Goal: Information Seeking & Learning: Learn about a topic

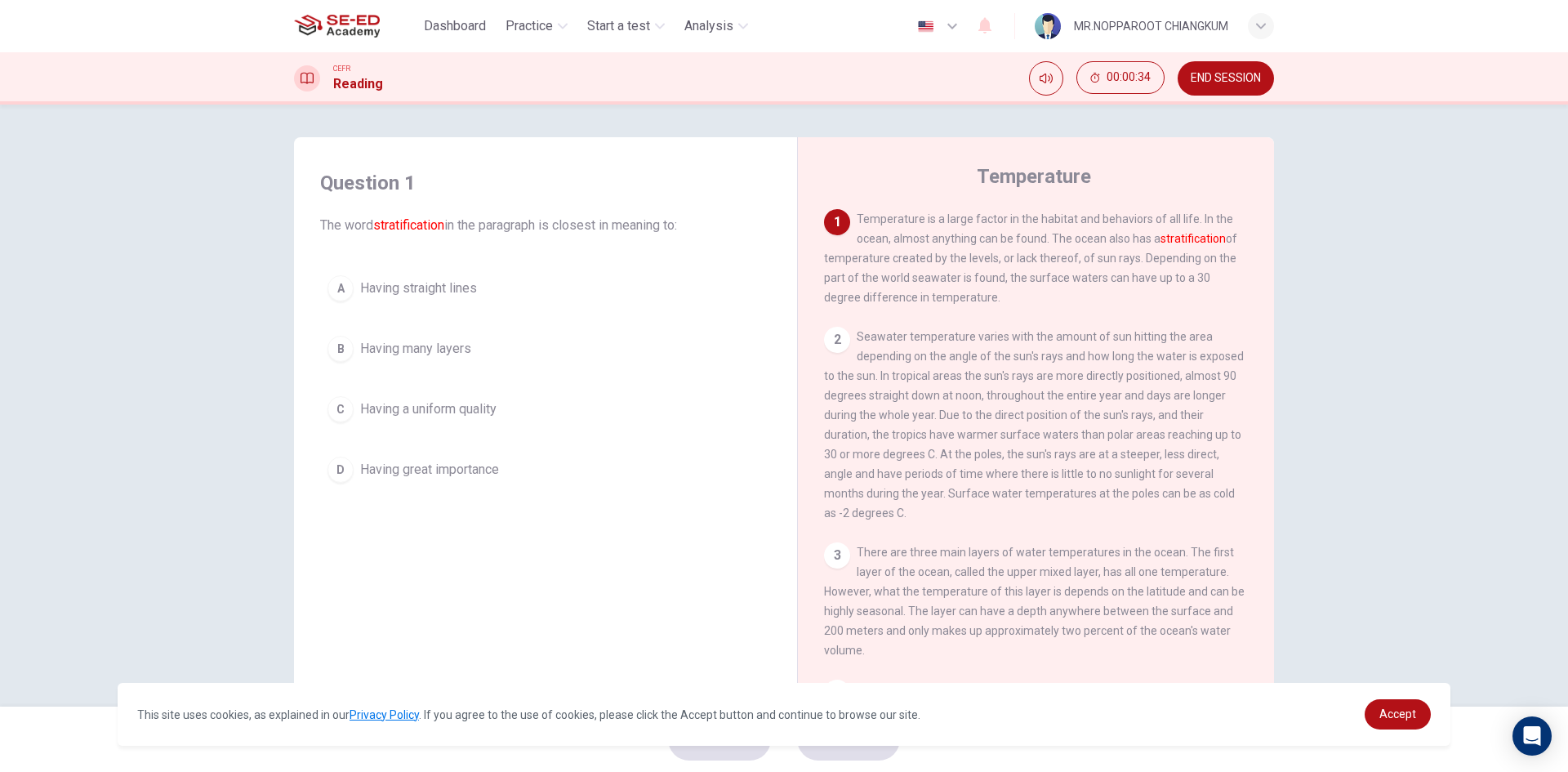
click at [391, 360] on button "B Having many layers" at bounding box center [545, 349] width 451 height 41
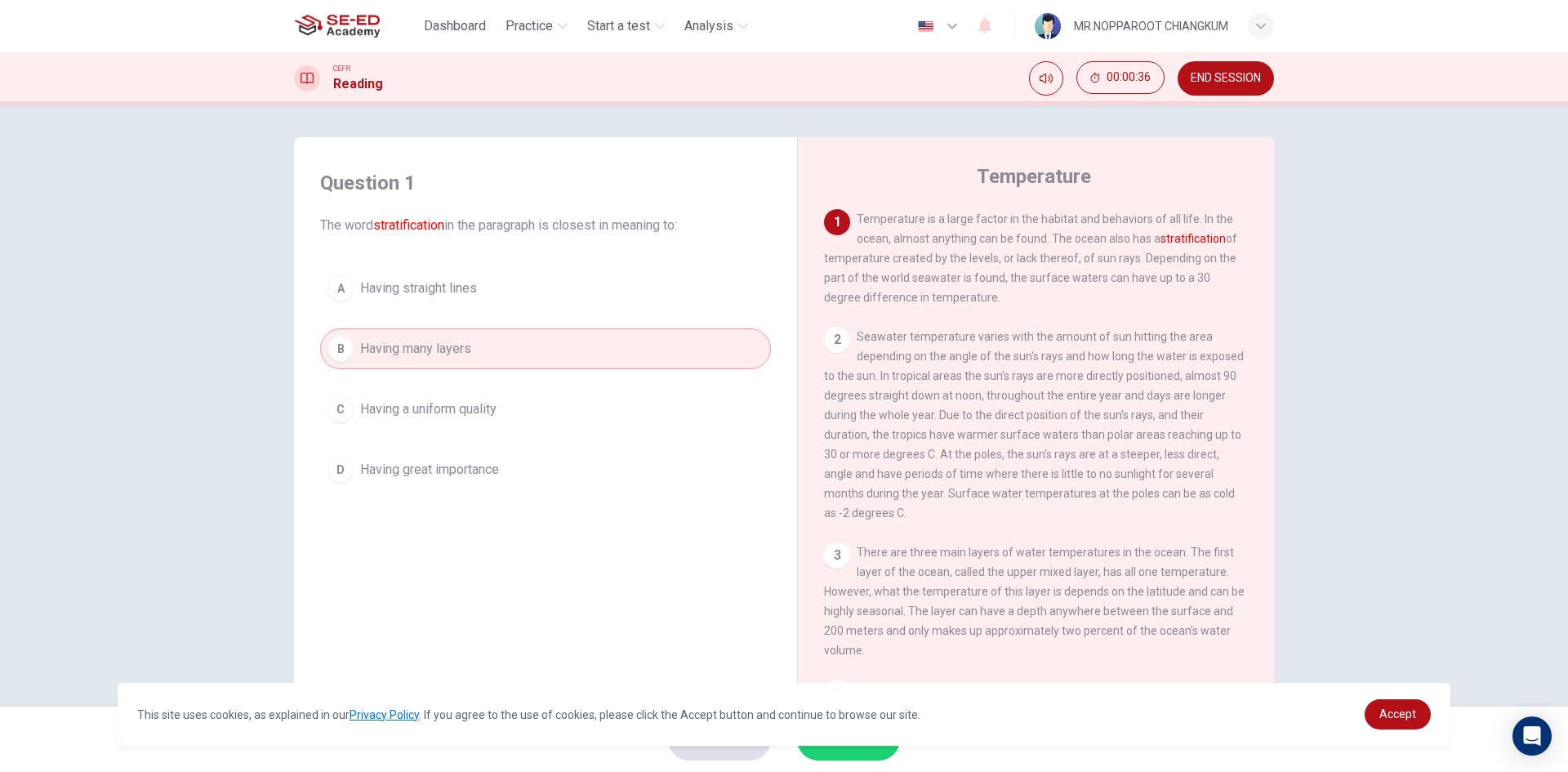
click at [863, 756] on button "SUBMIT" at bounding box center [848, 739] width 103 height 42
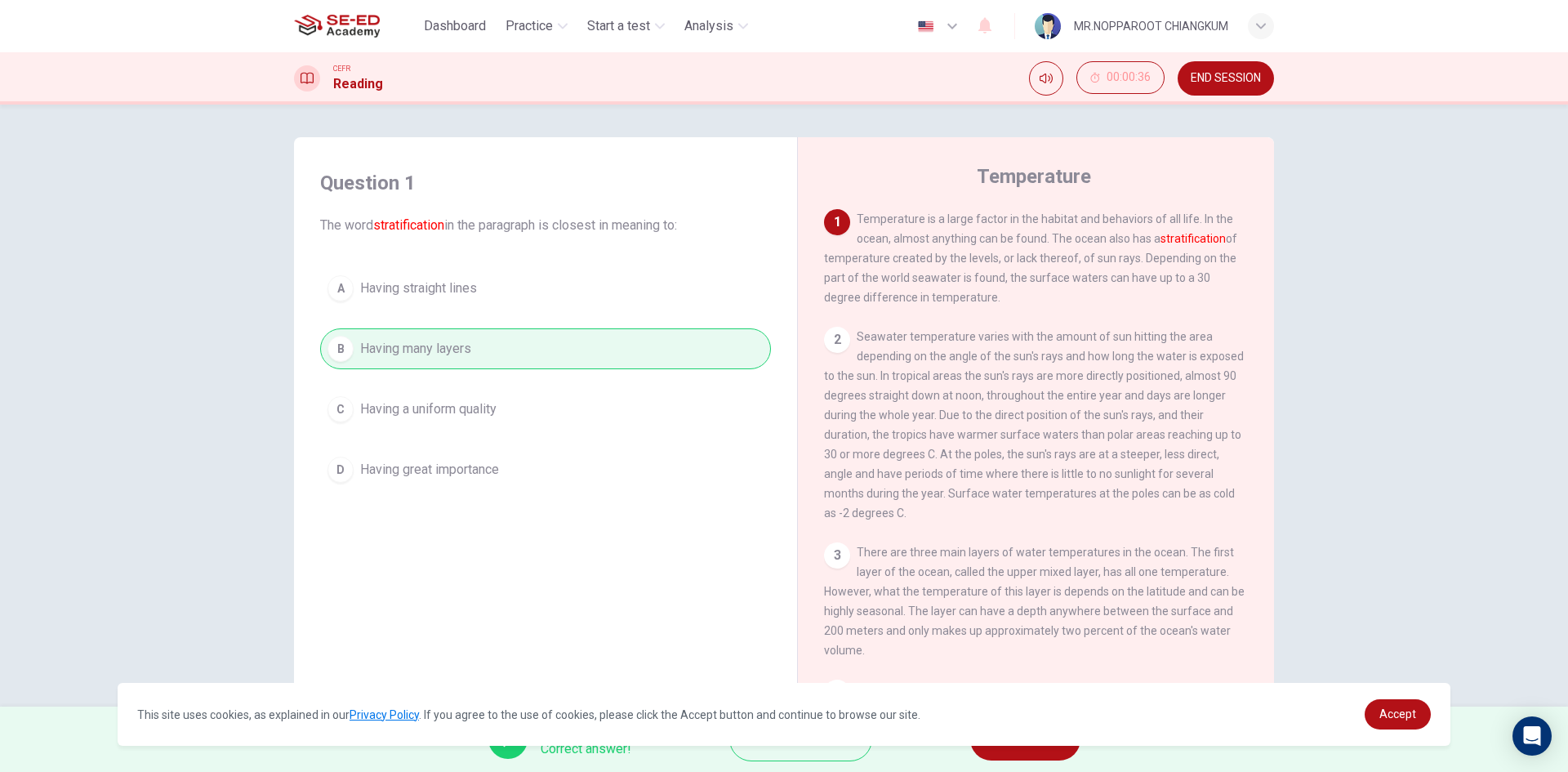
click at [1025, 752] on button "NEXT" at bounding box center [1025, 739] width 111 height 42
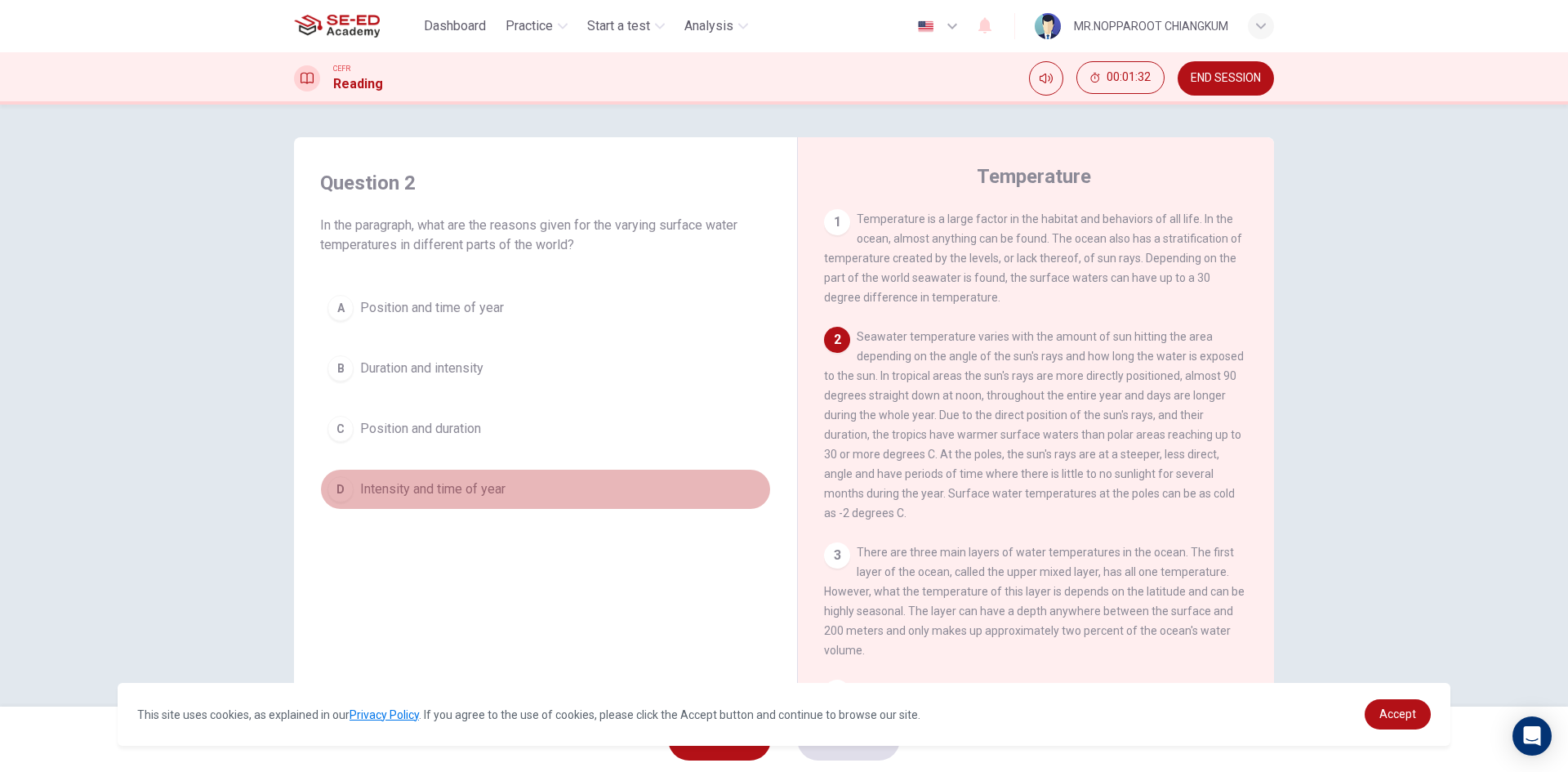
click at [612, 498] on button "D Intensity and time of year" at bounding box center [545, 489] width 451 height 41
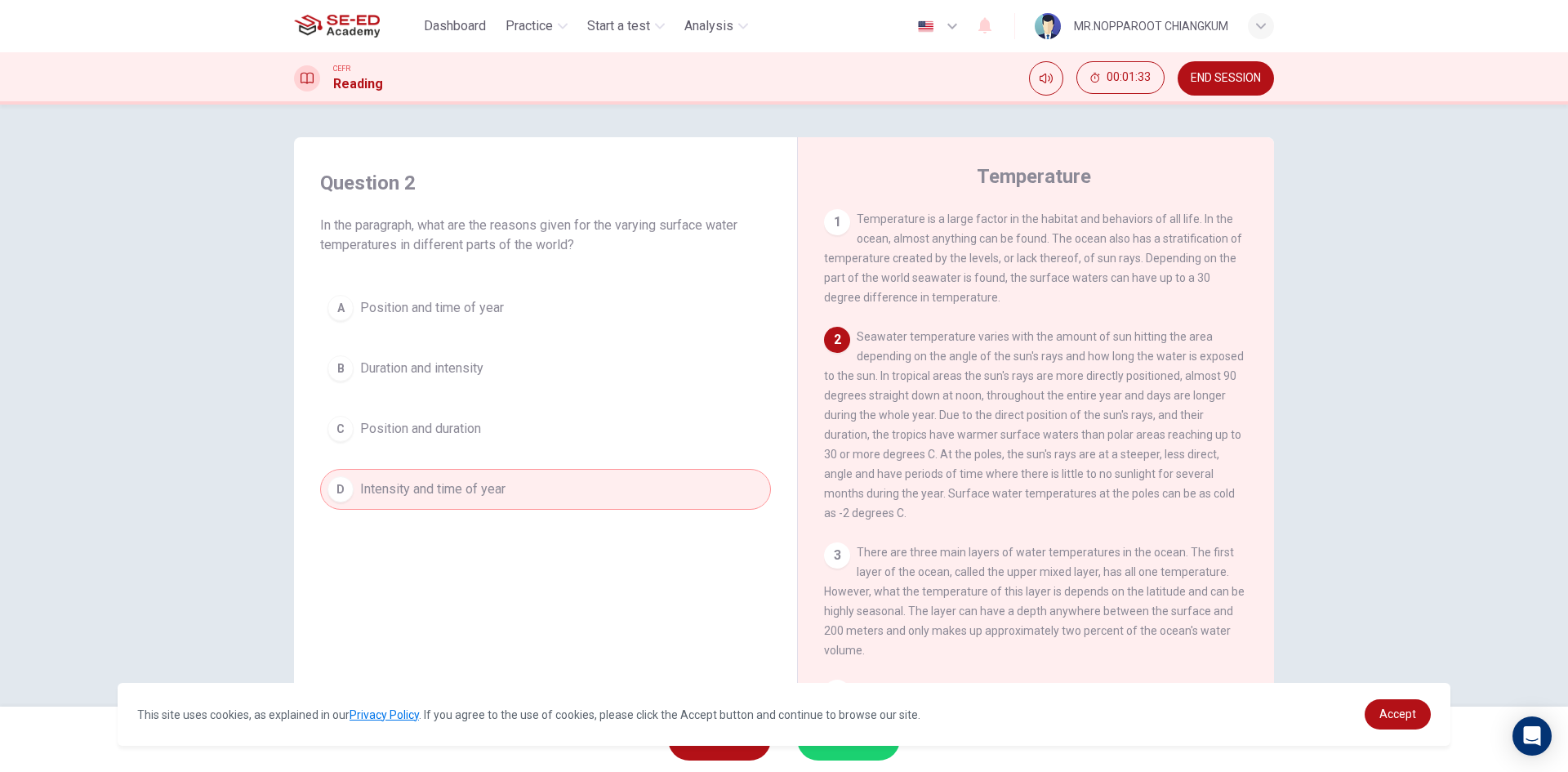
click at [525, 455] on div "A Position and time of year B Duration and intensity C Position and duration D …" at bounding box center [545, 398] width 451 height 222
click at [529, 420] on button "C Position and duration" at bounding box center [545, 428] width 451 height 41
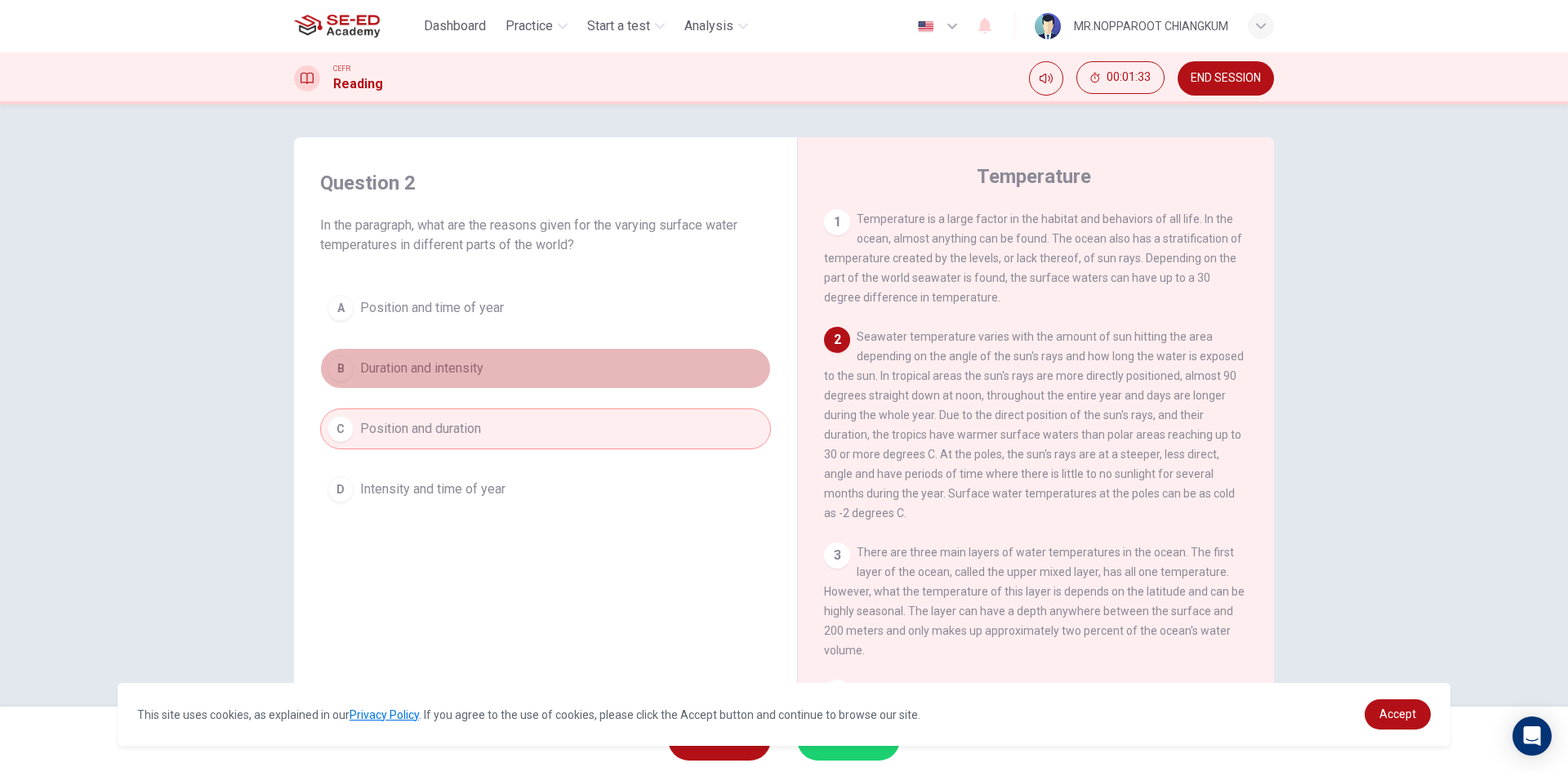
click at [522, 384] on button "B Duration and intensity" at bounding box center [545, 368] width 451 height 41
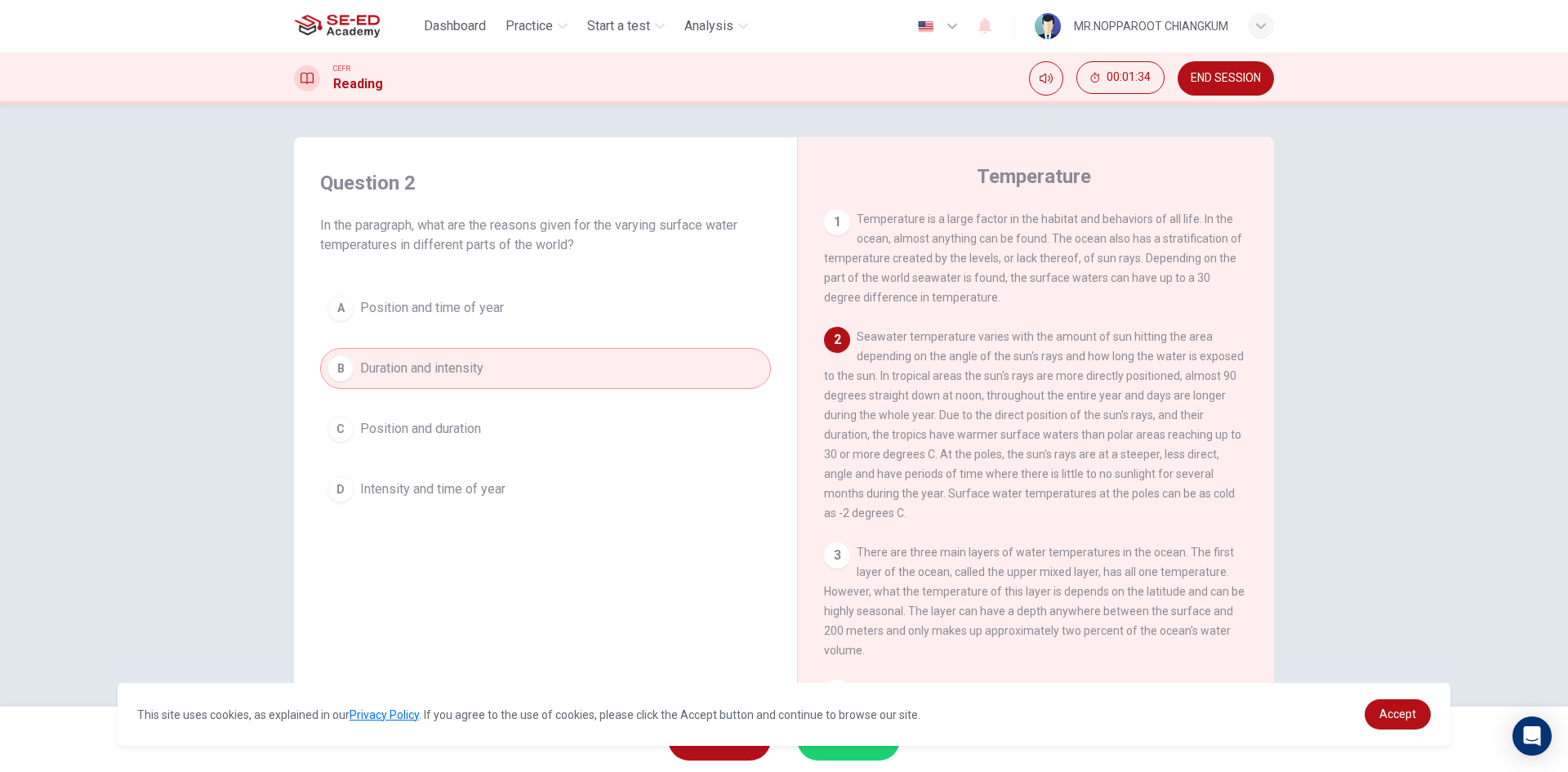
click at [536, 344] on div "A Position and time of year B Duration and intensity C Position and duration D …" at bounding box center [545, 398] width 451 height 222
drag, startPoint x: 554, startPoint y: 271, endPoint x: 562, endPoint y: 314, distance: 43.7
click at [555, 278] on div "Question 2 In the paragraph, what are the reasons given for the varying surface…" at bounding box center [545, 339] width 477 height 373
click at [557, 311] on button "A Position and time of year" at bounding box center [545, 308] width 451 height 41
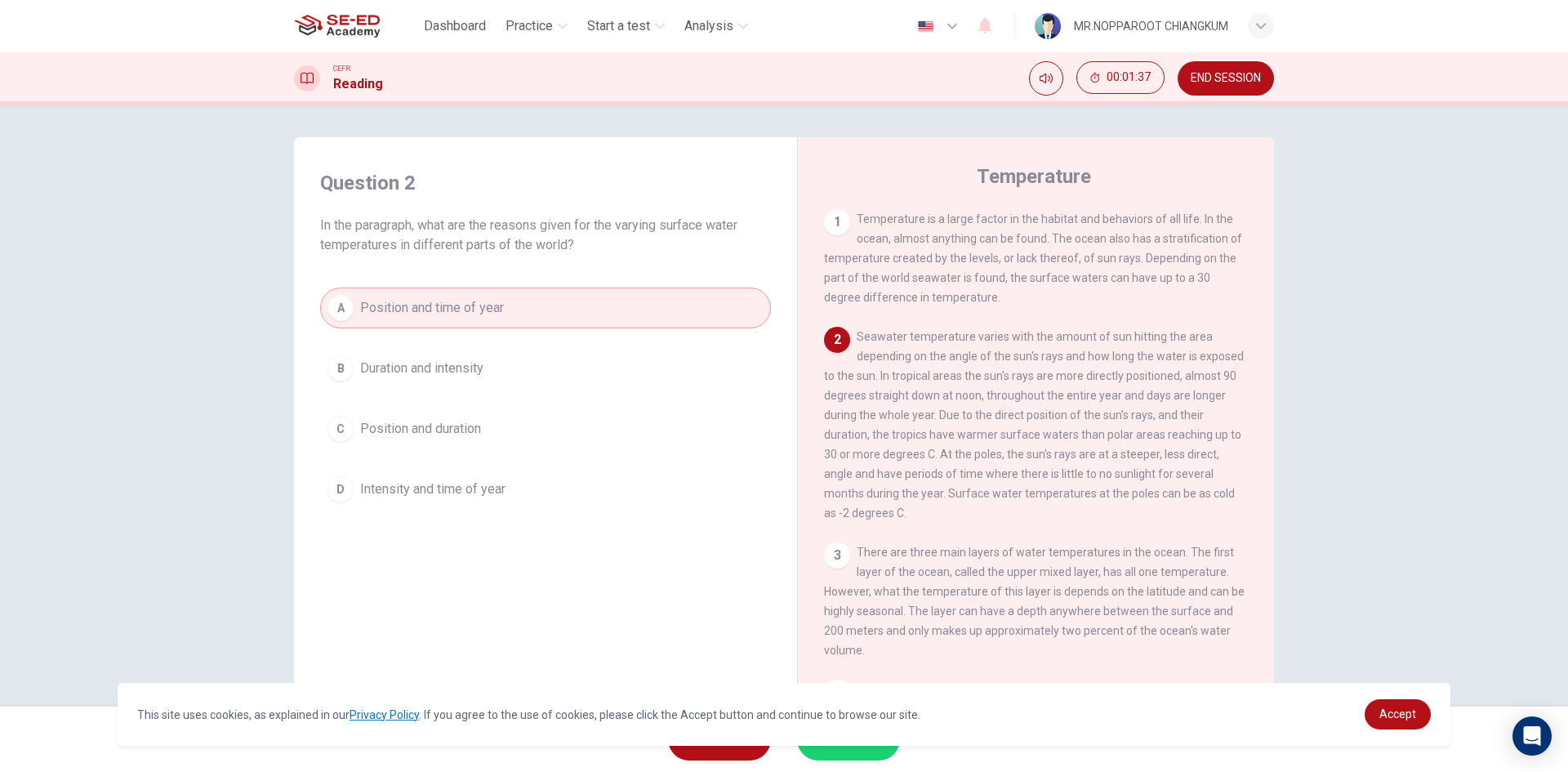
click at [590, 428] on button "C Position and duration" at bounding box center [545, 428] width 451 height 41
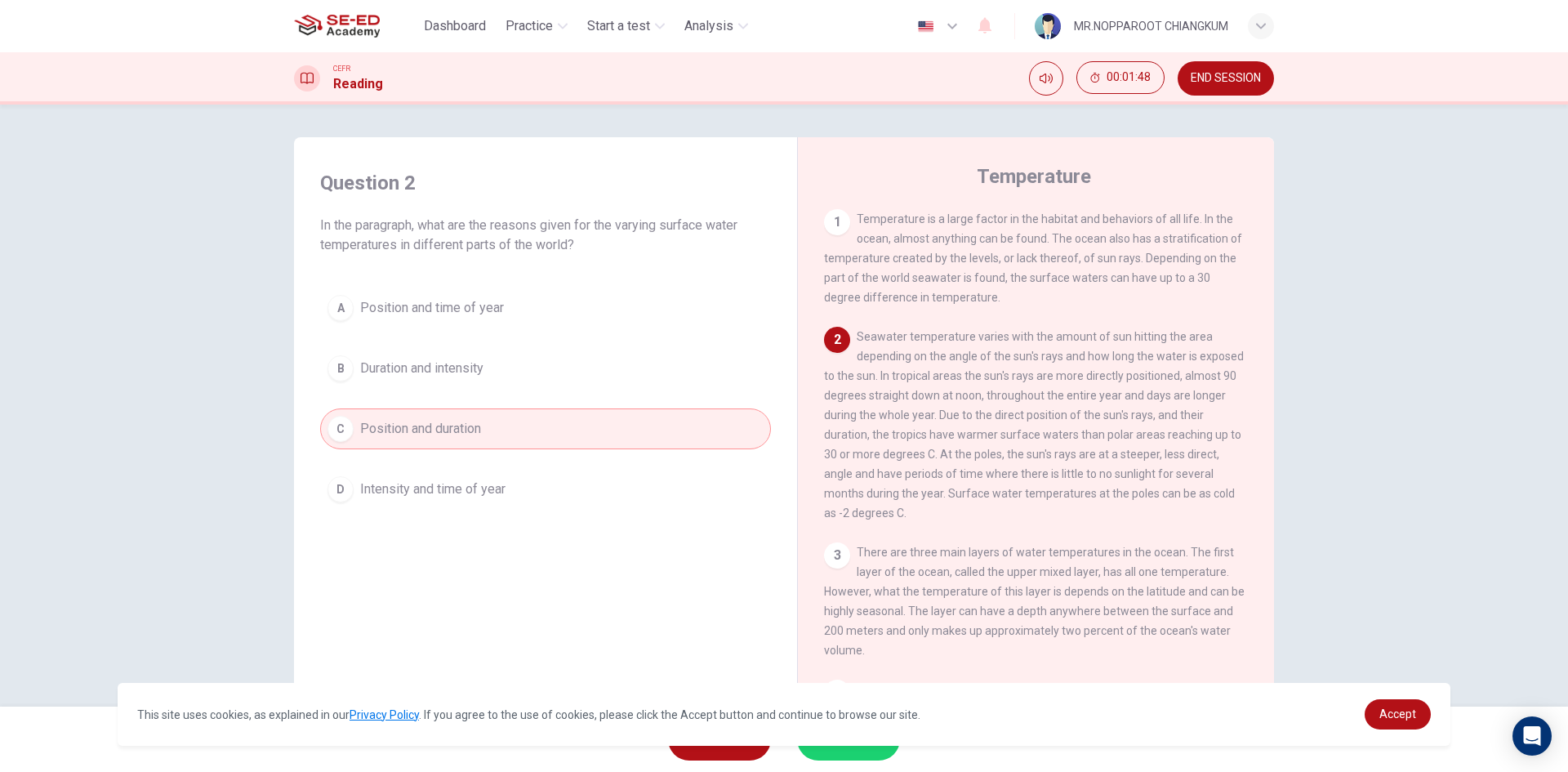
click at [380, 311] on span "Position and time of year" at bounding box center [432, 308] width 143 height 19
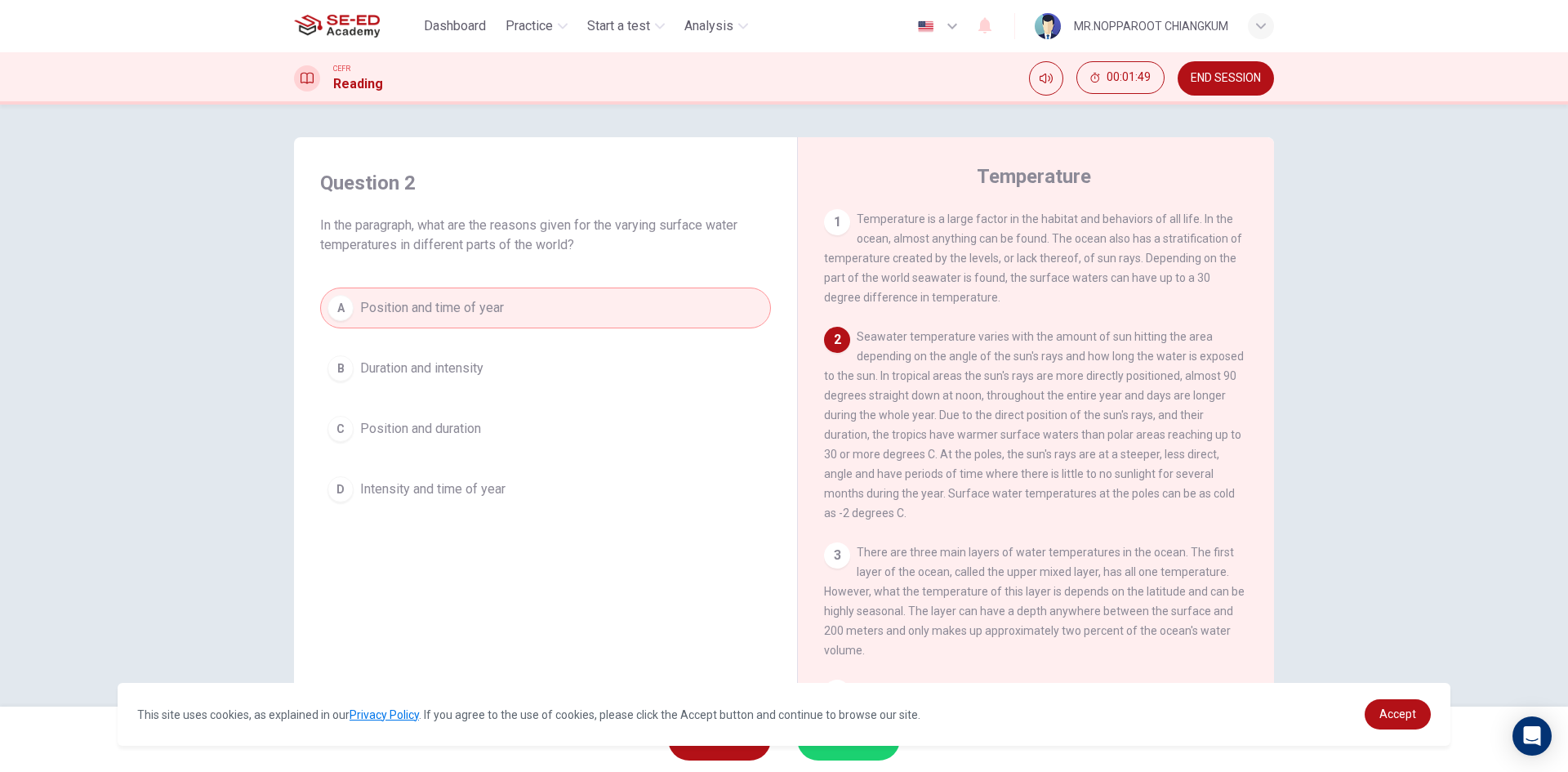
click at [877, 755] on button "SUBMIT" at bounding box center [848, 739] width 103 height 42
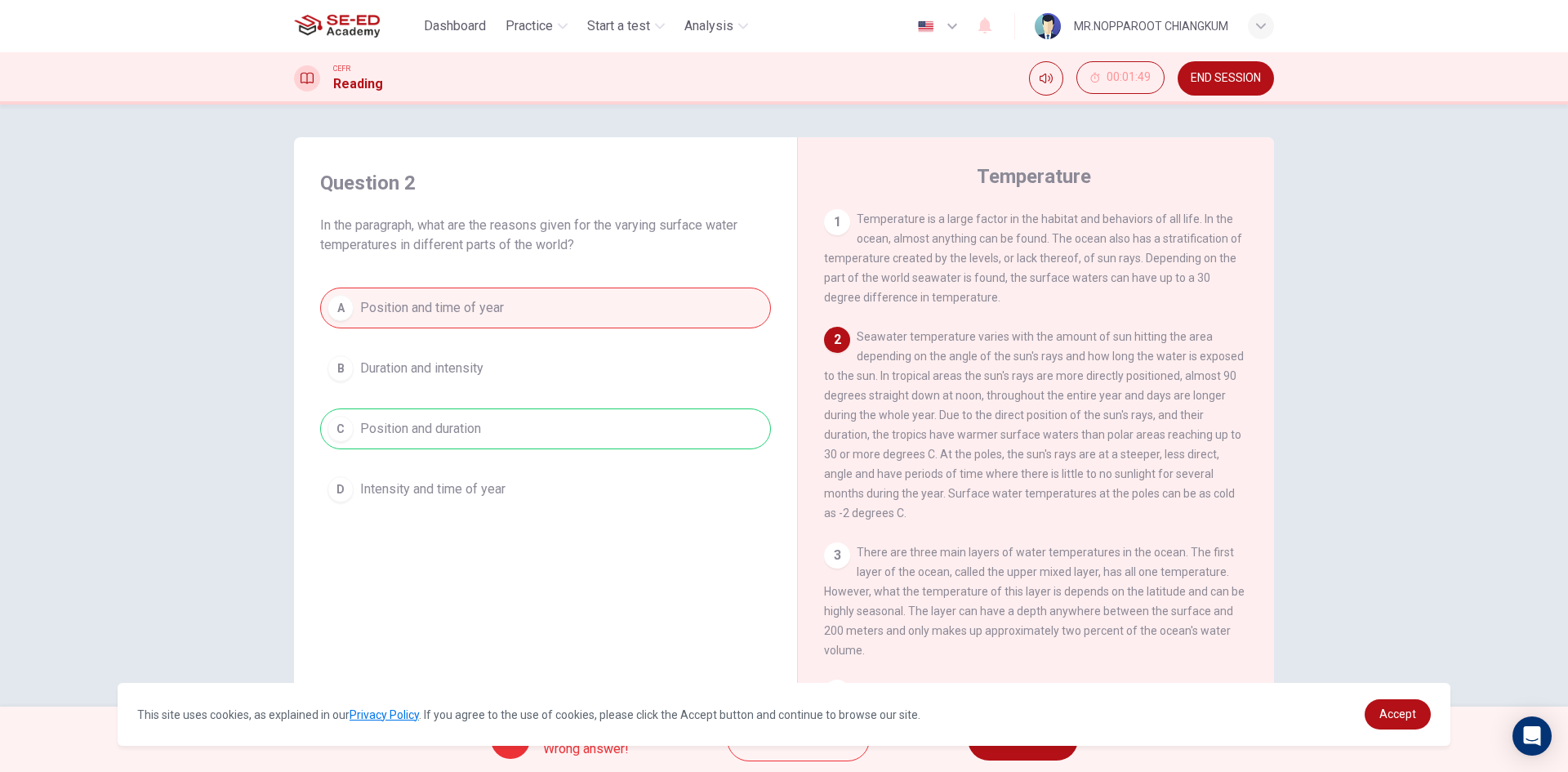
click at [1054, 748] on button "NEXT" at bounding box center [1023, 739] width 111 height 42
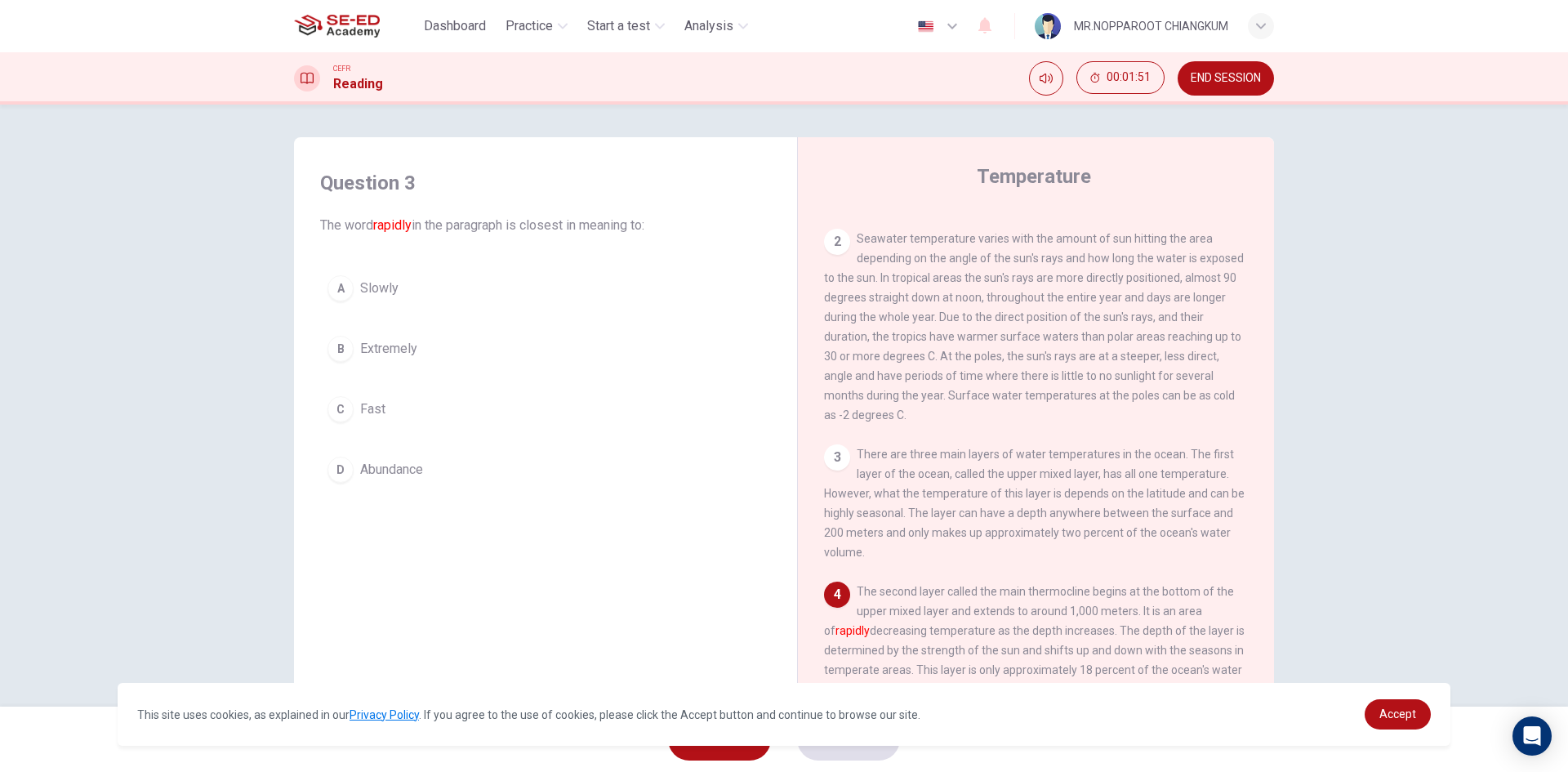
scroll to position [245, 0]
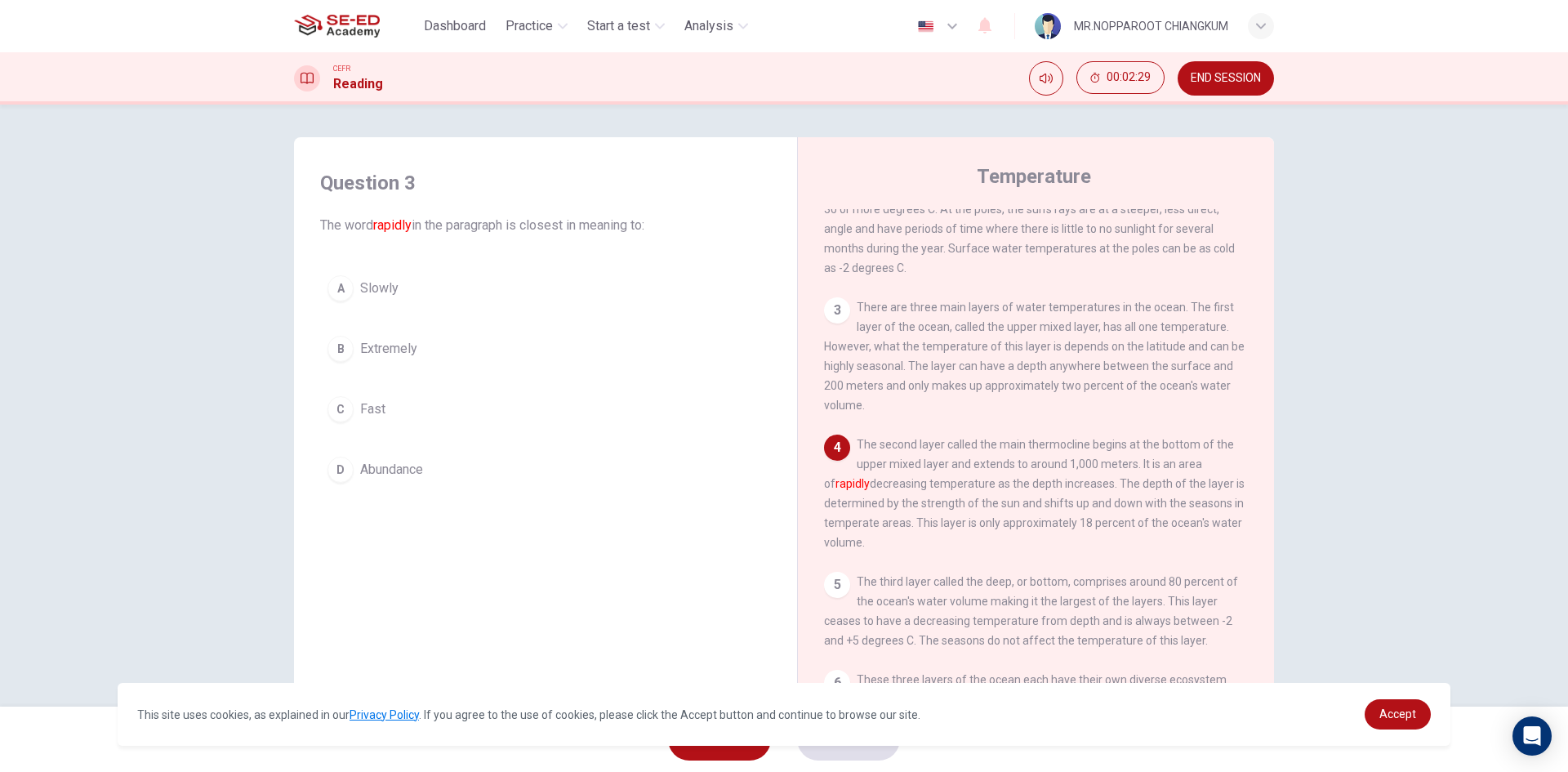
click at [416, 352] on button "B Extremely" at bounding box center [545, 349] width 451 height 41
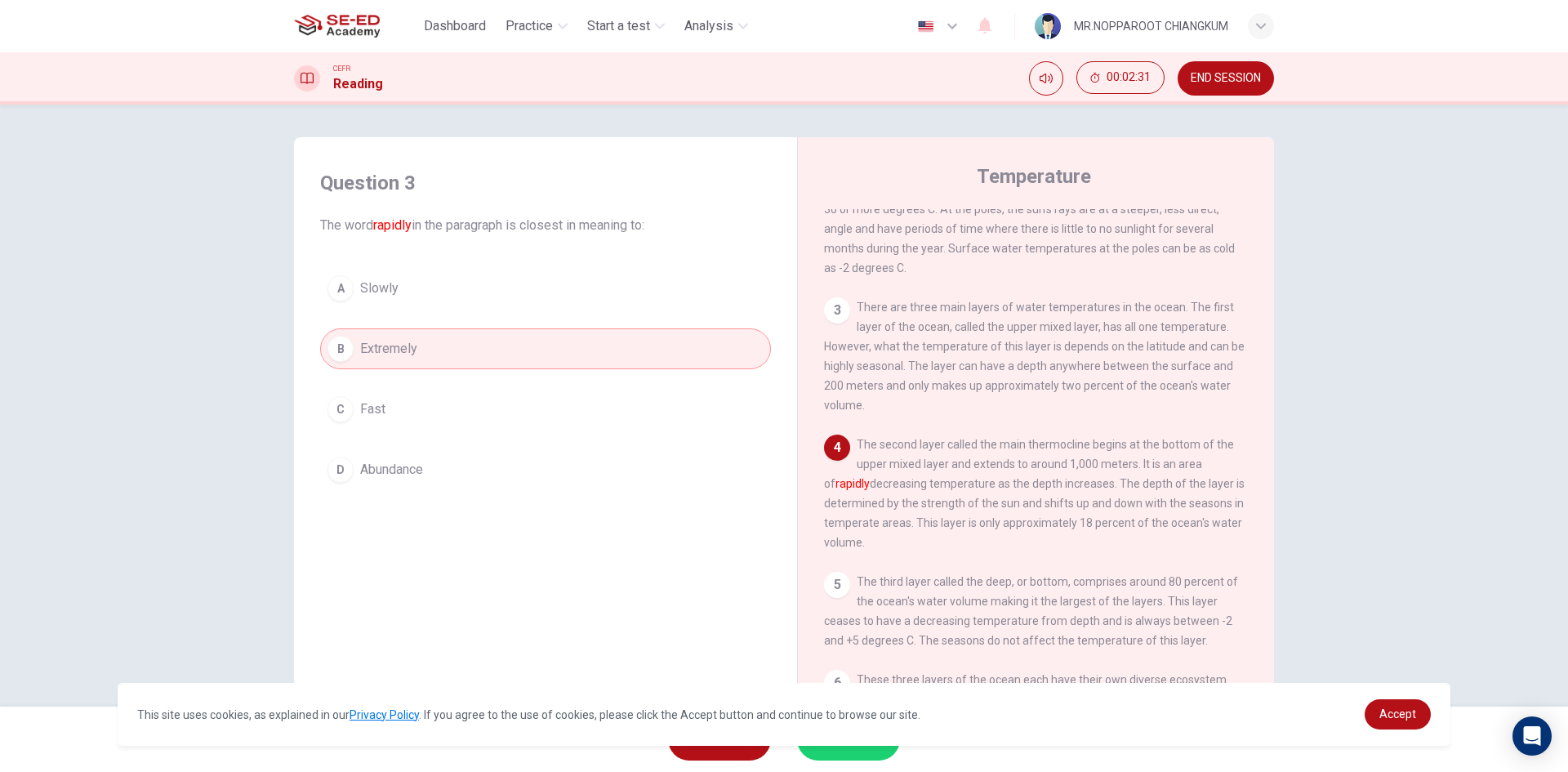
click at [865, 751] on button "SUBMIT" at bounding box center [848, 739] width 103 height 42
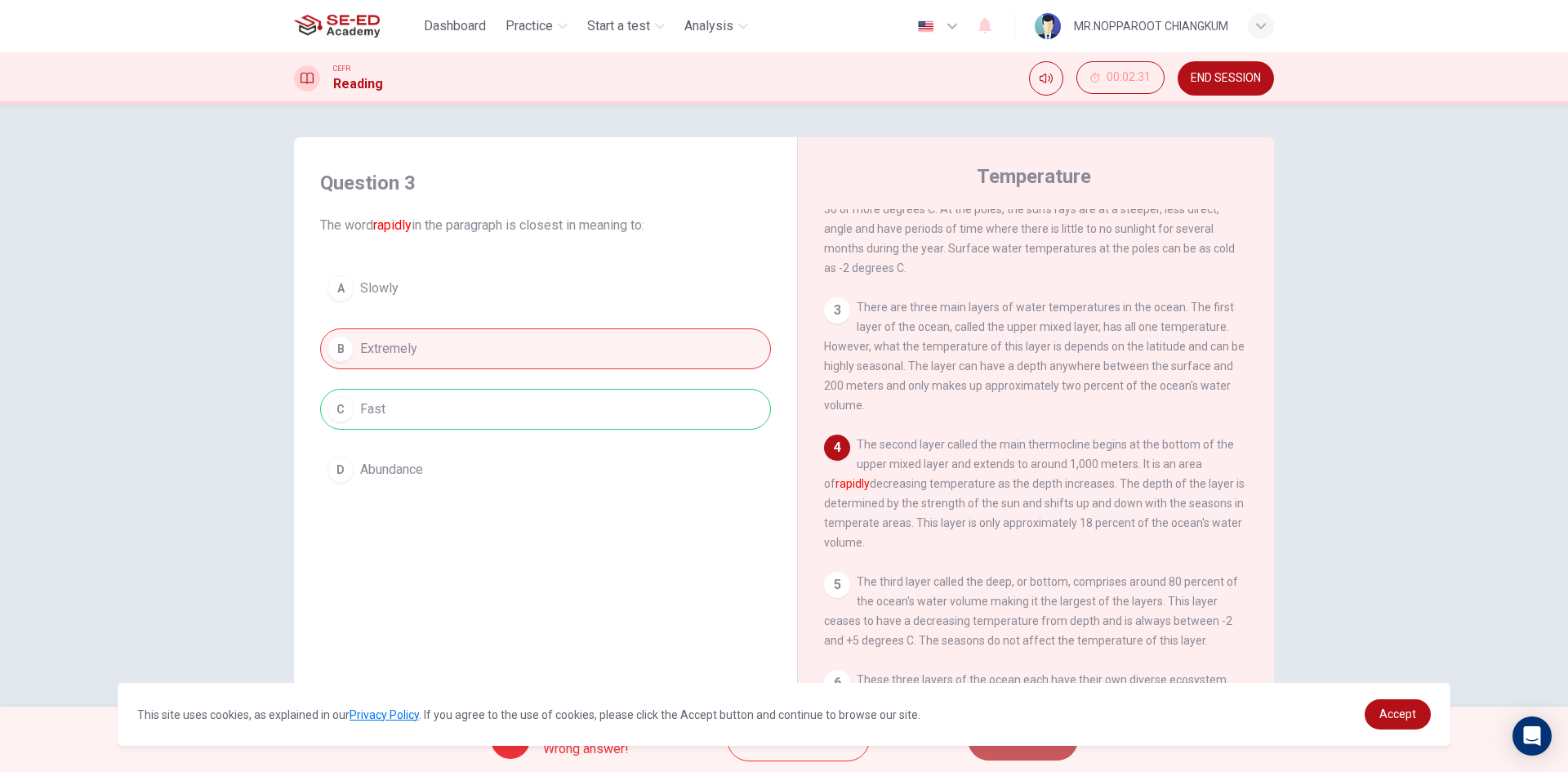
click at [1026, 757] on button "NEXT" at bounding box center [1023, 739] width 111 height 42
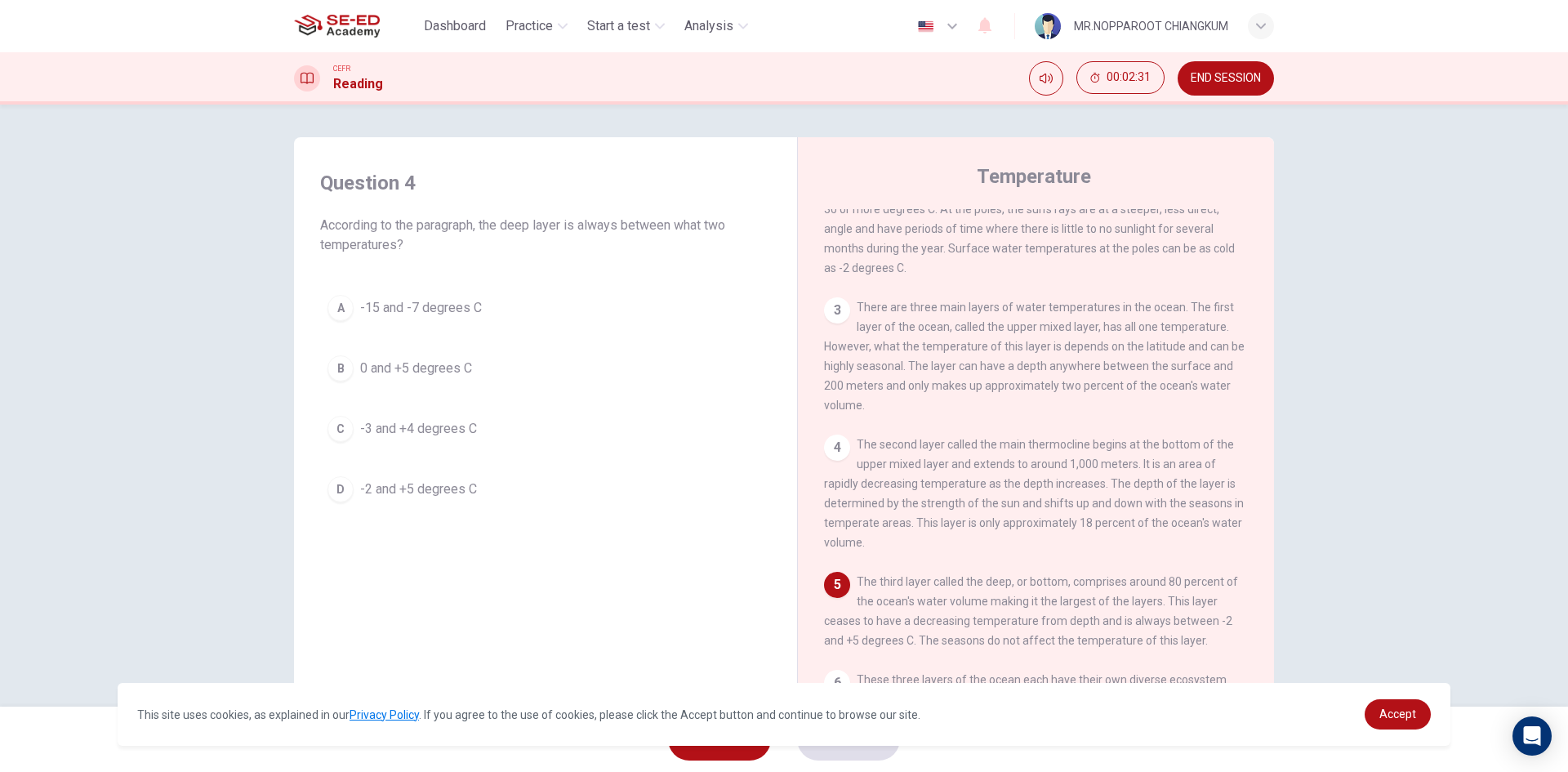
scroll to position [408, 0]
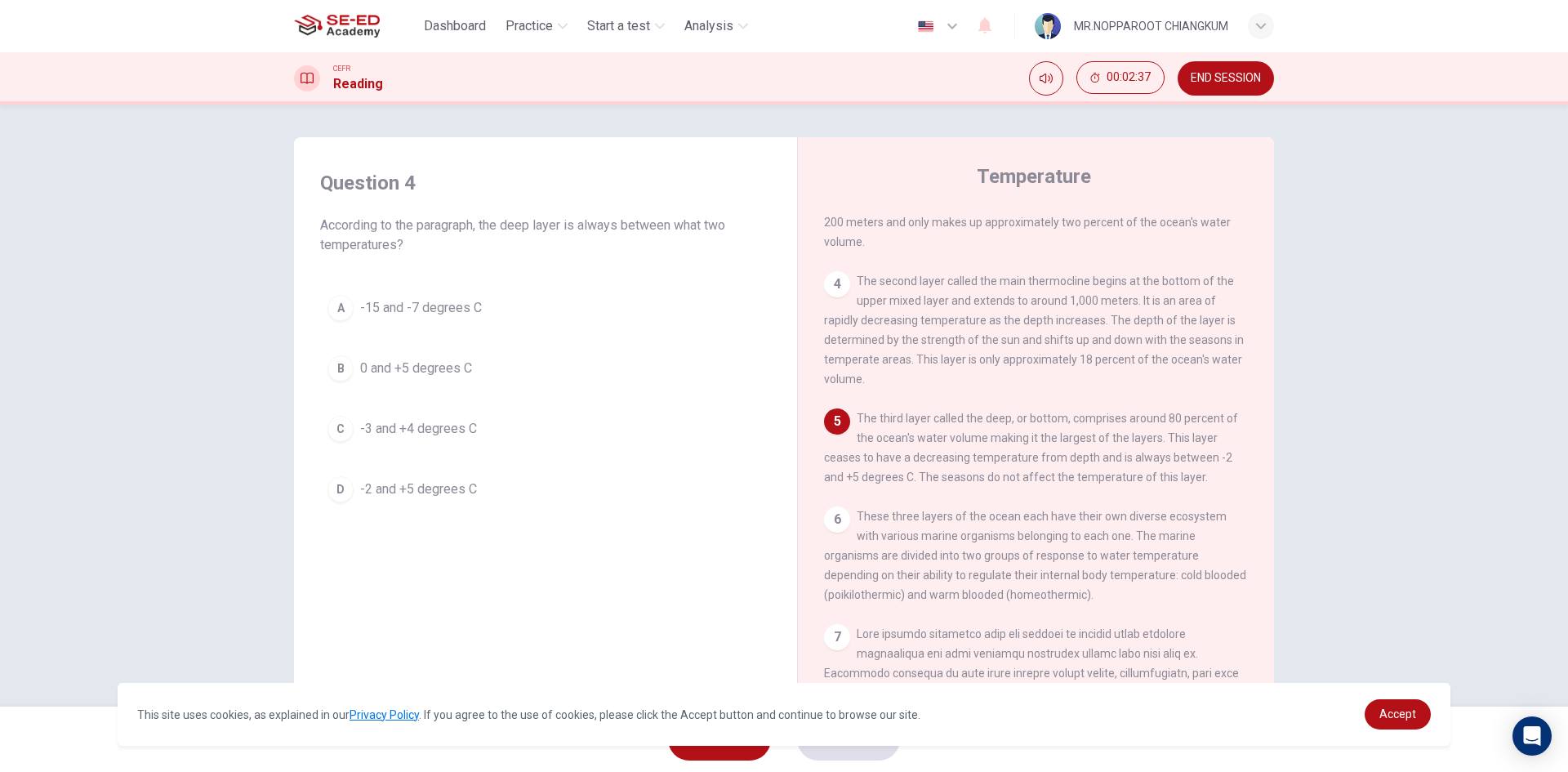
drag, startPoint x: 917, startPoint y: 464, endPoint x: 945, endPoint y: 464, distance: 28.0
click at [922, 464] on span "The third layer called the deep, or bottom, comprises around 80 percent of the …" at bounding box center [1031, 447] width 414 height 72
drag, startPoint x: 945, startPoint y: 464, endPoint x: 1031, endPoint y: 464, distance: 86.0
click at [1031, 464] on span "The third layer called the deep, or bottom, comprises around 80 percent of the …" at bounding box center [1031, 447] width 414 height 72
click at [456, 491] on span "-2 and +5 degrees C" at bounding box center [419, 489] width 117 height 19
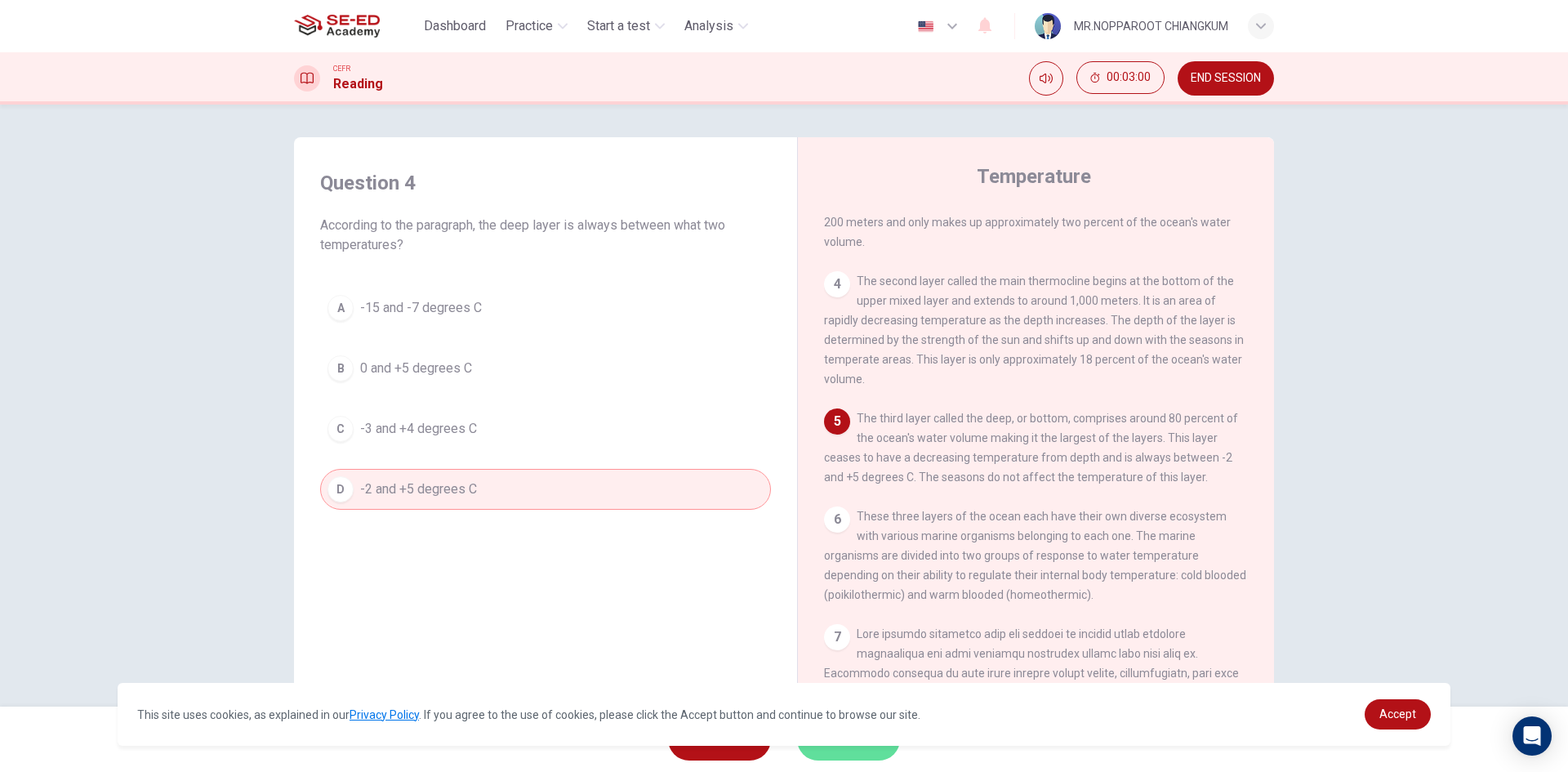
click at [885, 752] on button "SUBMIT" at bounding box center [848, 739] width 103 height 42
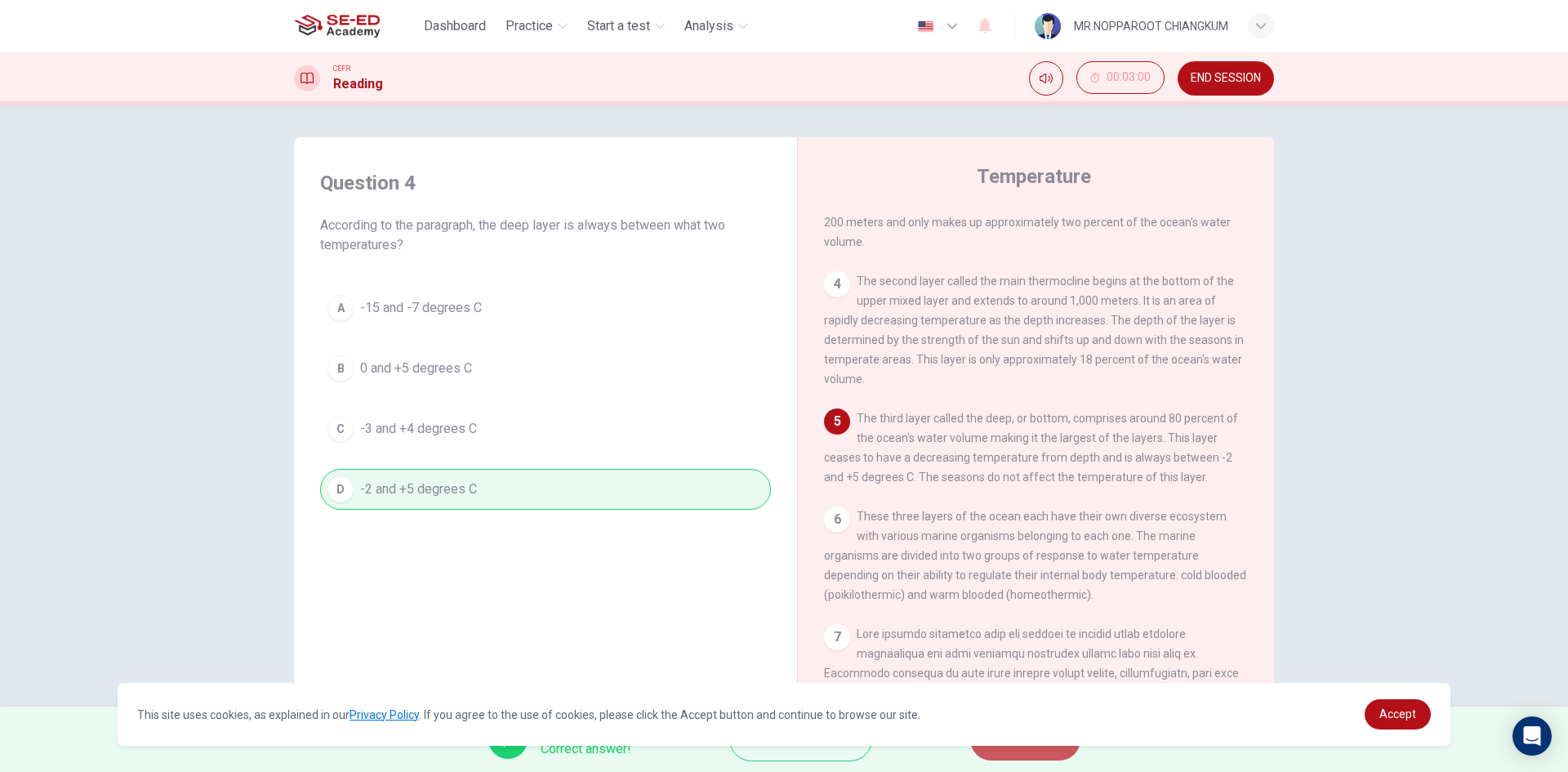
click at [1054, 752] on button "NEXT" at bounding box center [1025, 739] width 111 height 42
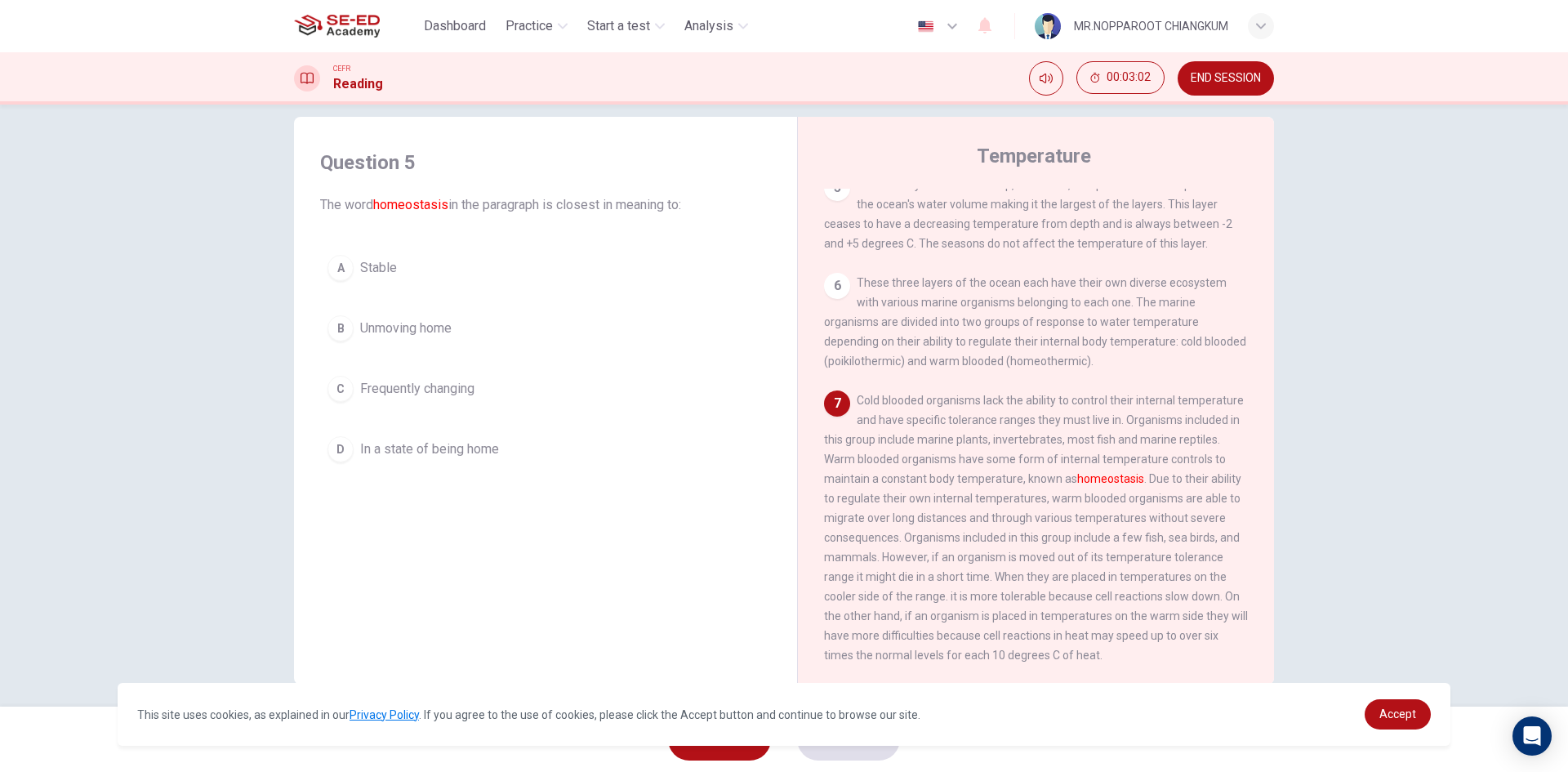
scroll to position [31, 0]
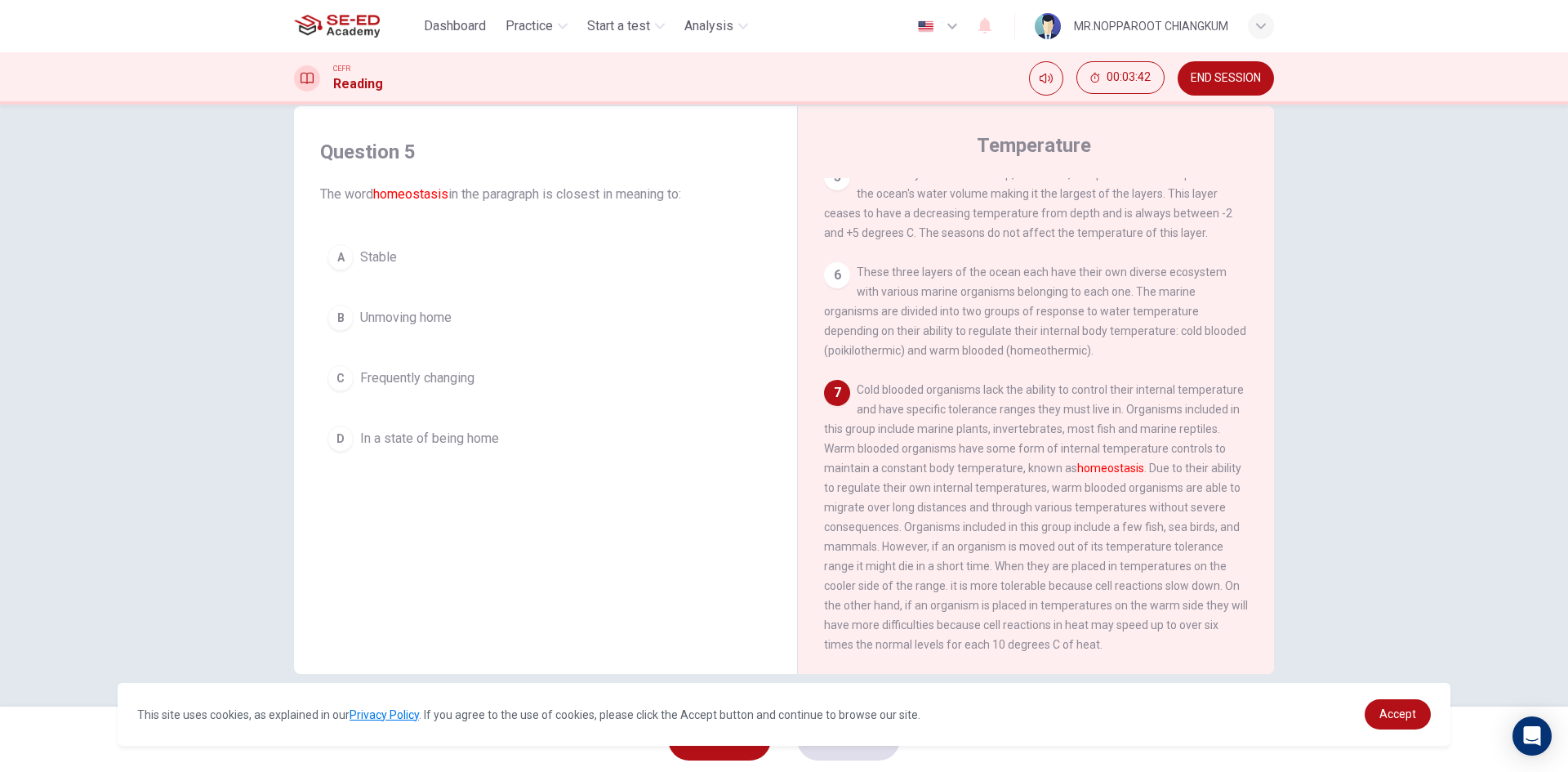
click at [386, 375] on span "Frequently changing" at bounding box center [417, 378] width 114 height 19
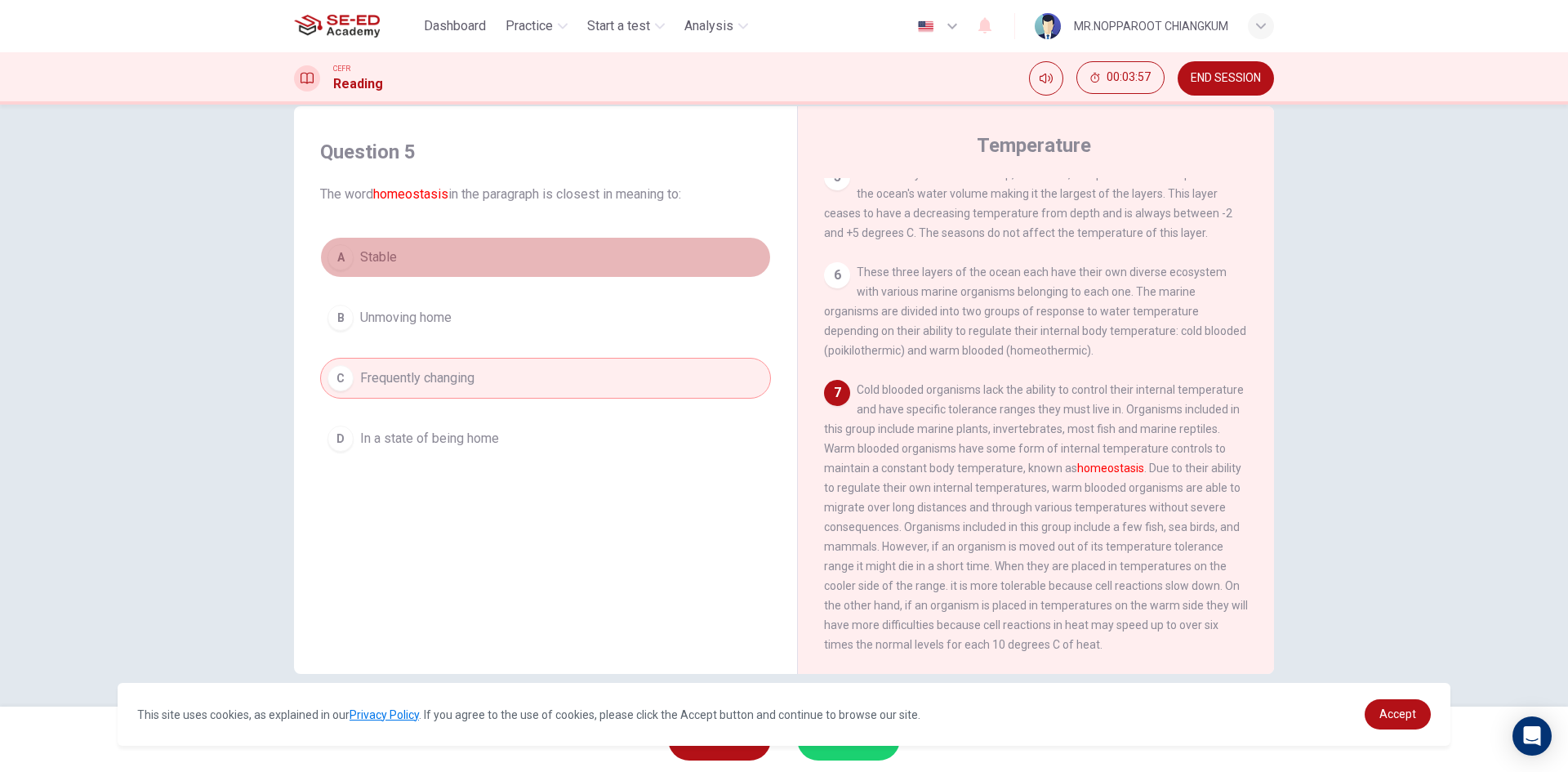
click at [374, 259] on span "Stable" at bounding box center [379, 257] width 37 height 19
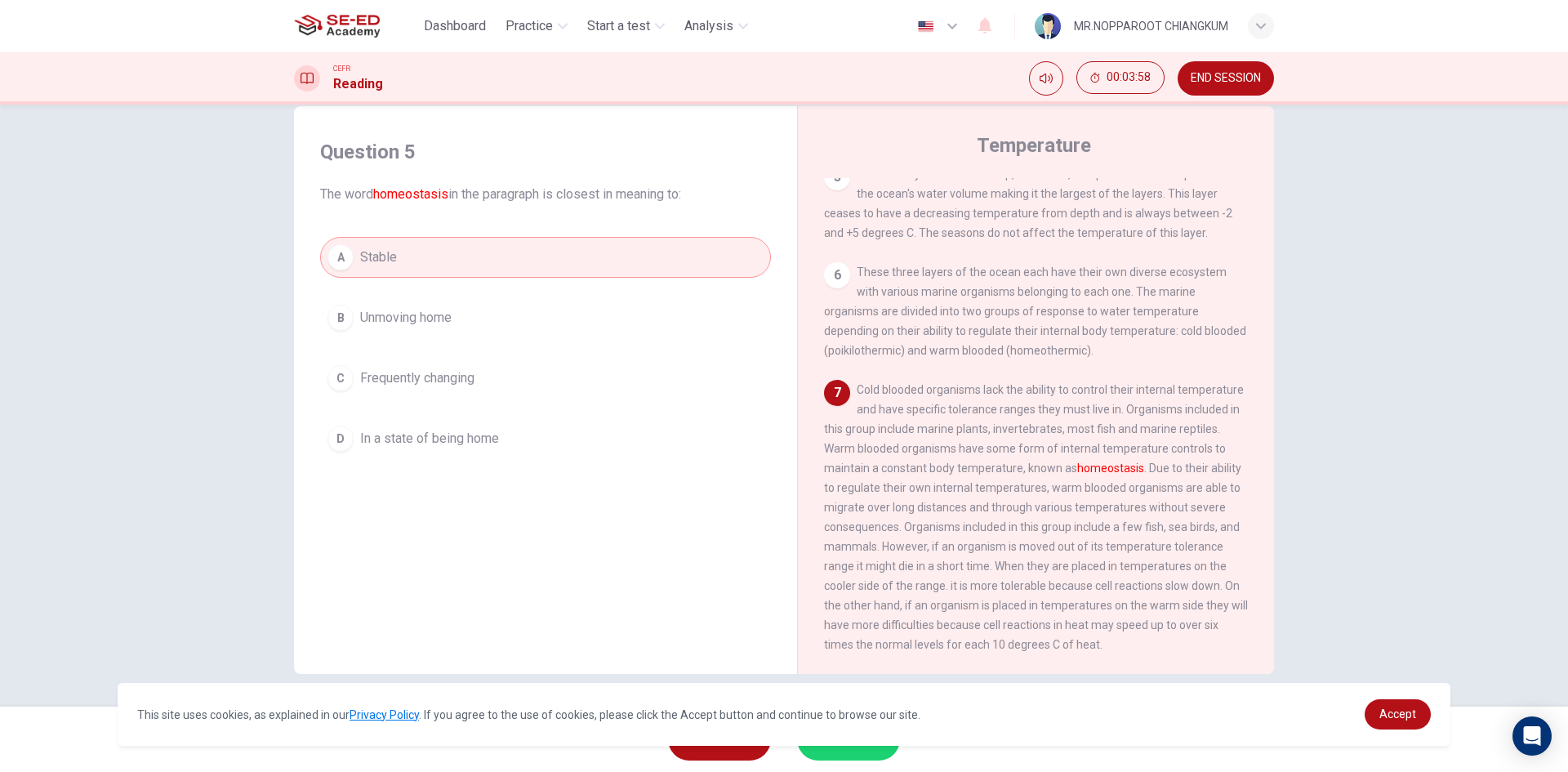
click at [856, 753] on button "SUBMIT" at bounding box center [848, 739] width 103 height 42
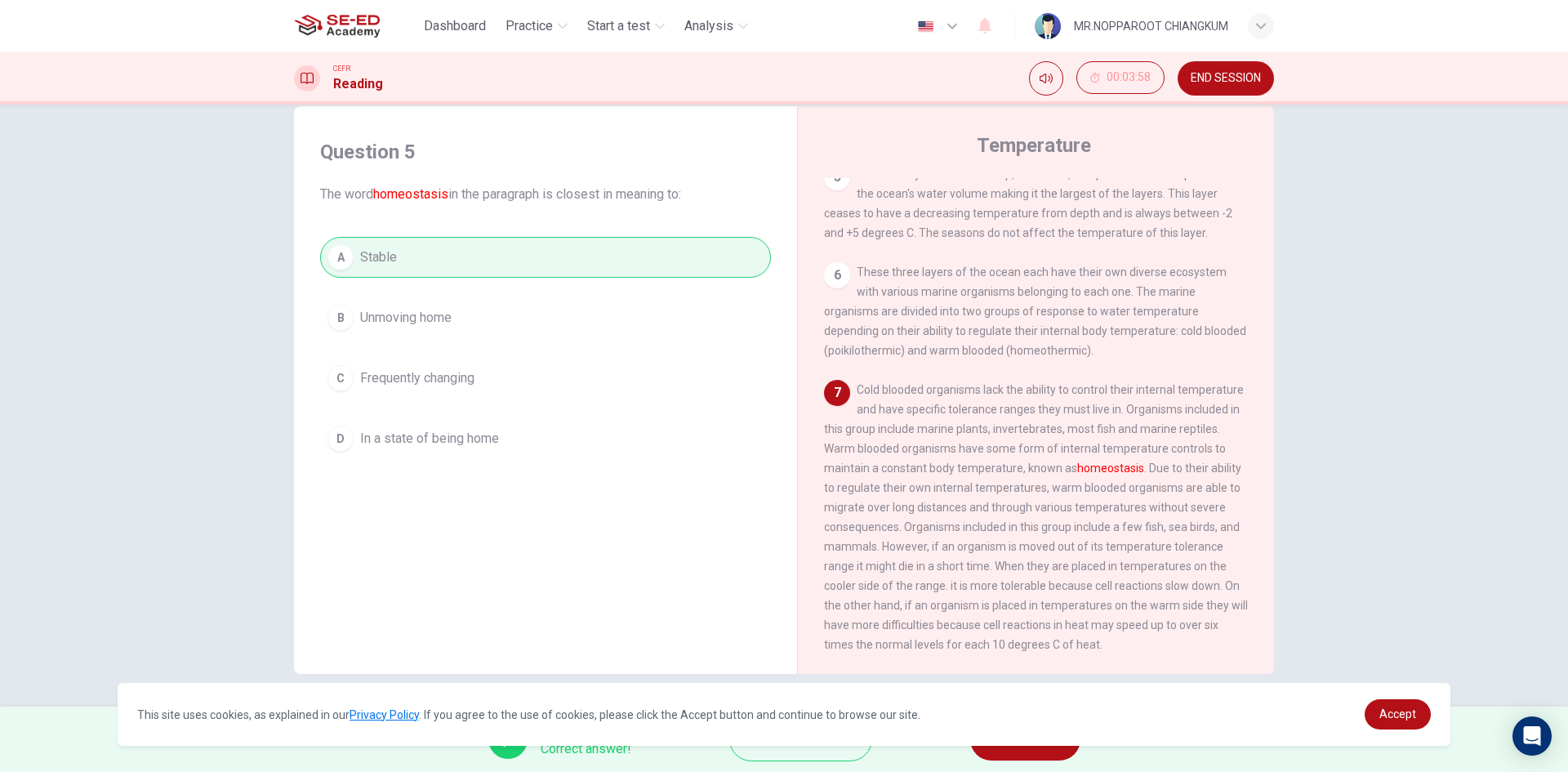
click at [999, 740] on div "This site uses cookies, as explained in our Privacy Policy . If you agree to th…" at bounding box center [784, 714] width 1332 height 63
click at [999, 751] on button "NEXT" at bounding box center [1025, 739] width 111 height 42
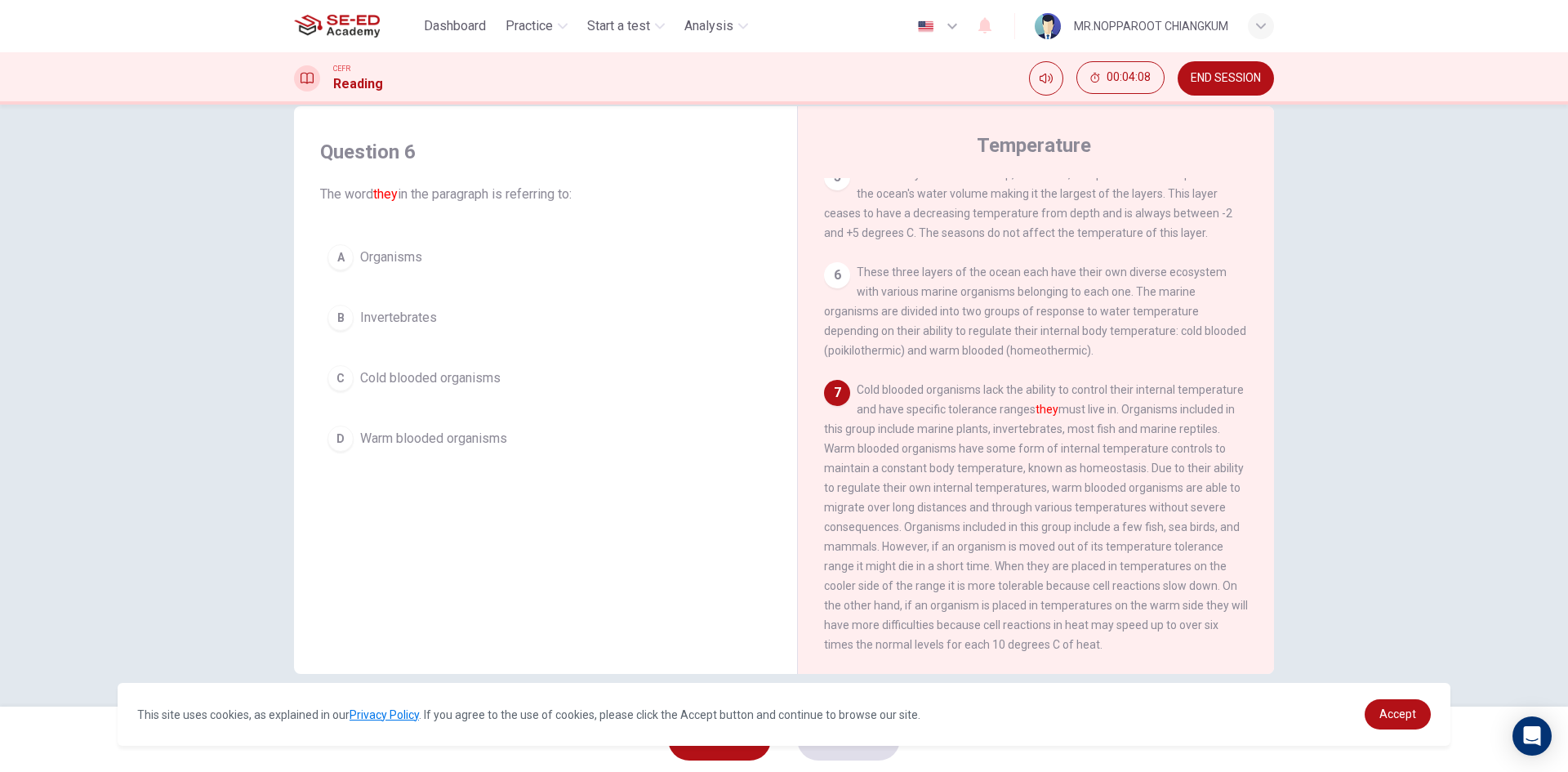
click at [444, 378] on span "Cold blooded organisms" at bounding box center [430, 378] width 141 height 19
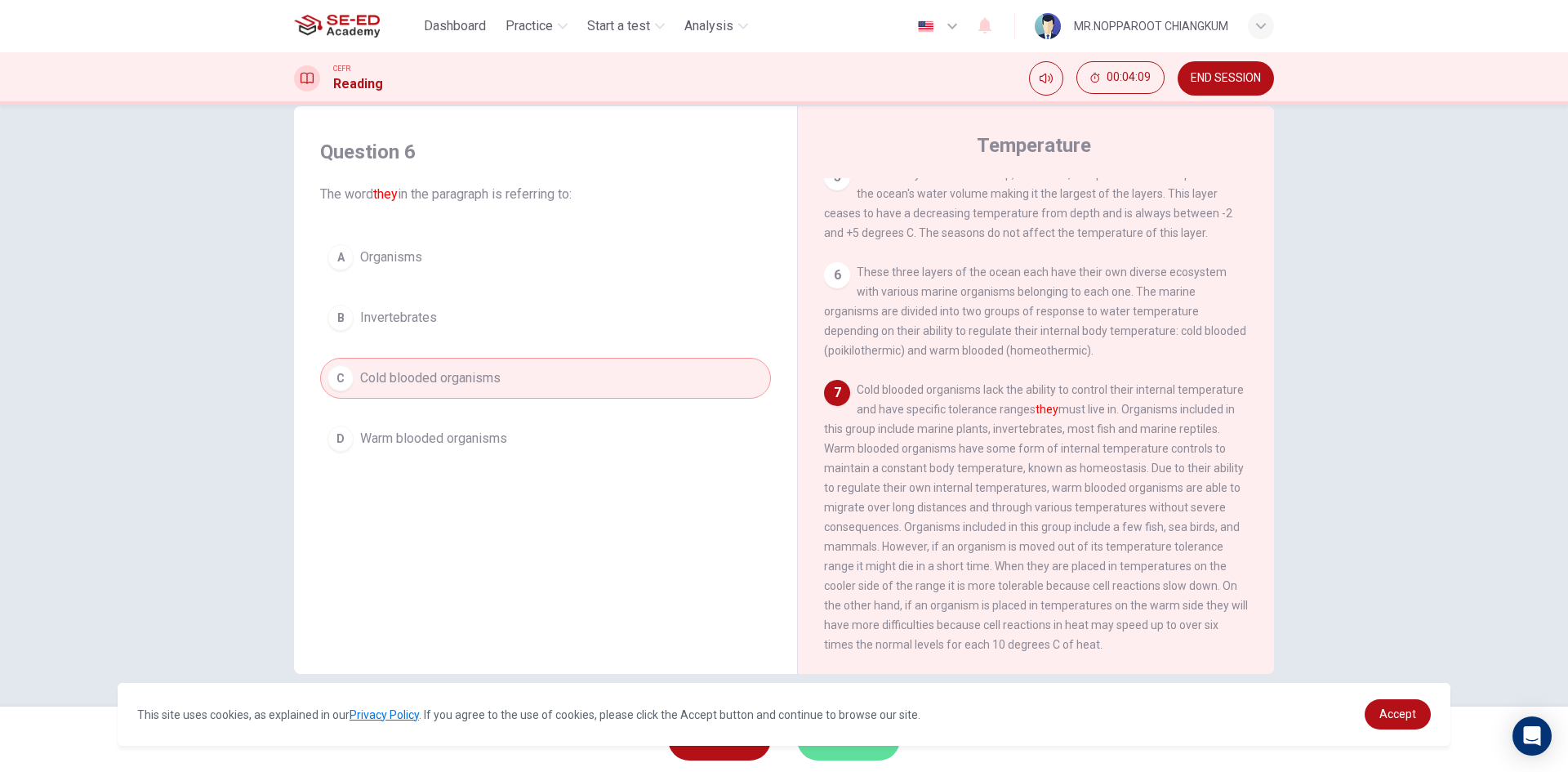
click at [845, 747] on span "SUBMIT" at bounding box center [840, 739] width 48 height 23
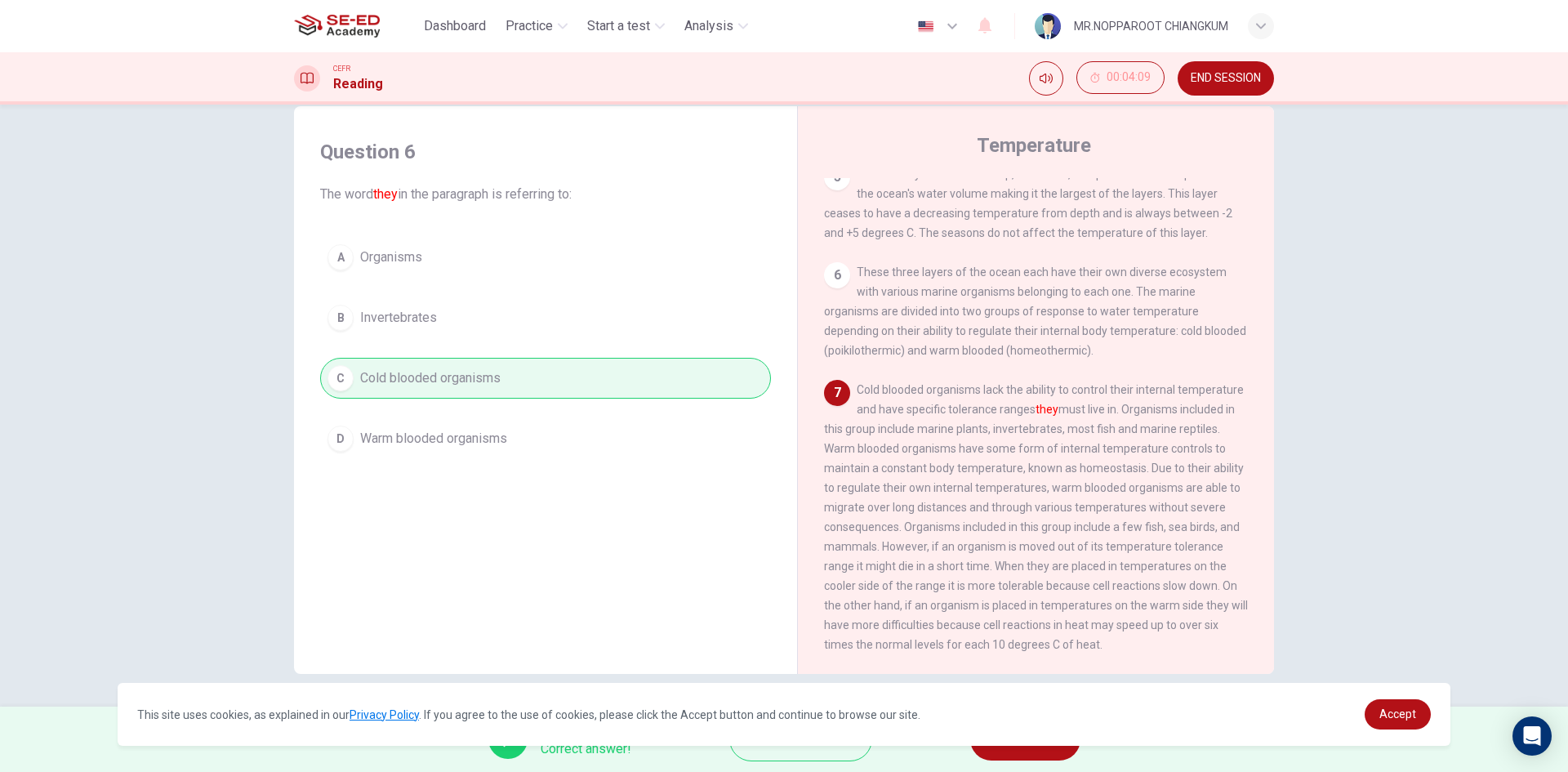
click at [1017, 753] on button "NEXT" at bounding box center [1025, 739] width 111 height 42
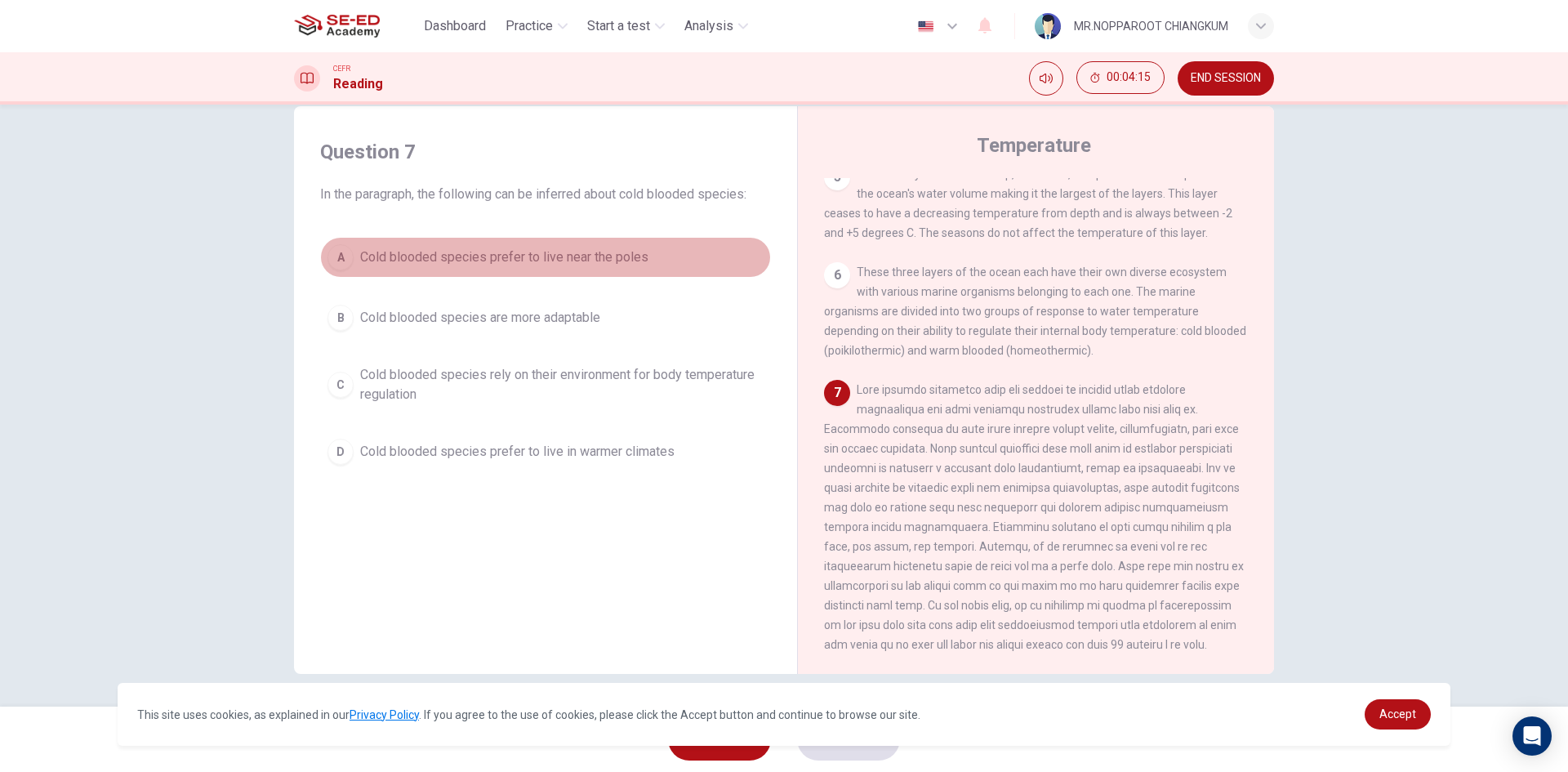
click at [630, 252] on span "Cold blooded species prefer to live near the poles" at bounding box center [505, 257] width 289 height 19
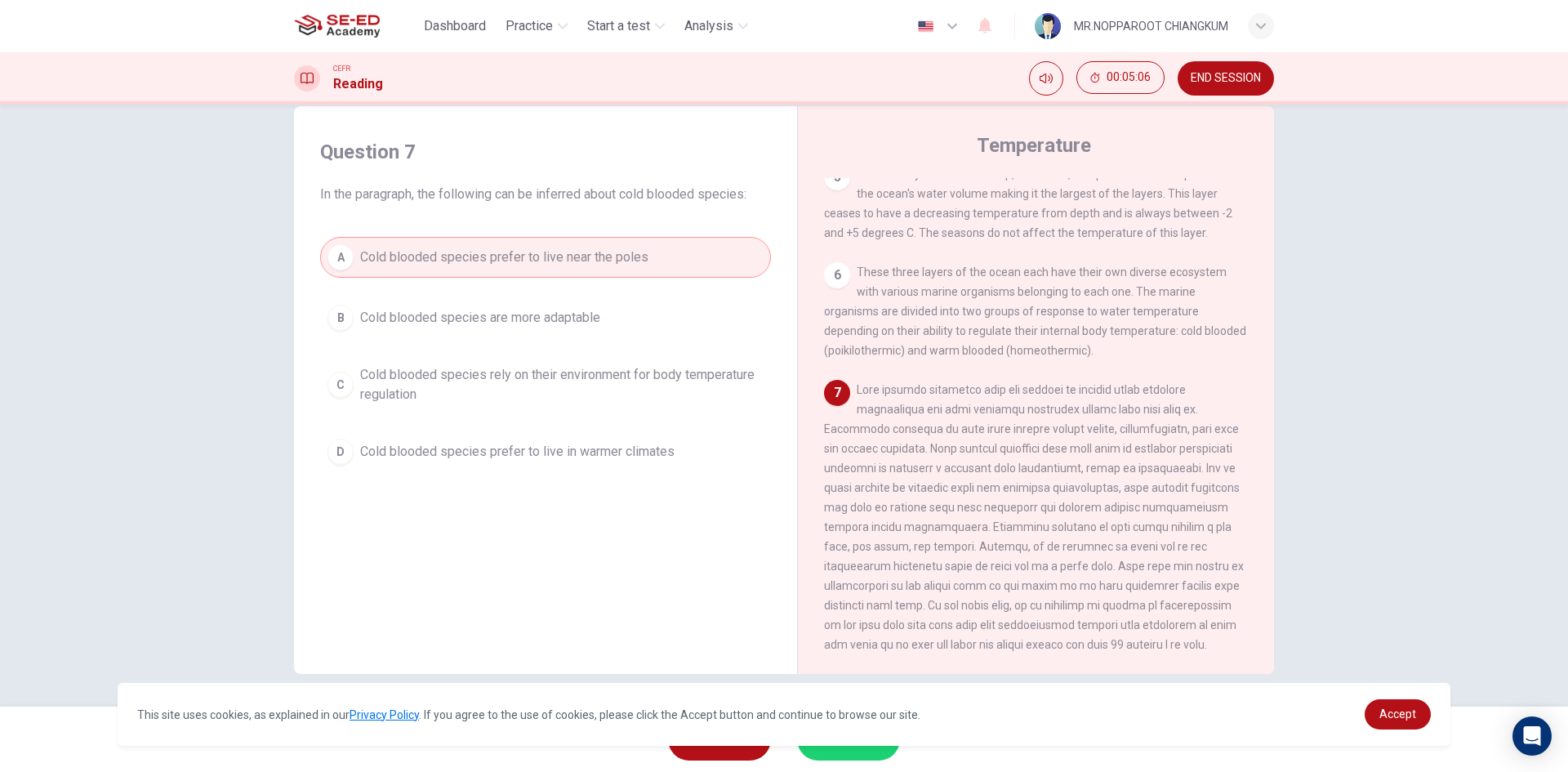
drag, startPoint x: 1141, startPoint y: 488, endPoint x: 907, endPoint y: 471, distance: 234.6
click at [537, 379] on span "Cold blooded species rely on their environment for body temperature regulation" at bounding box center [562, 384] width 404 height 39
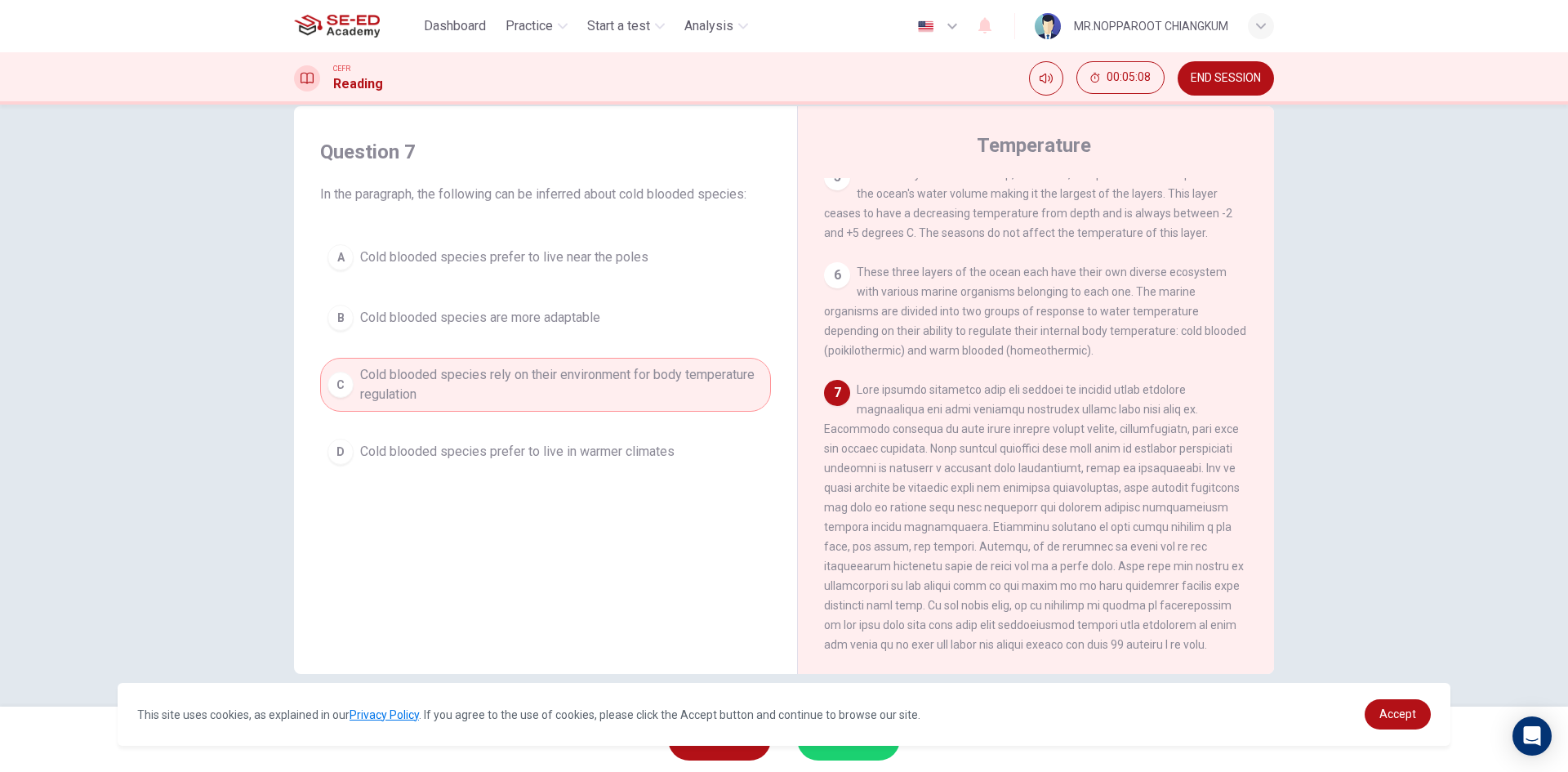
click at [847, 752] on button "SUBMIT" at bounding box center [848, 739] width 103 height 42
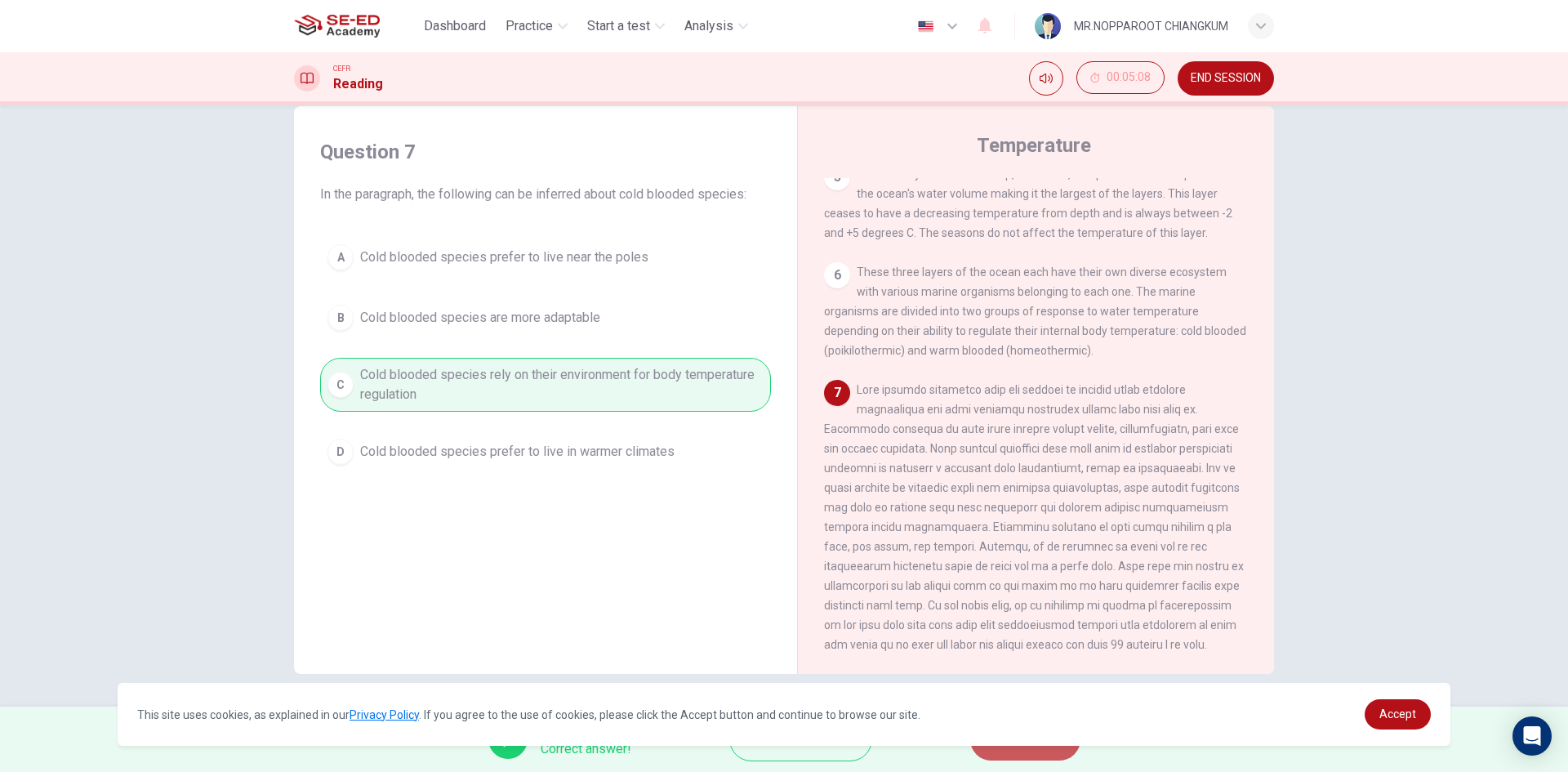
click at [1009, 750] on span "NEXT" at bounding box center [1017, 739] width 32 height 23
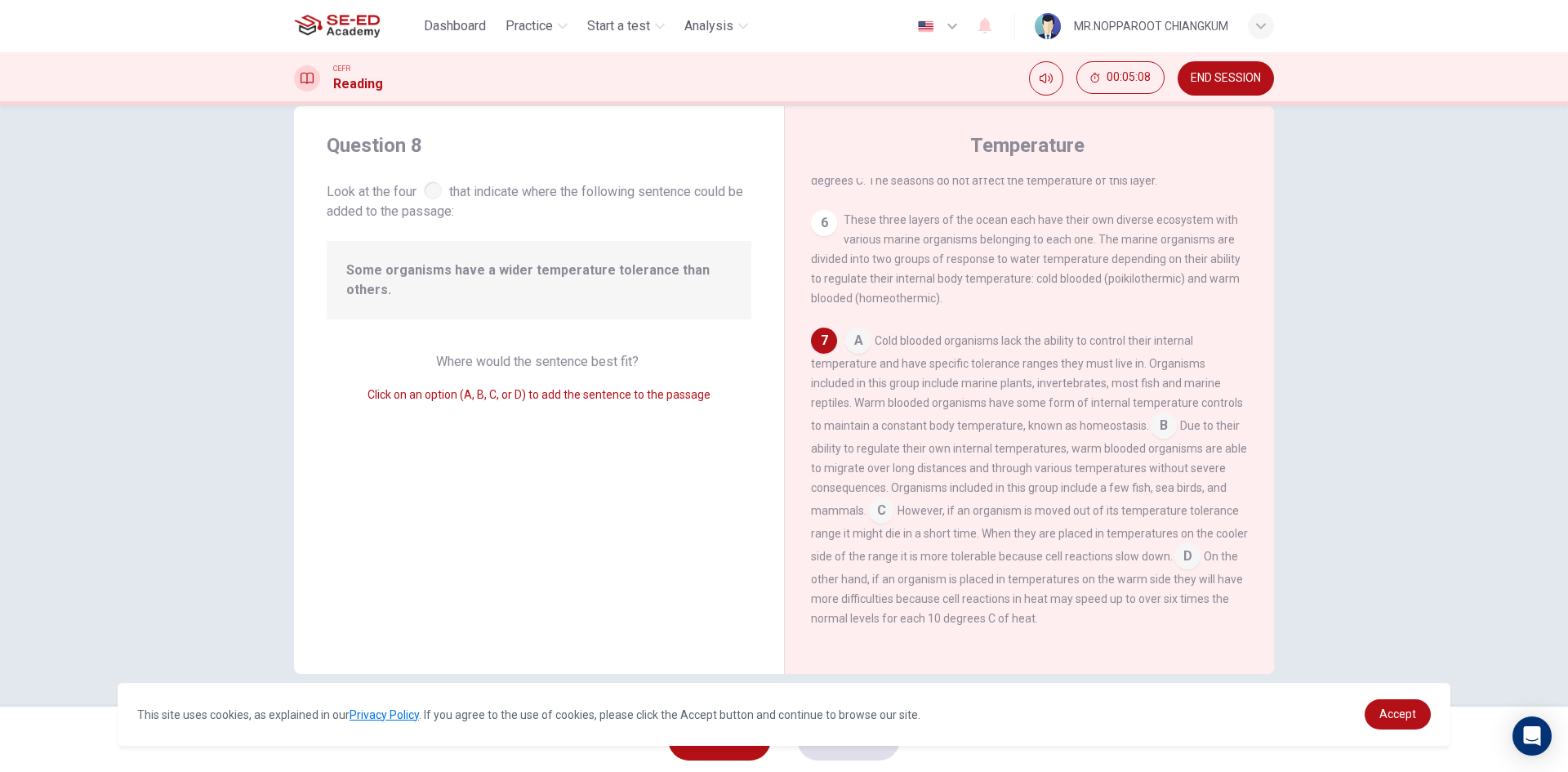
scroll to position [642, 0]
click at [1154, 427] on input at bounding box center [1164, 428] width 27 height 27
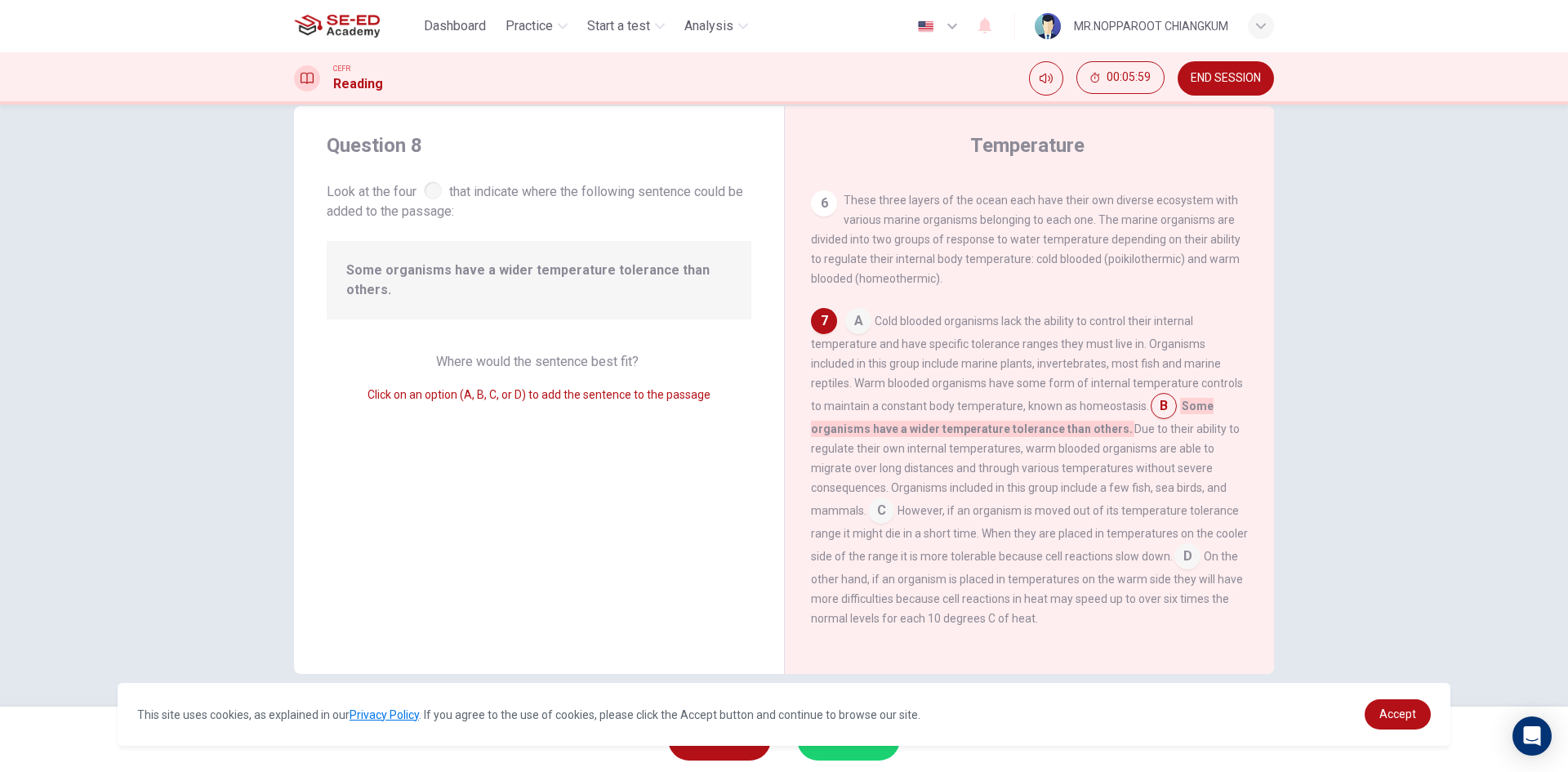
click at [864, 748] on button "SUBMIT" at bounding box center [848, 739] width 103 height 42
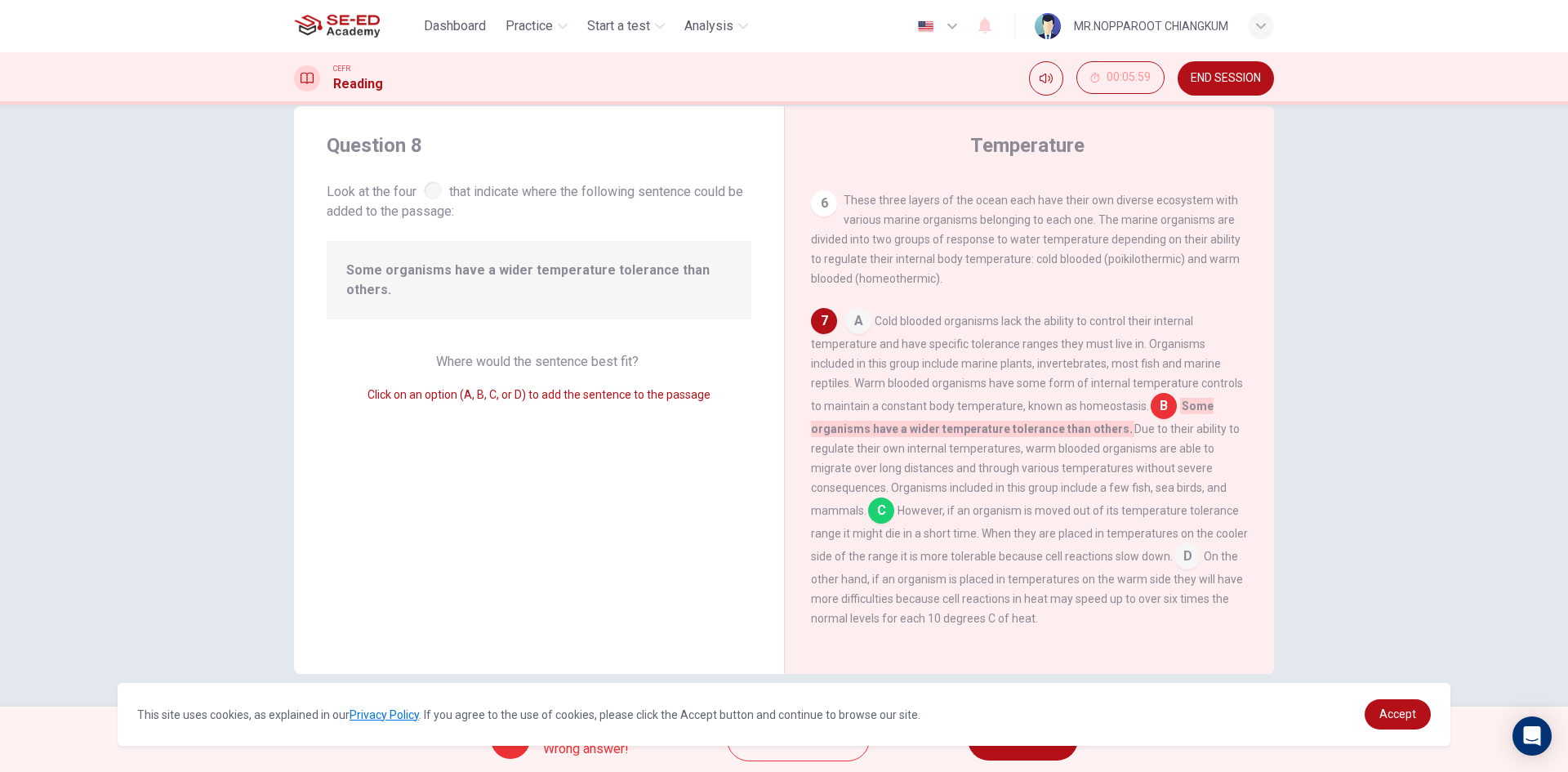
click at [879, 525] on input at bounding box center [882, 513] width 27 height 27
click at [793, 753] on button "Explanation" at bounding box center [798, 739] width 143 height 44
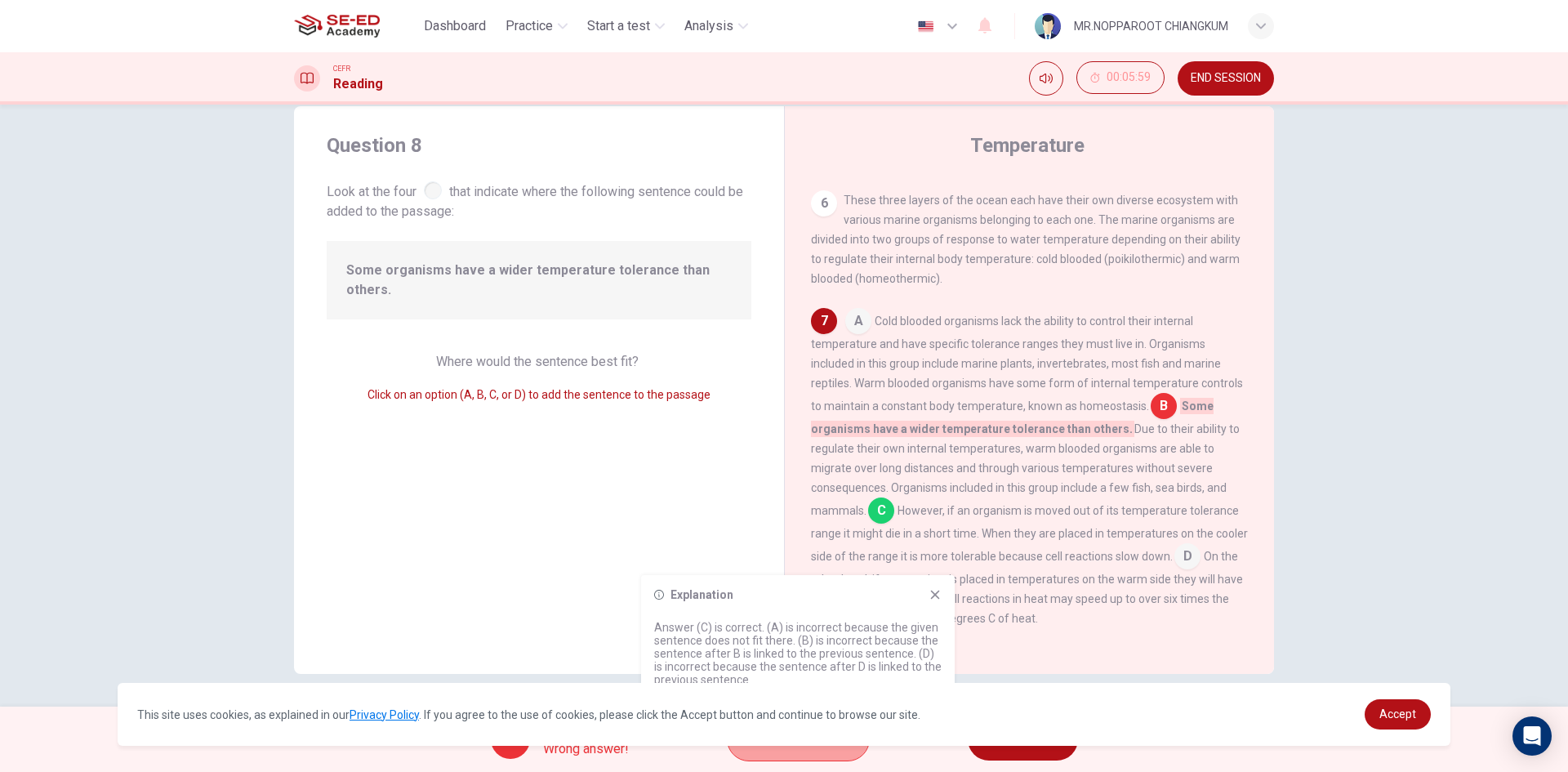
click at [796, 754] on button "Explanation" at bounding box center [798, 739] width 143 height 44
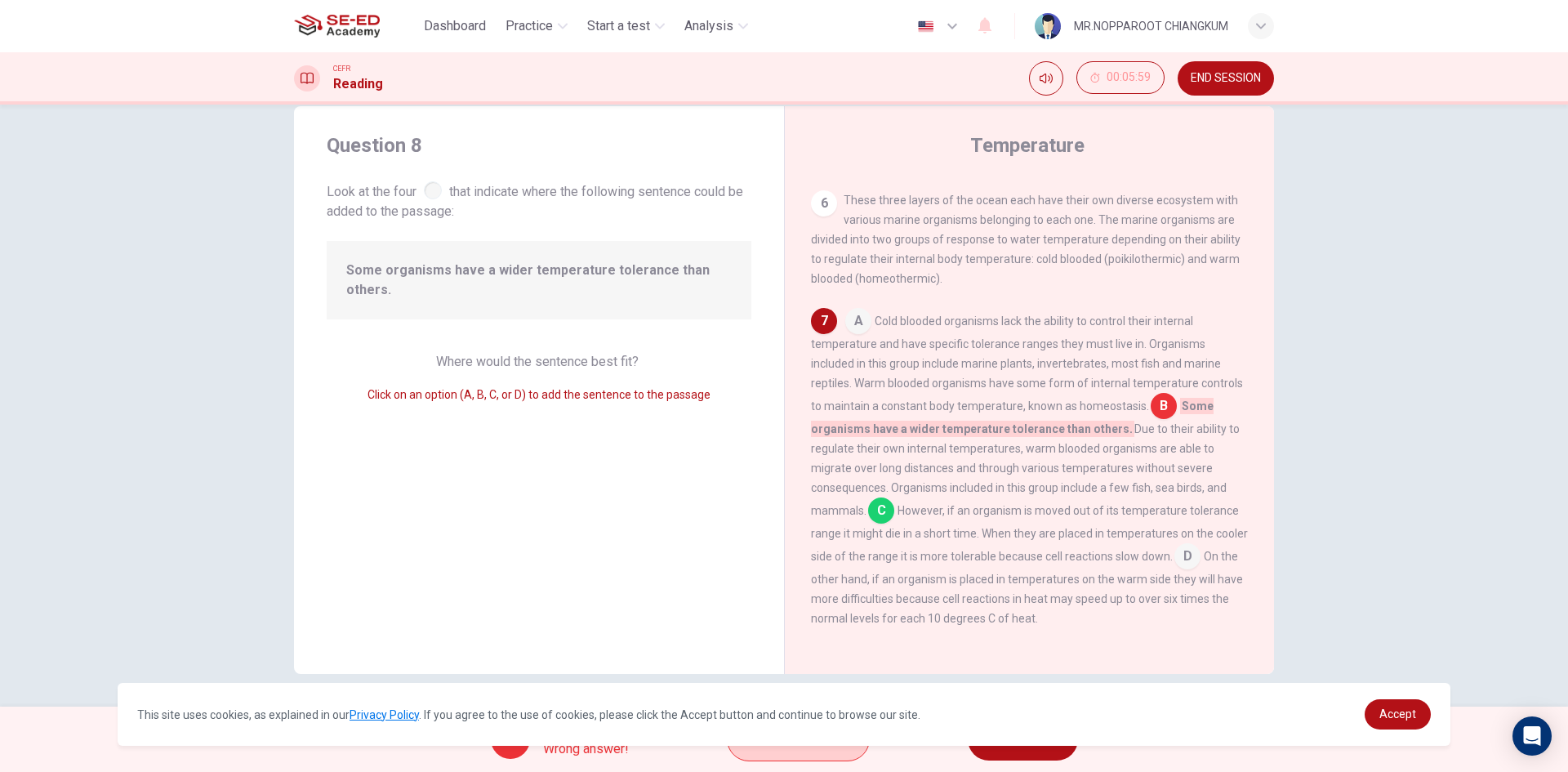
click at [796, 754] on button "Explanation" at bounding box center [798, 739] width 143 height 44
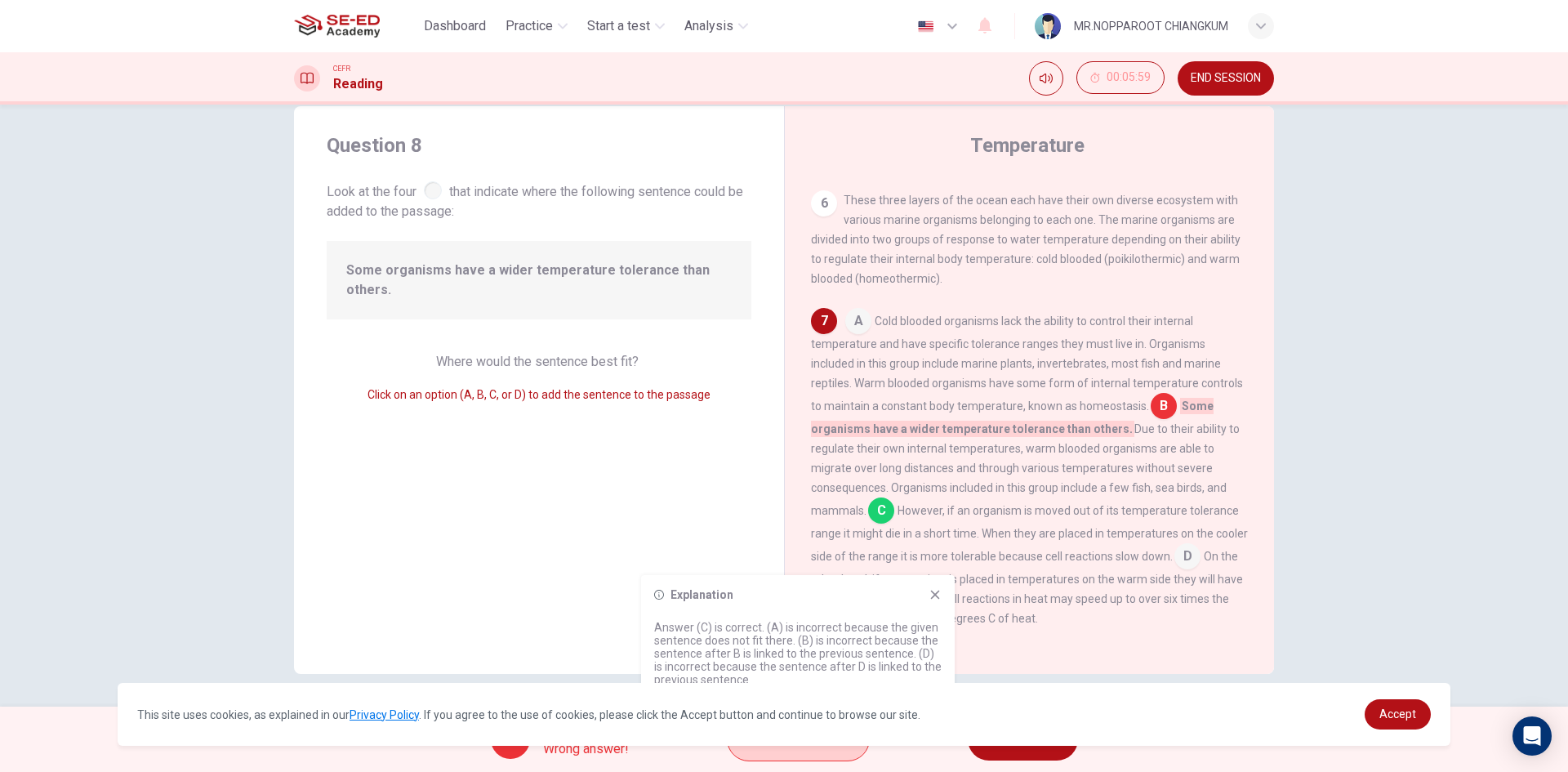
click at [796, 754] on button "Explanation" at bounding box center [798, 739] width 143 height 44
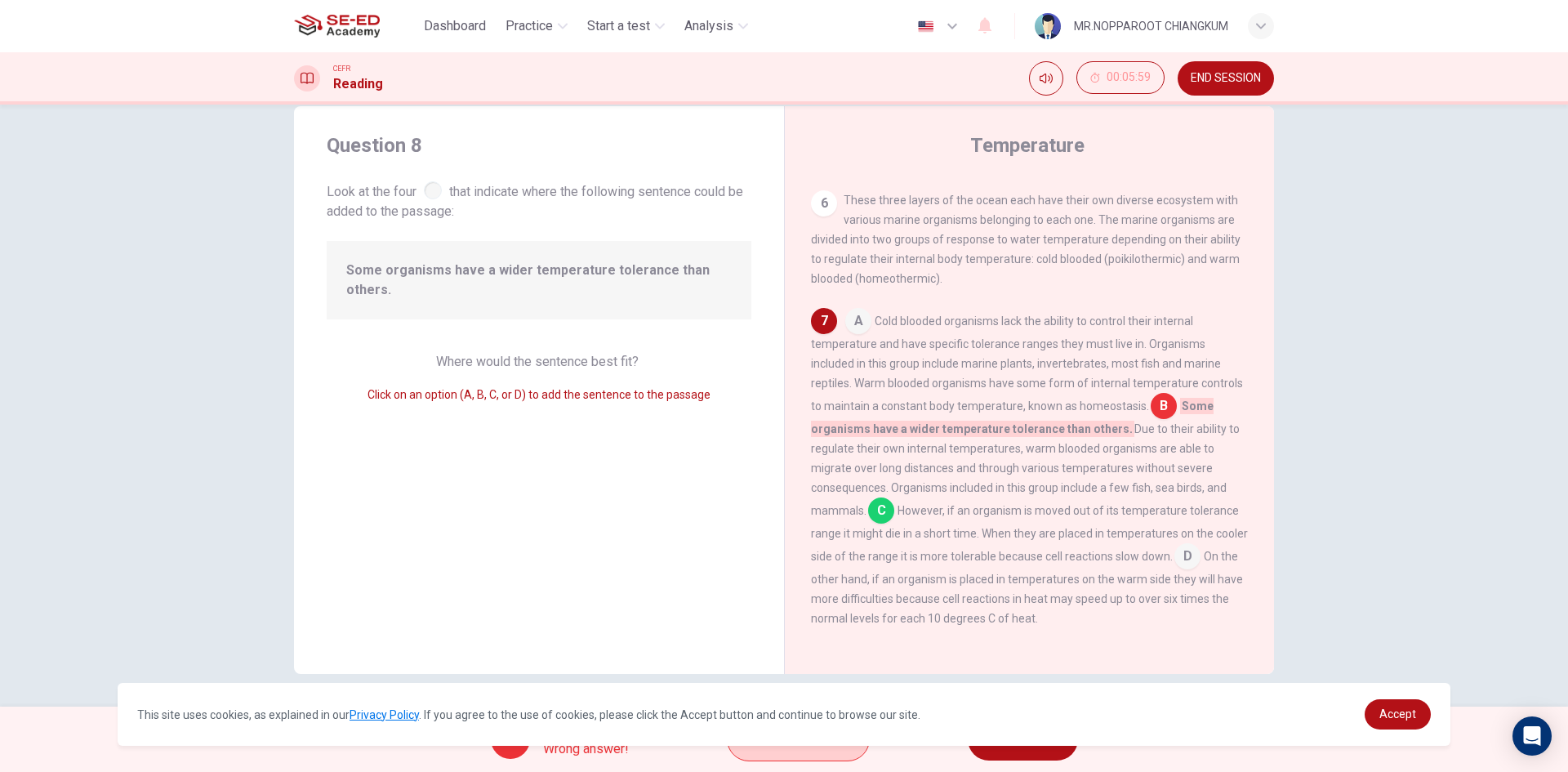
click at [796, 754] on button "Explanation" at bounding box center [798, 739] width 143 height 44
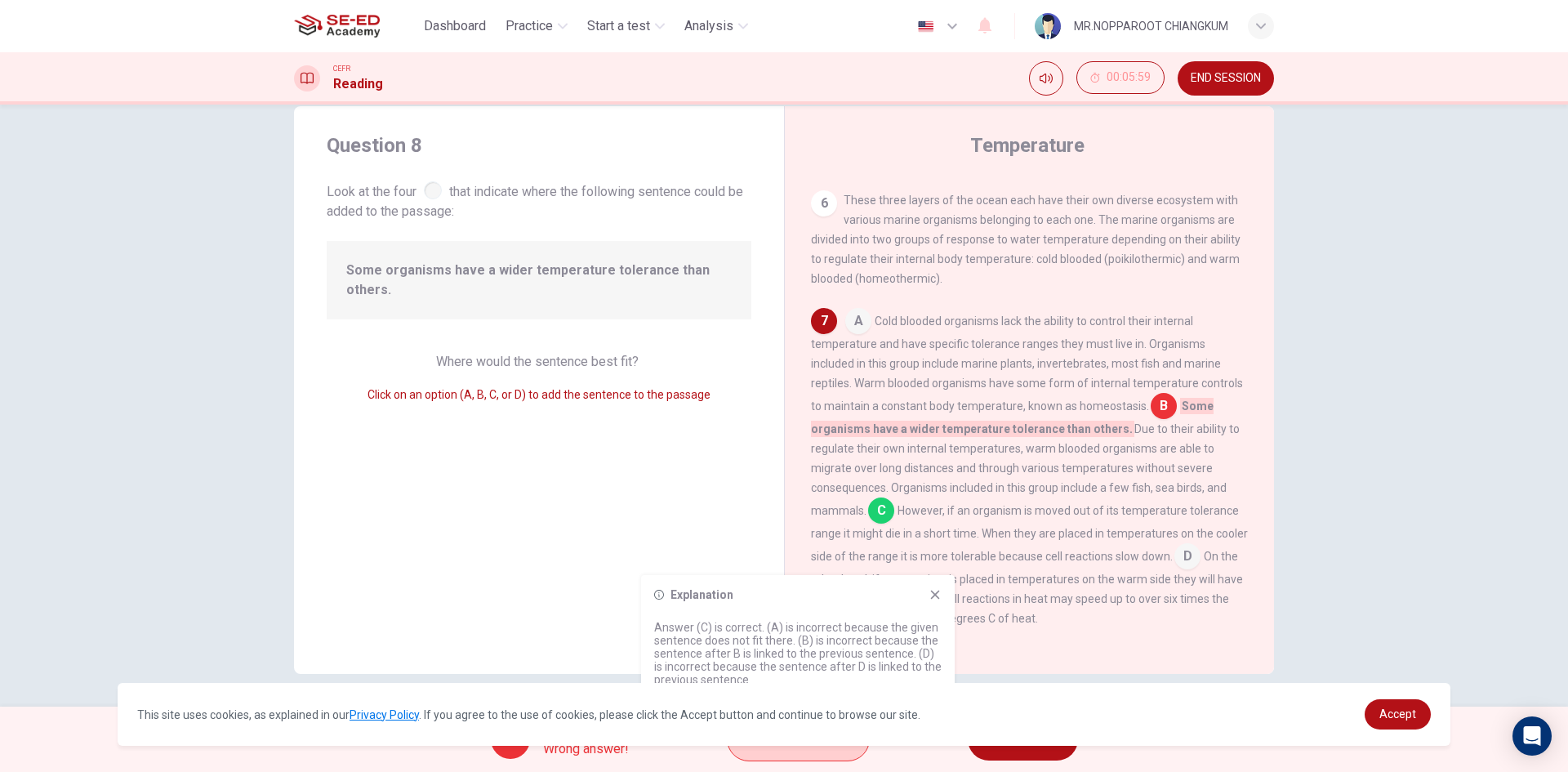
click at [796, 754] on button "Explanation" at bounding box center [798, 739] width 143 height 44
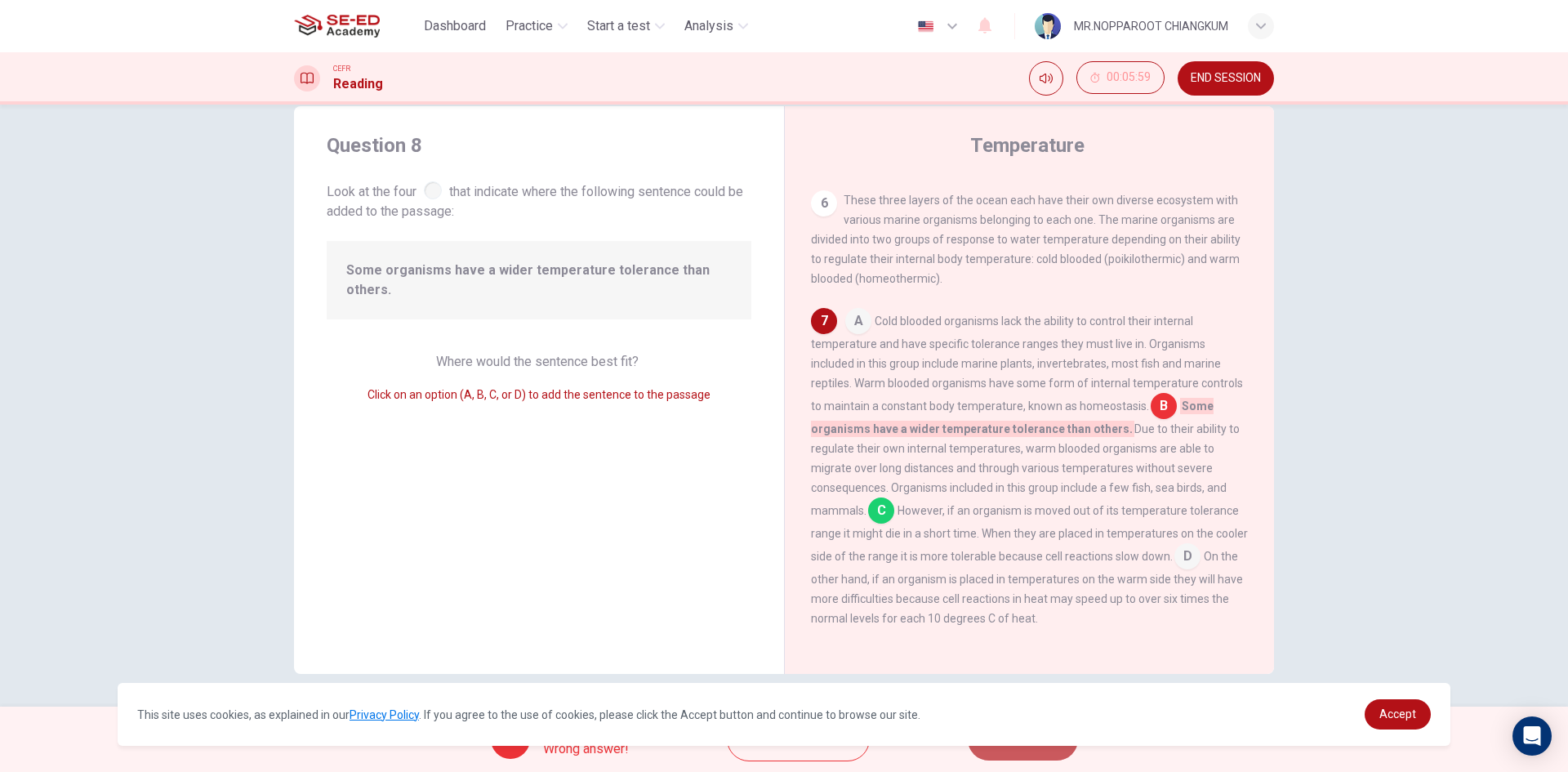
click at [1014, 760] on button "NEXT" at bounding box center [1023, 739] width 111 height 42
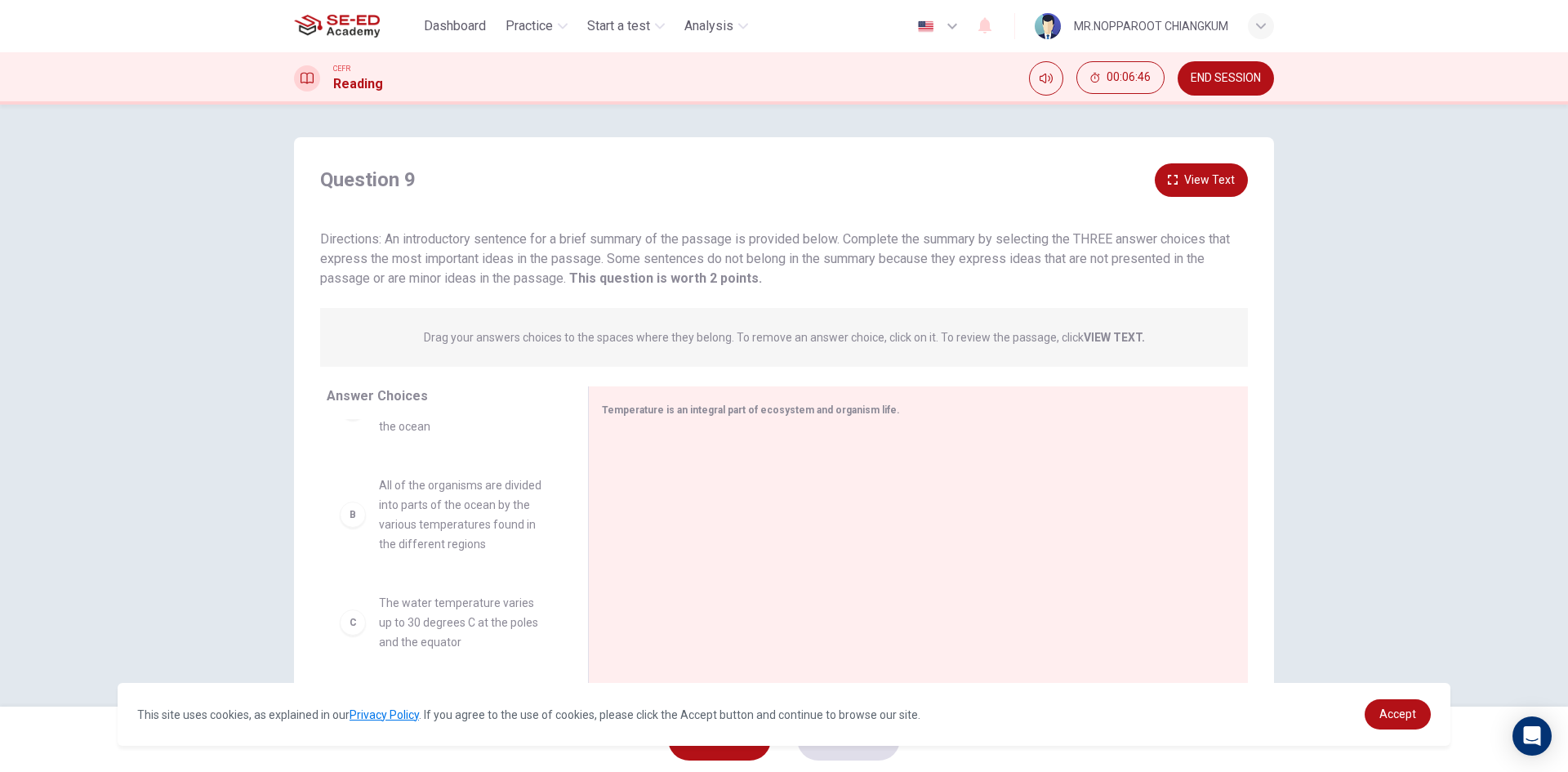
scroll to position [81, 0]
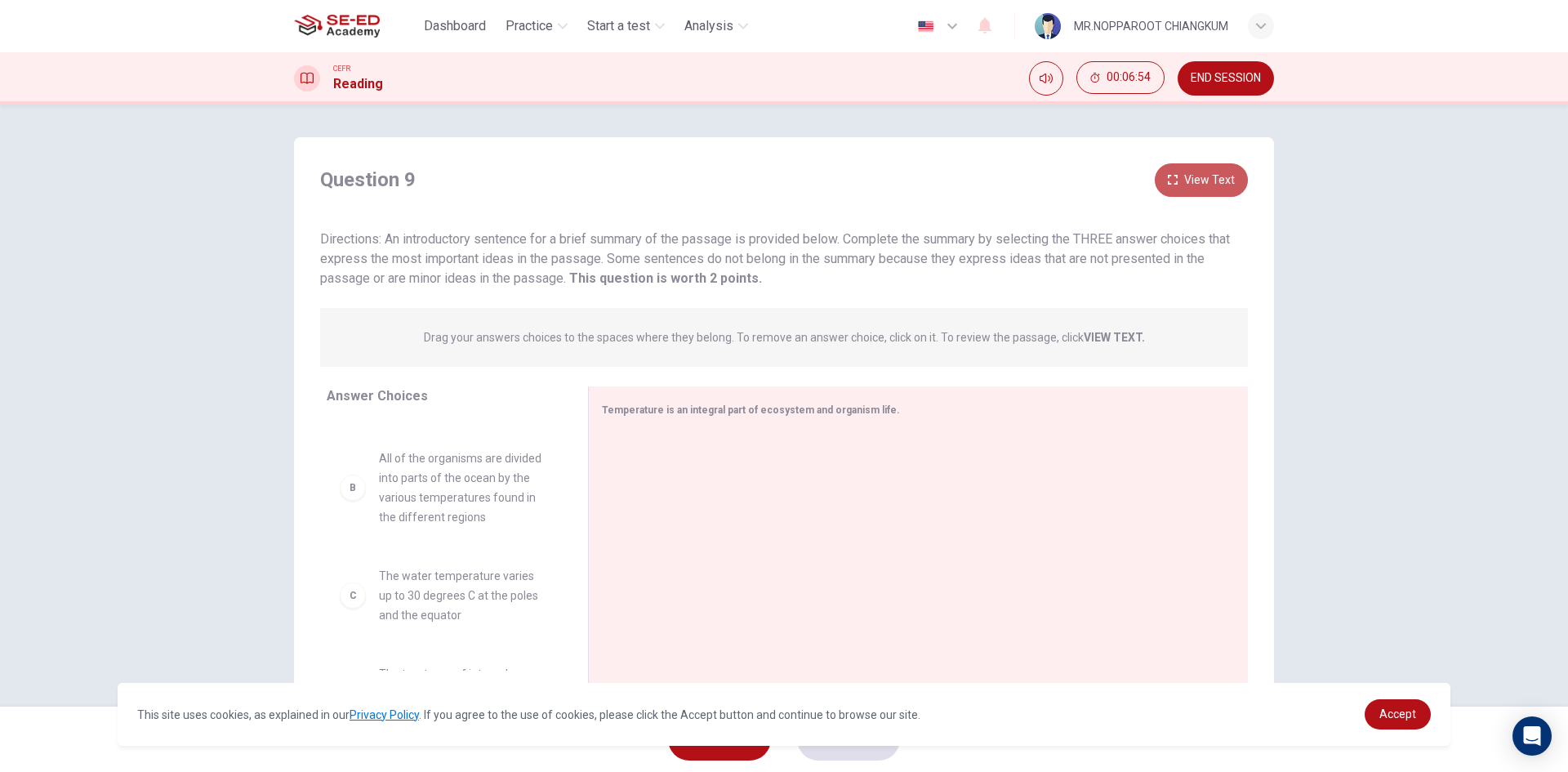
click at [1192, 188] on button "View Text" at bounding box center [1201, 180] width 93 height 34
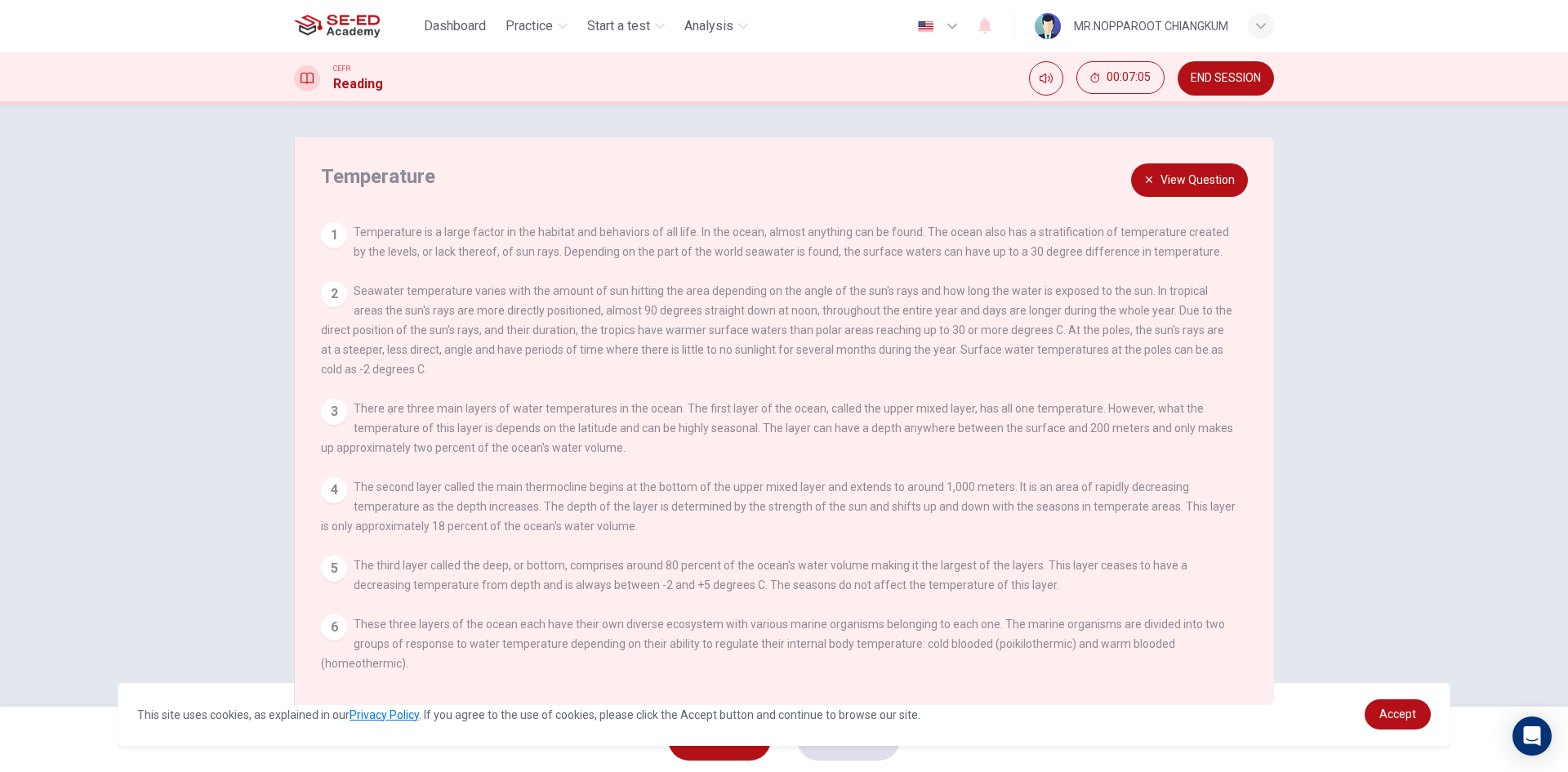
drag, startPoint x: 352, startPoint y: 233, endPoint x: 721, endPoint y: 233, distance: 369.0
click at [687, 233] on span "Temperature is a large factor in the habitat and behaviors of all life. In the …" at bounding box center [791, 242] width 876 height 33
drag, startPoint x: 256, startPoint y: 297, endPoint x: 321, endPoint y: 315, distance: 67.4
click at [295, 311] on div "Temperature View Question 1 Temperature is a large factor in the habitat and be…" at bounding box center [784, 405] width 1568 height 602
drag, startPoint x: 422, startPoint y: 465, endPoint x: 491, endPoint y: 466, distance: 69.0
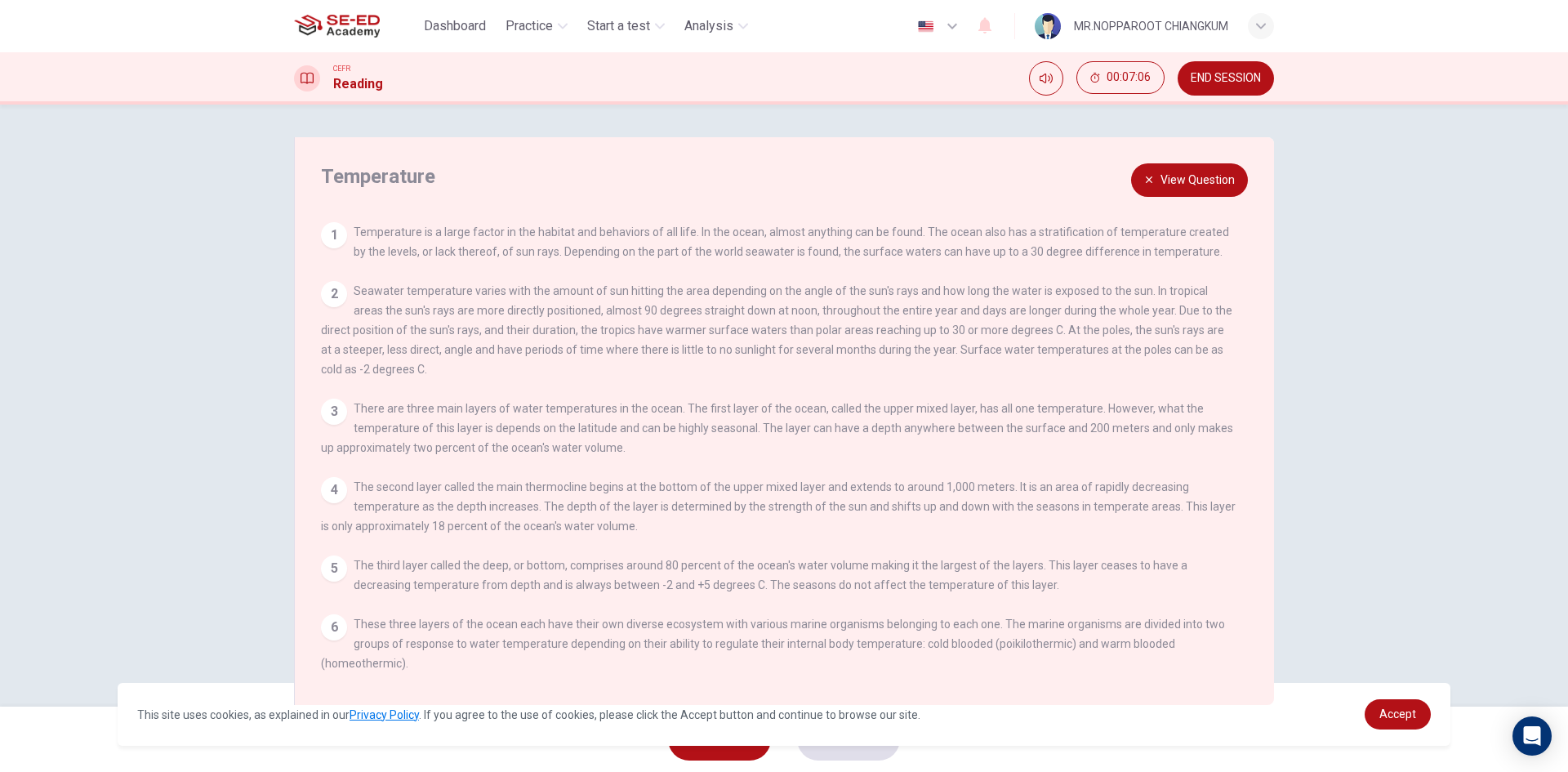
click at [469, 468] on div "View Question 1 Temperature is a large factor in the habitat and behaviors of a…" at bounding box center [789, 457] width 936 height 469
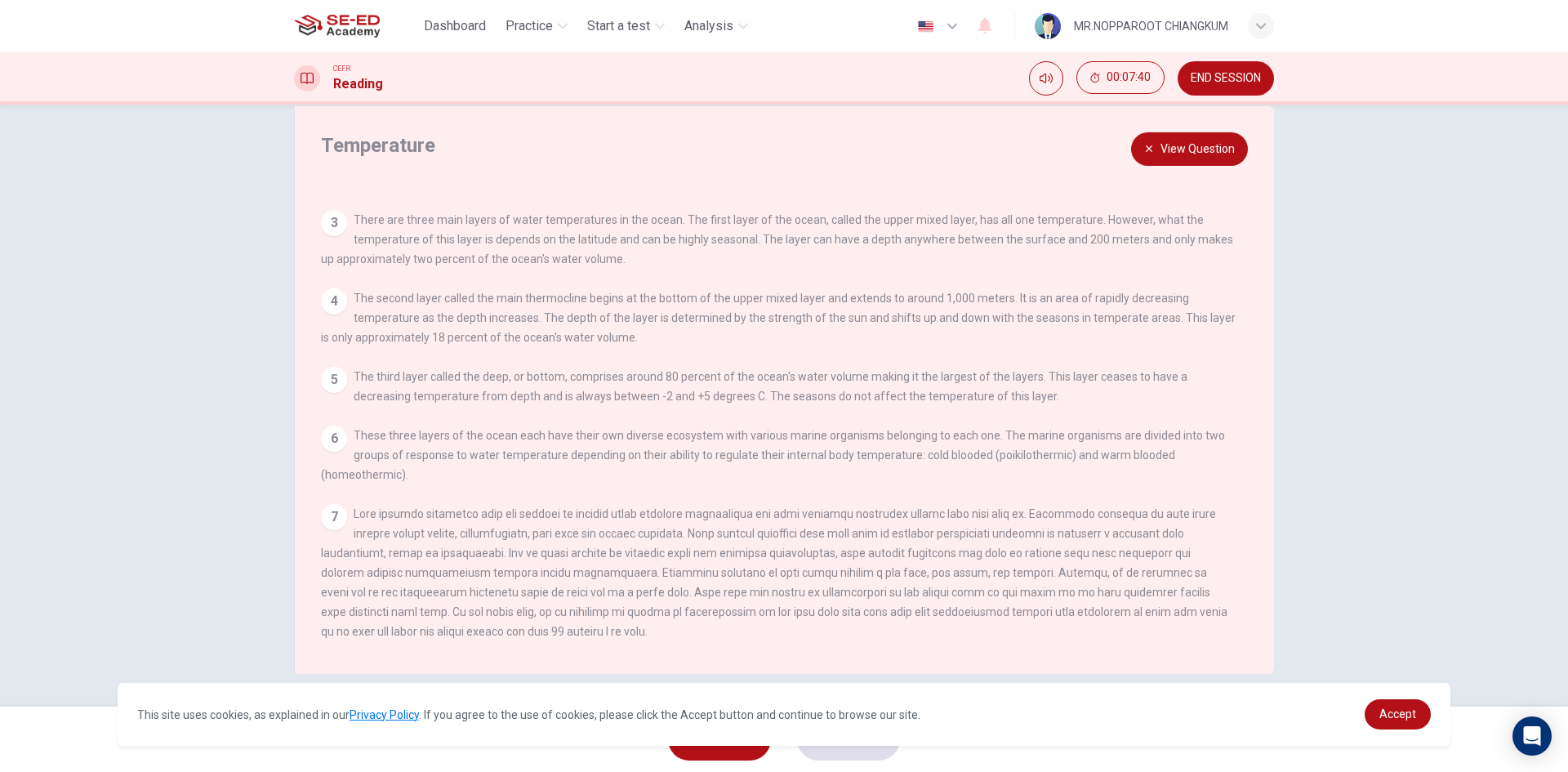
scroll to position [178, 0]
click at [1208, 155] on button "View Question" at bounding box center [1190, 149] width 117 height 34
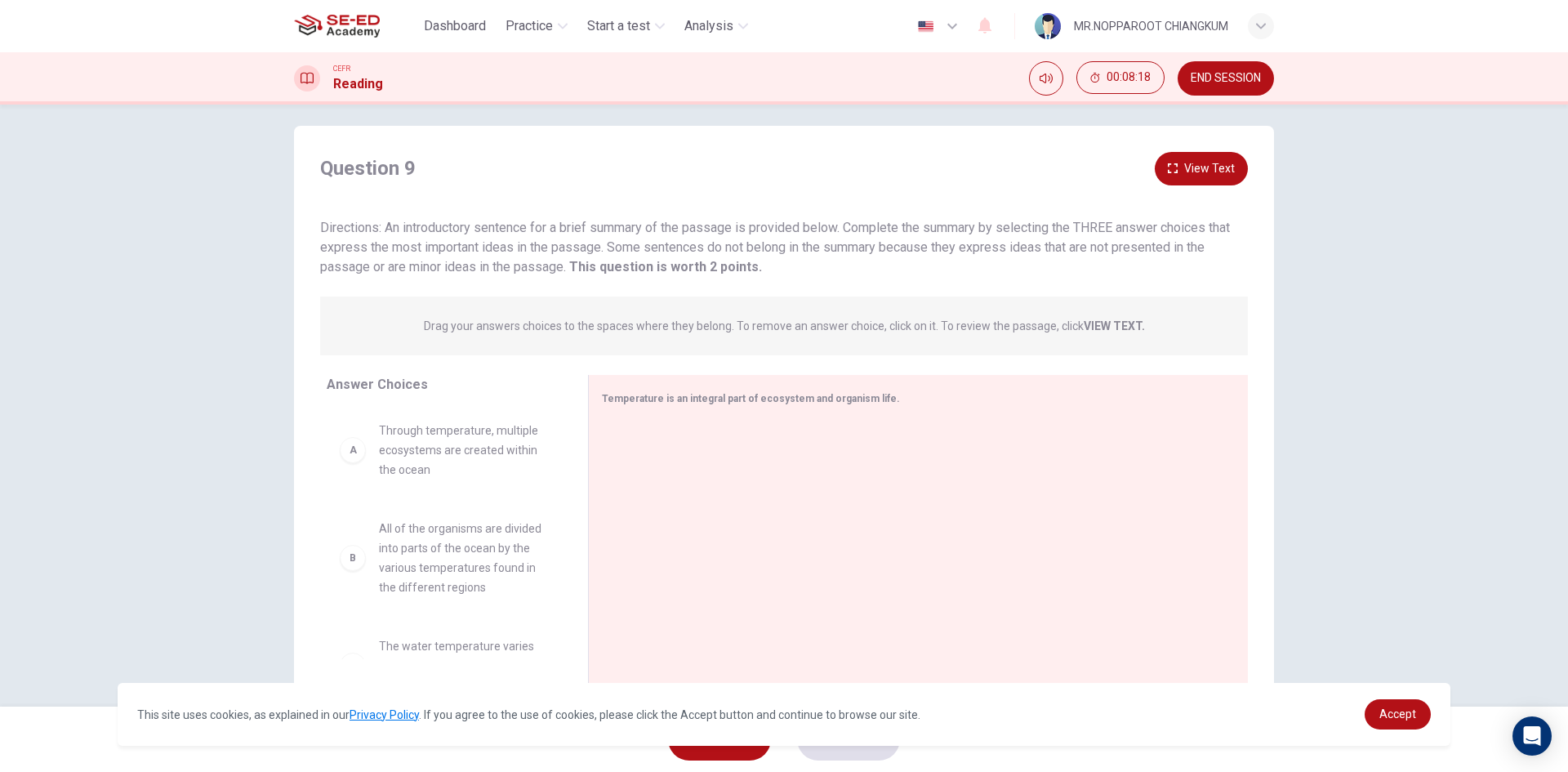
scroll to position [0, 0]
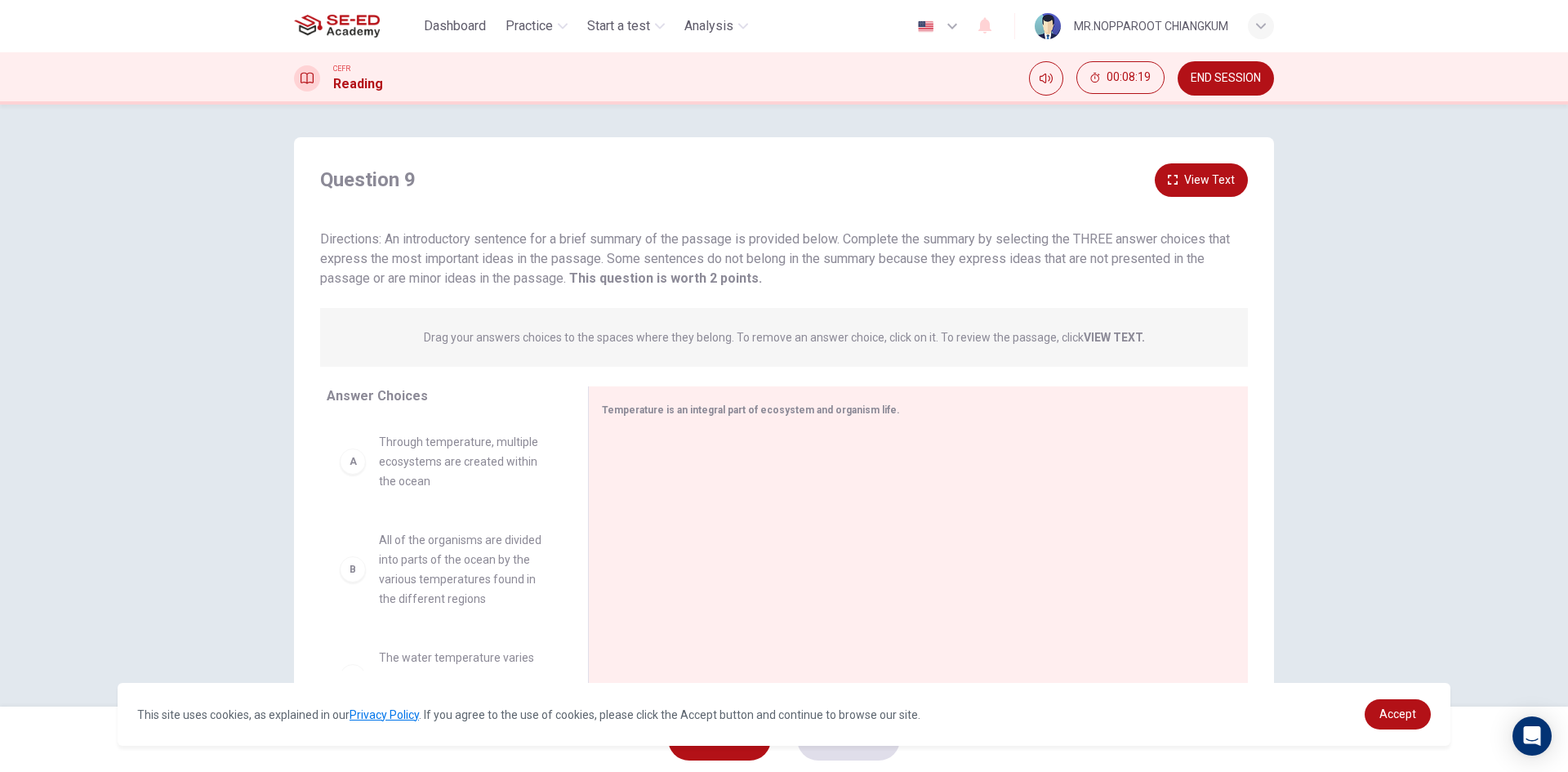
drag, startPoint x: 1186, startPoint y: 161, endPoint x: 1188, endPoint y: 186, distance: 25.1
click at [1186, 161] on div "Question 9 View Text Directions: An introductory sentence for a brief summary o…" at bounding box center [784, 421] width 980 height 567
click at [1188, 187] on button "View Text" at bounding box center [1201, 180] width 93 height 34
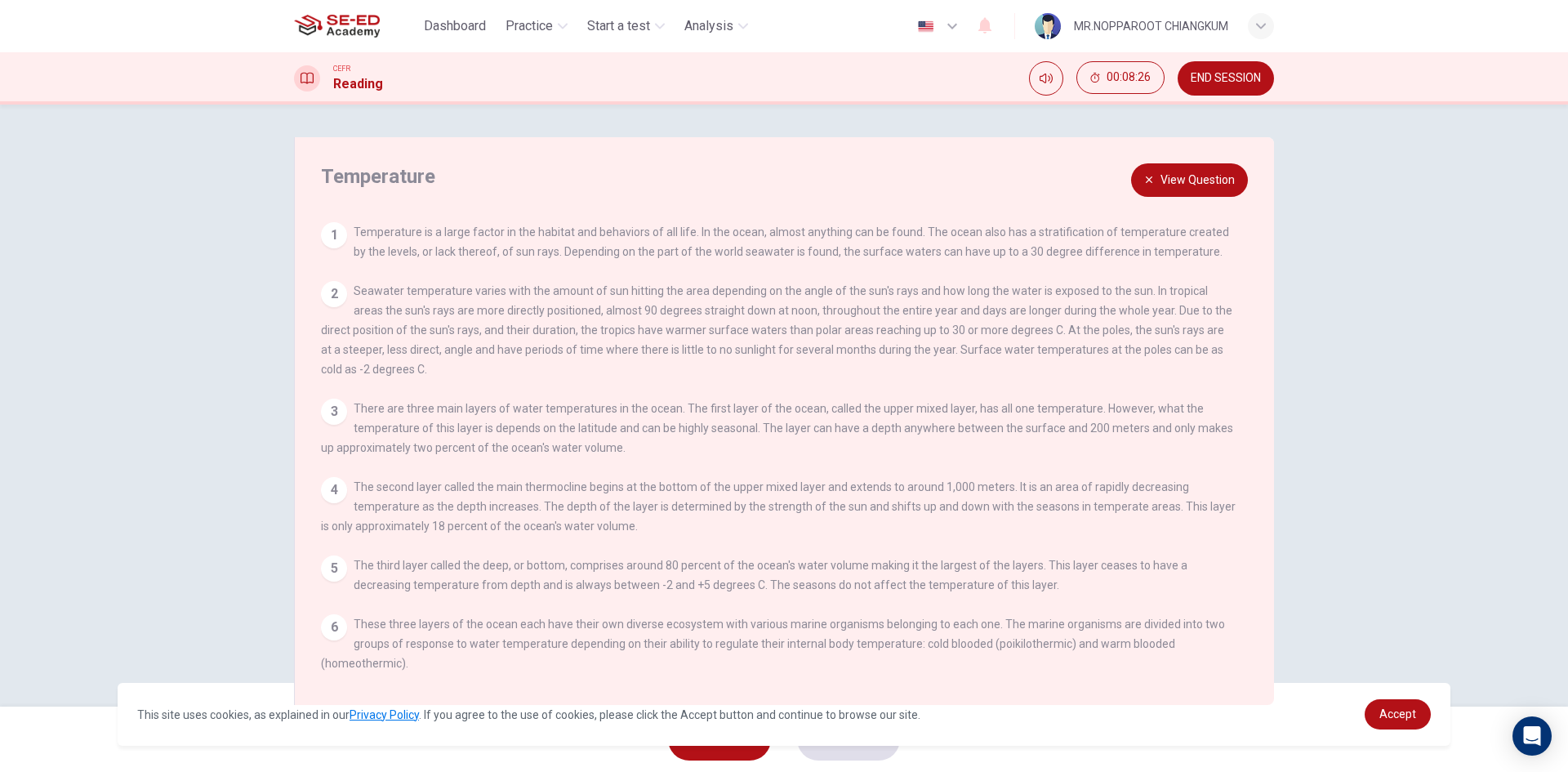
drag, startPoint x: 707, startPoint y: 234, endPoint x: 850, endPoint y: 237, distance: 143.0
click at [830, 237] on span "Temperature is a large factor in the habitat and behaviors of all life. In the …" at bounding box center [791, 242] width 876 height 33
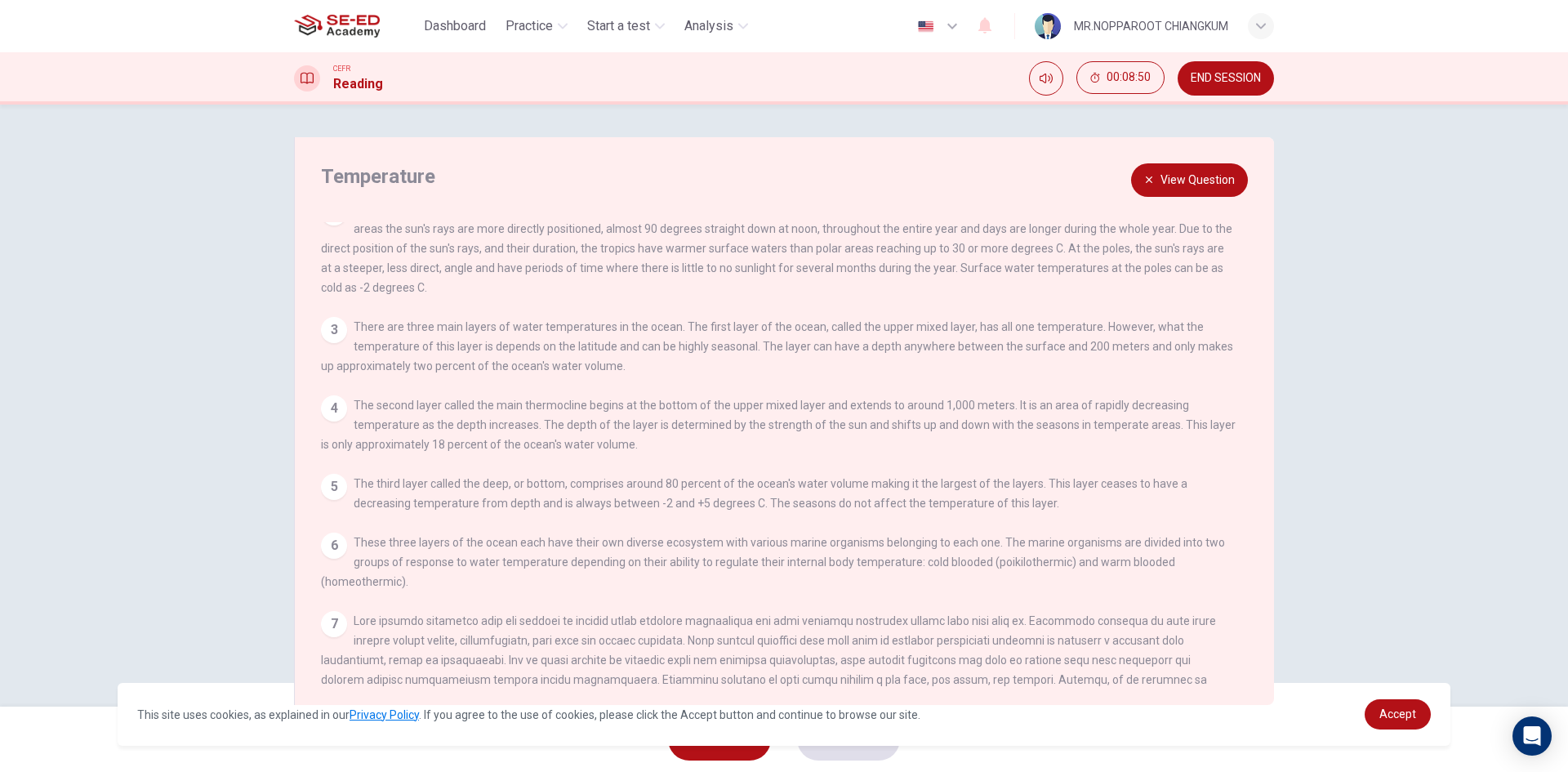
scroll to position [163, 0]
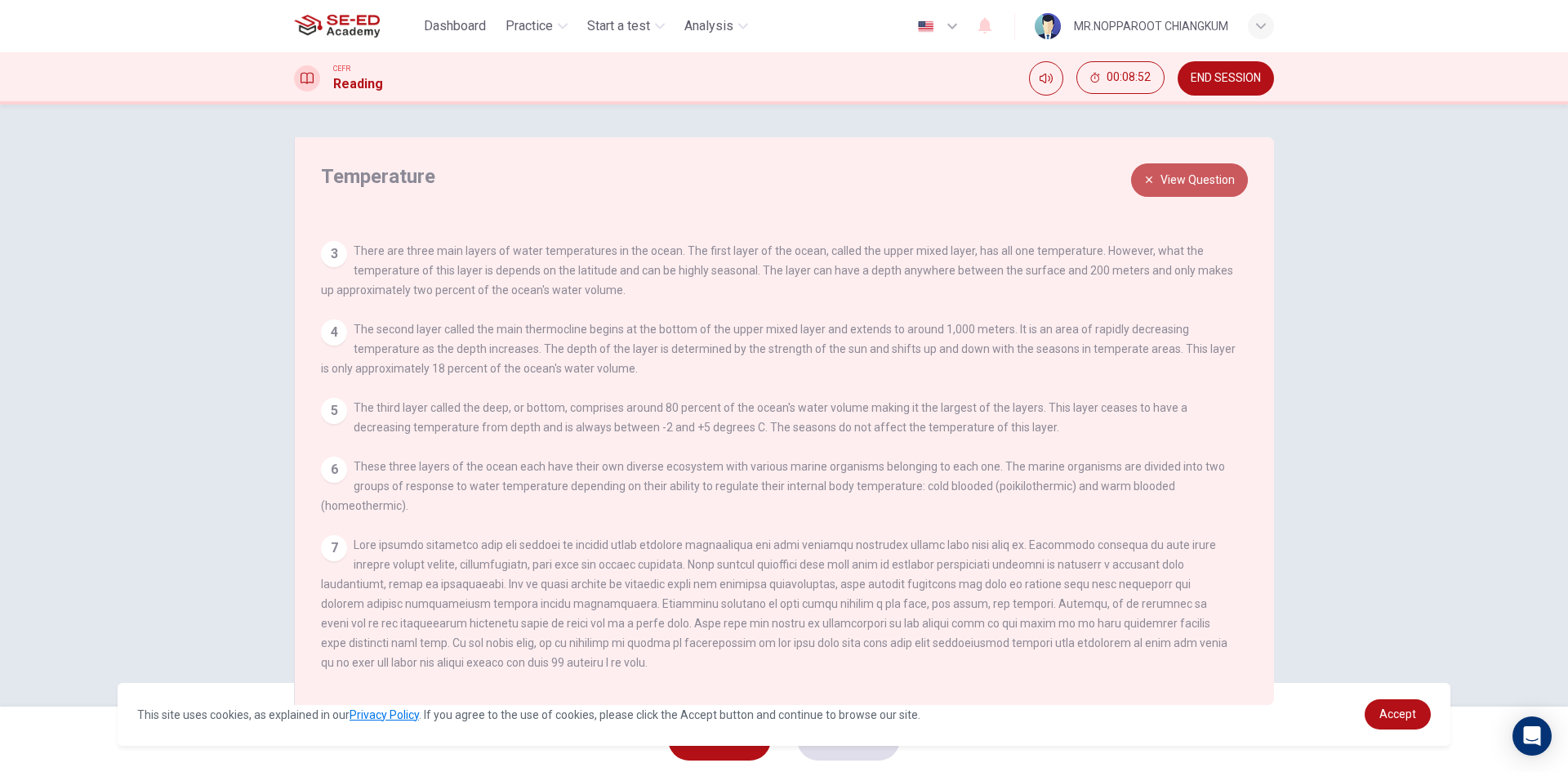
click at [1222, 167] on button "View Question" at bounding box center [1190, 180] width 117 height 34
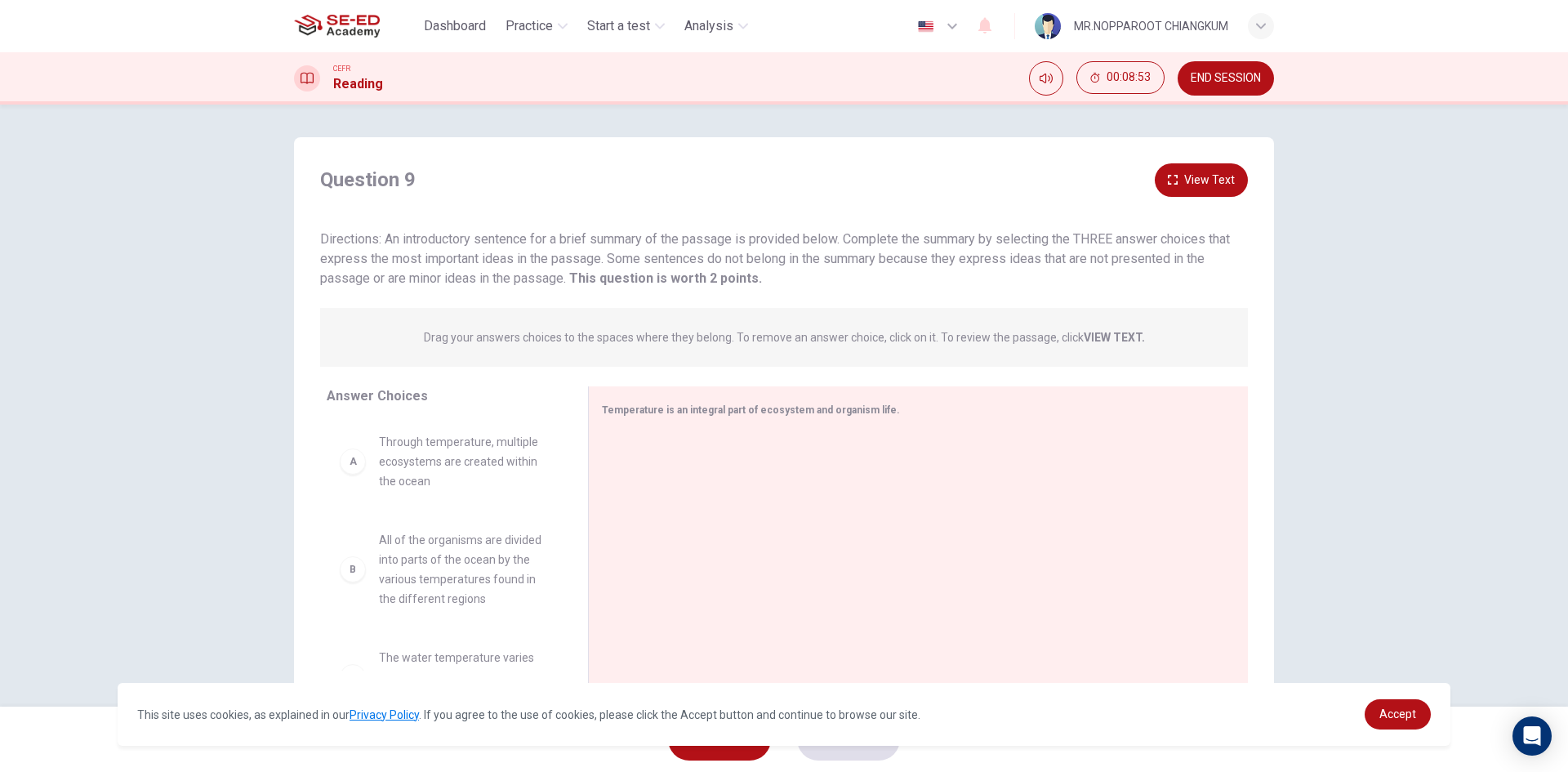
scroll to position [81, 0]
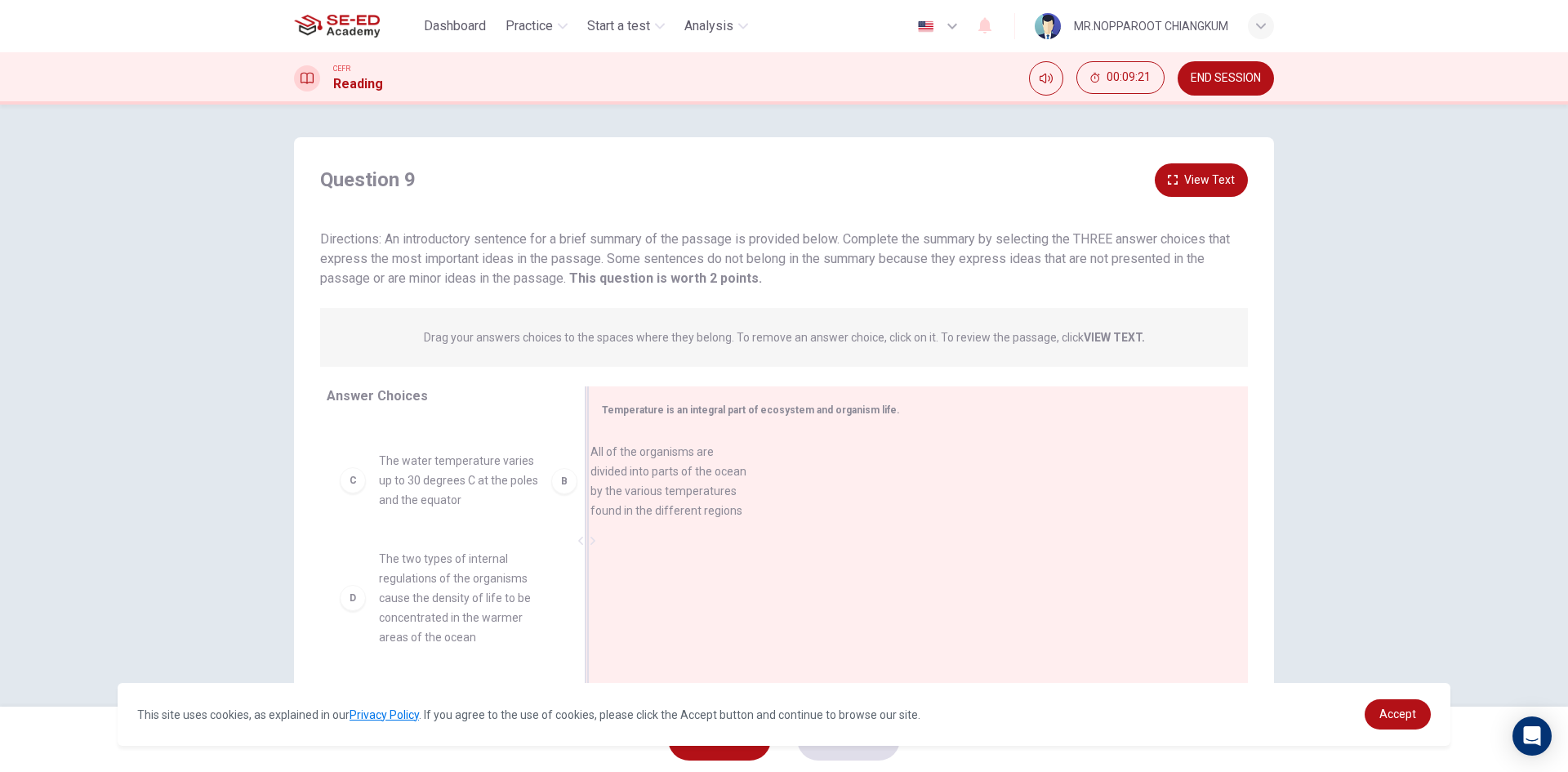
drag, startPoint x: 423, startPoint y: 504, endPoint x: 637, endPoint y: 509, distance: 214.1
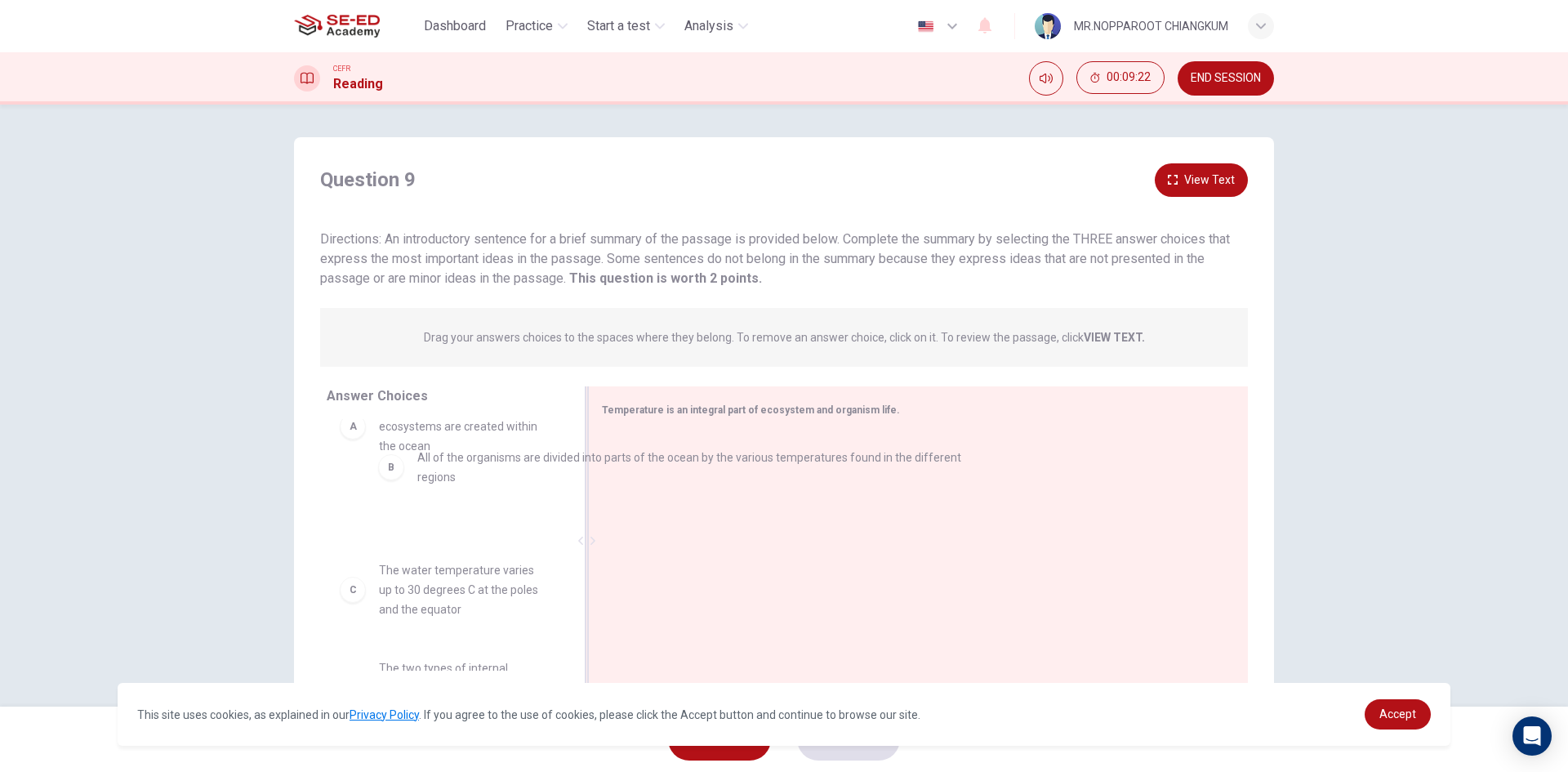
drag, startPoint x: 747, startPoint y: 470, endPoint x: 467, endPoint y: 468, distance: 280.0
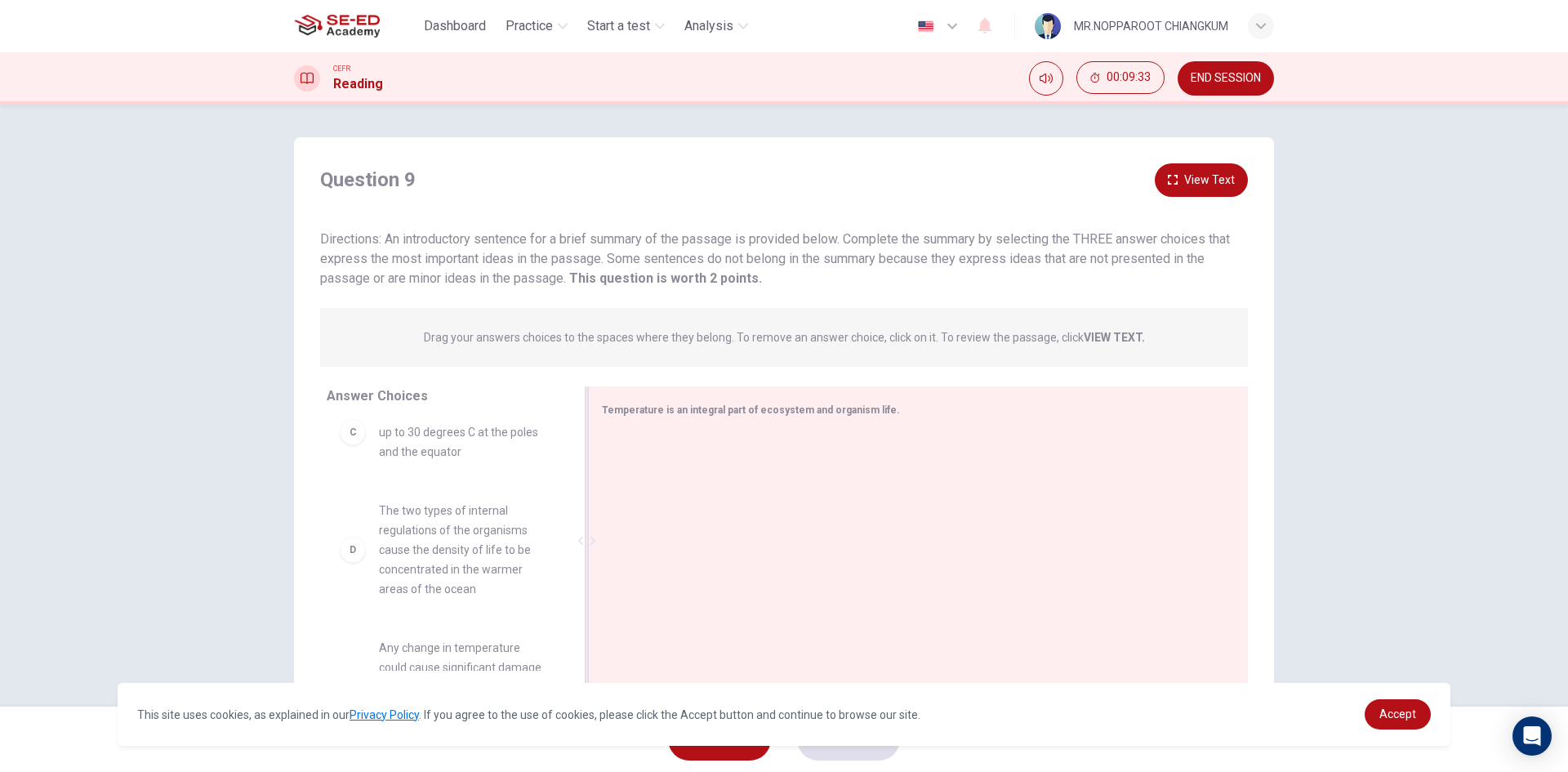
scroll to position [327, 0]
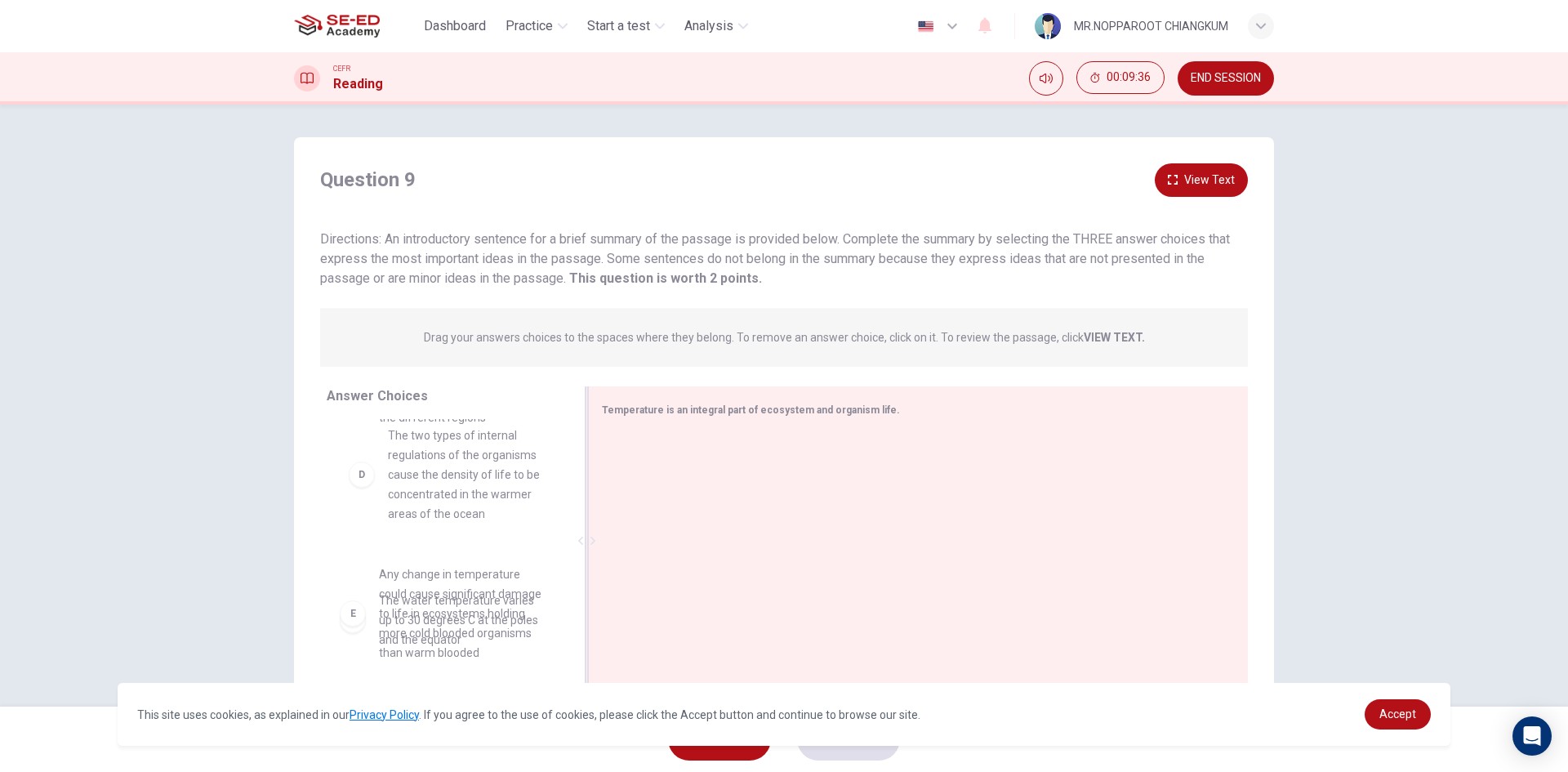
drag, startPoint x: 513, startPoint y: 504, endPoint x: 529, endPoint y: 534, distance: 34.0
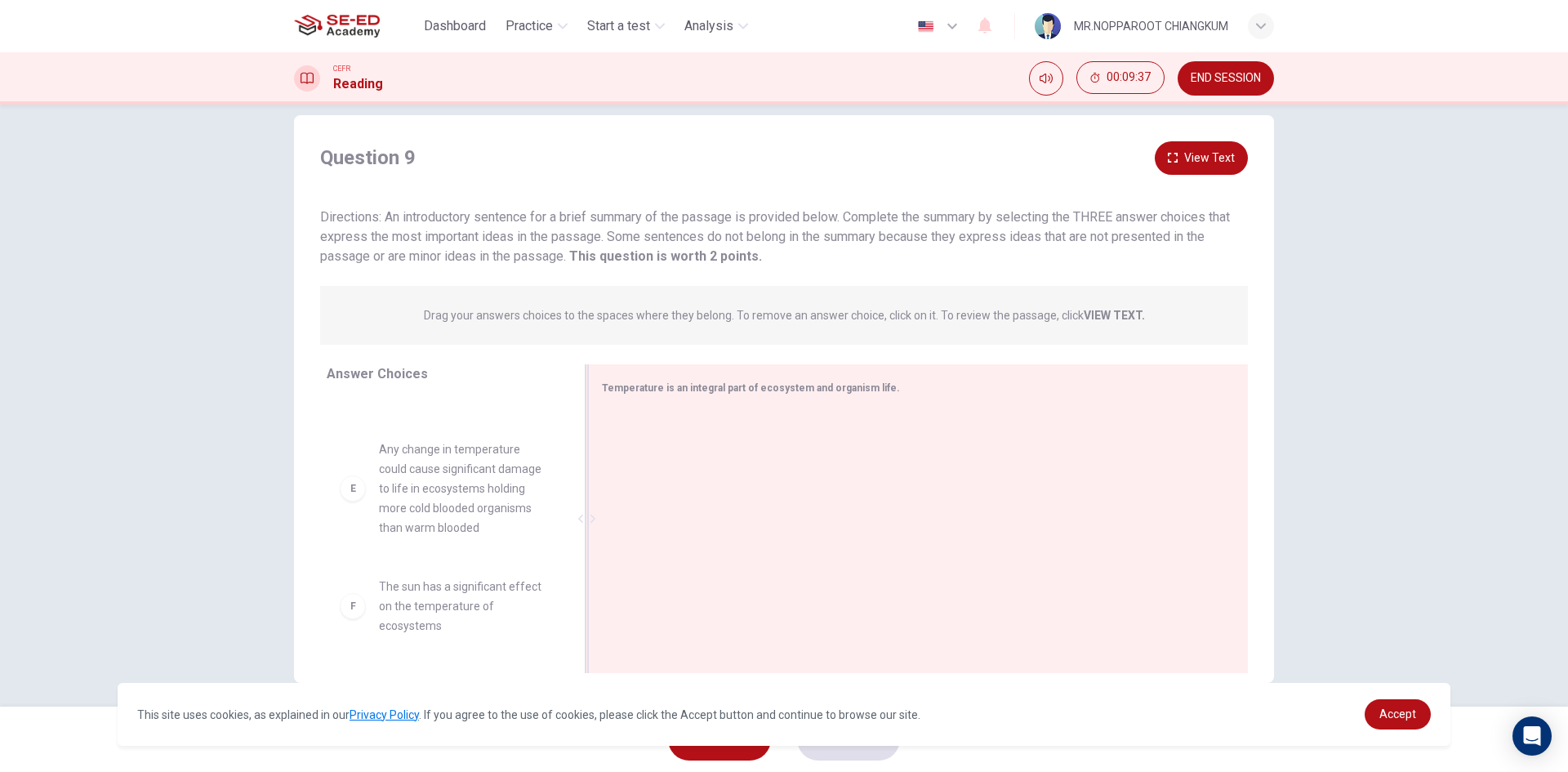
scroll to position [31, 0]
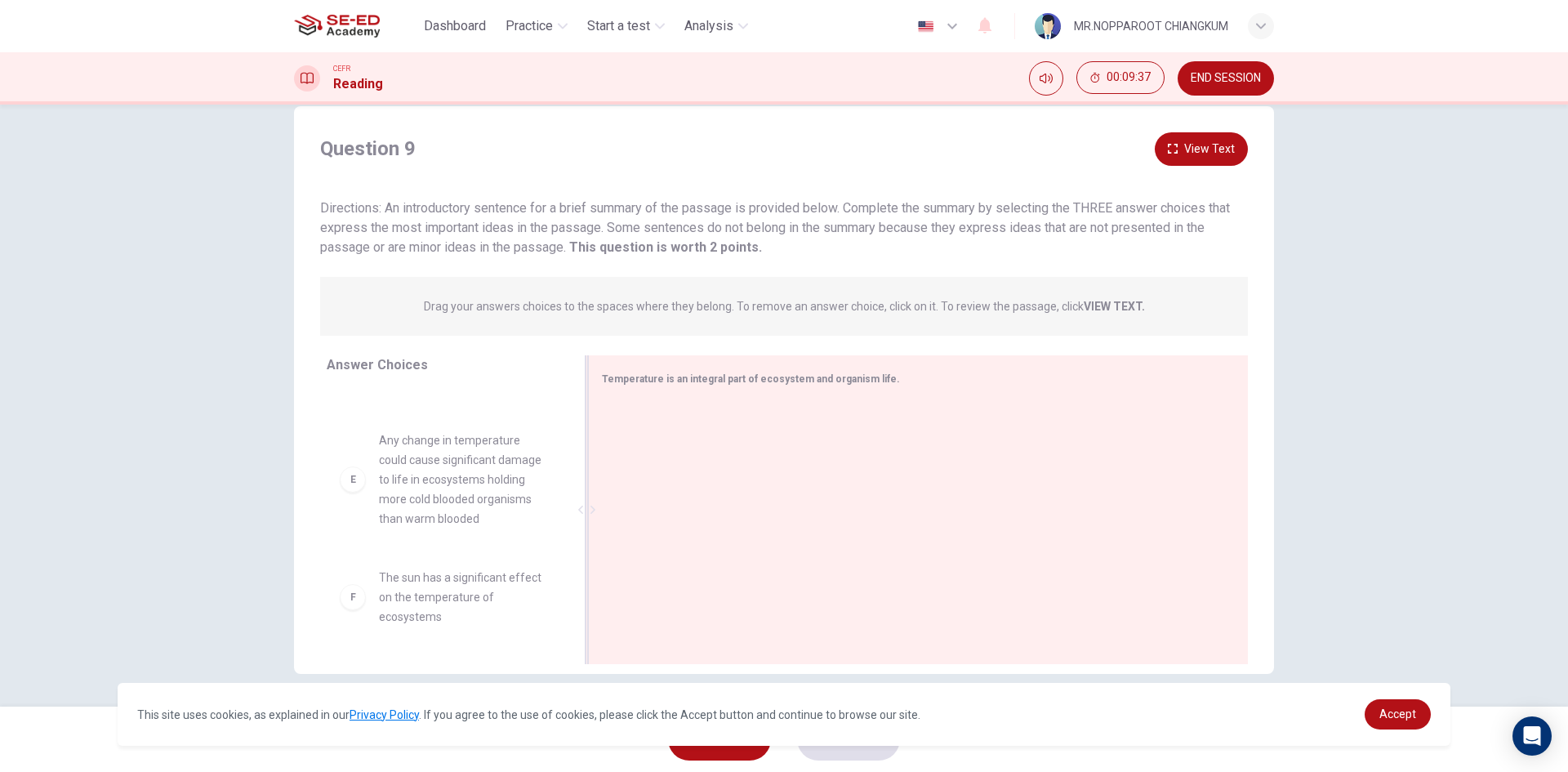
drag, startPoint x: 449, startPoint y: 620, endPoint x: 829, endPoint y: 545, distance: 387.3
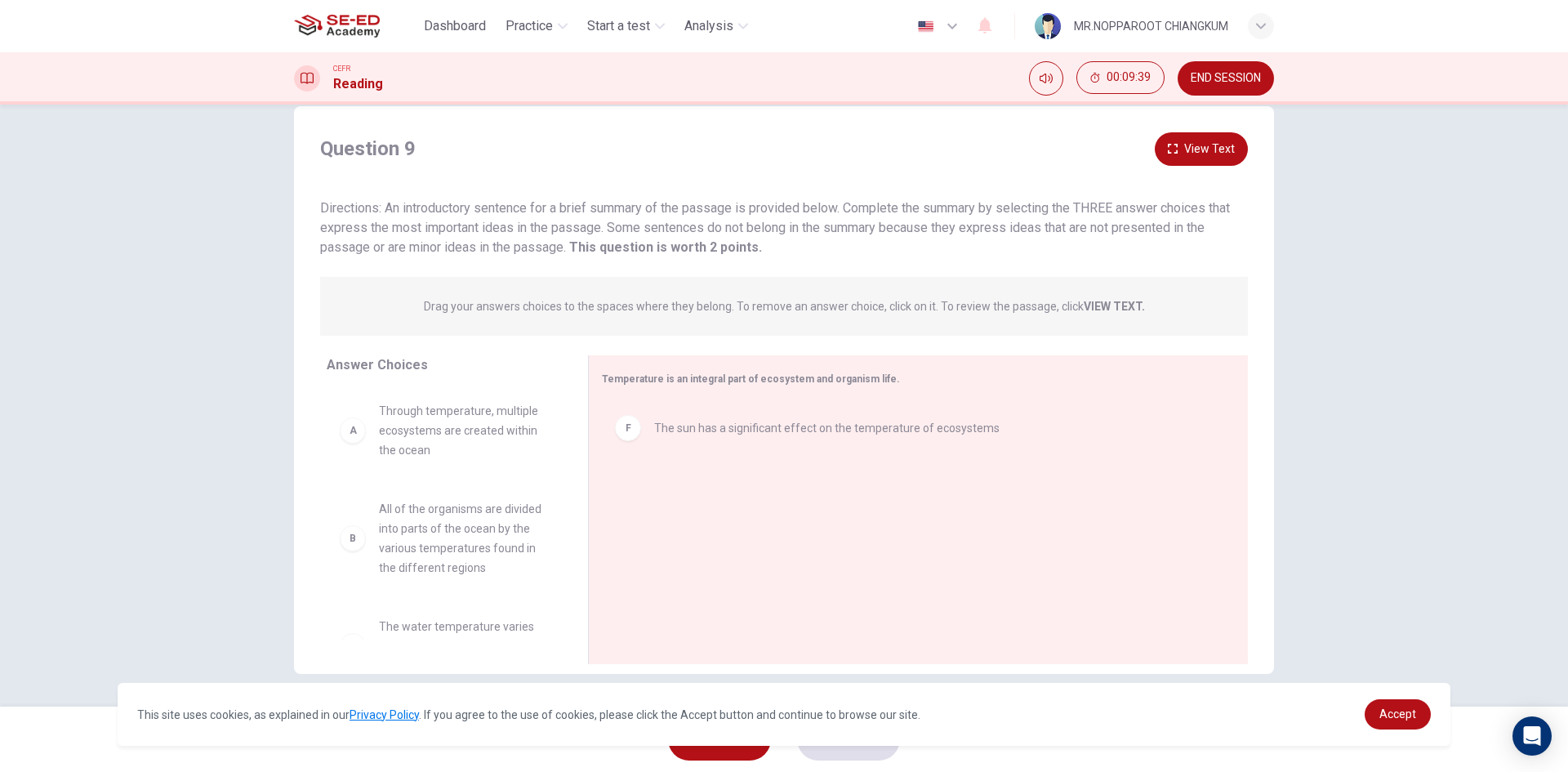
scroll to position [0, 0]
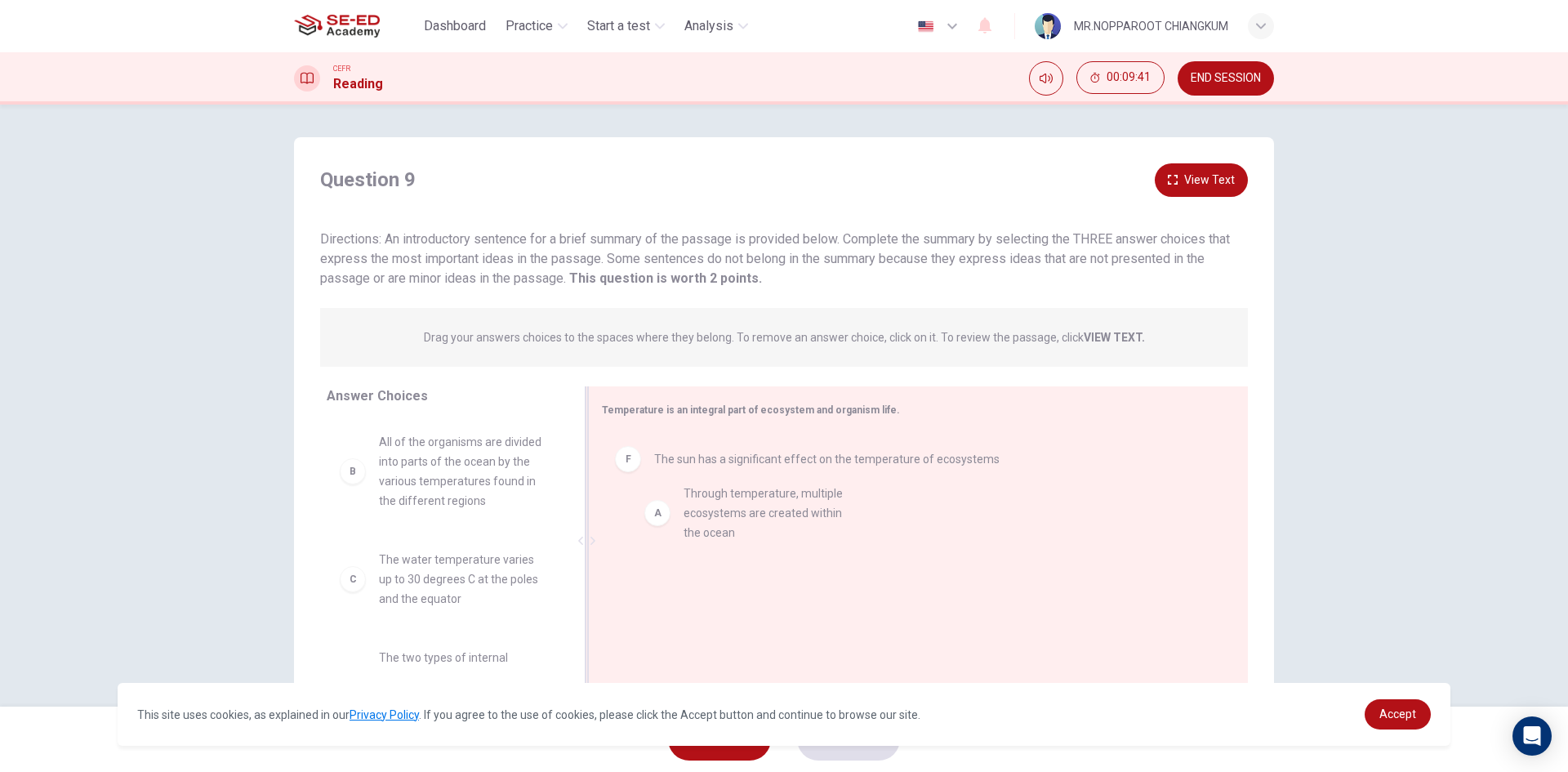
drag, startPoint x: 545, startPoint y: 500, endPoint x: 789, endPoint y: 563, distance: 252.0
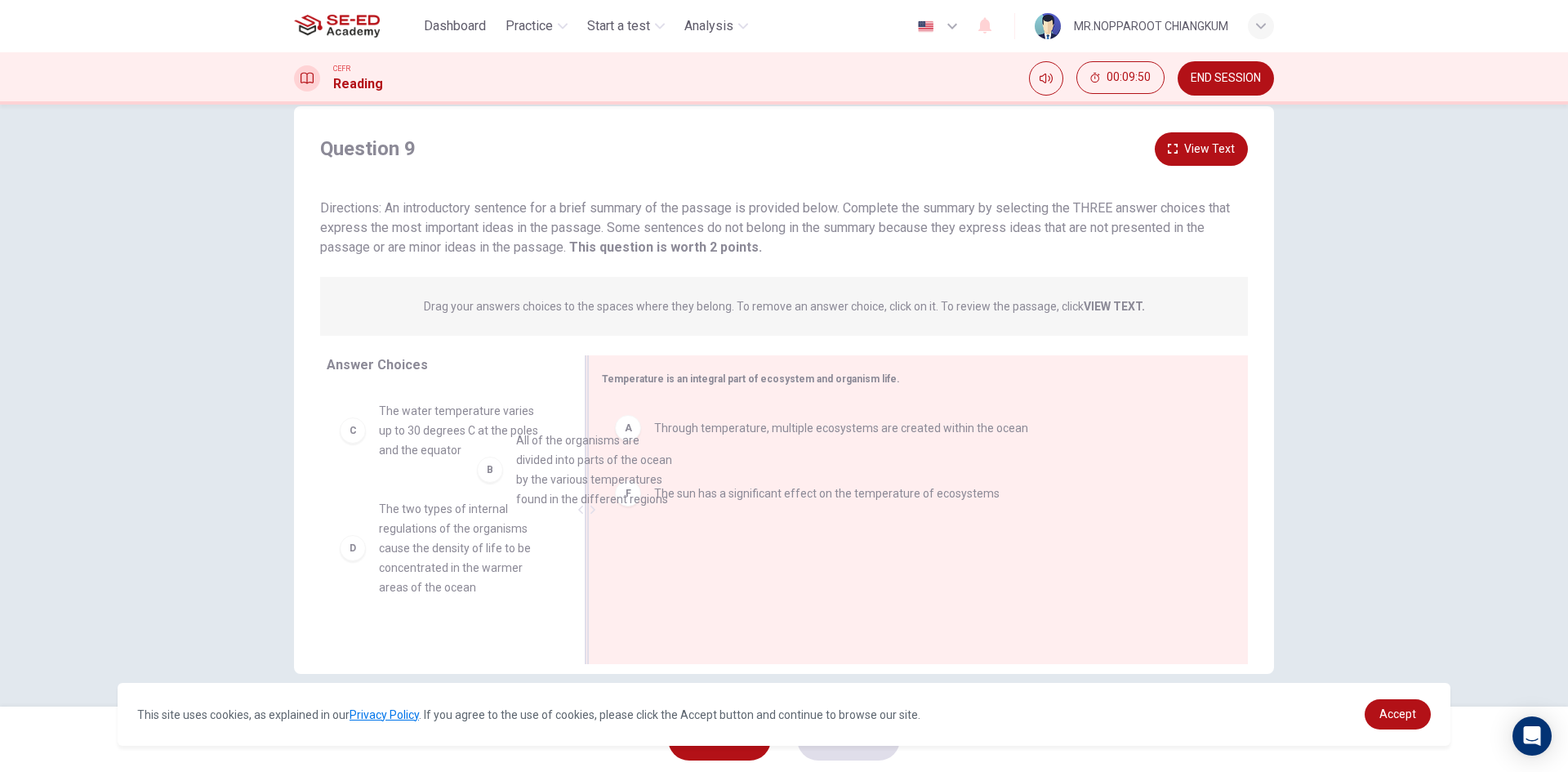
drag, startPoint x: 592, startPoint y: 504, endPoint x: 795, endPoint y: 621, distance: 234.3
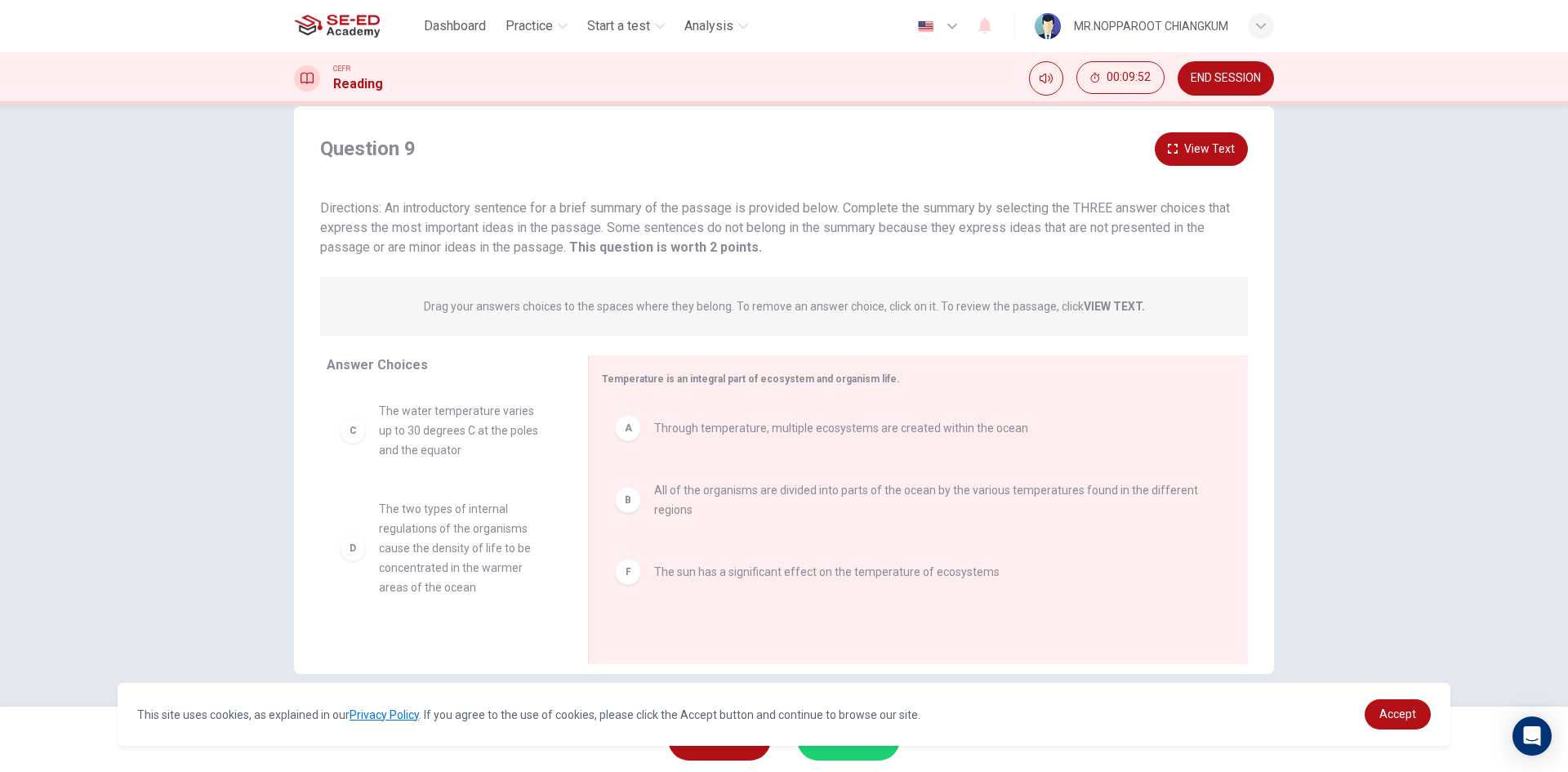
click at [874, 744] on div "This site uses cookies, as explained in our Privacy Policy . If you agree to th…" at bounding box center [784, 714] width 1332 height 63
click at [874, 756] on button "SUBMIT" at bounding box center [848, 739] width 103 height 42
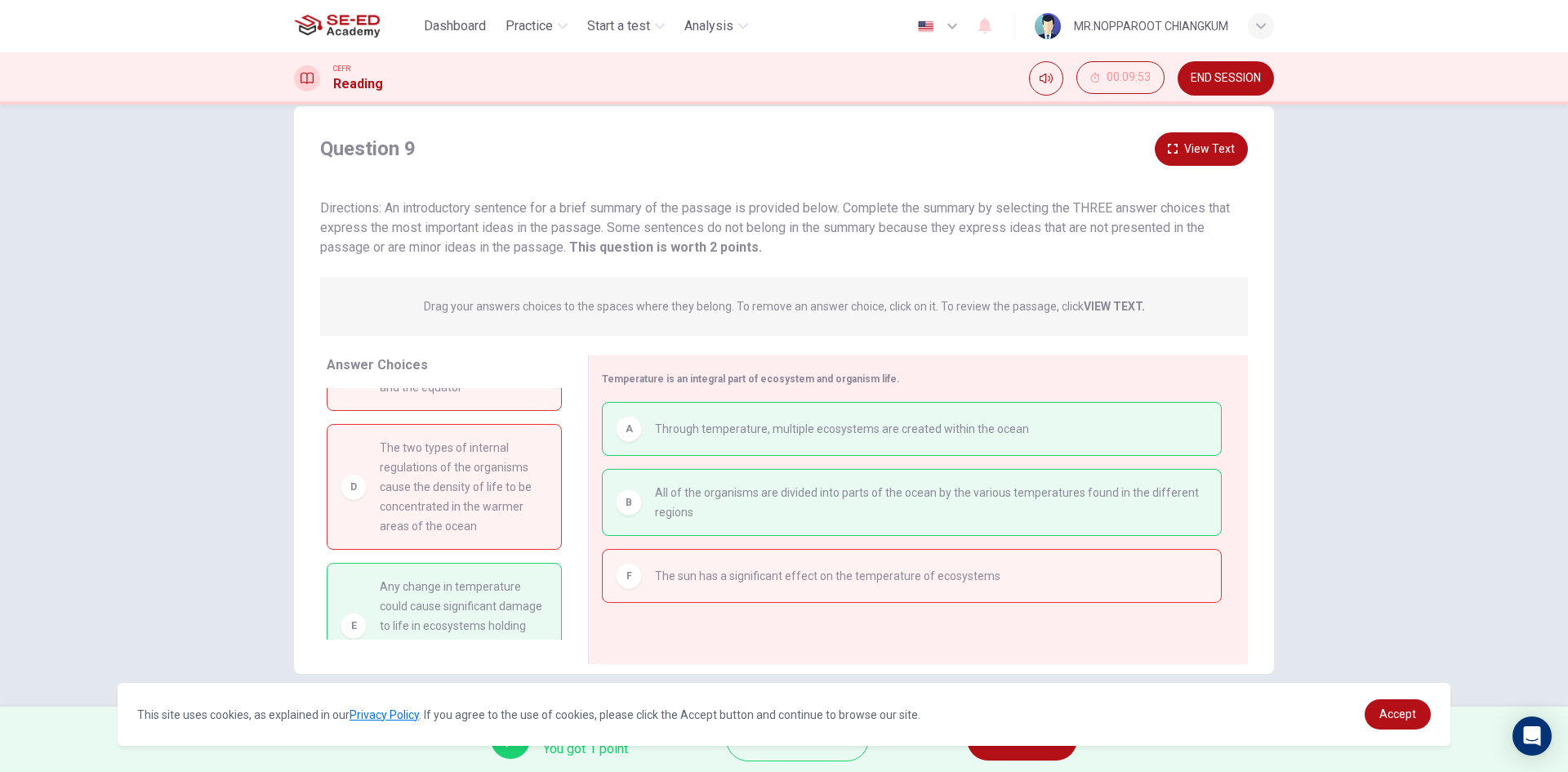
scroll to position [112, 0]
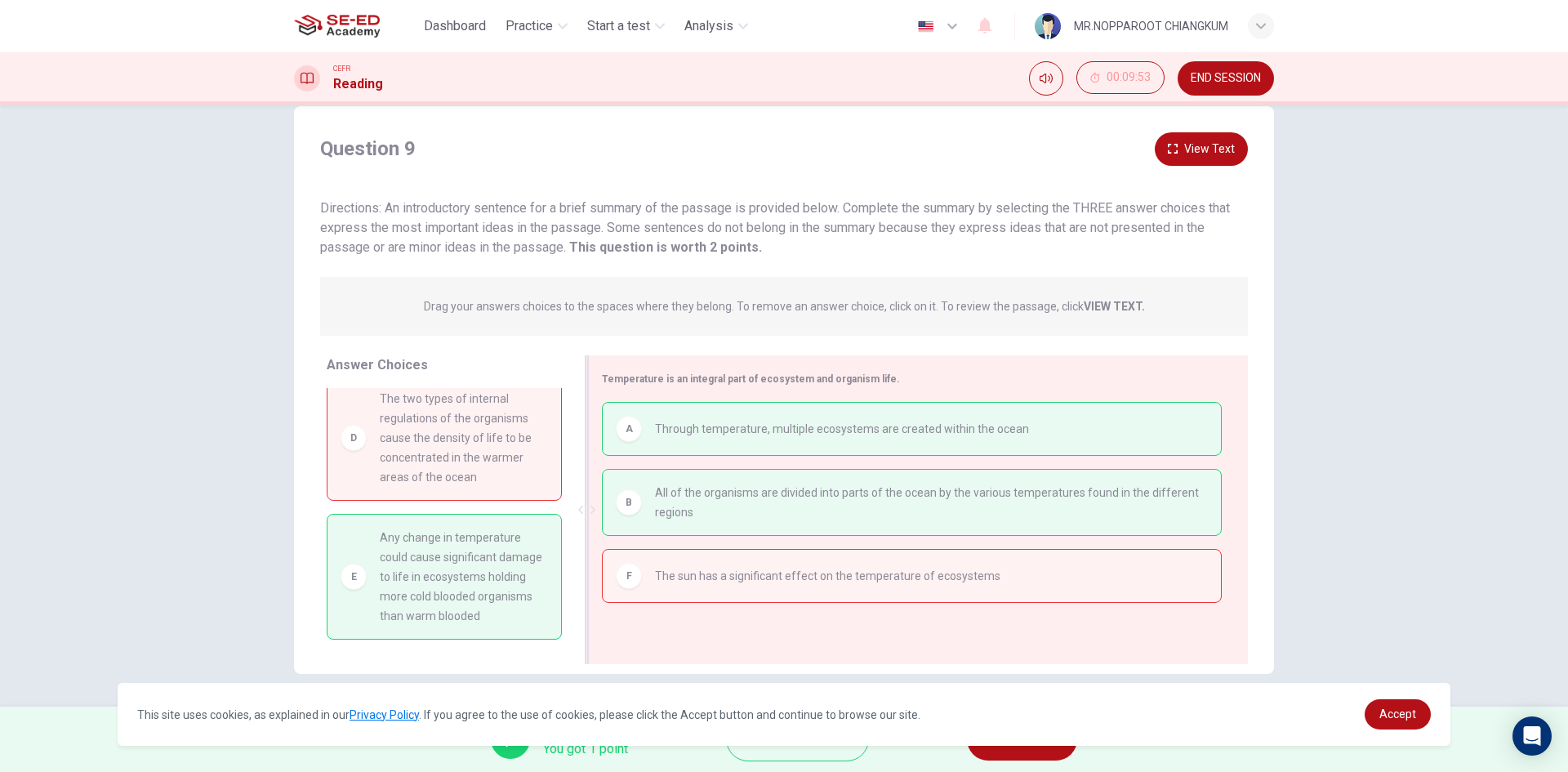
drag, startPoint x: 668, startPoint y: 626, endPoint x: 650, endPoint y: 634, distance: 19.7
click at [675, 626] on div "Answer Choices C The water temperature varies up to 30 degrees C at the poles a…" at bounding box center [784, 513] width 980 height 317
click at [1037, 754] on button "NEXT" at bounding box center [1022, 739] width 111 height 42
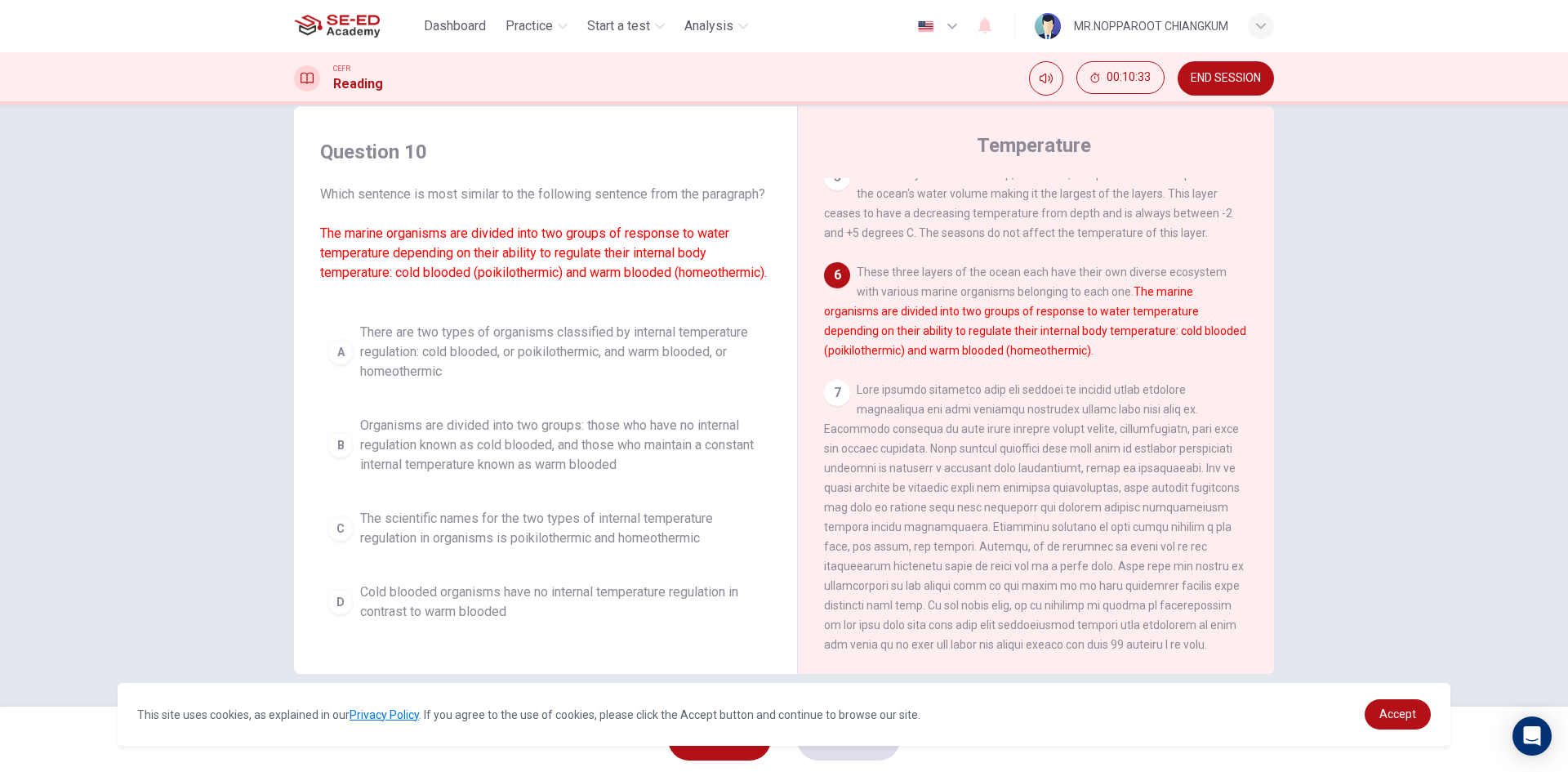
scroll to position [27, 0]
click at [341, 365] on div "A" at bounding box center [341, 352] width 27 height 27
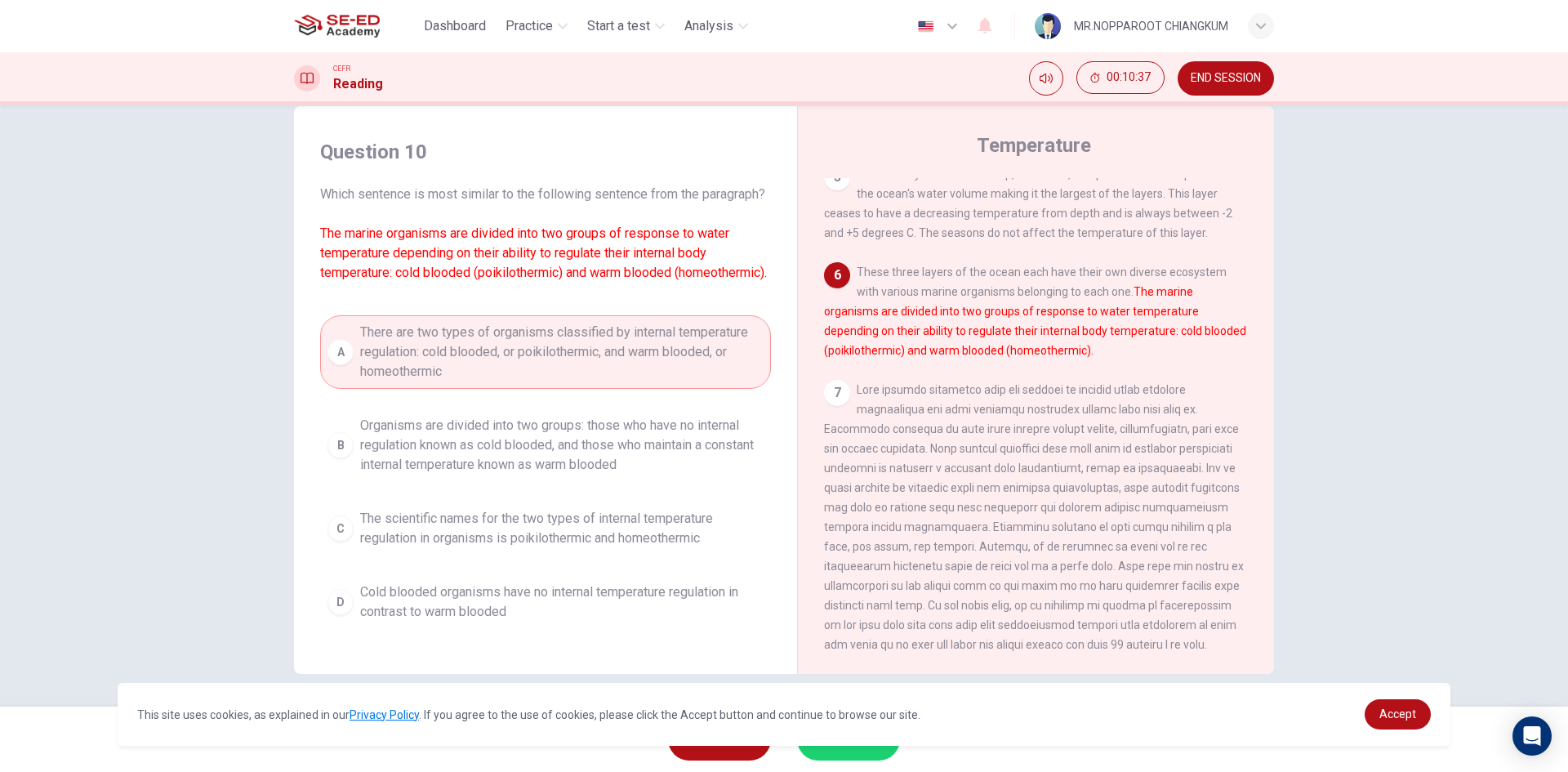
click at [858, 753] on button "SUBMIT" at bounding box center [848, 739] width 103 height 42
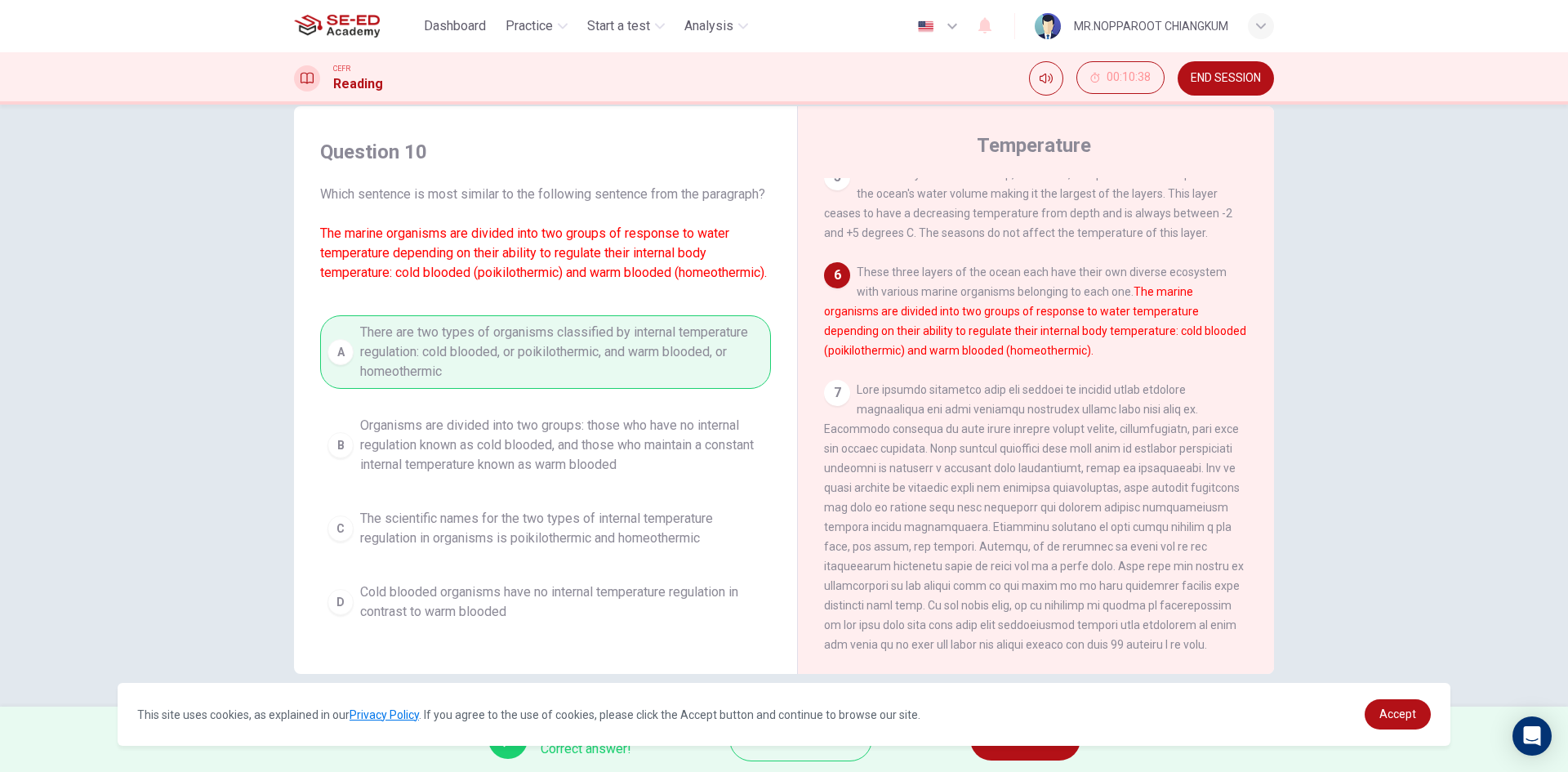
drag, startPoint x: 1054, startPoint y: 737, endPoint x: 1065, endPoint y: 753, distance: 19.4
click at [1057, 741] on div "This site uses cookies, as explained in our Privacy Policy . If you agree to th…" at bounding box center [784, 714] width 1332 height 63
click at [1065, 753] on button "NEXT" at bounding box center [1025, 739] width 111 height 42
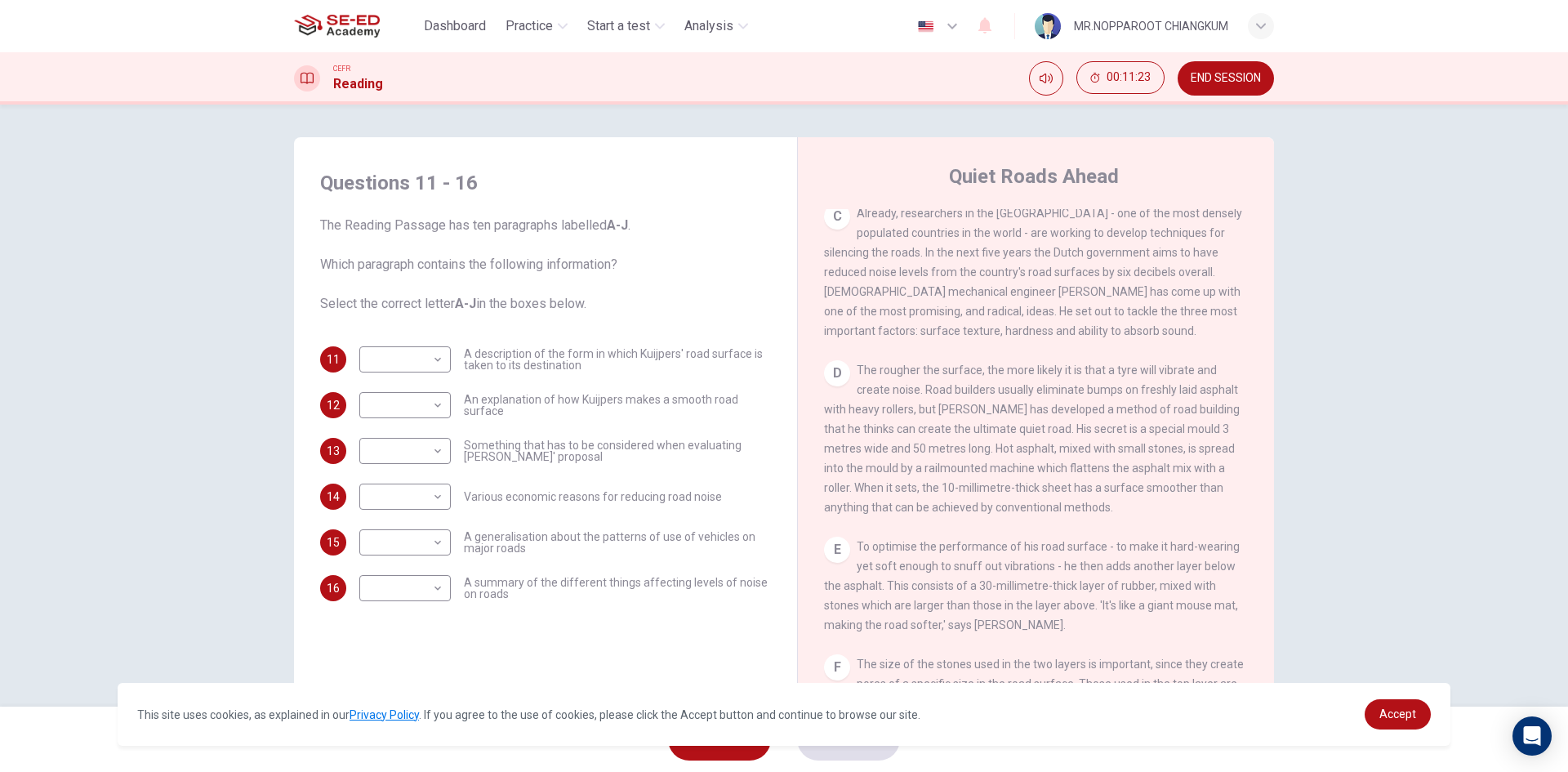
scroll to position [653, 0]
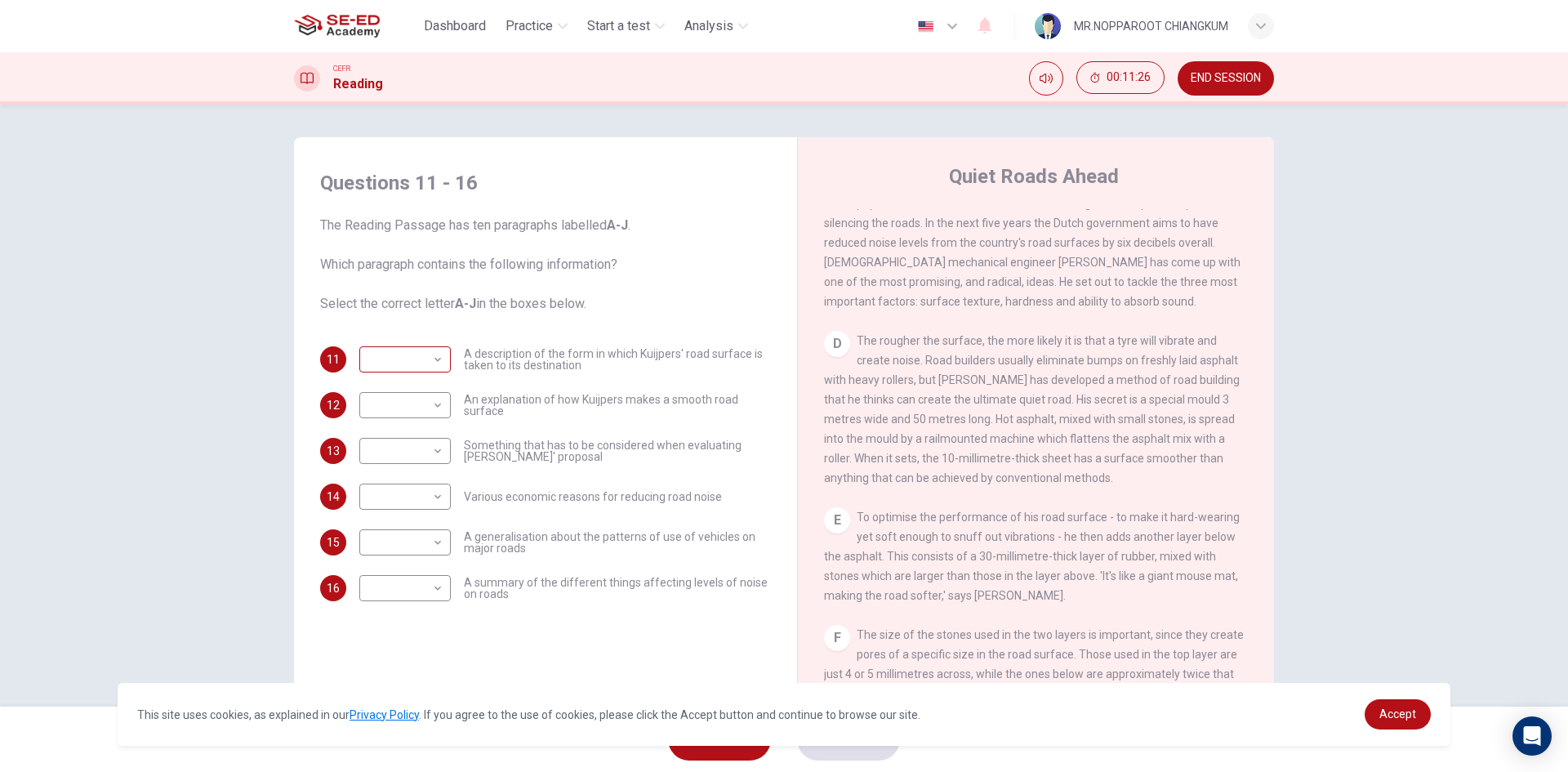
click at [404, 367] on body "This site uses cookies, as explained in our Privacy Policy . If you agree to th…" at bounding box center [784, 386] width 1568 height 772
click at [376, 459] on li "D" at bounding box center [400, 464] width 91 height 27
type input "D"
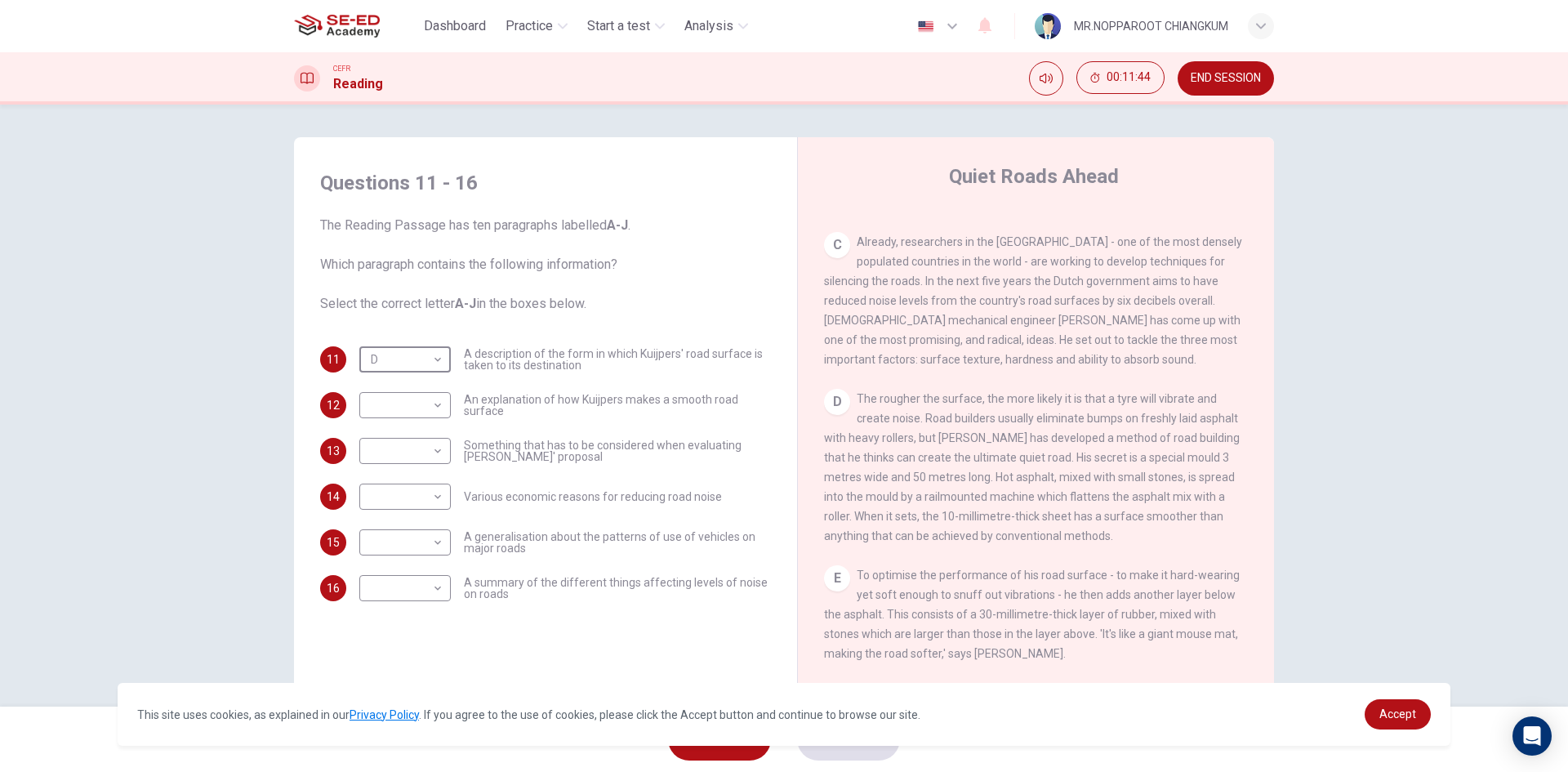
scroll to position [105, 0]
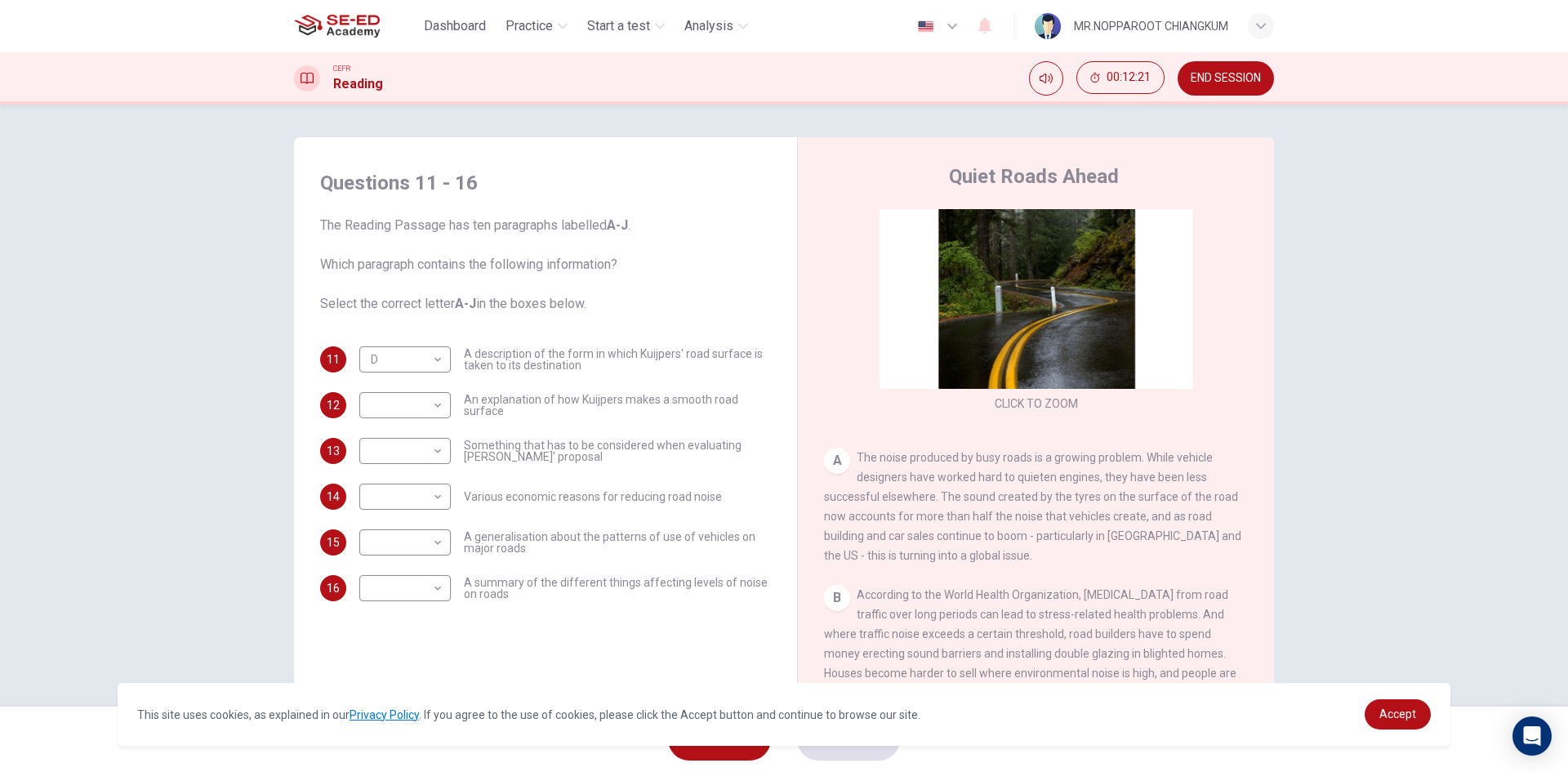
drag, startPoint x: 485, startPoint y: 413, endPoint x: 512, endPoint y: 413, distance: 27.0
click at [512, 413] on span "An explanation of how Kuijpers makes a smooth road surface" at bounding box center [617, 405] width 307 height 23
click at [425, 497] on body "This site uses cookies, as explained in our Privacy Policy . If you agree to th…" at bounding box center [784, 386] width 1568 height 772
click at [418, 519] on li "A" at bounding box center [400, 511] width 91 height 27
type input "A"
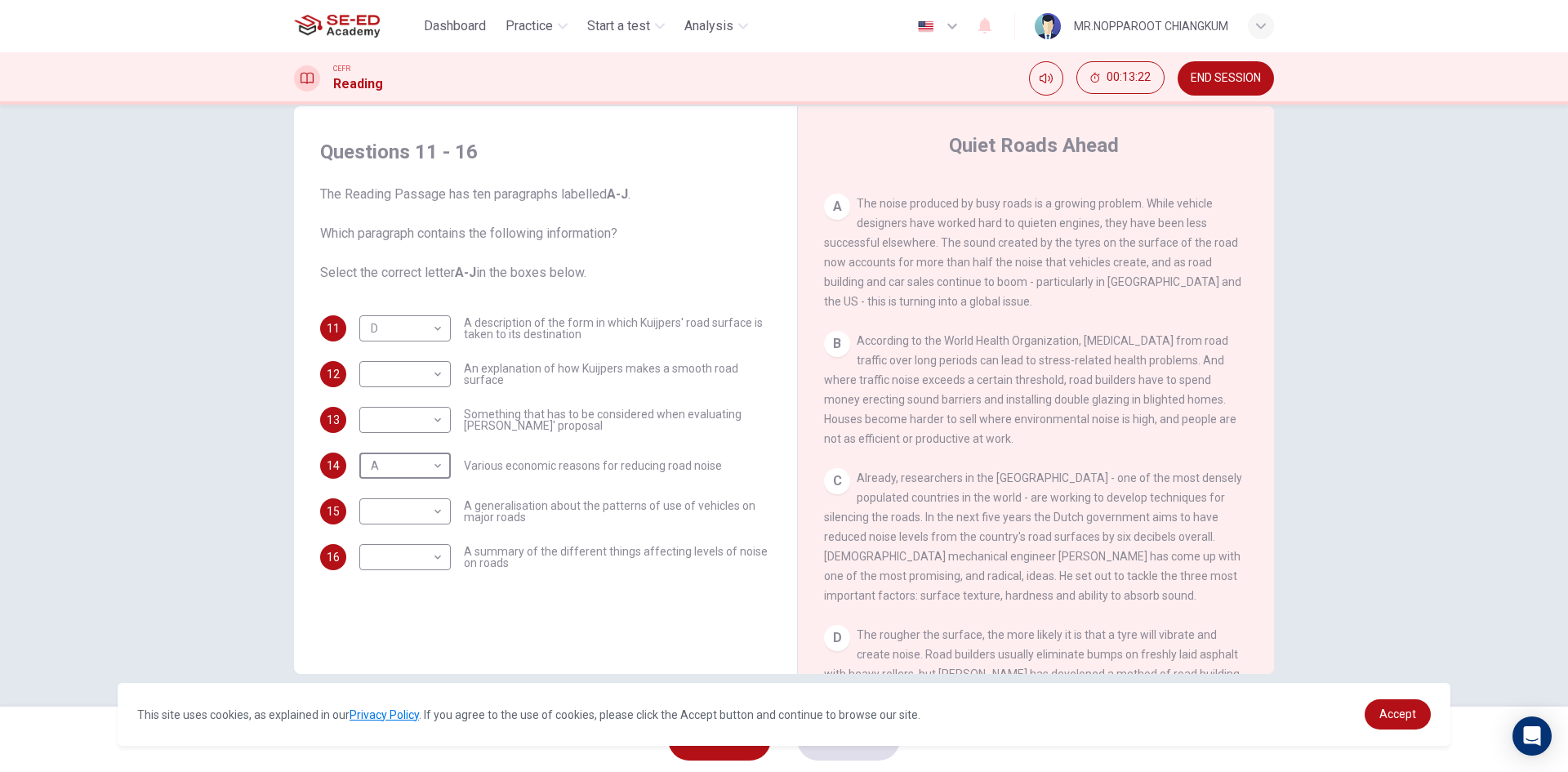
scroll to position [351, 0]
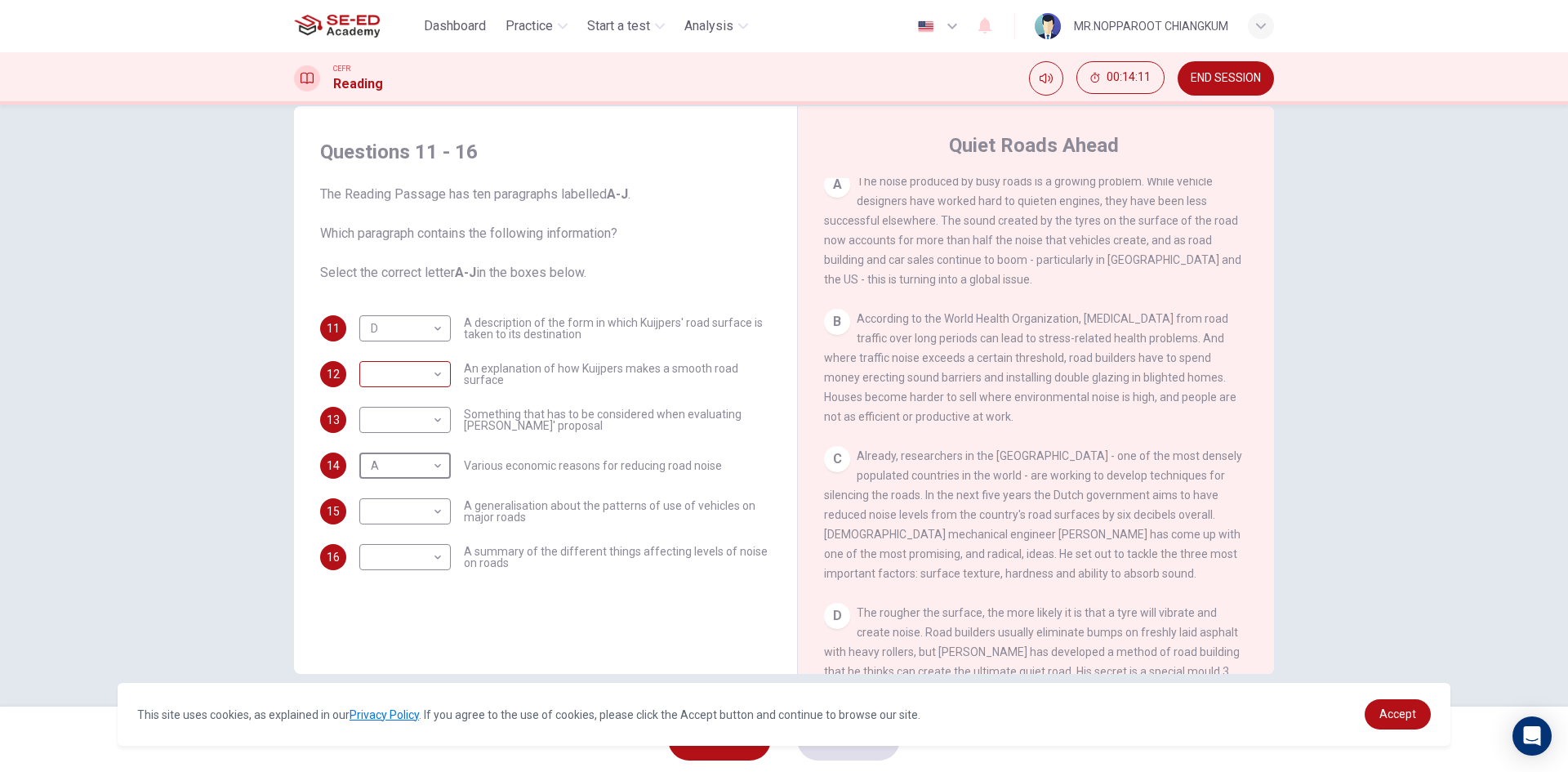
click at [425, 374] on body "This site uses cookies, as explained in our Privacy Policy . If you agree to th…" at bounding box center [784, 386] width 1568 height 772
click at [392, 461] on li "C" at bounding box center [400, 452] width 91 height 27
drag, startPoint x: 501, startPoint y: 420, endPoint x: 588, endPoint y: 413, distance: 87.3
click at [587, 413] on span "Something that has to be considered when evaluating [PERSON_NAME]' proposal" at bounding box center [617, 420] width 307 height 23
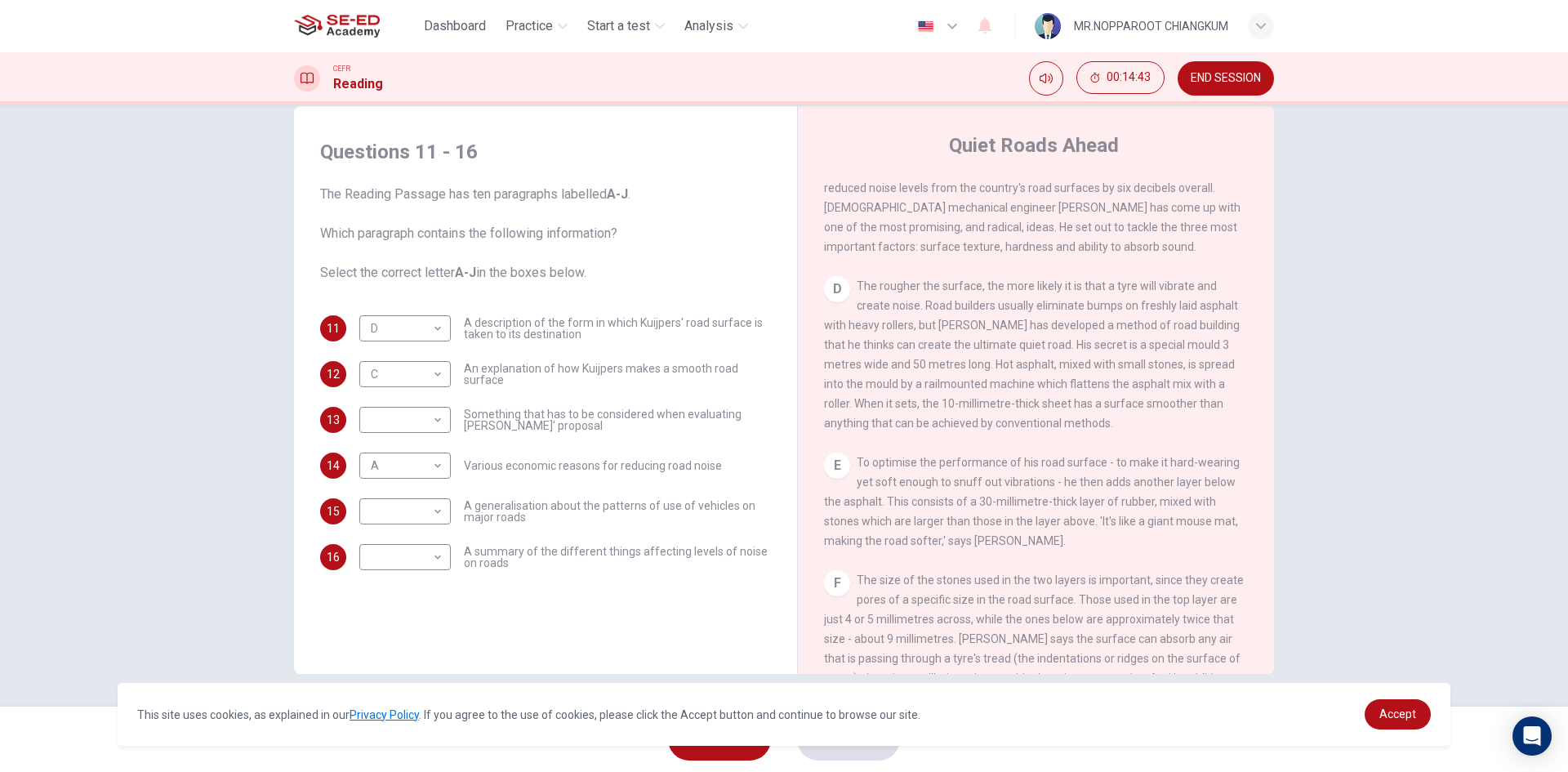
scroll to position [595, 0]
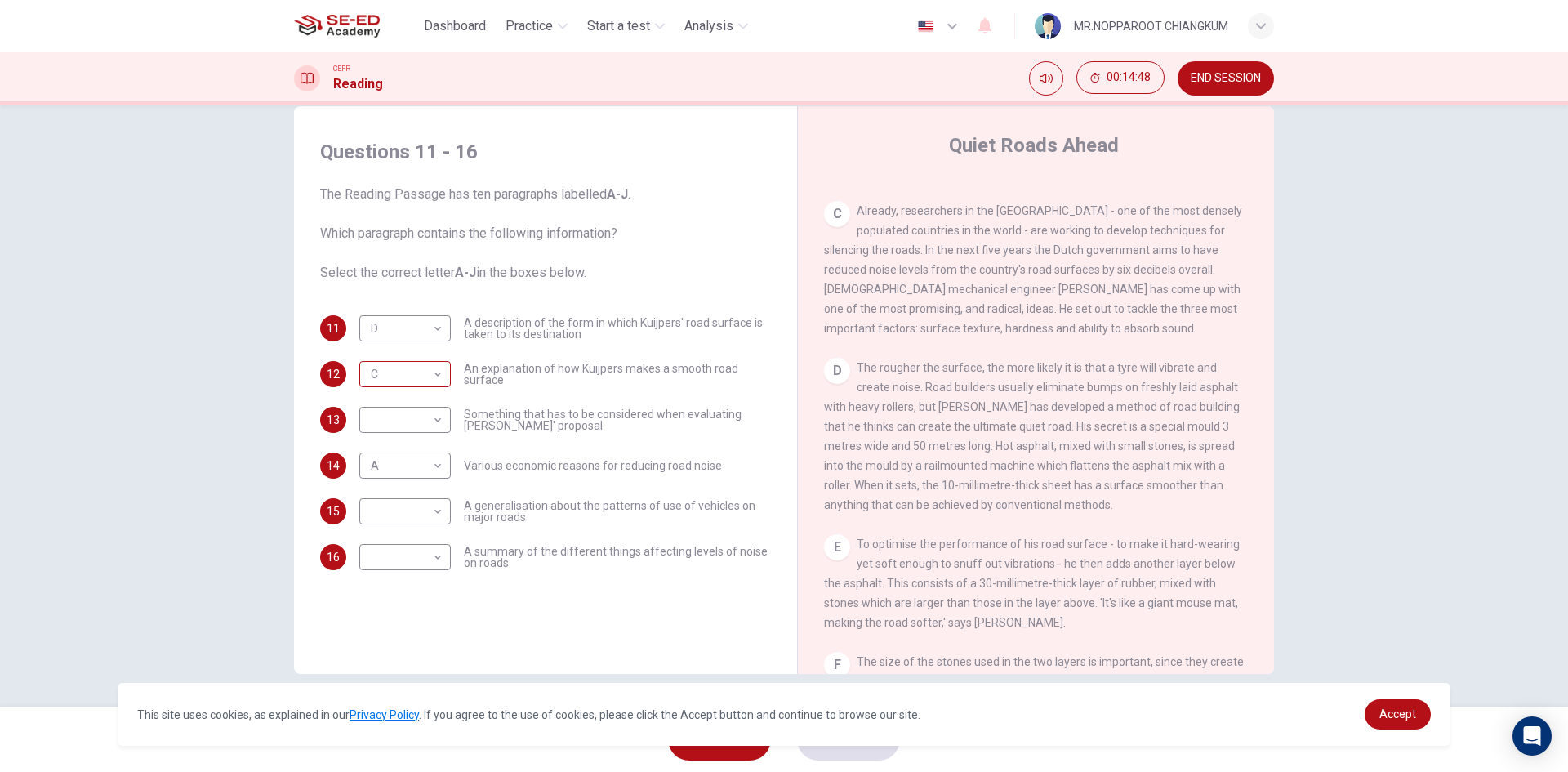
click at [408, 378] on body "This site uses cookies, as explained in our Privacy Policy . If you agree to th…" at bounding box center [784, 386] width 1568 height 772
click at [404, 508] on li "E" at bounding box center [400, 505] width 91 height 27
type input "E"
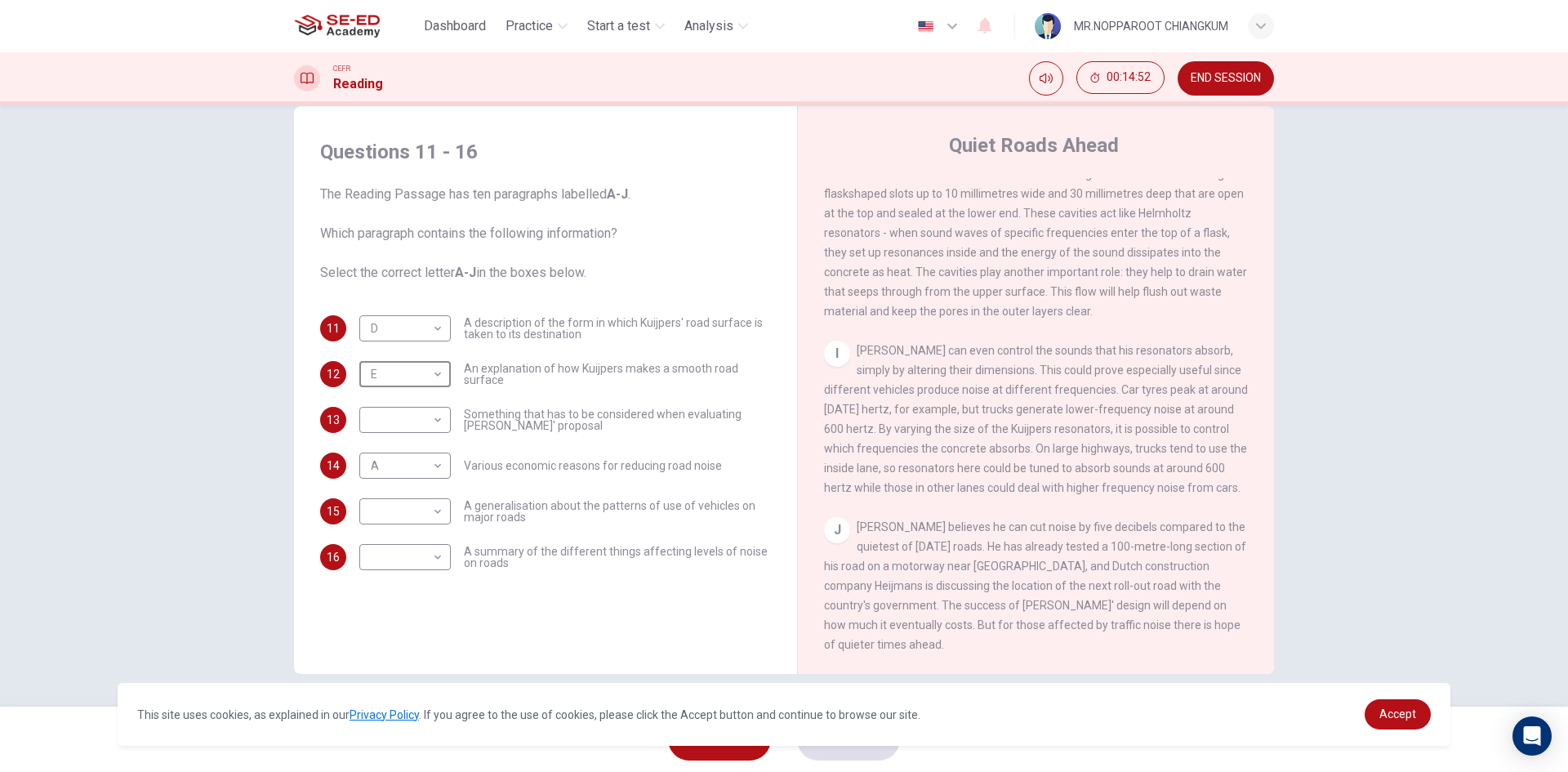
scroll to position [1412, 0]
drag, startPoint x: 952, startPoint y: 542, endPoint x: 982, endPoint y: 542, distance: 30.0
click at [979, 542] on span "[PERSON_NAME] believes he can cut noise by five decibels compared to the quiete…" at bounding box center [1035, 586] width 422 height 131
click at [400, 560] on body "This site uses cookies, as explained in our Privacy Policy . If you agree to th…" at bounding box center [784, 386] width 1568 height 772
click at [612, 593] on div at bounding box center [784, 386] width 1568 height 772
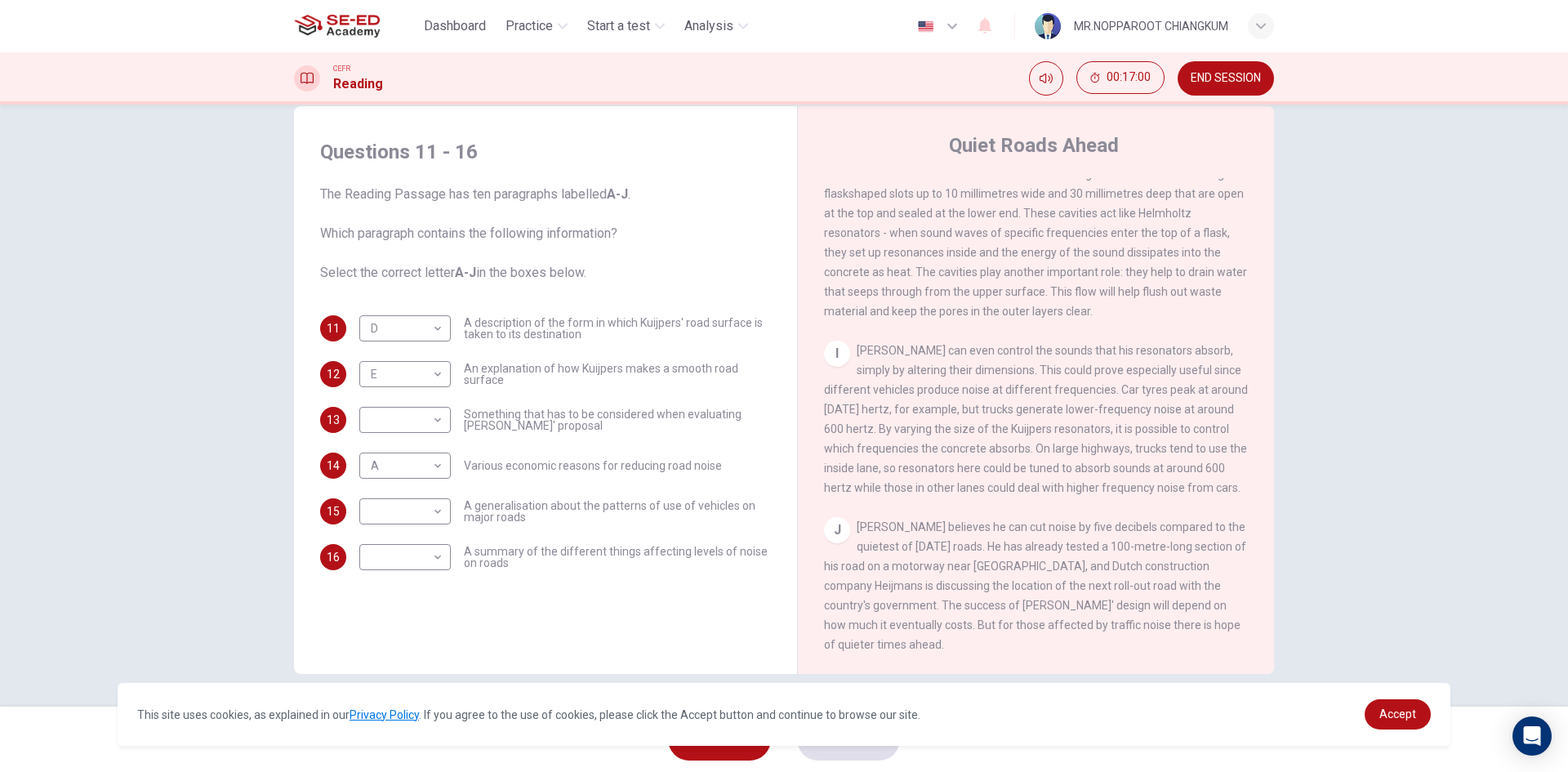
drag, startPoint x: 472, startPoint y: 507, endPoint x: 517, endPoint y: 508, distance: 45.0
click at [517, 508] on span "A generalisation about the patterns of use of vehicles on major roads" at bounding box center [617, 512] width 307 height 23
click at [413, 424] on body "This site uses cookies, as explained in our Privacy Policy . If you agree to th…" at bounding box center [784, 386] width 1568 height 772
click at [594, 631] on div at bounding box center [784, 386] width 1568 height 772
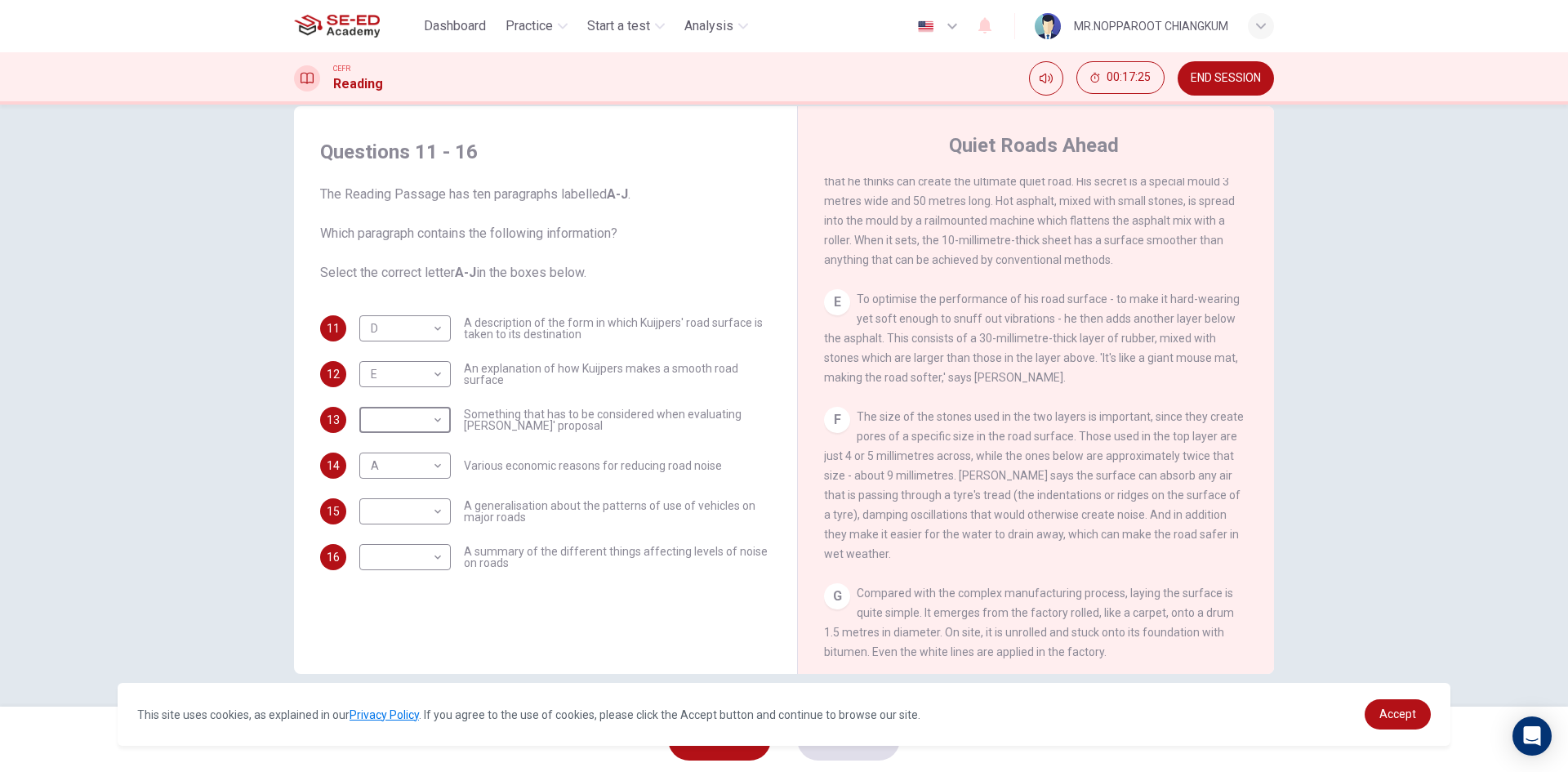
scroll to position [677, 0]
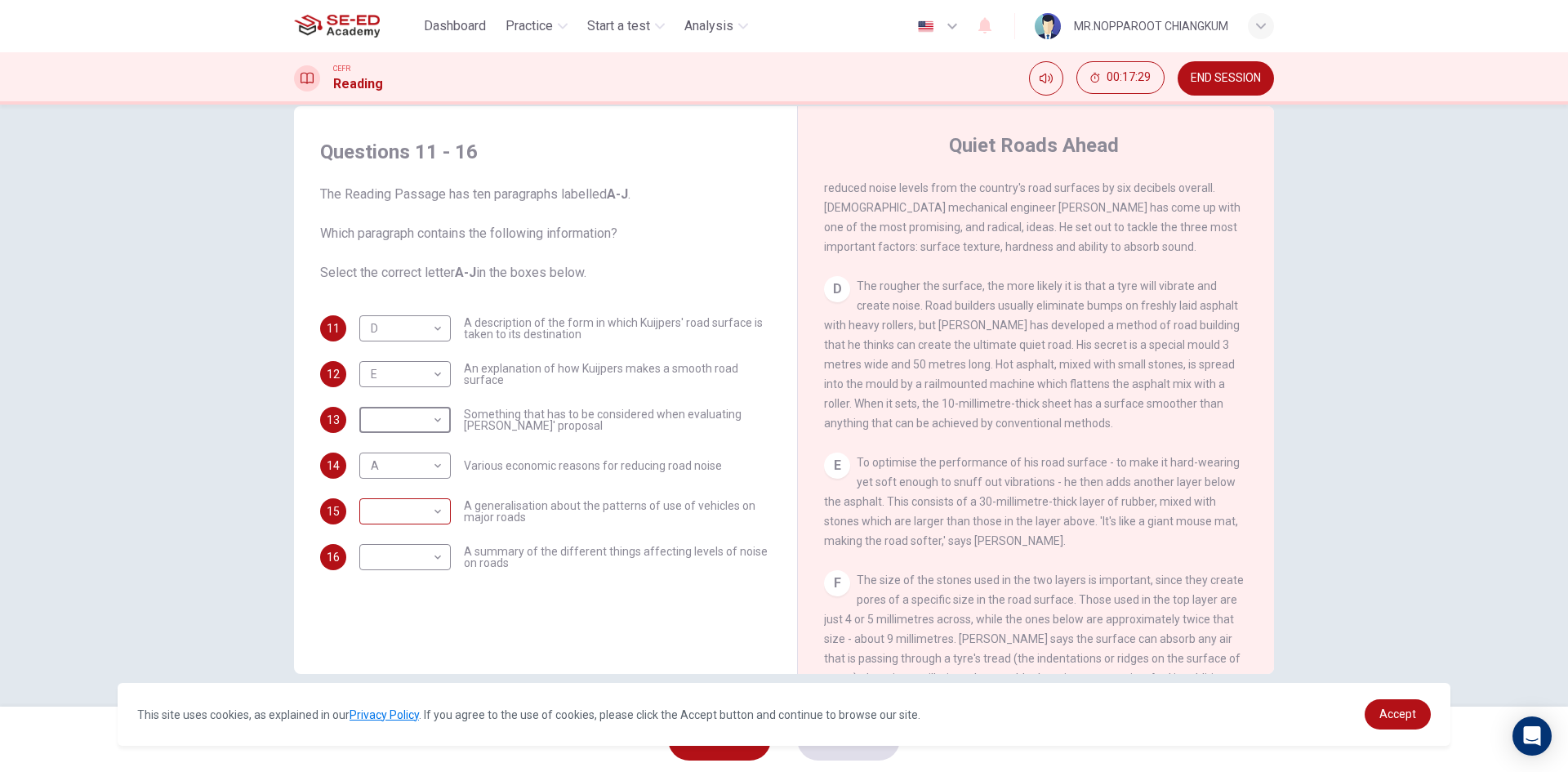
click at [435, 513] on body "This site uses cookies, as explained in our Privacy Policy . If you agree to th…" at bounding box center [784, 386] width 1568 height 772
click at [531, 539] on div at bounding box center [784, 386] width 1568 height 772
click at [395, 518] on body "This site uses cookies, as explained in our Privacy Policy . If you agree to th…" at bounding box center [784, 386] width 1568 height 772
click at [382, 584] on li "D" at bounding box center [400, 589] width 91 height 27
type input "D"
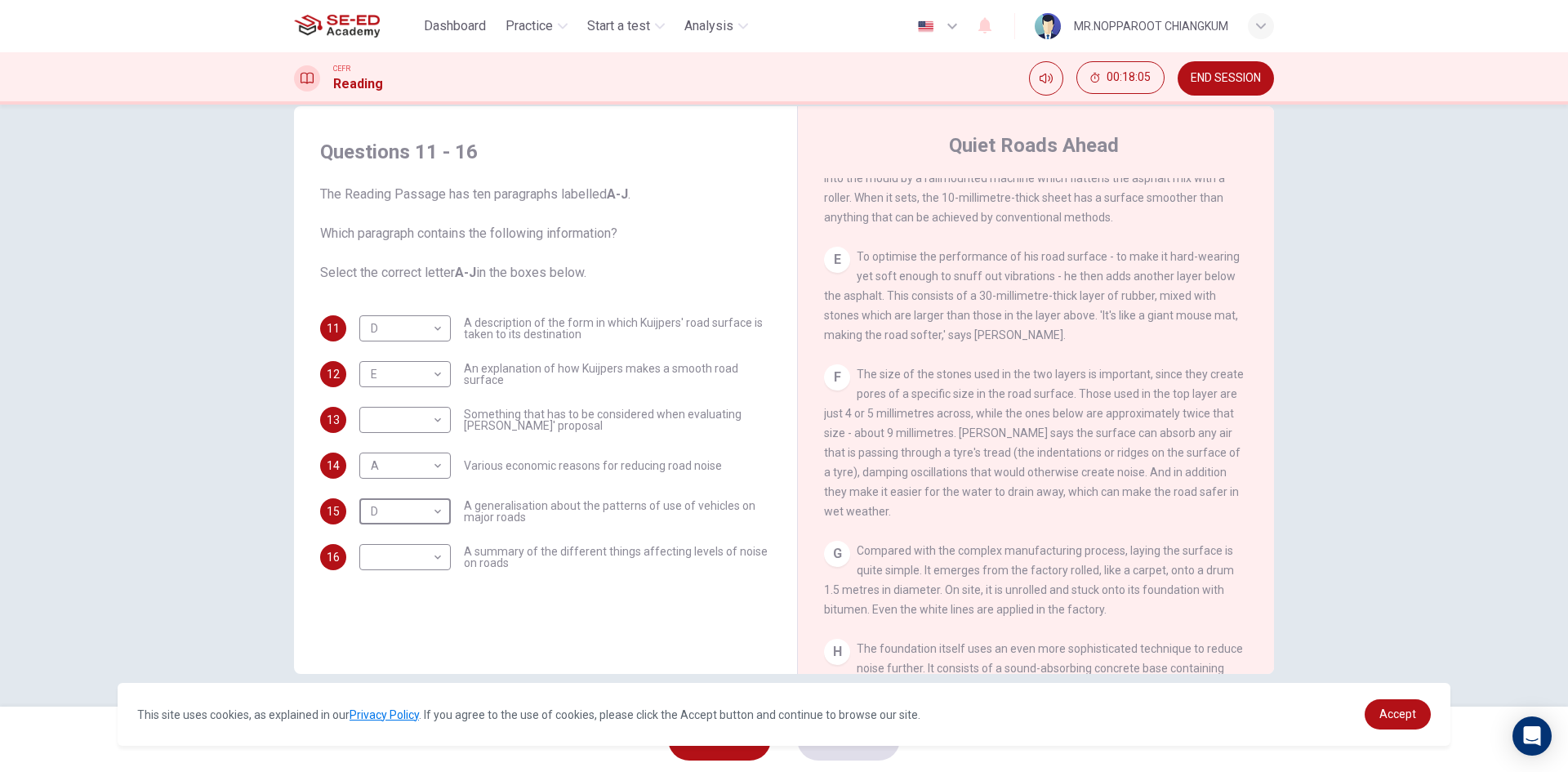
scroll to position [922, 0]
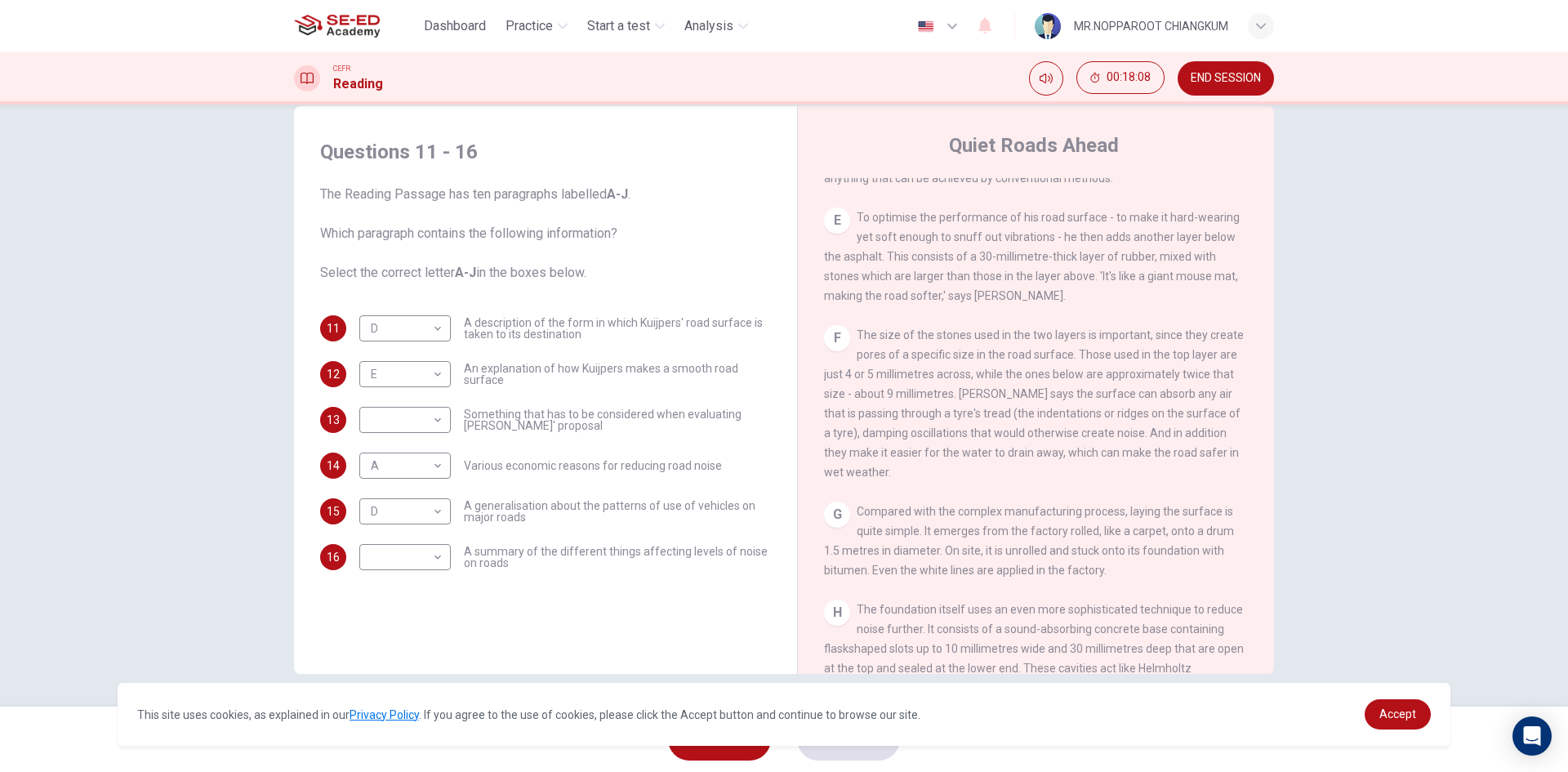
drag, startPoint x: 1034, startPoint y: 548, endPoint x: 1194, endPoint y: 547, distance: 160.0
click at [1193, 547] on span "Compared with the complex manufacturing process, laying the surface is quite si…" at bounding box center [1029, 540] width 410 height 72
drag, startPoint x: 862, startPoint y: 567, endPoint x: 1146, endPoint y: 566, distance: 284.0
click at [1146, 566] on span "Compared with the complex manufacturing process, laying the surface is quite si…" at bounding box center [1029, 540] width 410 height 72
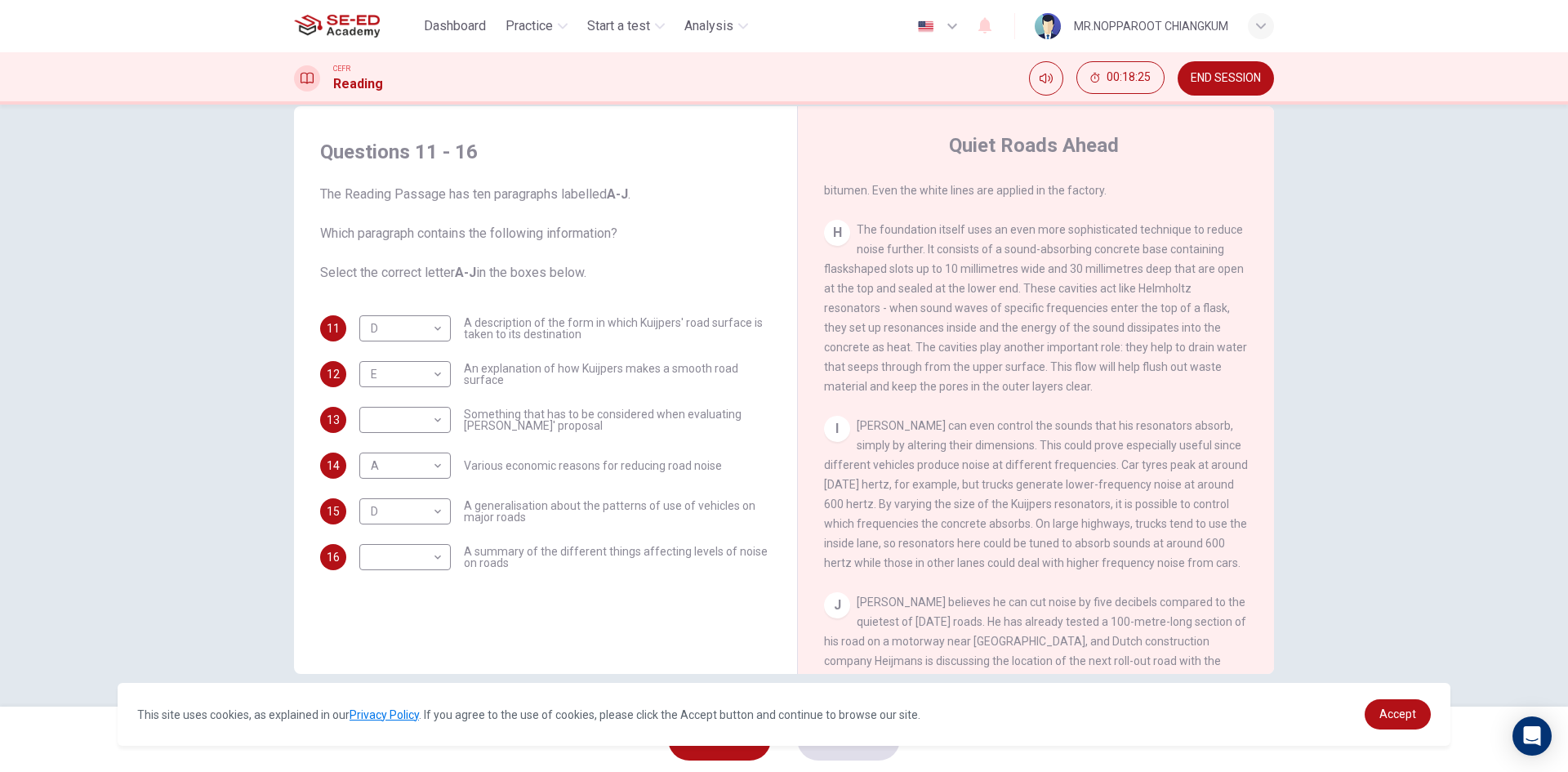
scroll to position [1331, 0]
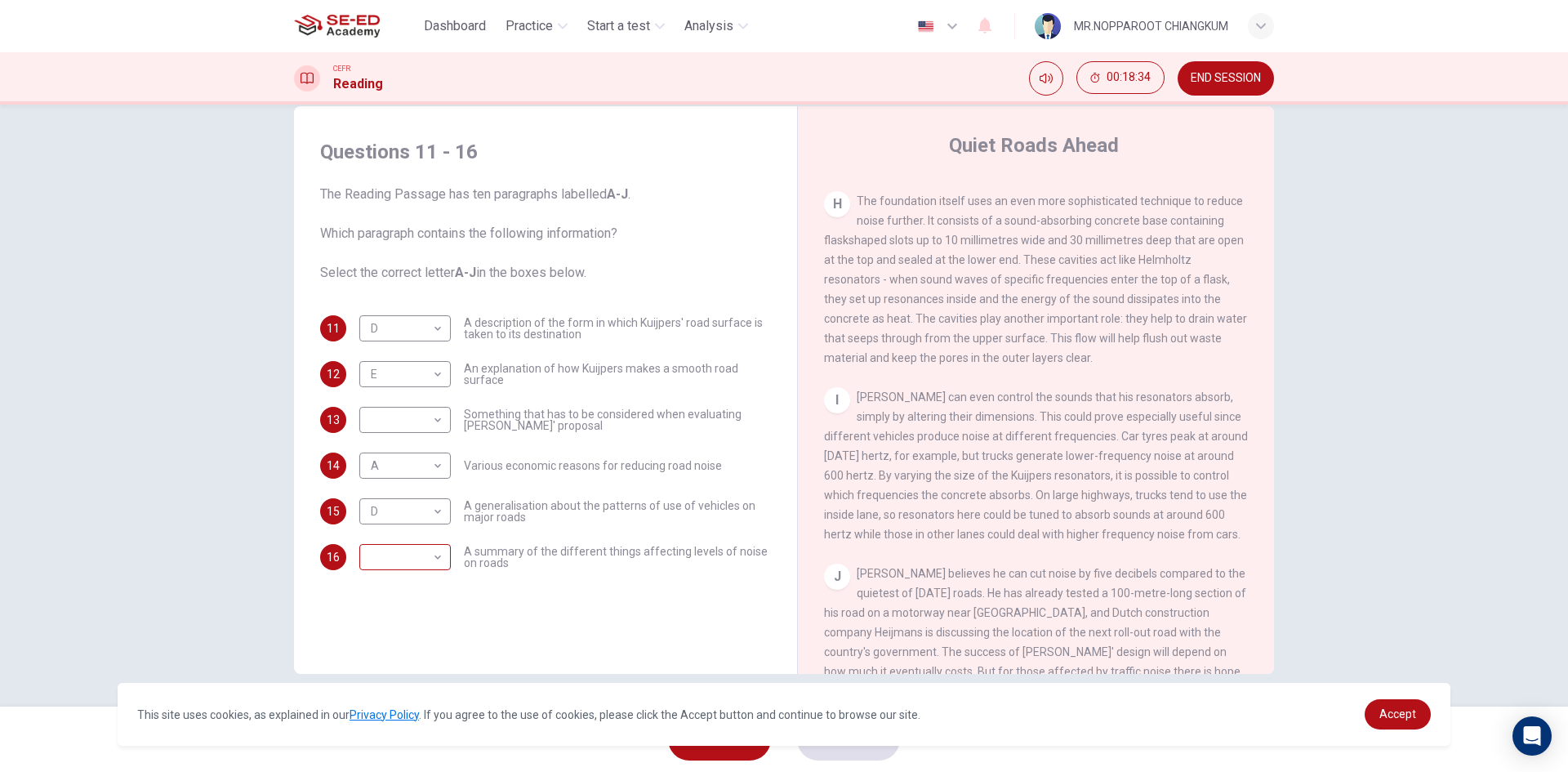
click at [416, 563] on body "This site uses cookies, as explained in our Privacy Policy . If you agree to th…" at bounding box center [784, 386] width 1568 height 772
click at [396, 692] on li "H" at bounding box center [400, 693] width 91 height 27
type input "H"
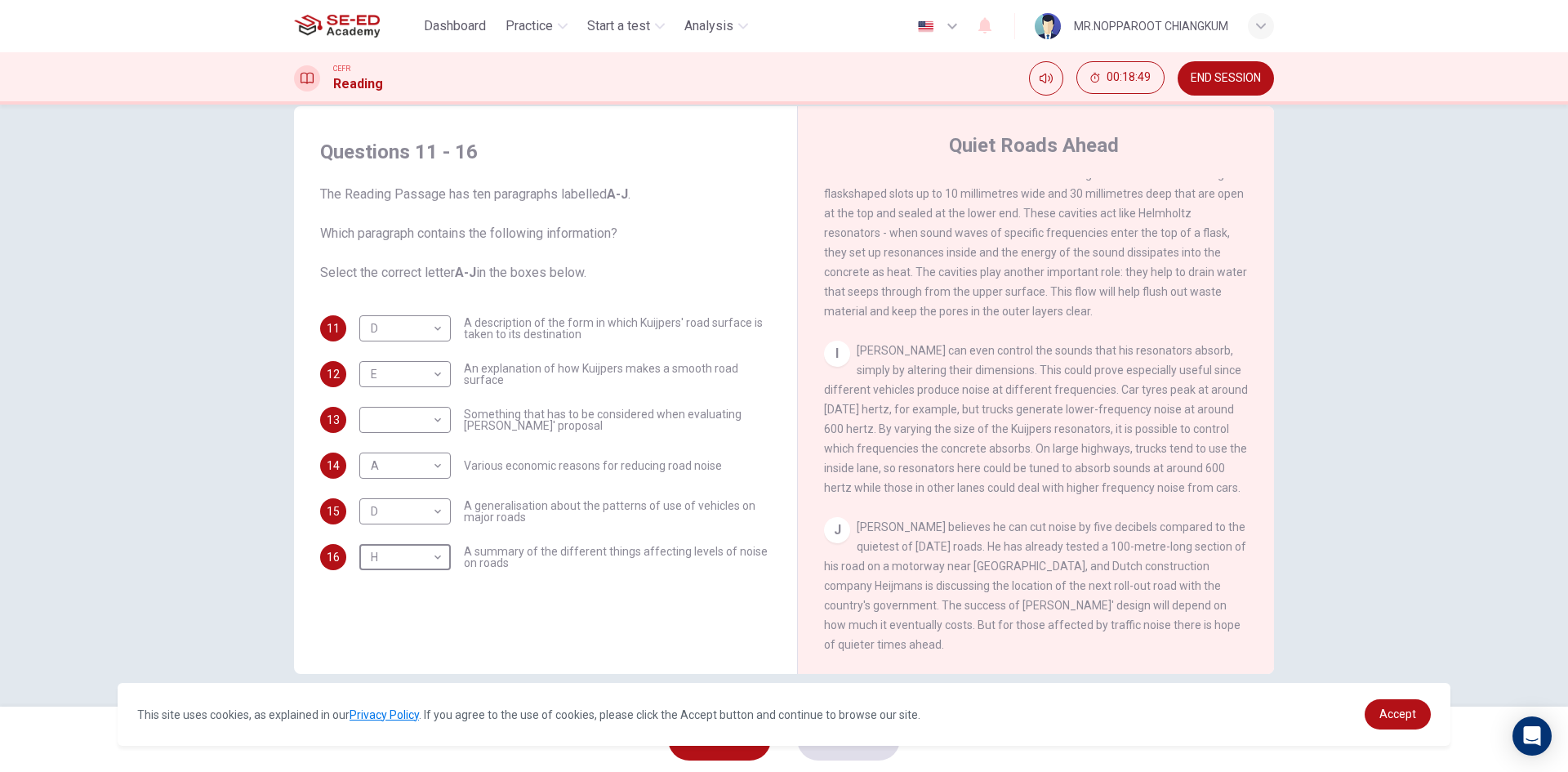
scroll to position [1412, 0]
click at [413, 422] on body "This site uses cookies, as explained in our Privacy Policy . If you agree to th…" at bounding box center [784, 386] width 1568 height 772
click at [375, 687] on li "J" at bounding box center [400, 682] width 91 height 27
type input "J"
click at [852, 753] on button "SUBMIT" at bounding box center [848, 739] width 103 height 42
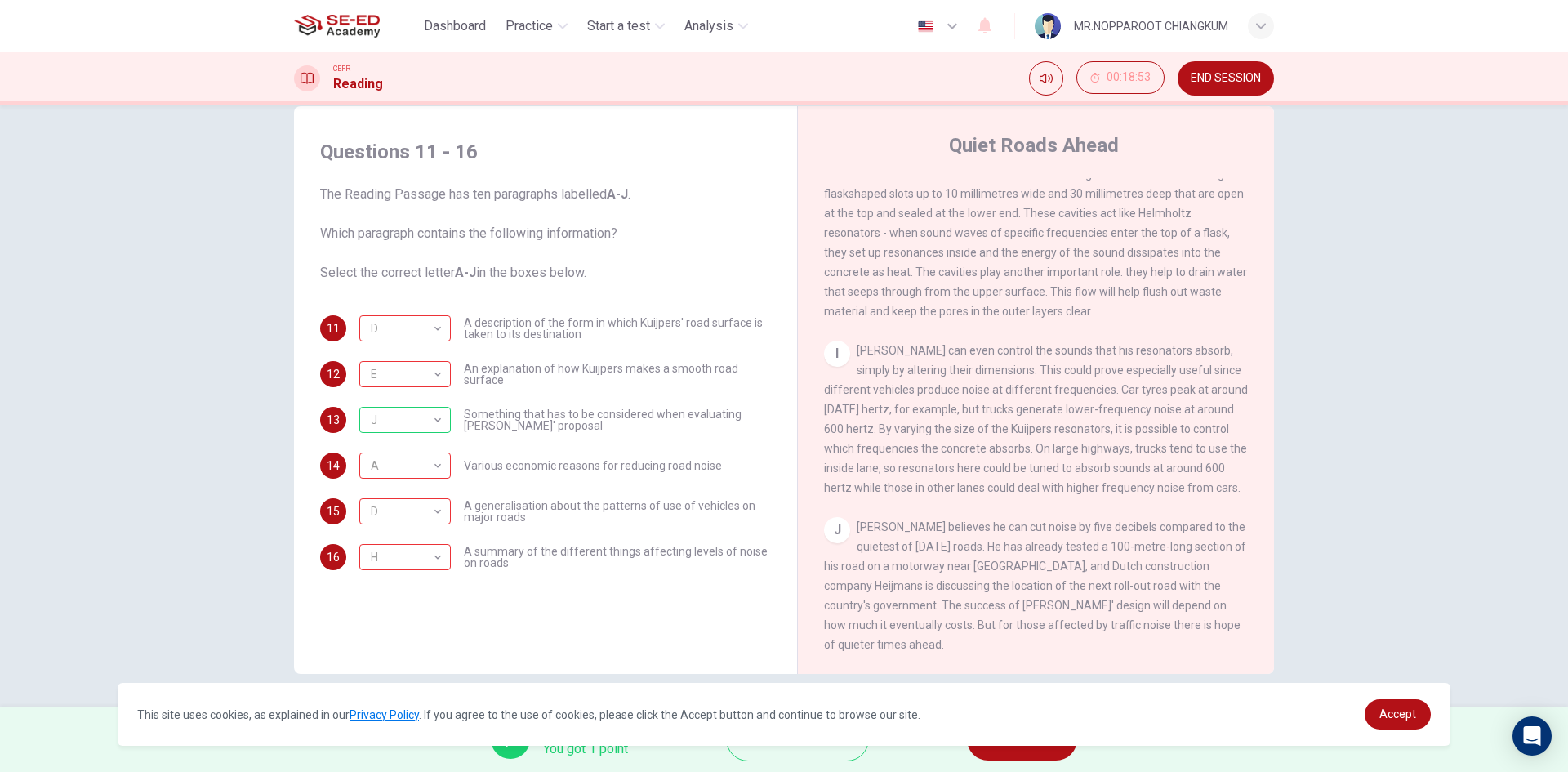
click at [784, 736] on div "This site uses cookies, as explained in our Privacy Policy . If you agree to th…" at bounding box center [784, 714] width 1332 height 63
click at [784, 748] on span "Explanation" at bounding box center [806, 739] width 86 height 23
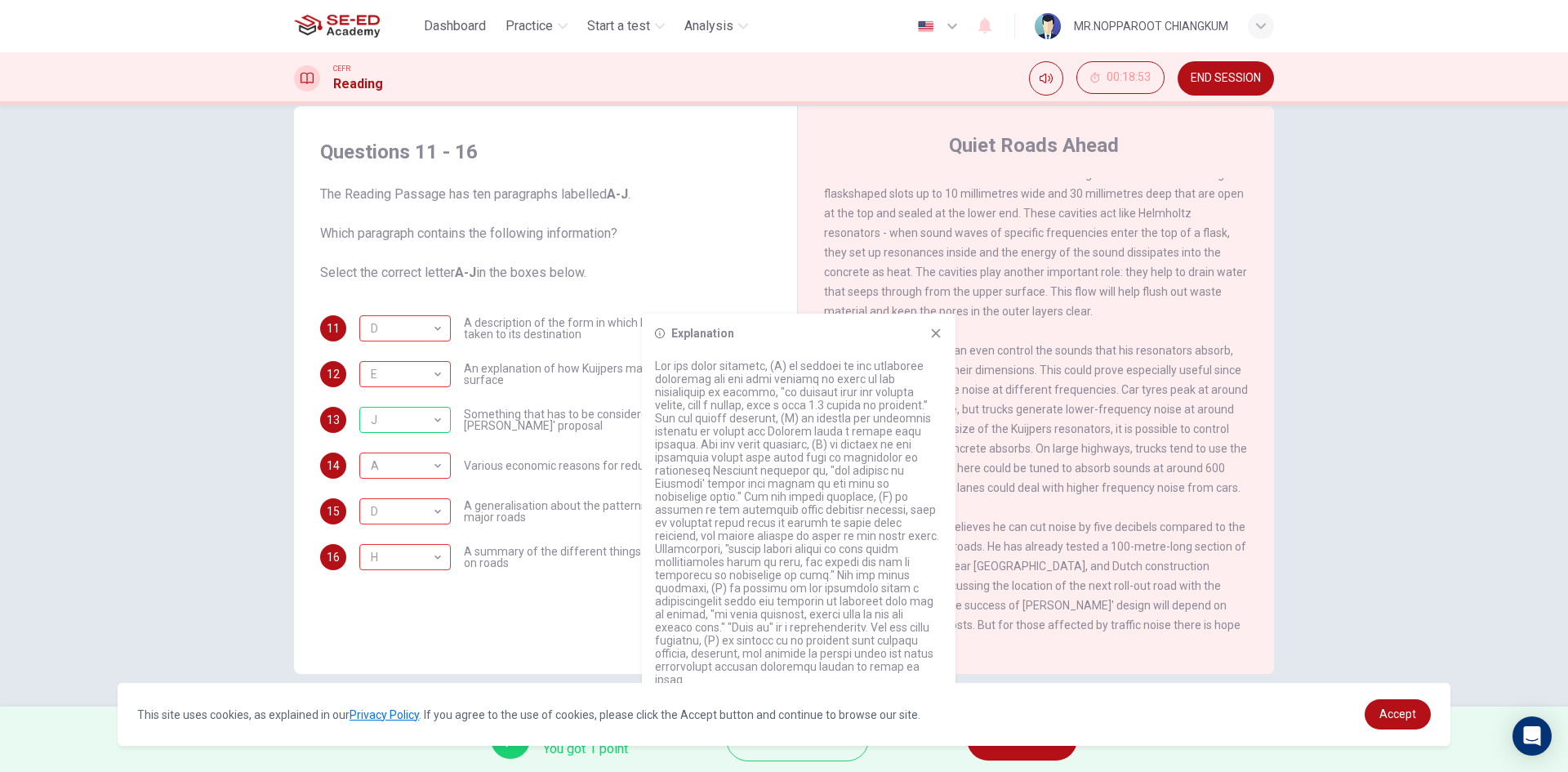
click at [1165, 525] on div "CLICK TO ZOOM Click to Zoom A The noise produced by busy roads is a growing pro…" at bounding box center [1047, 426] width 446 height 496
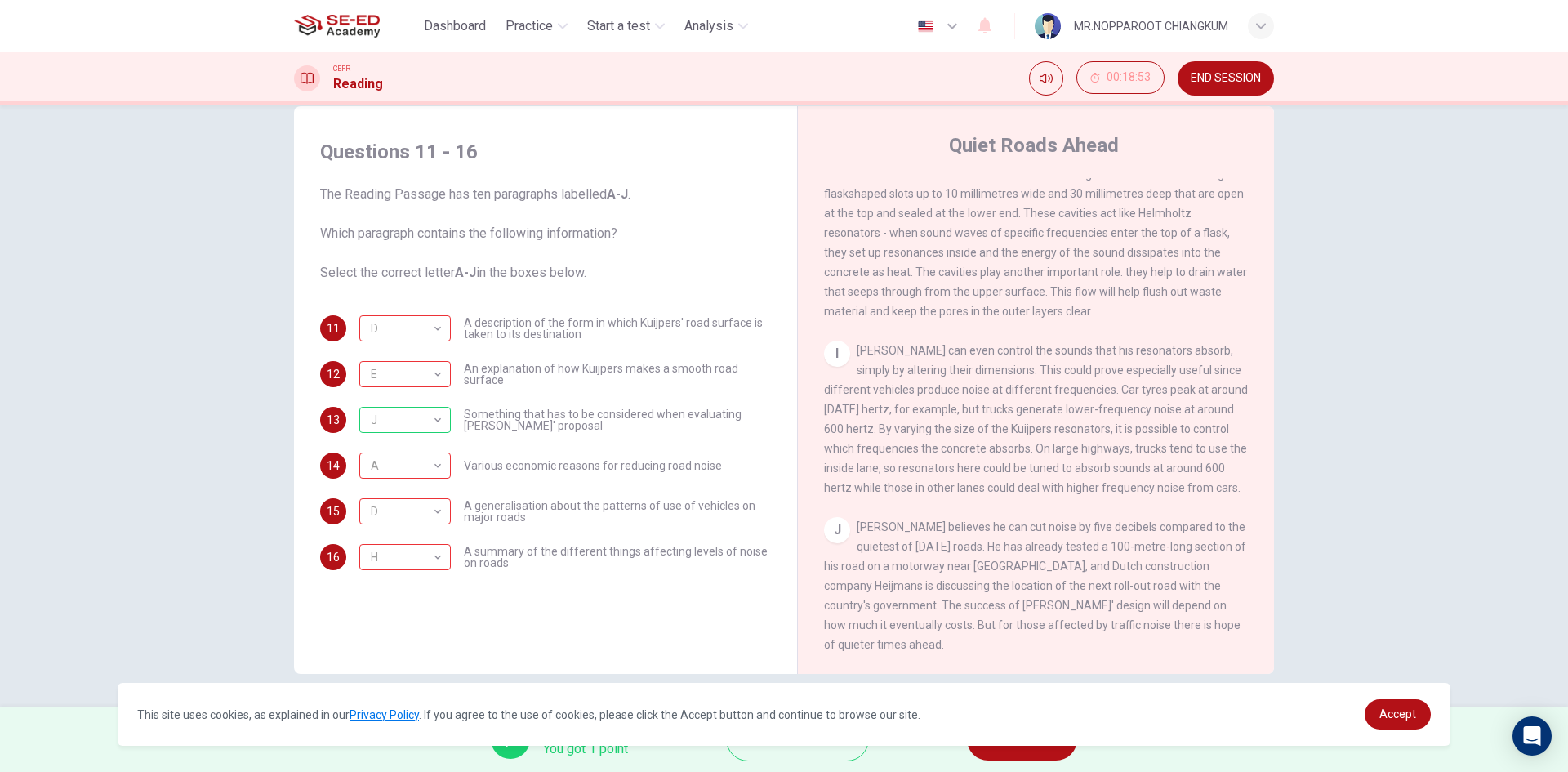
click at [1053, 745] on div "This site uses cookies, as explained in our Privacy Policy . If you agree to th…" at bounding box center [784, 714] width 1332 height 63
click at [1052, 745] on div "This site uses cookies, as explained in our Privacy Policy . If you agree to th…" at bounding box center [784, 714] width 1332 height 63
click at [1043, 757] on button "NEXT" at bounding box center [1022, 739] width 111 height 42
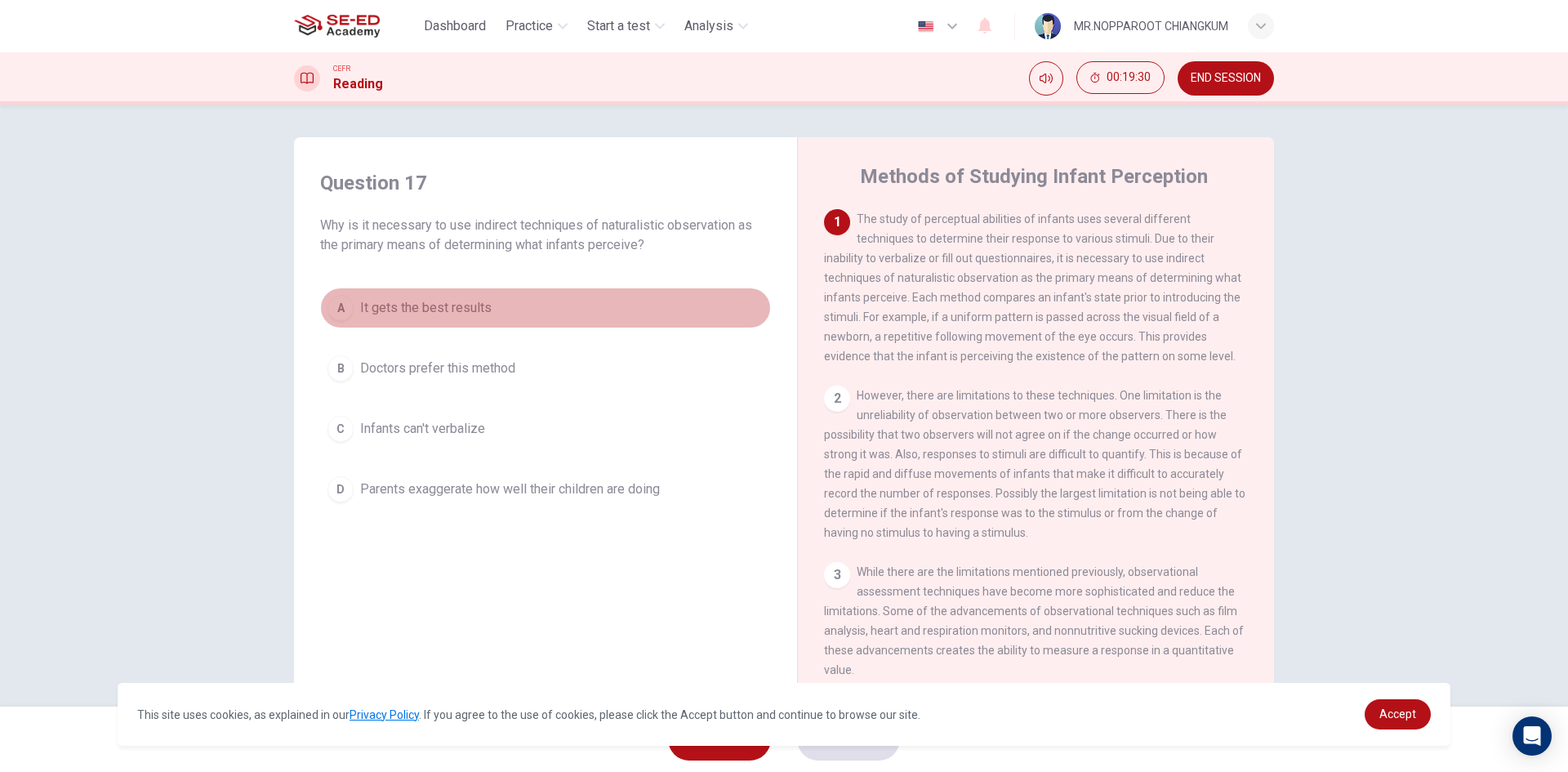
click at [378, 313] on span "It gets the best results" at bounding box center [426, 308] width 132 height 19
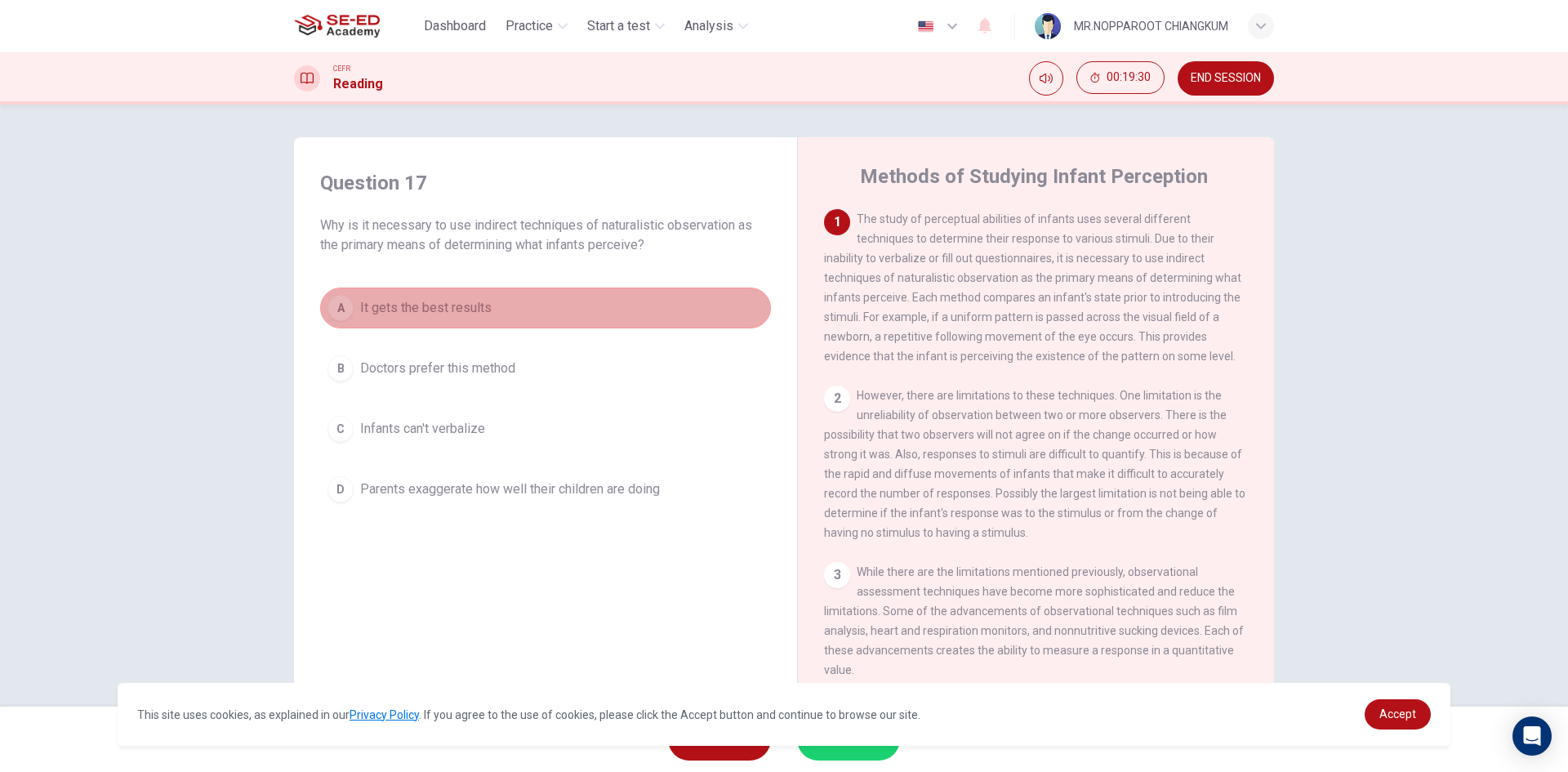
drag, startPoint x: 497, startPoint y: 325, endPoint x: 518, endPoint y: 358, distance: 39.1
click at [500, 331] on div "A It gets the best results B Doctors prefer this method C Infants can't verbali…" at bounding box center [545, 398] width 451 height 222
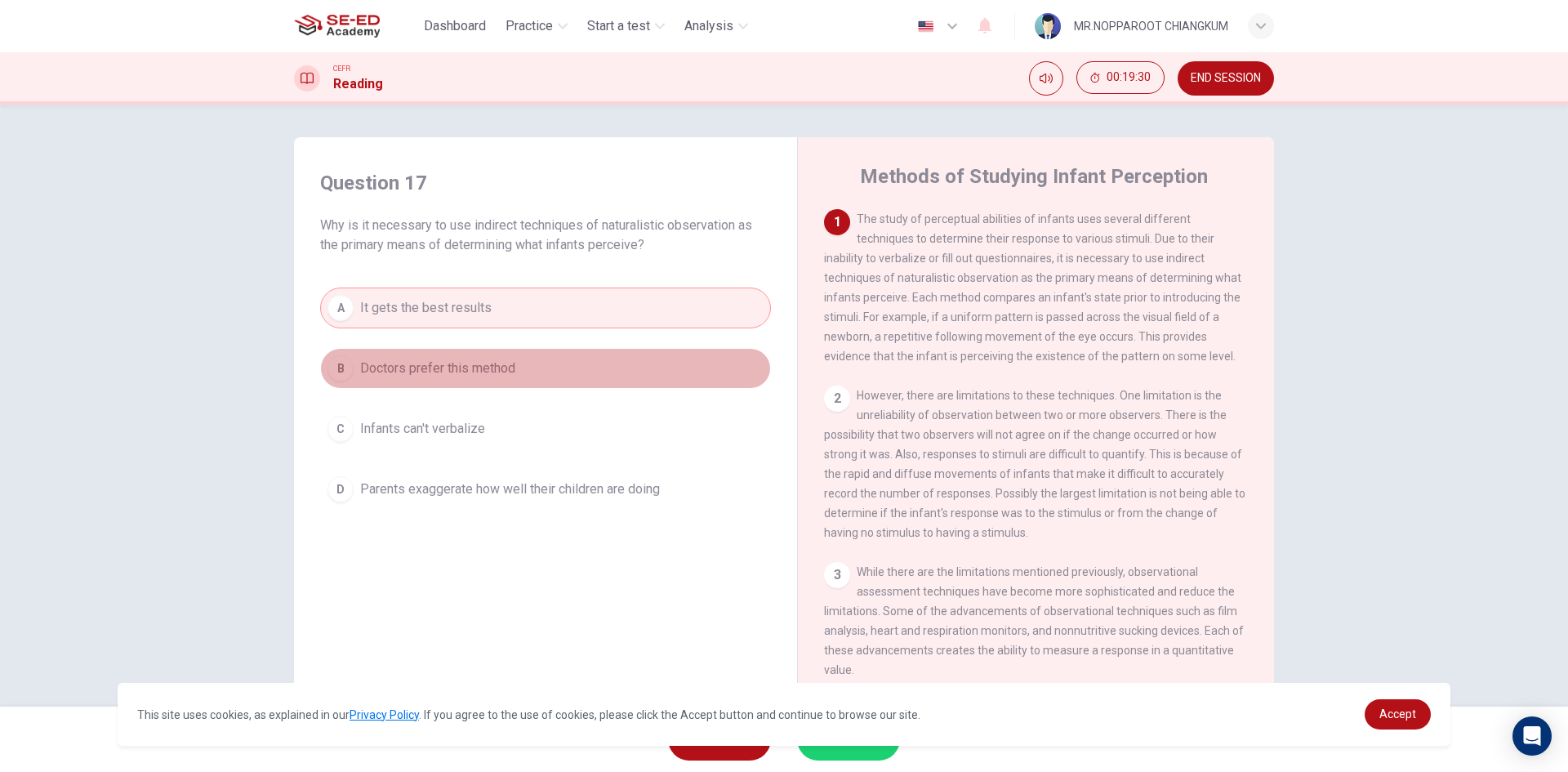
click at [526, 372] on button "B Doctors prefer this method" at bounding box center [545, 368] width 451 height 41
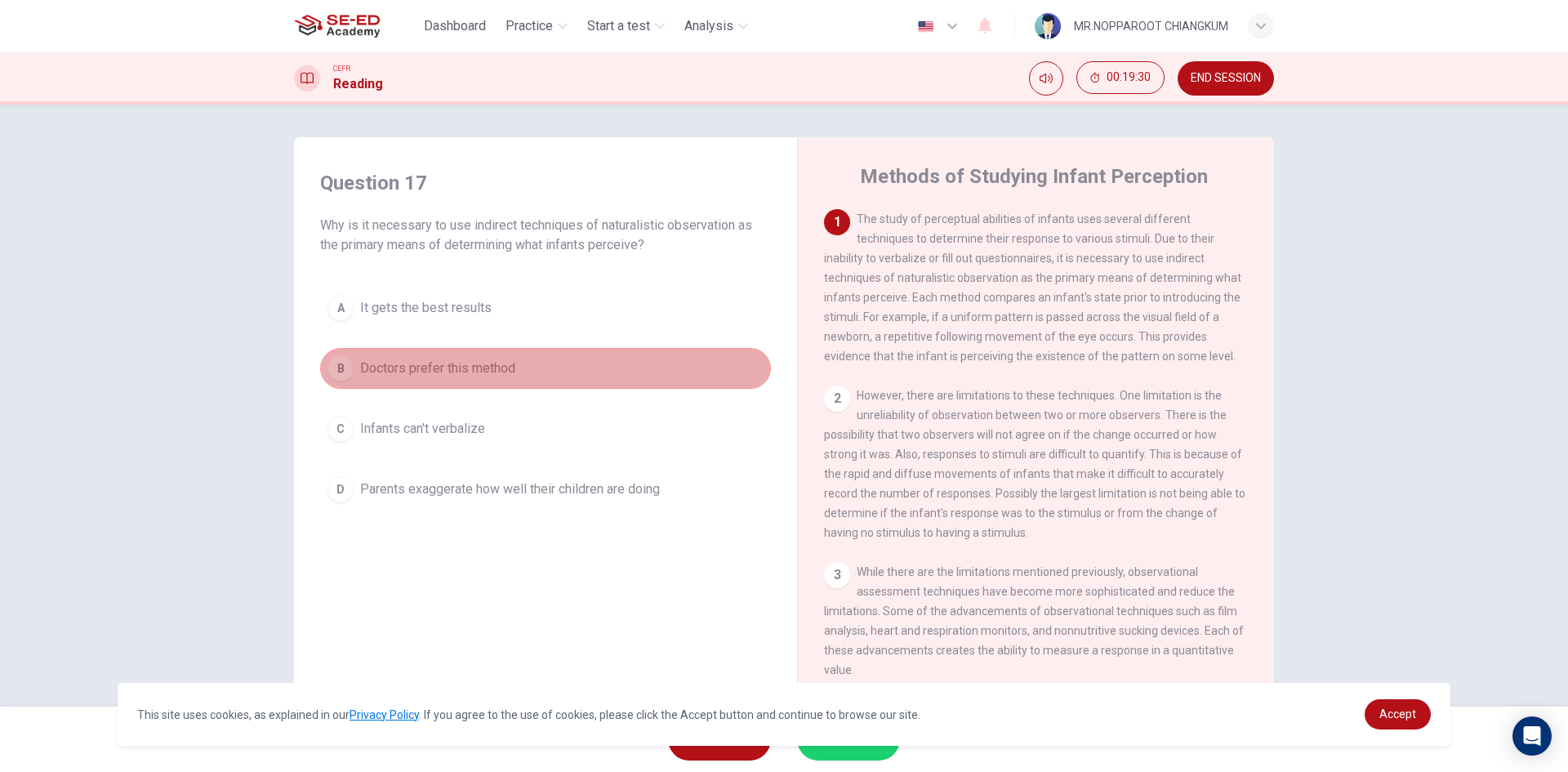
click at [524, 368] on button "B Doctors prefer this method" at bounding box center [545, 368] width 451 height 41
click at [524, 369] on button "B Doctors prefer this method" at bounding box center [545, 368] width 451 height 41
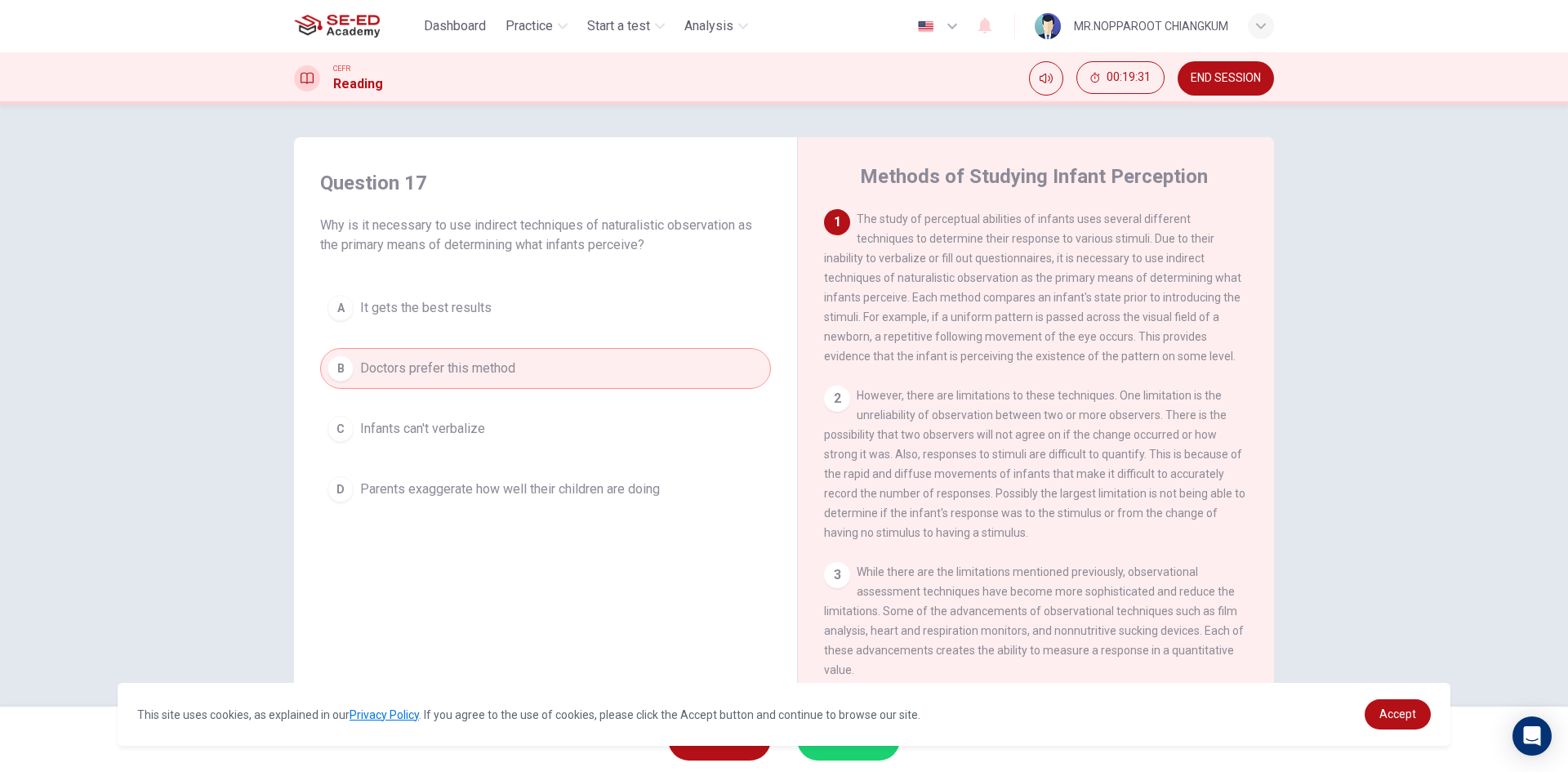
click at [524, 369] on button "B Doctors prefer this method" at bounding box center [545, 368] width 451 height 41
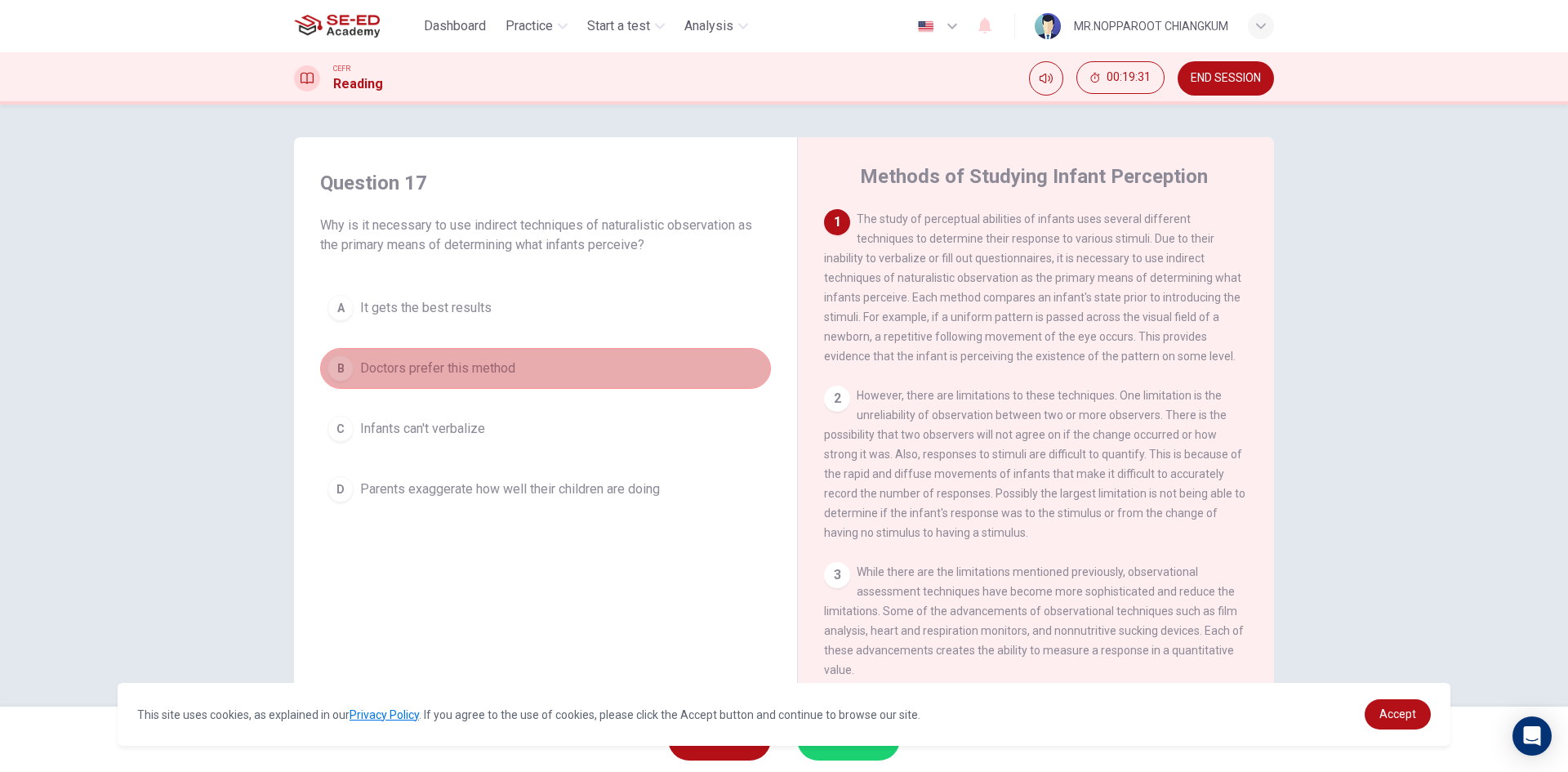
click at [524, 369] on button "B Doctors prefer this method" at bounding box center [545, 368] width 451 height 41
drag, startPoint x: 523, startPoint y: 388, endPoint x: 515, endPoint y: 401, distance: 15.3
click at [521, 393] on div "A It gets the best results B Doctors prefer this method C Infants can't verbali…" at bounding box center [545, 398] width 451 height 222
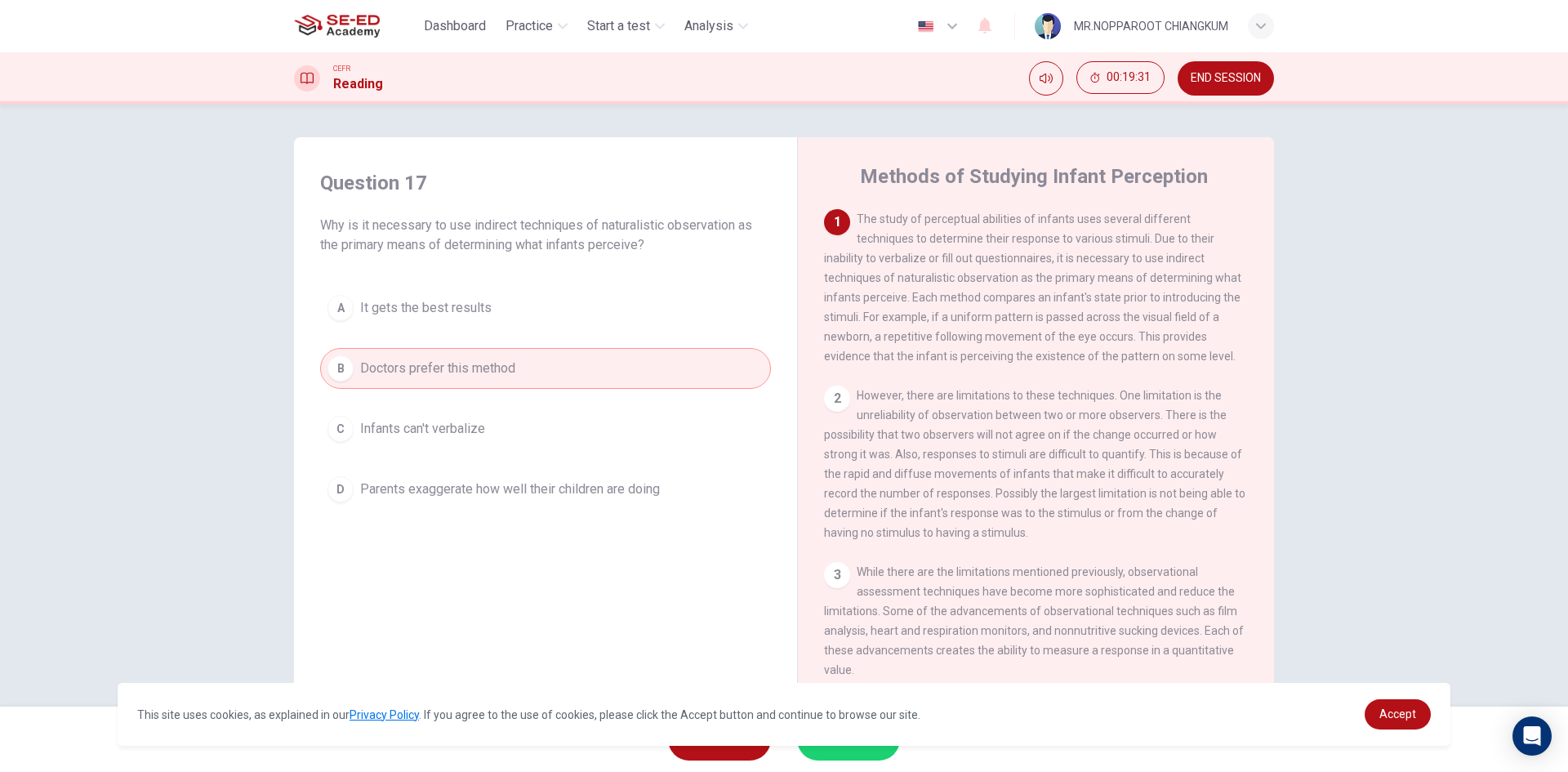
click at [476, 470] on button "D Parents exaggerate how well their children are doing" at bounding box center [545, 489] width 451 height 41
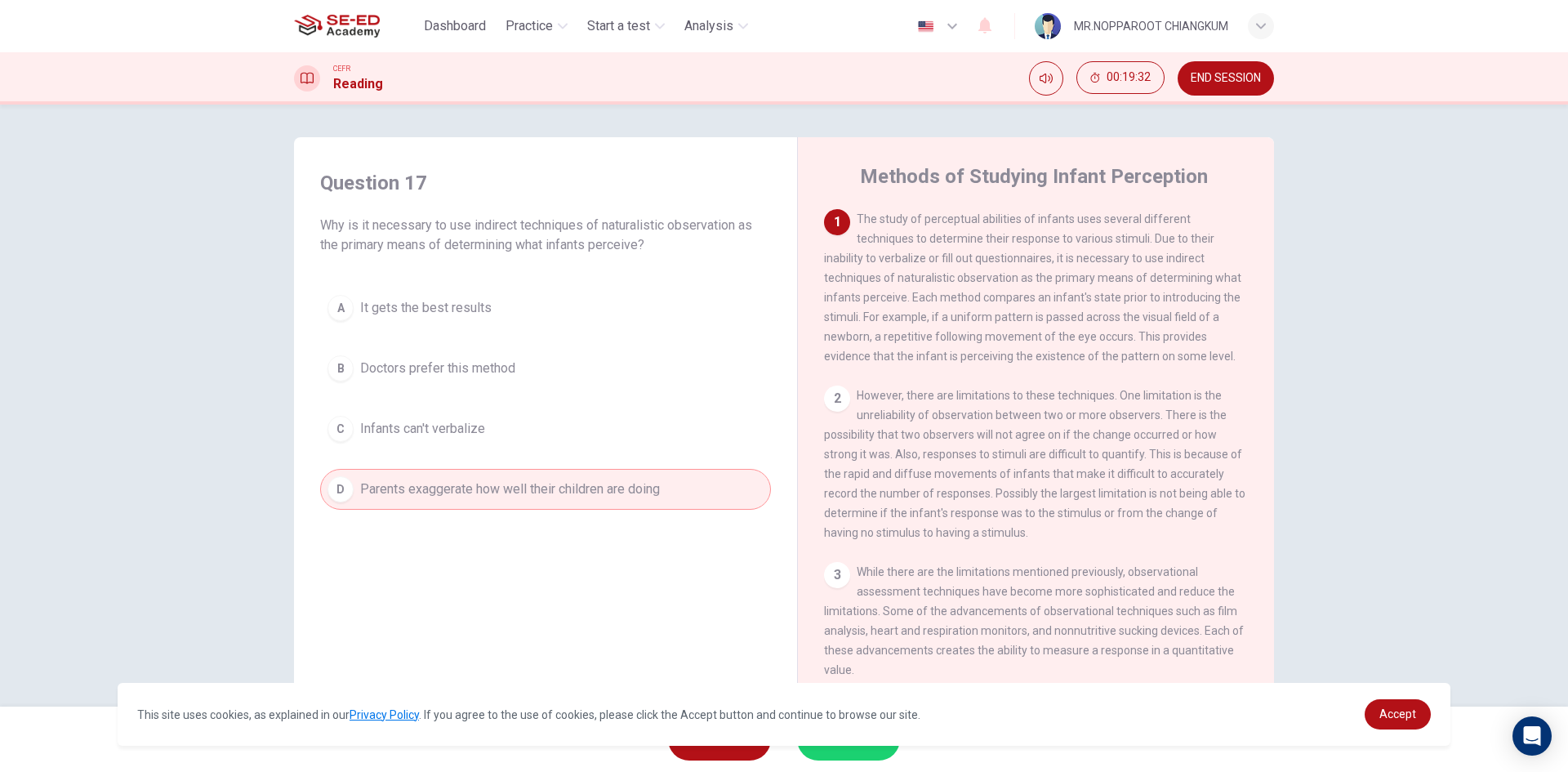
click at [479, 455] on div "A It gets the best results B Doctors prefer this method C Infants can't verbali…" at bounding box center [545, 398] width 451 height 222
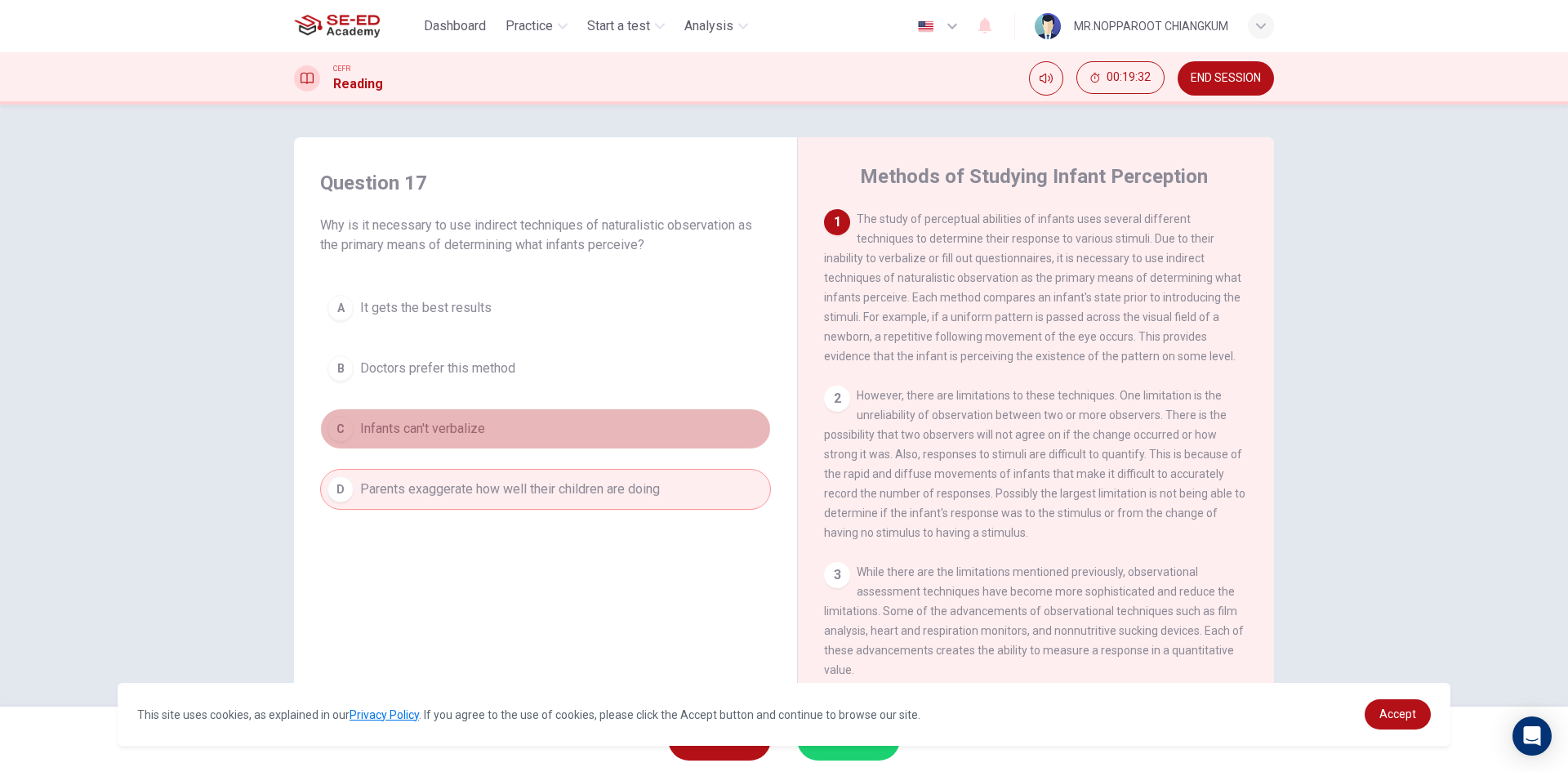
click at [481, 428] on button "C Infants can't verbalize" at bounding box center [545, 428] width 451 height 41
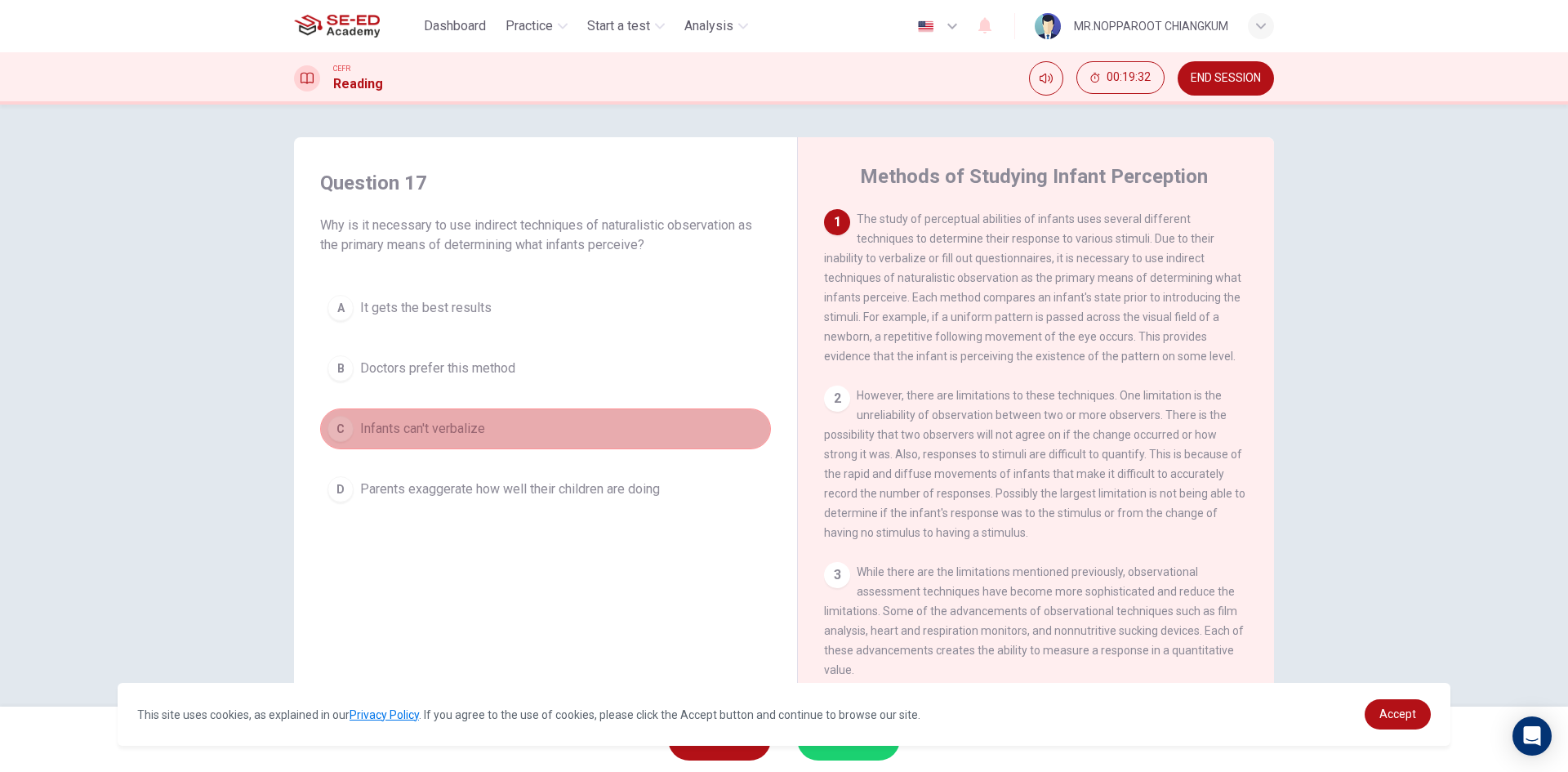
click at [481, 427] on span "Infants can't verbalize" at bounding box center [422, 428] width 125 height 19
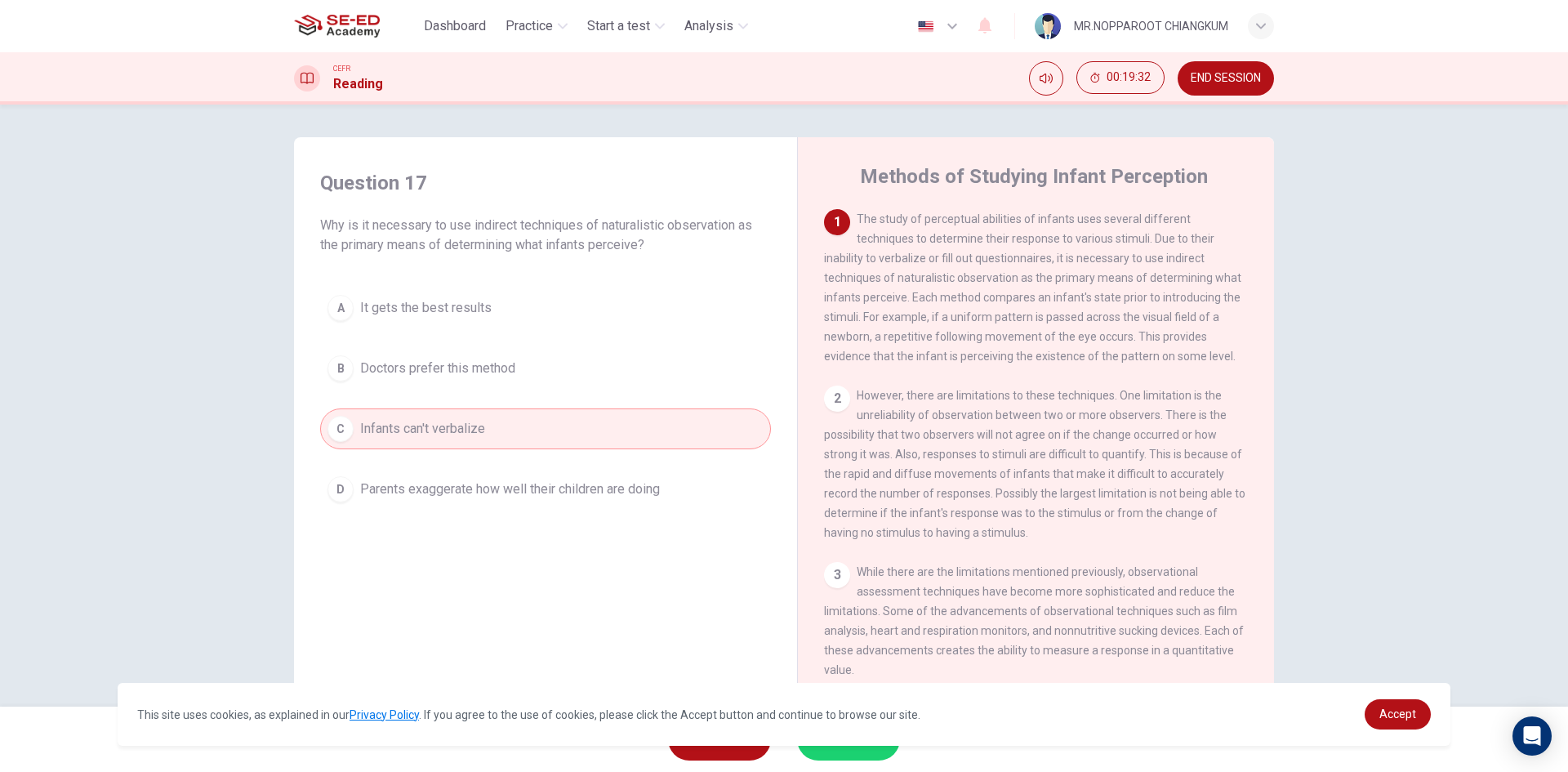
click at [481, 428] on span "Infants can't verbalize" at bounding box center [422, 428] width 125 height 19
click at [481, 428] on span "Infants can't verbalize" at bounding box center [422, 428] width 125 height 19
drag, startPoint x: 432, startPoint y: 524, endPoint x: 406, endPoint y: 556, distance: 41.2
click at [415, 547] on div "Question 17 Why is it necessary to use indirect techniques of naturalistic obse…" at bounding box center [545, 428] width 477 height 552
click at [471, 290] on button "A It gets the best results" at bounding box center [545, 308] width 451 height 41
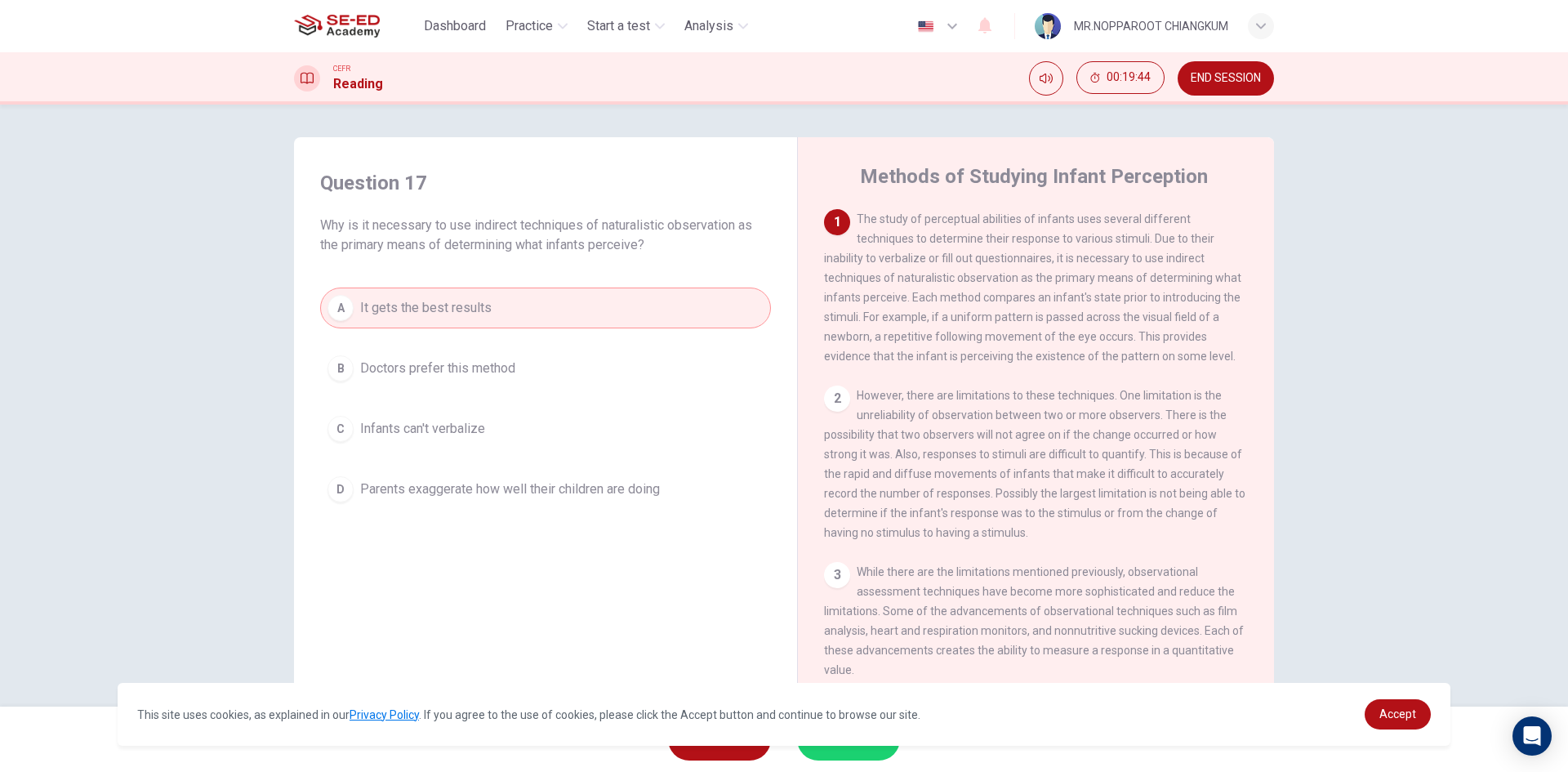
click at [931, 312] on div "1 The study of perceptual abilities of infants uses several different technique…" at bounding box center [1037, 287] width 425 height 157
click at [673, 369] on button "B Doctors prefer this method" at bounding box center [545, 368] width 451 height 41
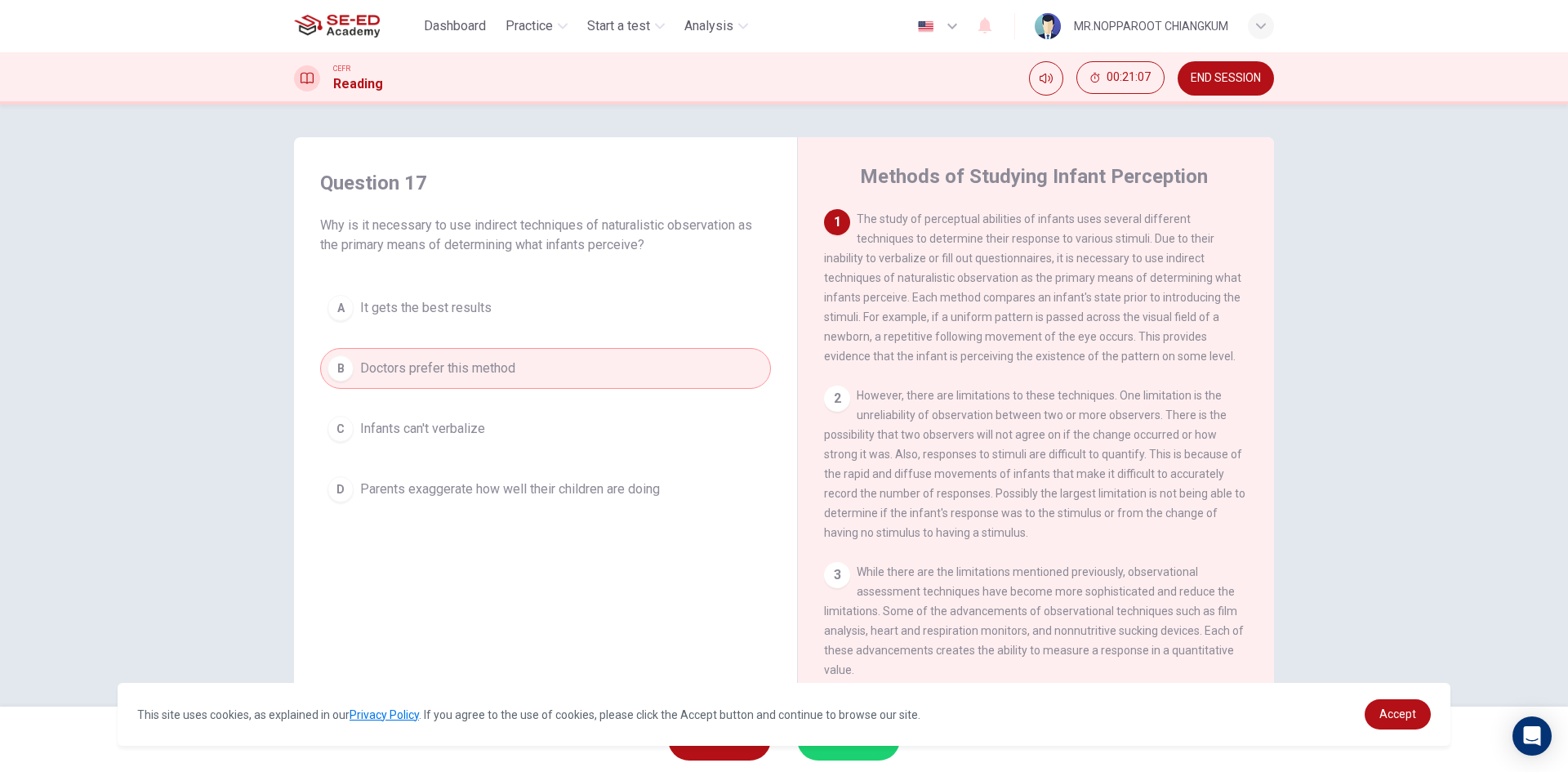
click at [501, 503] on button "D Parents exaggerate how well their children are doing" at bounding box center [545, 489] width 451 height 41
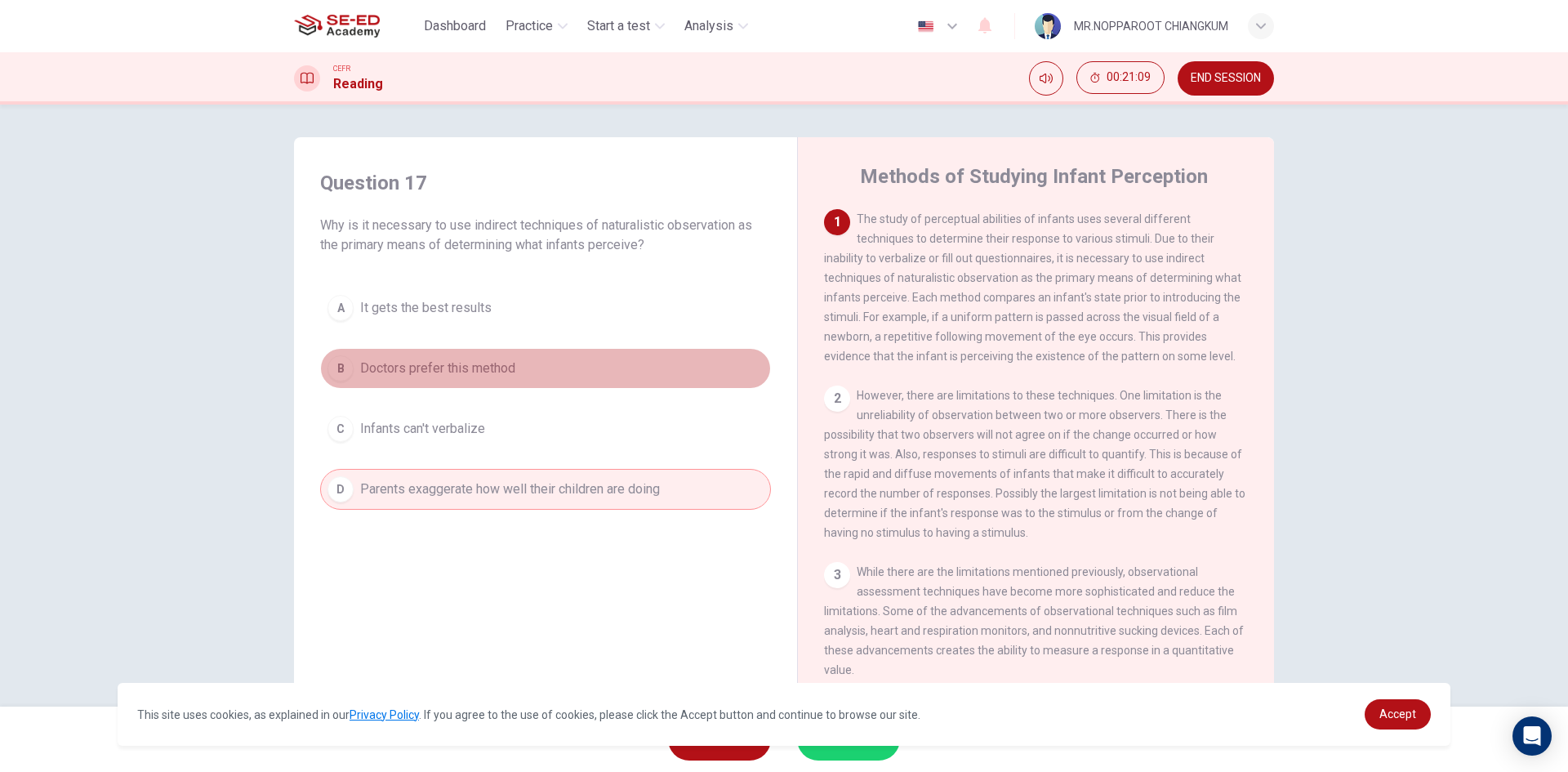
click at [556, 374] on button "B Doctors prefer this method" at bounding box center [545, 368] width 451 height 41
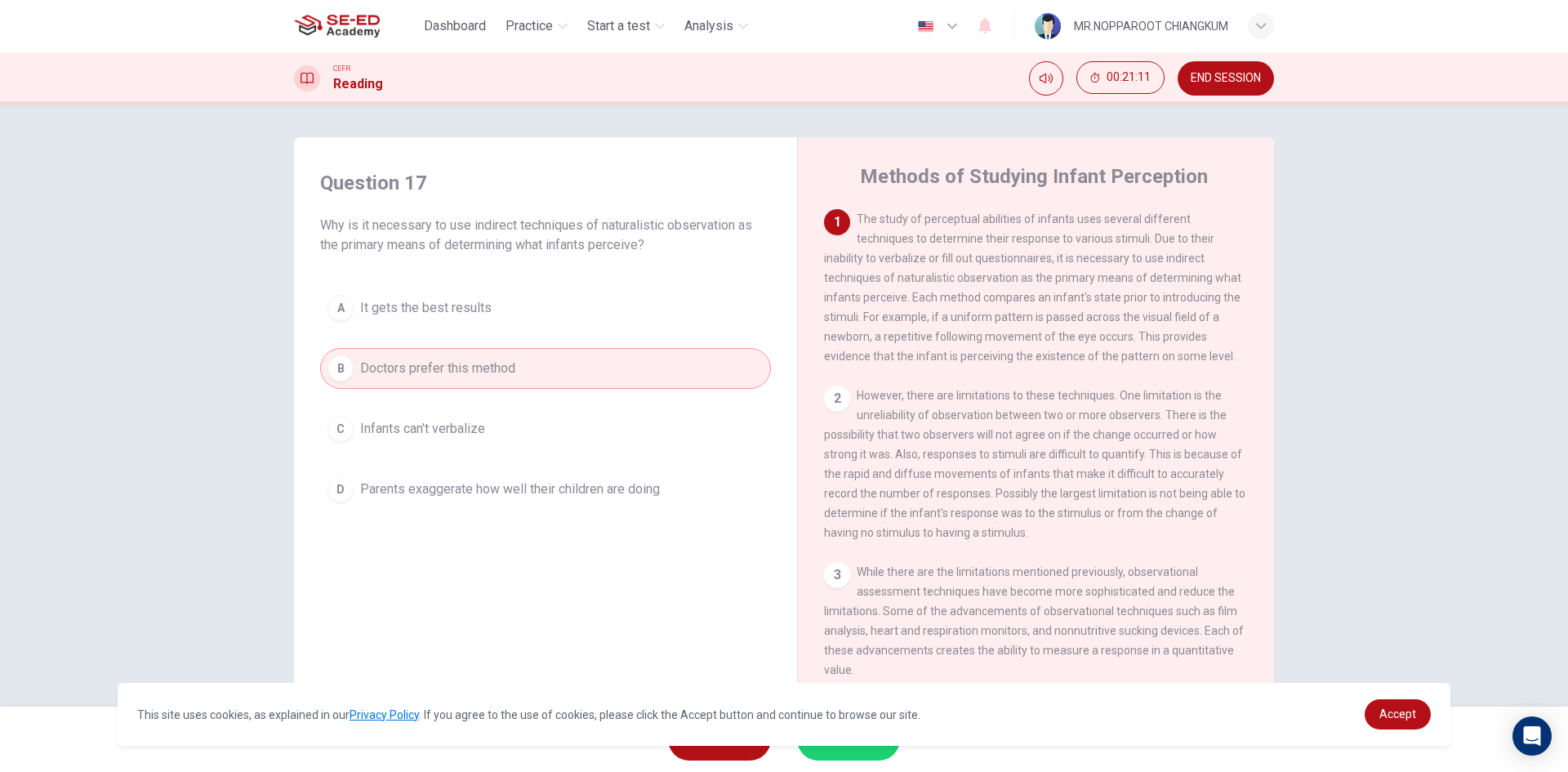
click at [858, 765] on div "SKIP SUBMIT" at bounding box center [784, 739] width 1568 height 66
click at [861, 742] on div "This site uses cookies, as explained in our Privacy Policy . If you agree to th…" at bounding box center [784, 714] width 1332 height 63
click at [865, 753] on button "SUBMIT" at bounding box center [848, 739] width 103 height 42
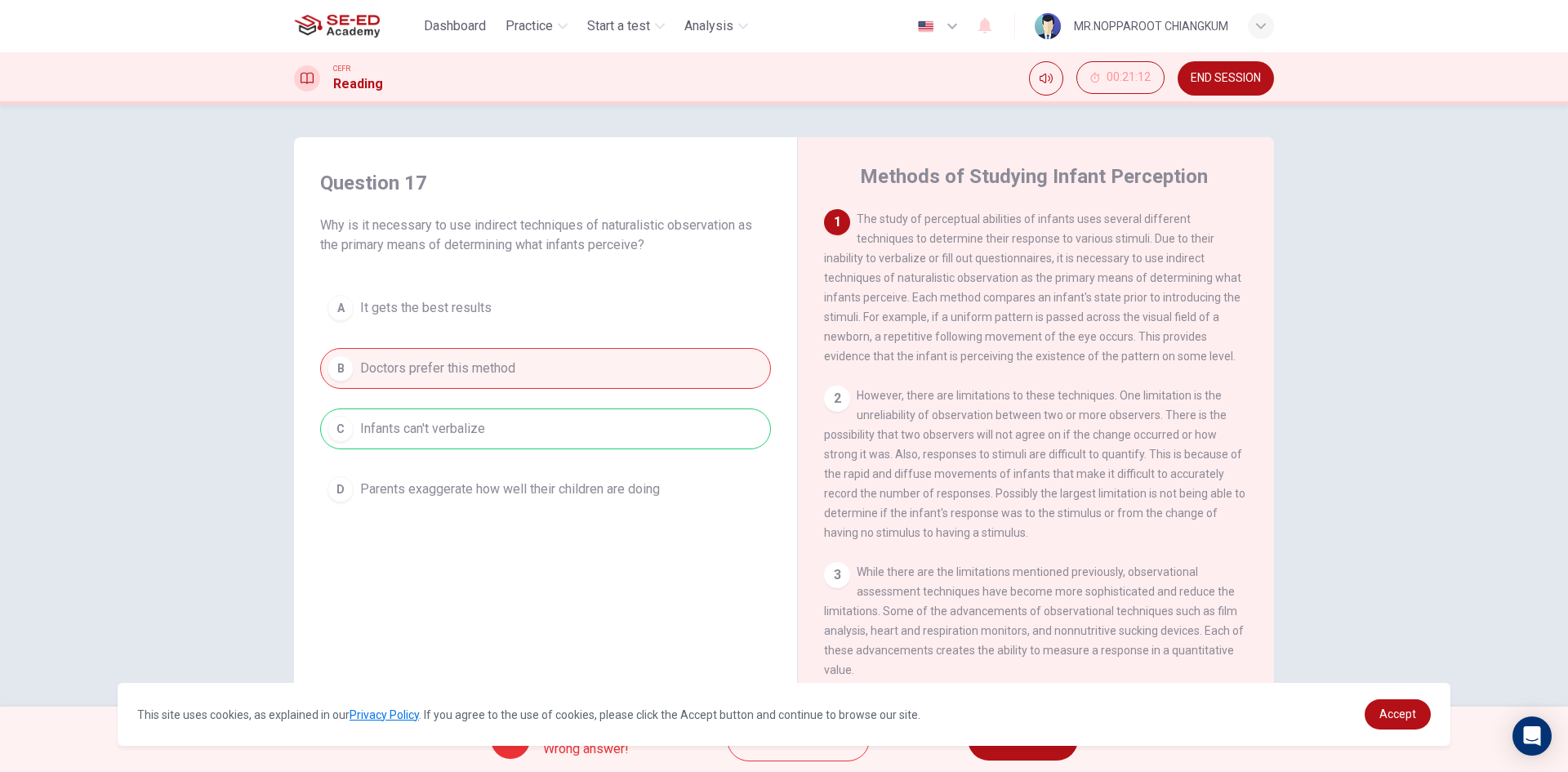
click at [1009, 753] on button "NEXT" at bounding box center [1023, 739] width 111 height 42
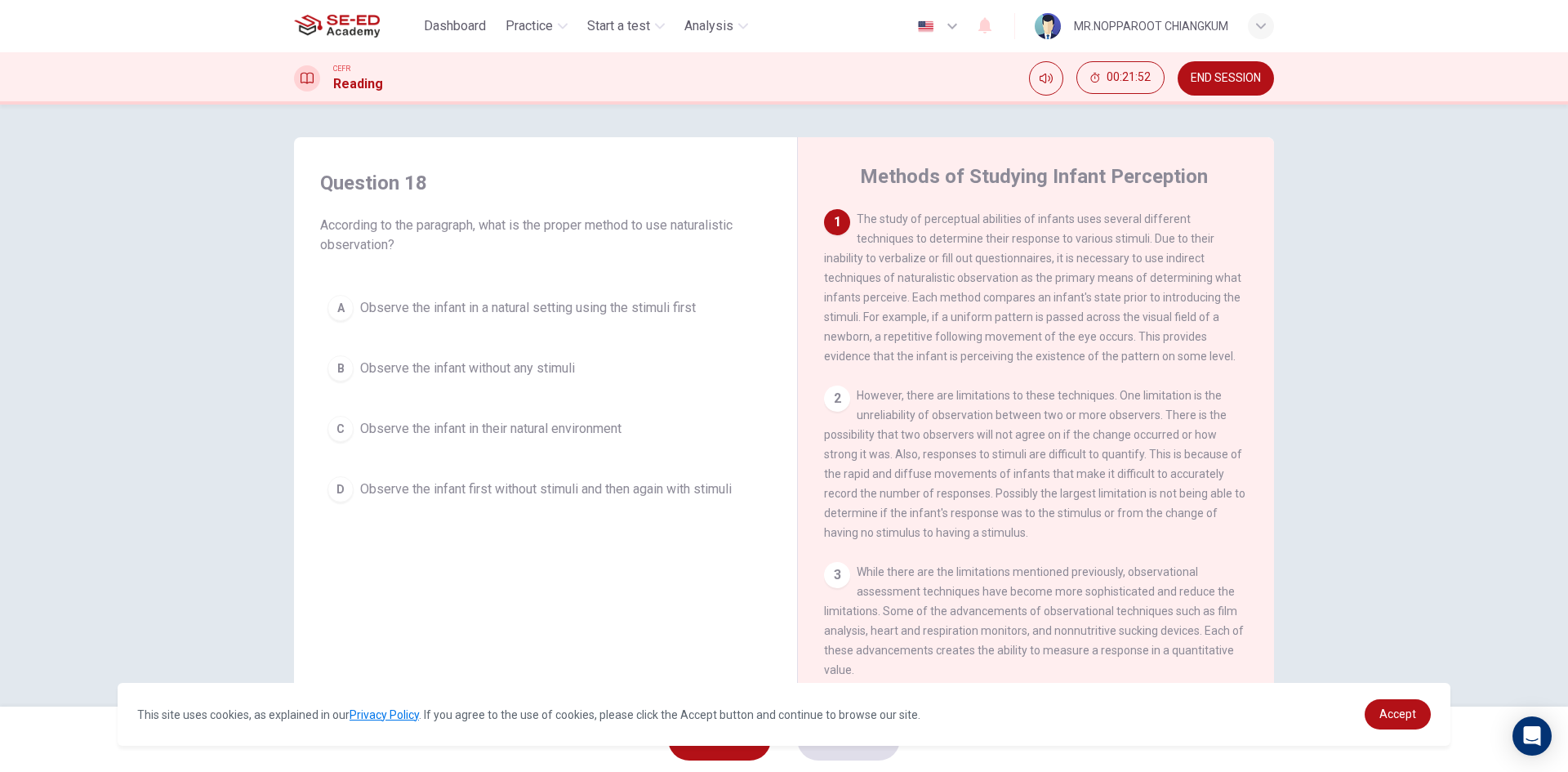
click at [1217, 89] on button "END SESSION" at bounding box center [1225, 78] width 97 height 35
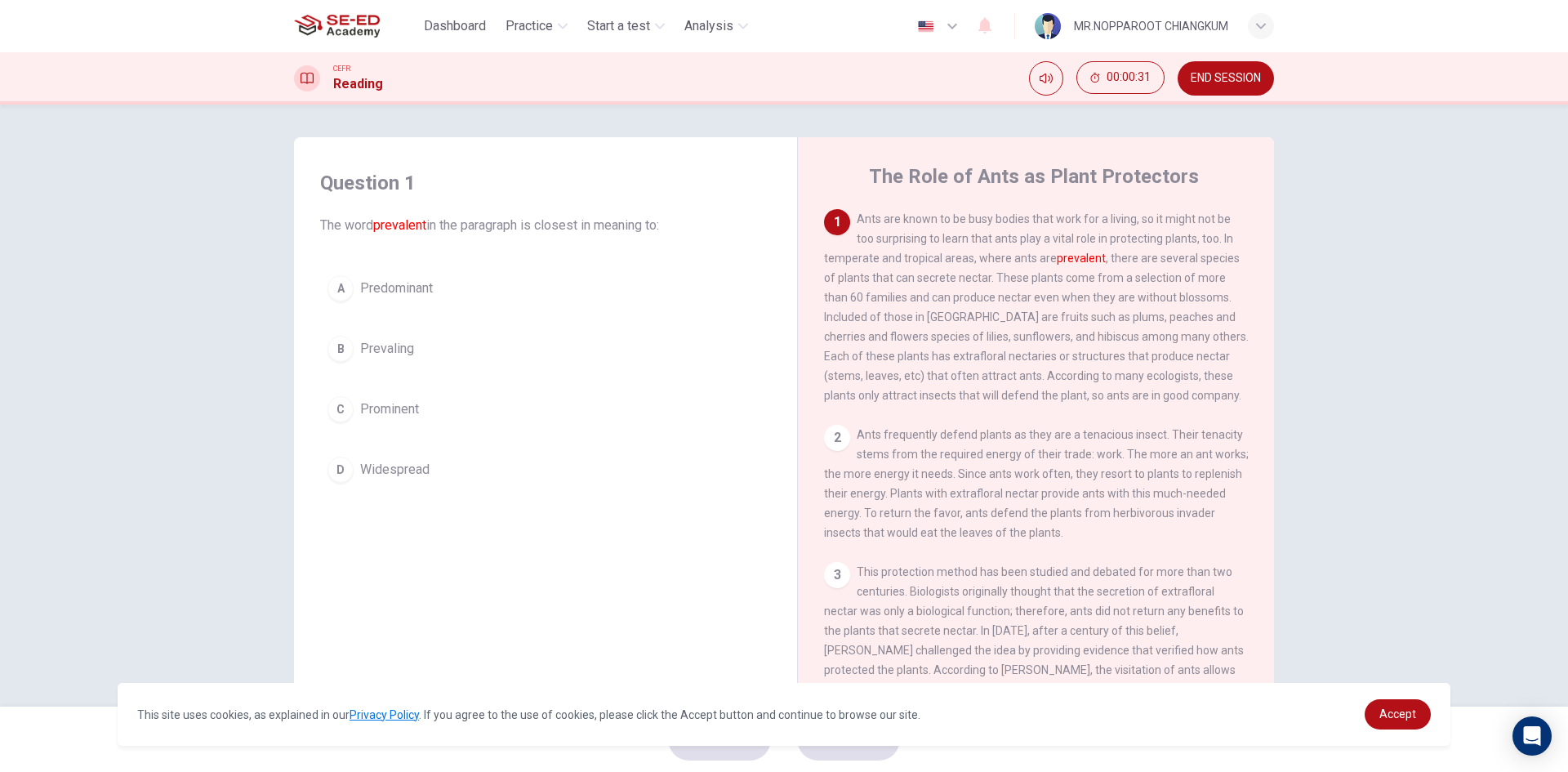
click at [405, 468] on span "Widespread" at bounding box center [395, 469] width 69 height 19
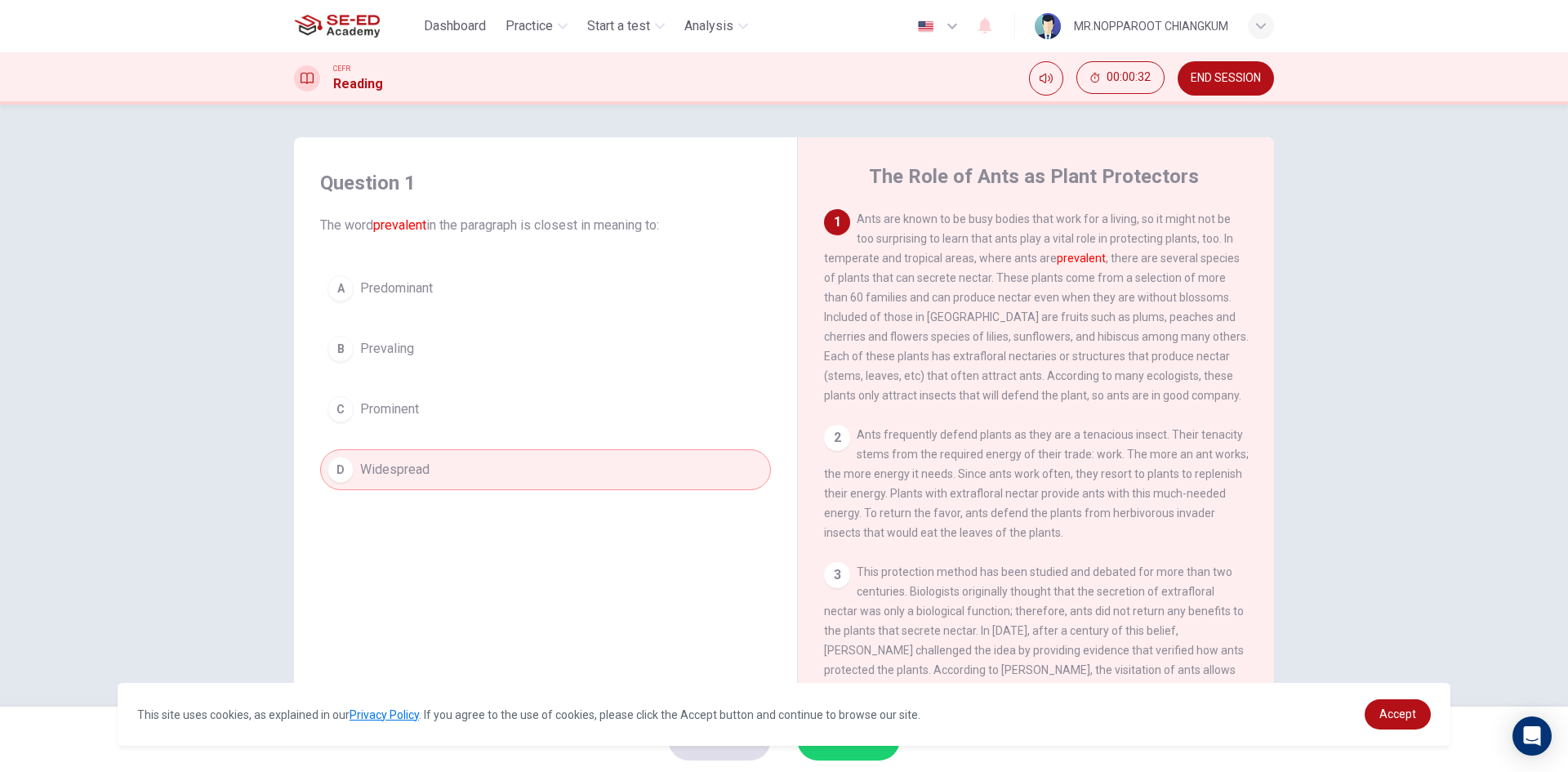
click at [839, 759] on button "SUBMIT" at bounding box center [848, 739] width 103 height 42
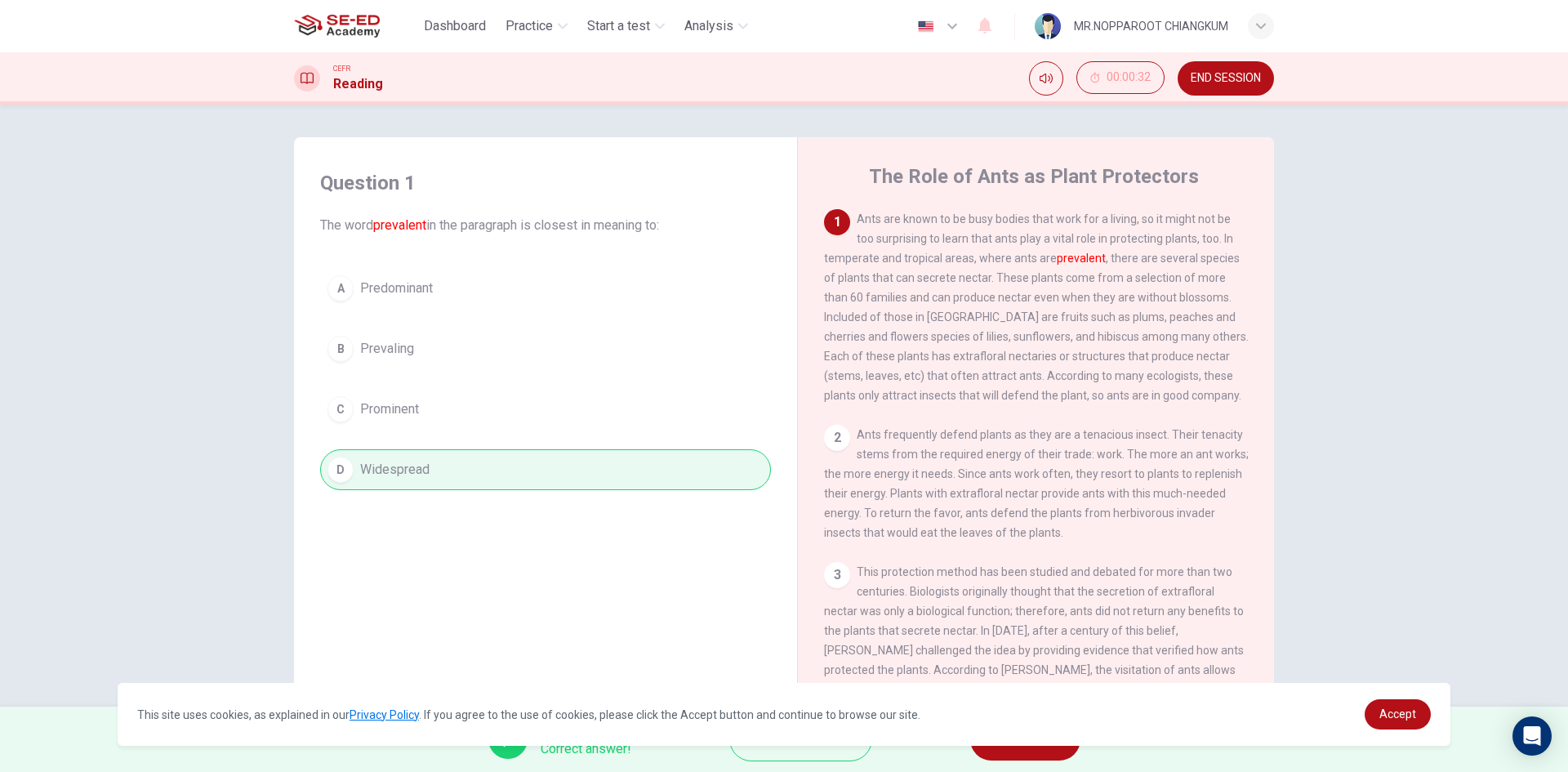
click at [1060, 745] on div "This site uses cookies, as explained in our Privacy Policy . If you agree to th…" at bounding box center [784, 714] width 1332 height 63
click at [1047, 753] on button "NEXT" at bounding box center [1025, 739] width 111 height 42
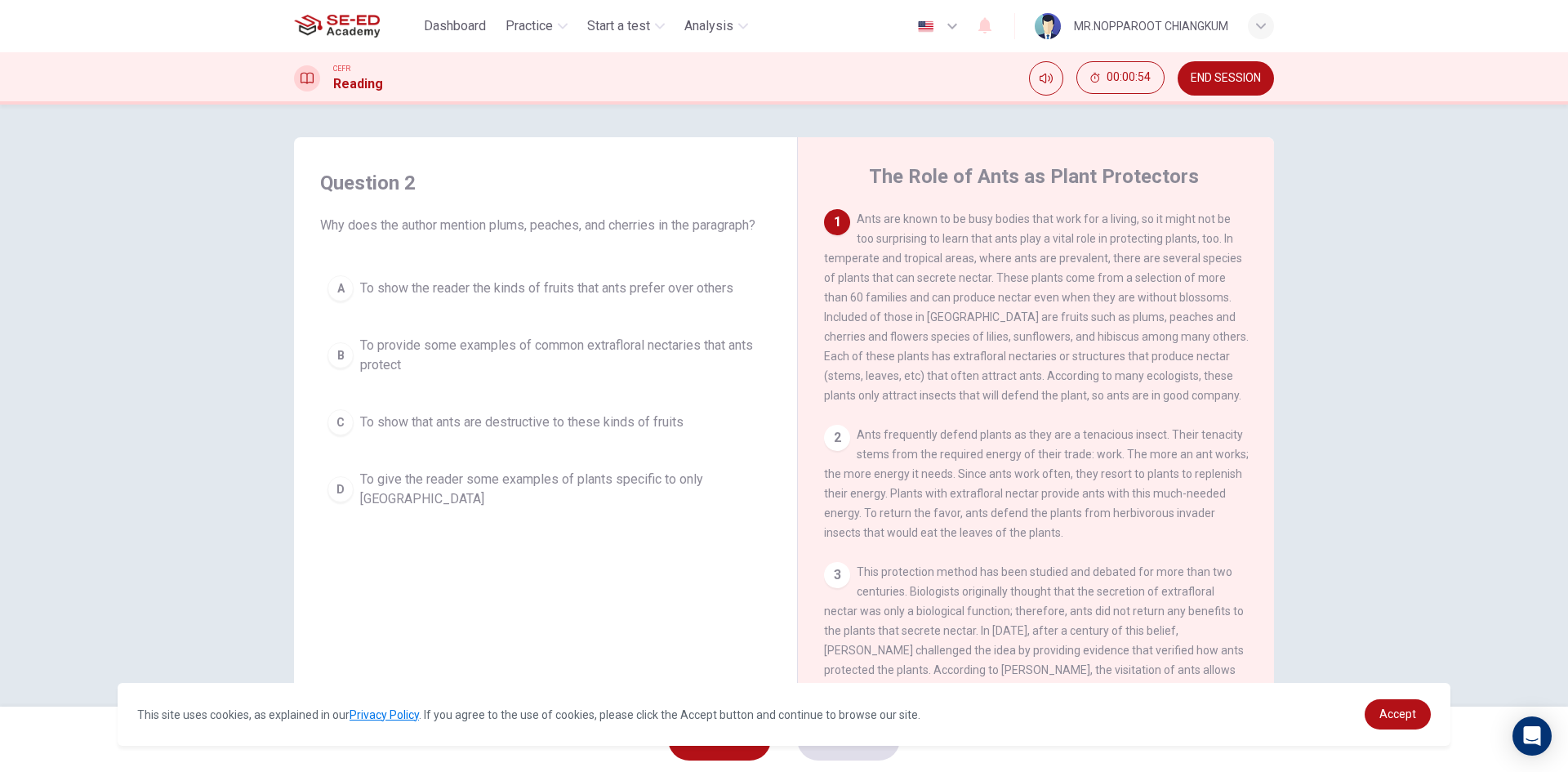
click at [668, 293] on span "To show the reader the kinds of fruits that ants prefer over others" at bounding box center [547, 289] width 374 height 19
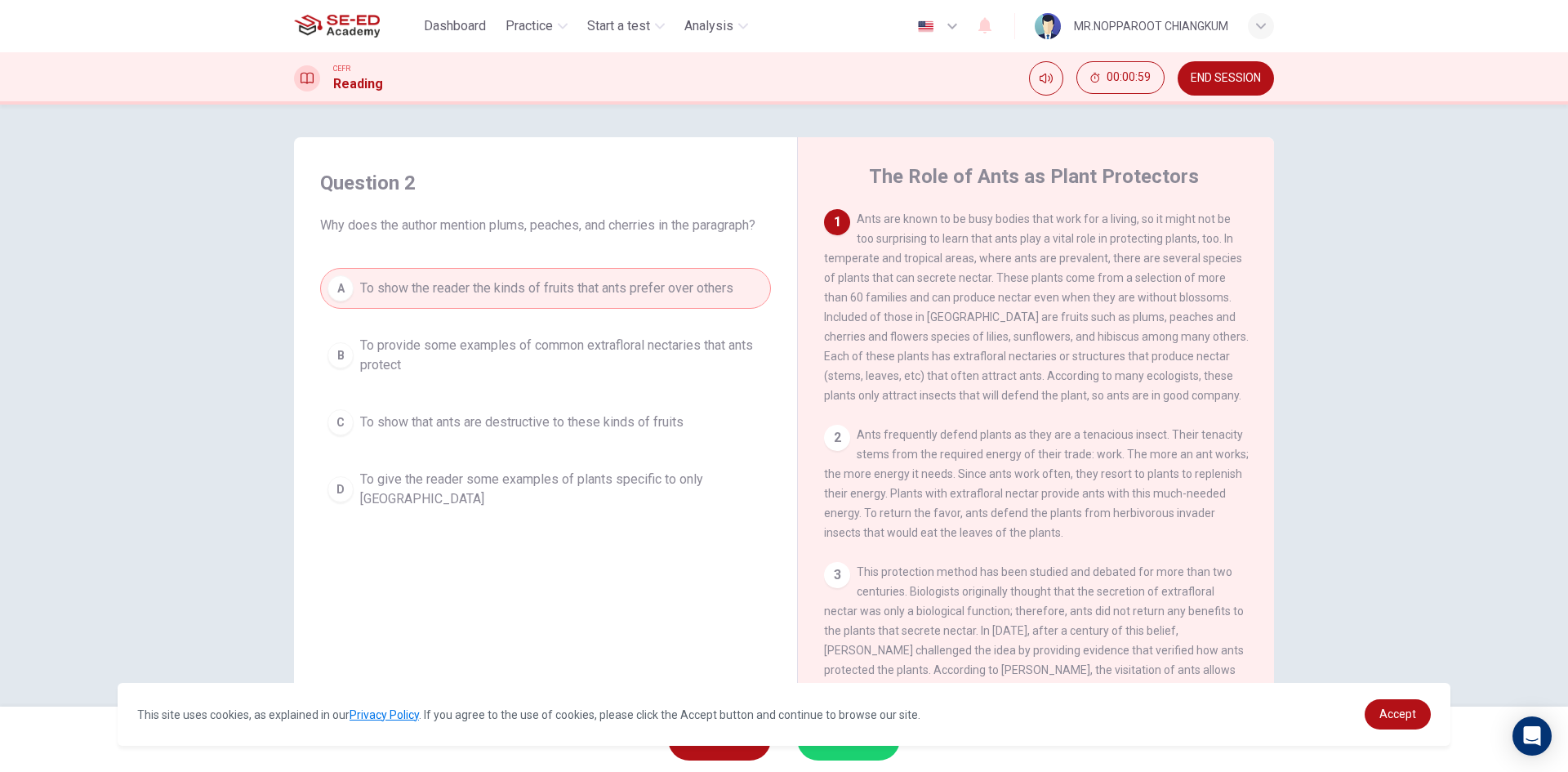
click at [856, 753] on button "SUBMIT" at bounding box center [848, 739] width 103 height 42
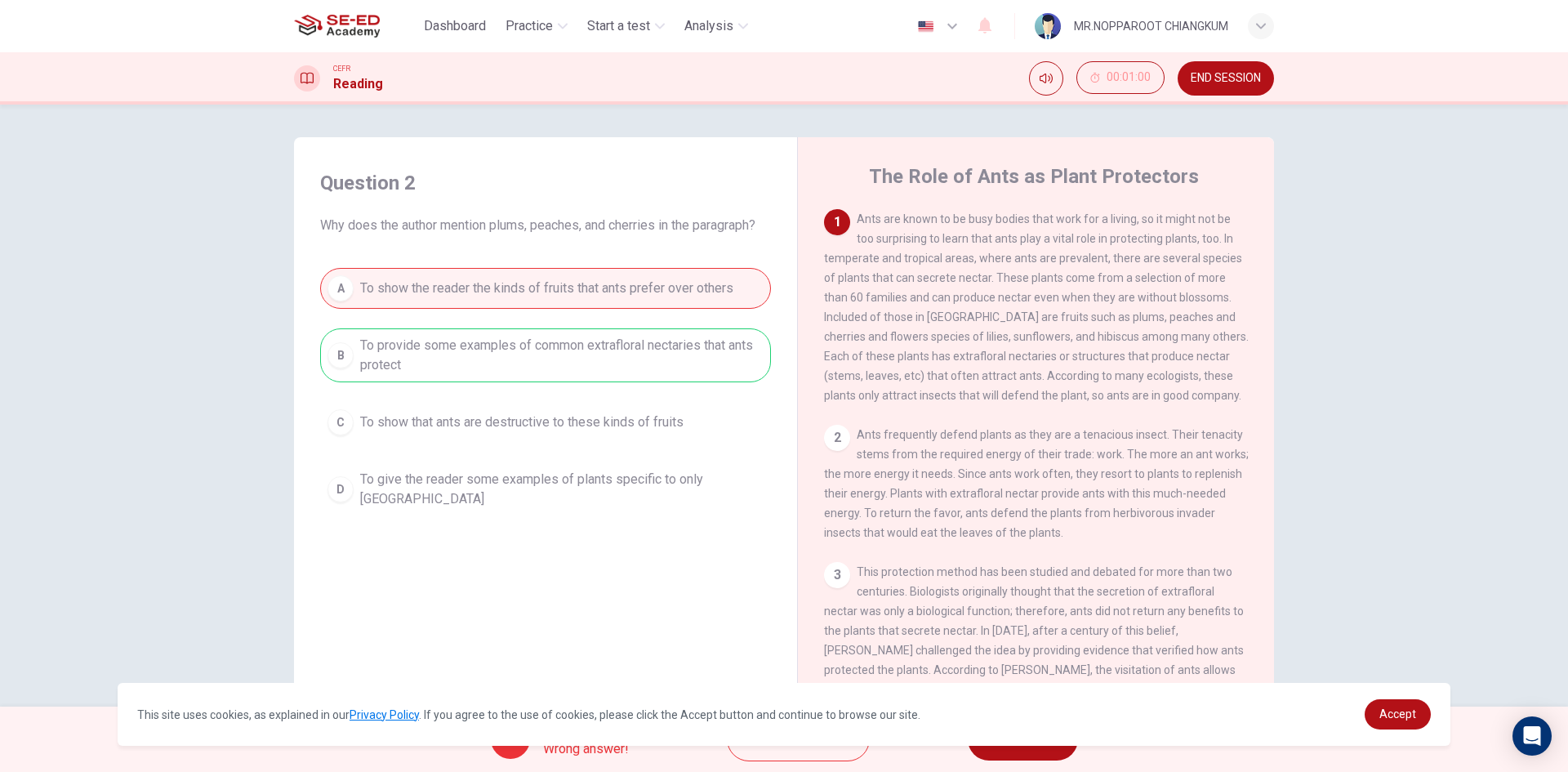
click at [1018, 760] on div "Oops! Wrong answer! Explanation NEXT" at bounding box center [784, 739] width 1568 height 66
click at [1042, 745] on div "This site uses cookies, as explained in our Privacy Policy . If you agree to th…" at bounding box center [784, 714] width 1332 height 63
click at [1005, 753] on button "NEXT" at bounding box center [1023, 739] width 111 height 42
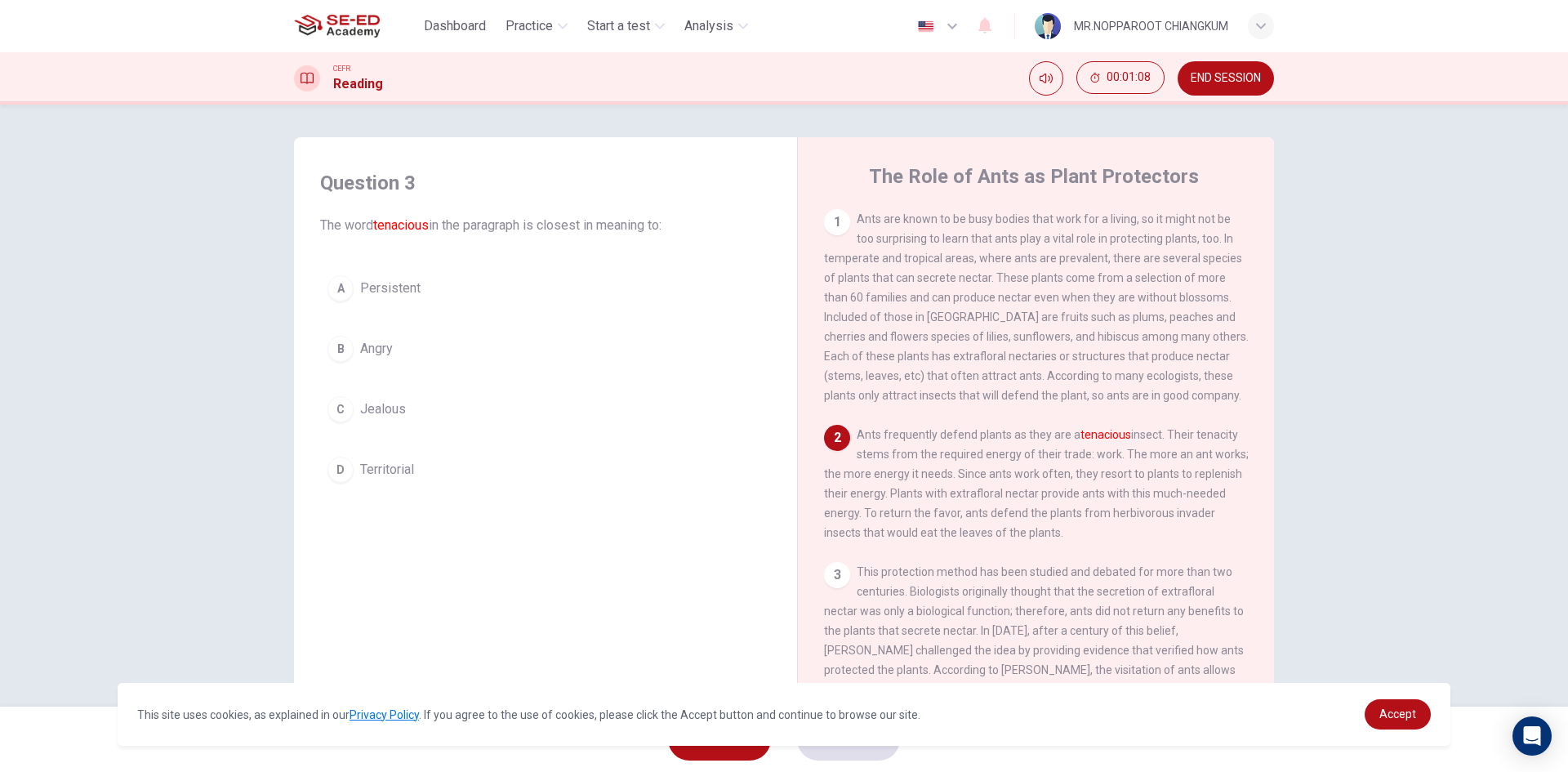
click at [473, 468] on button "D Territorial" at bounding box center [545, 469] width 451 height 41
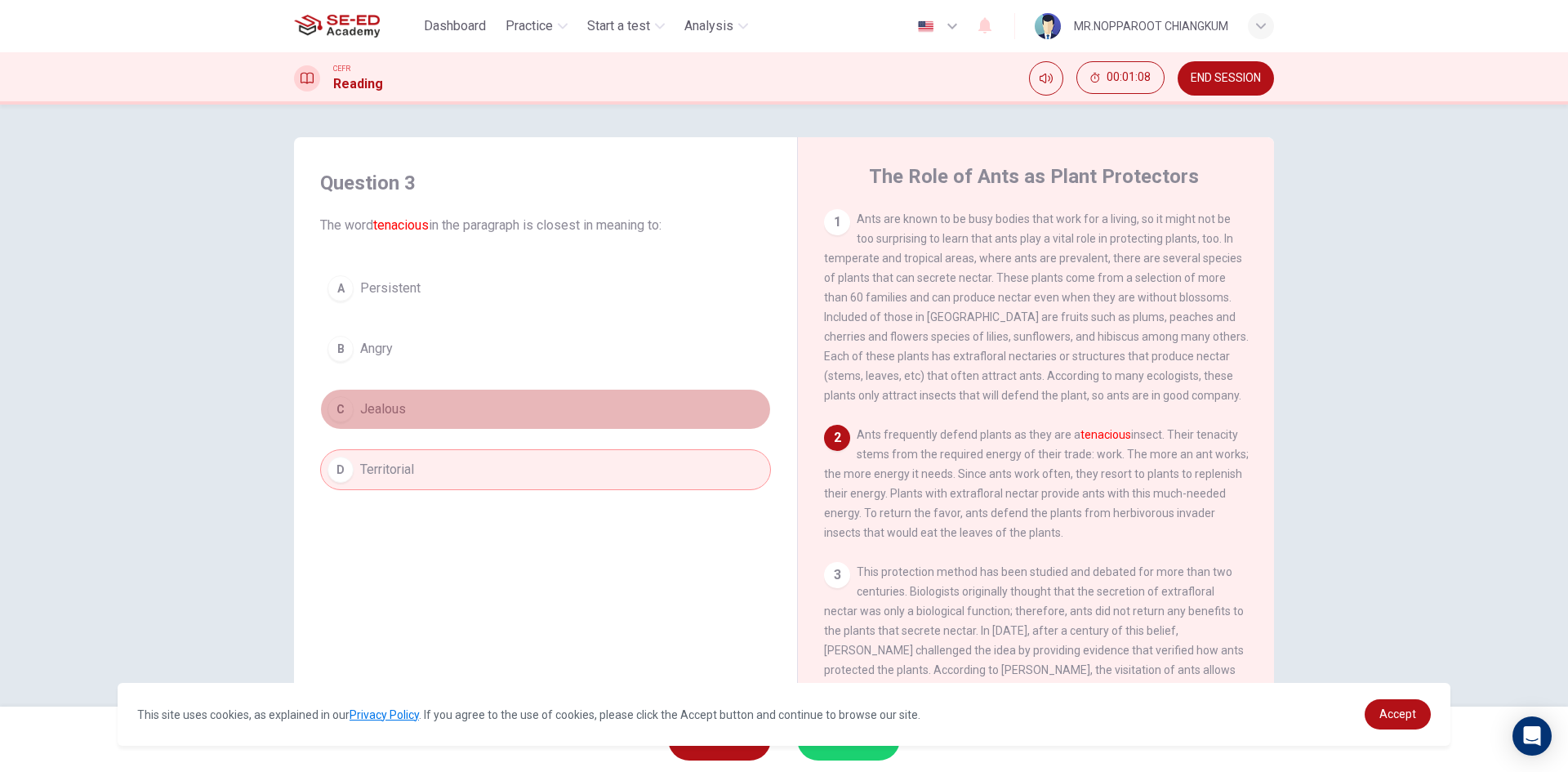
click at [469, 426] on button "C Jealous" at bounding box center [545, 409] width 451 height 41
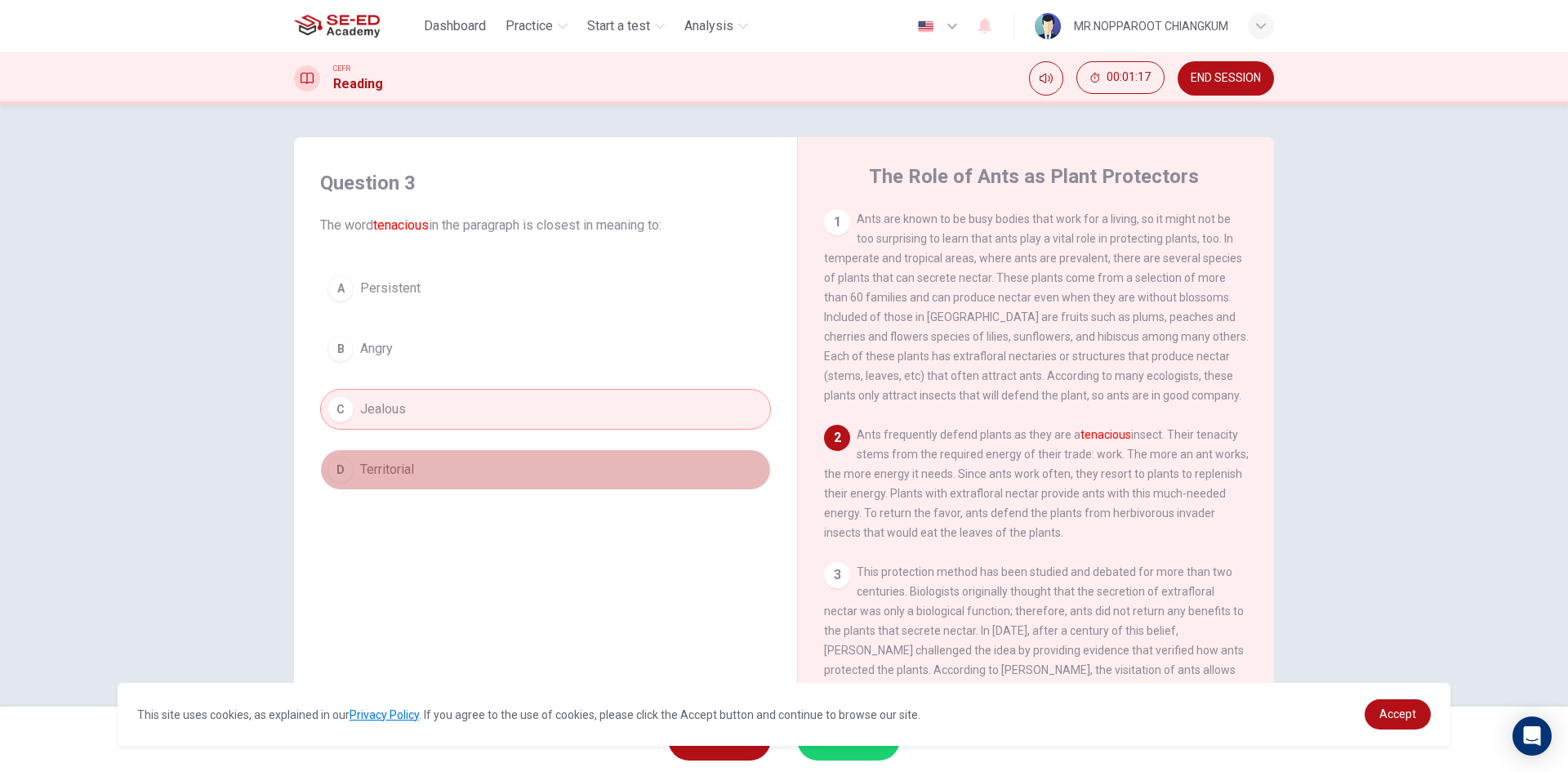
click at [408, 457] on button "D Territorial" at bounding box center [545, 469] width 451 height 41
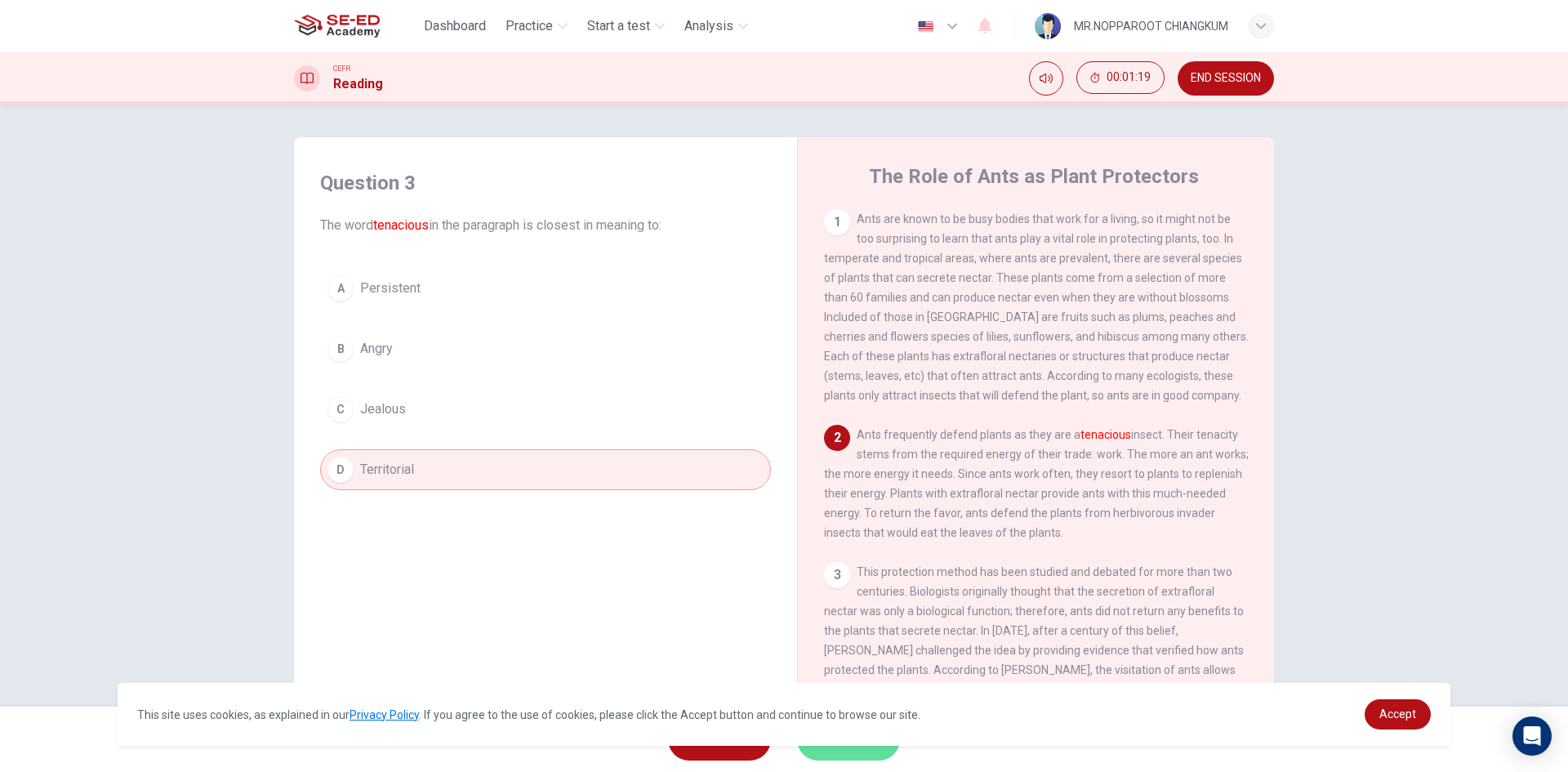
click at [842, 753] on button "SUBMIT" at bounding box center [848, 739] width 103 height 42
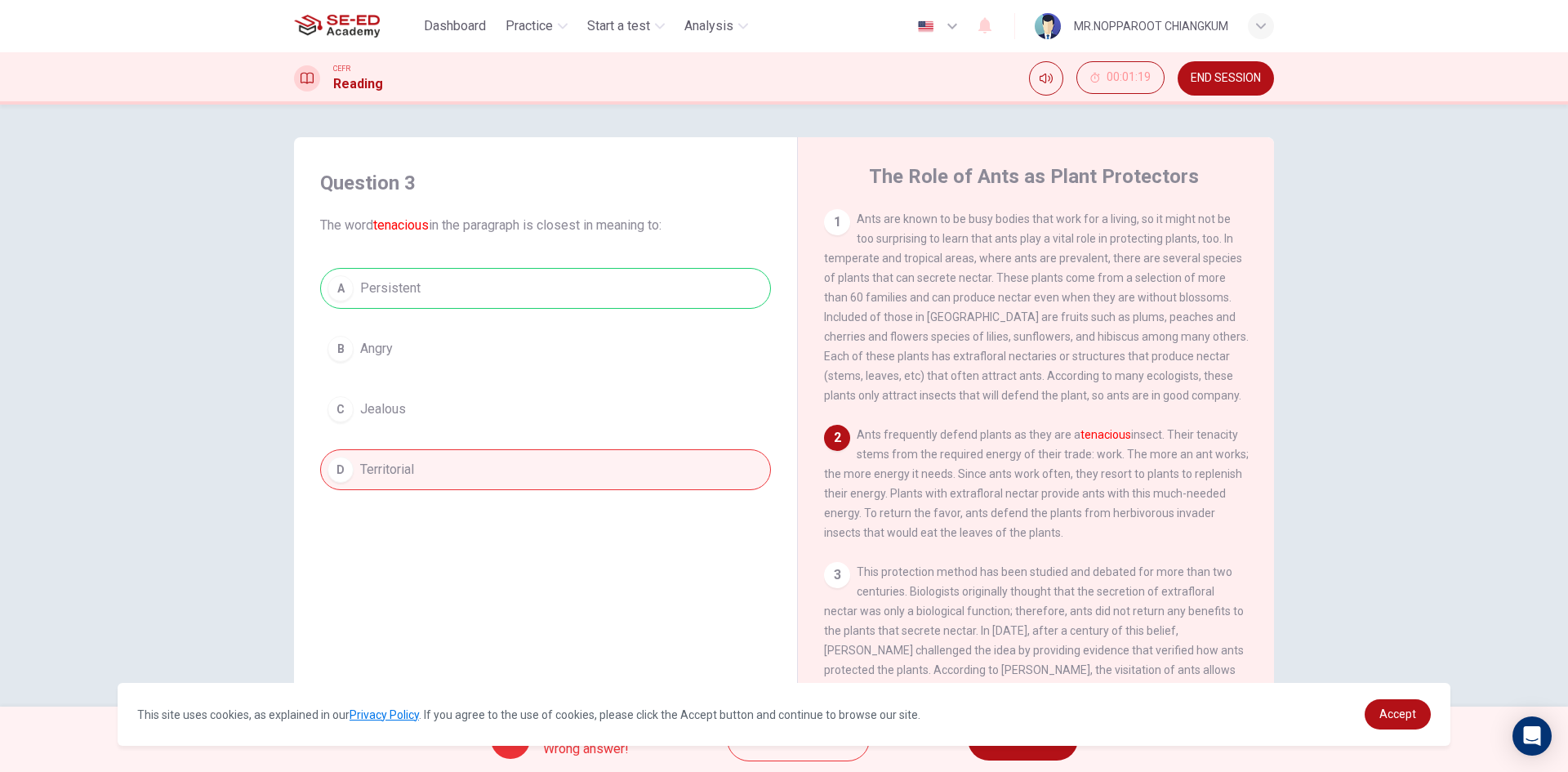
click at [1016, 749] on span "NEXT" at bounding box center [1015, 739] width 32 height 23
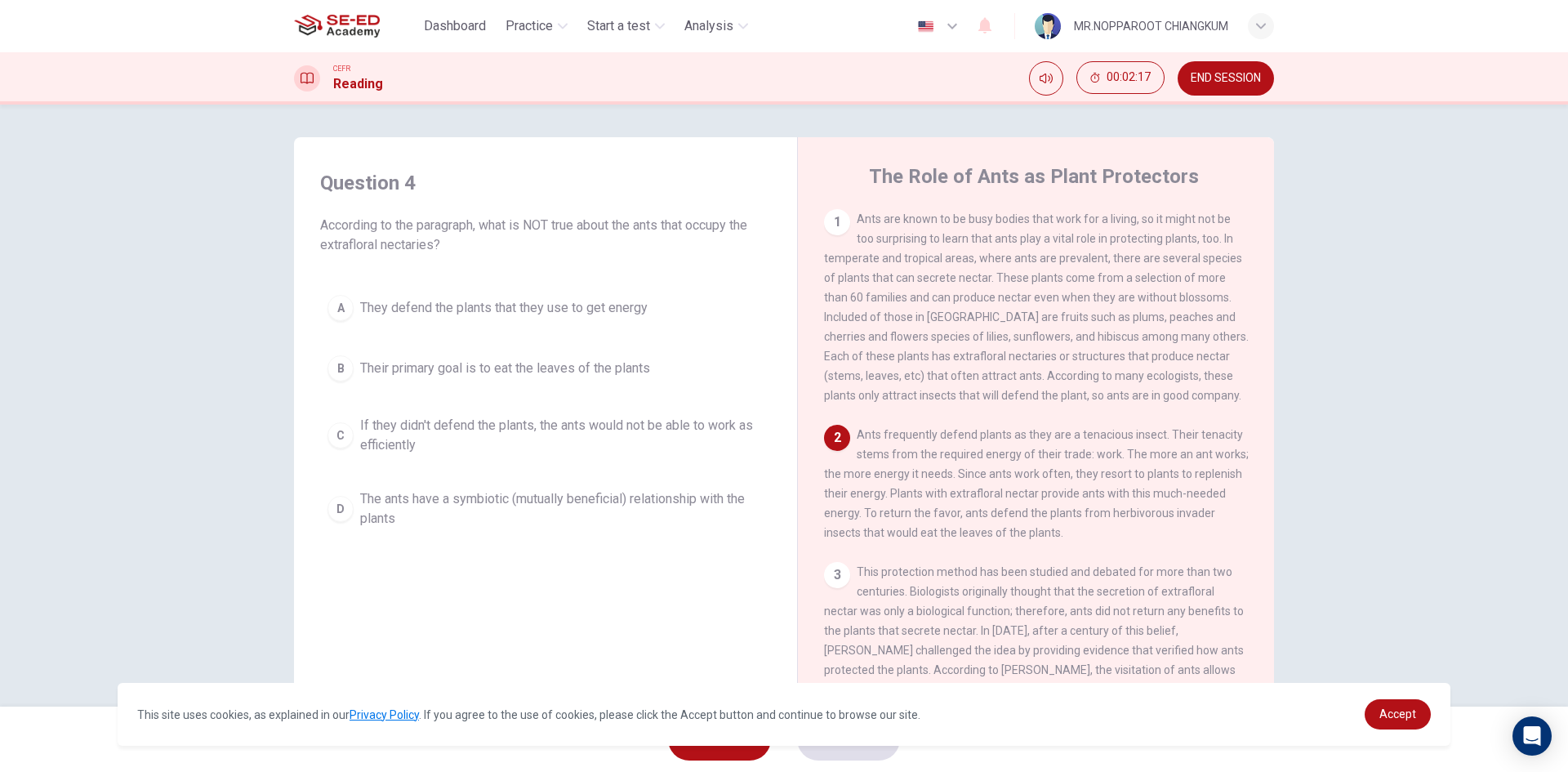
drag, startPoint x: 506, startPoint y: 378, endPoint x: 506, endPoint y: 390, distance: 12.0
click at [503, 379] on button "B Their primary goal is to eat the leaves of the plants" at bounding box center [545, 368] width 451 height 41
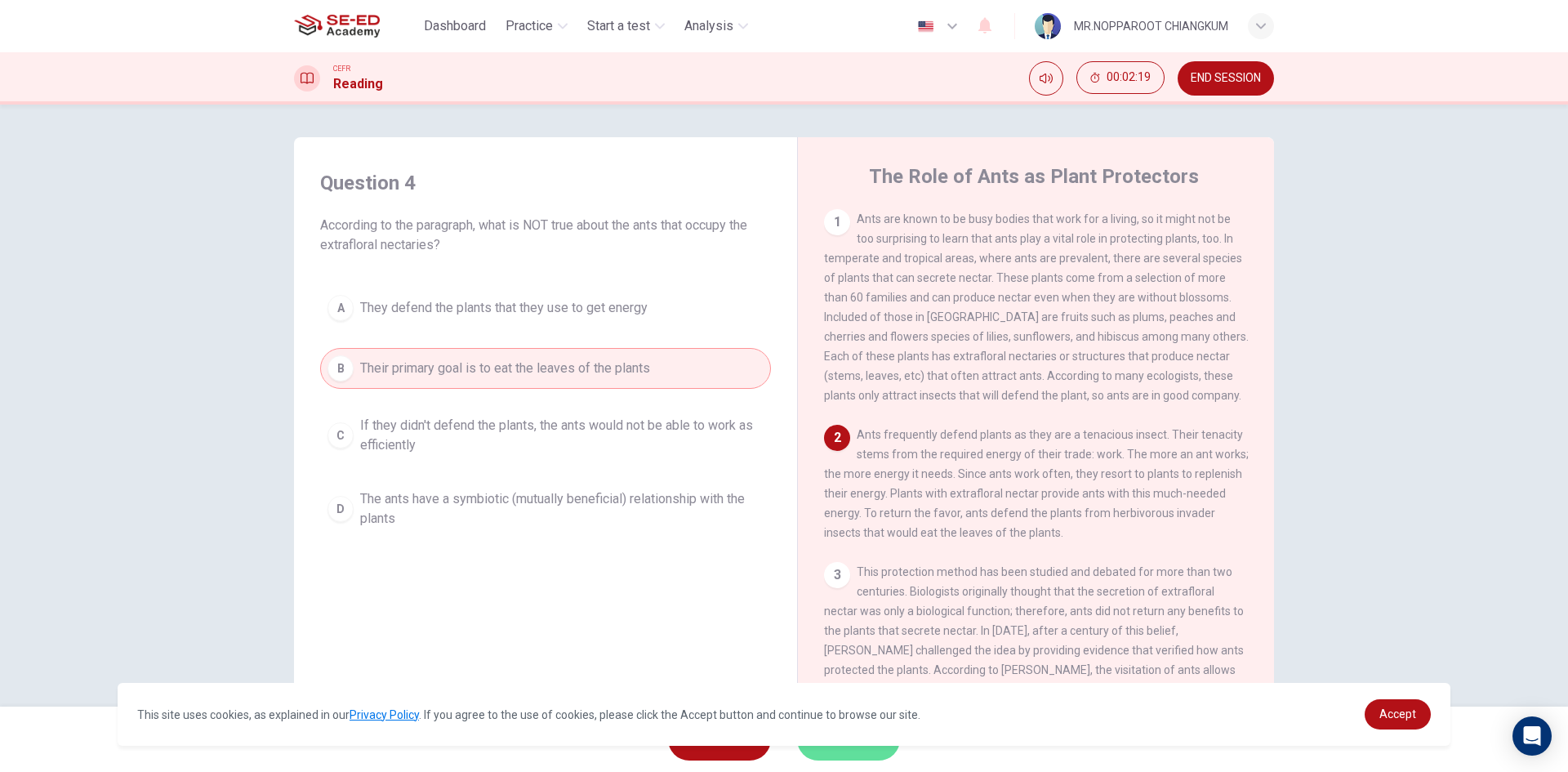
click at [842, 747] on span "SUBMIT" at bounding box center [840, 739] width 48 height 23
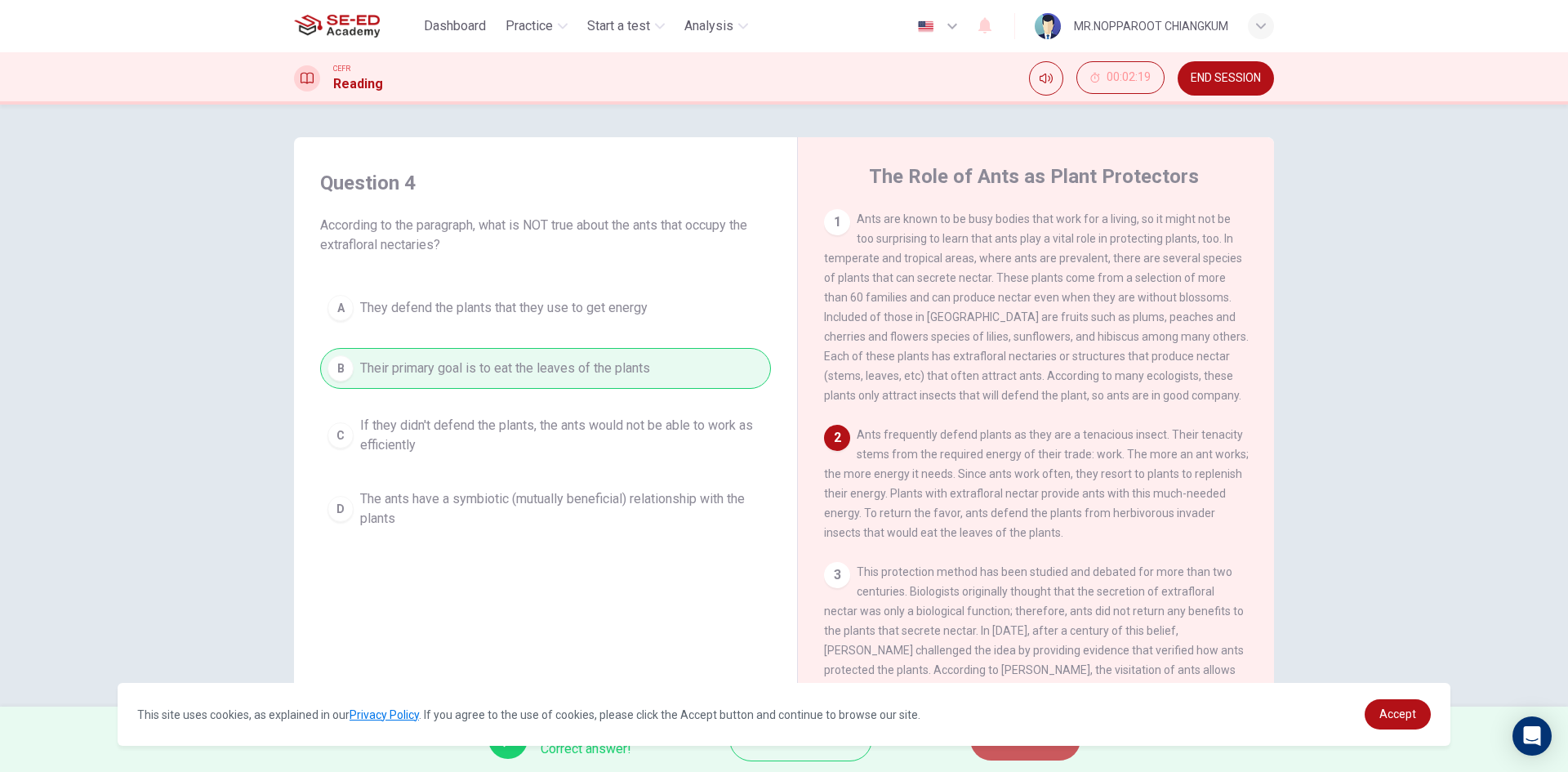
click at [1046, 751] on button "NEXT" at bounding box center [1025, 739] width 111 height 42
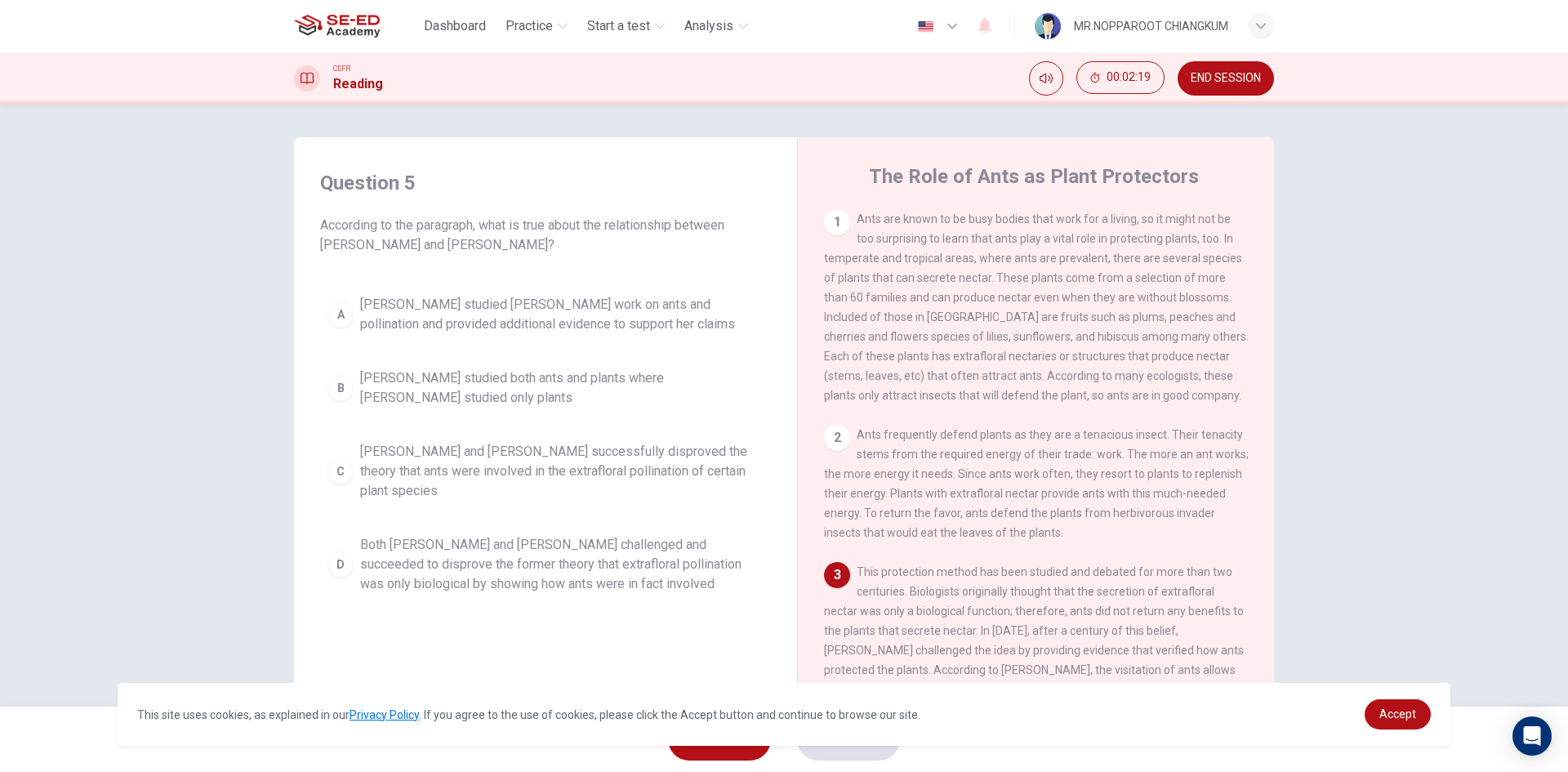
scroll to position [163, 0]
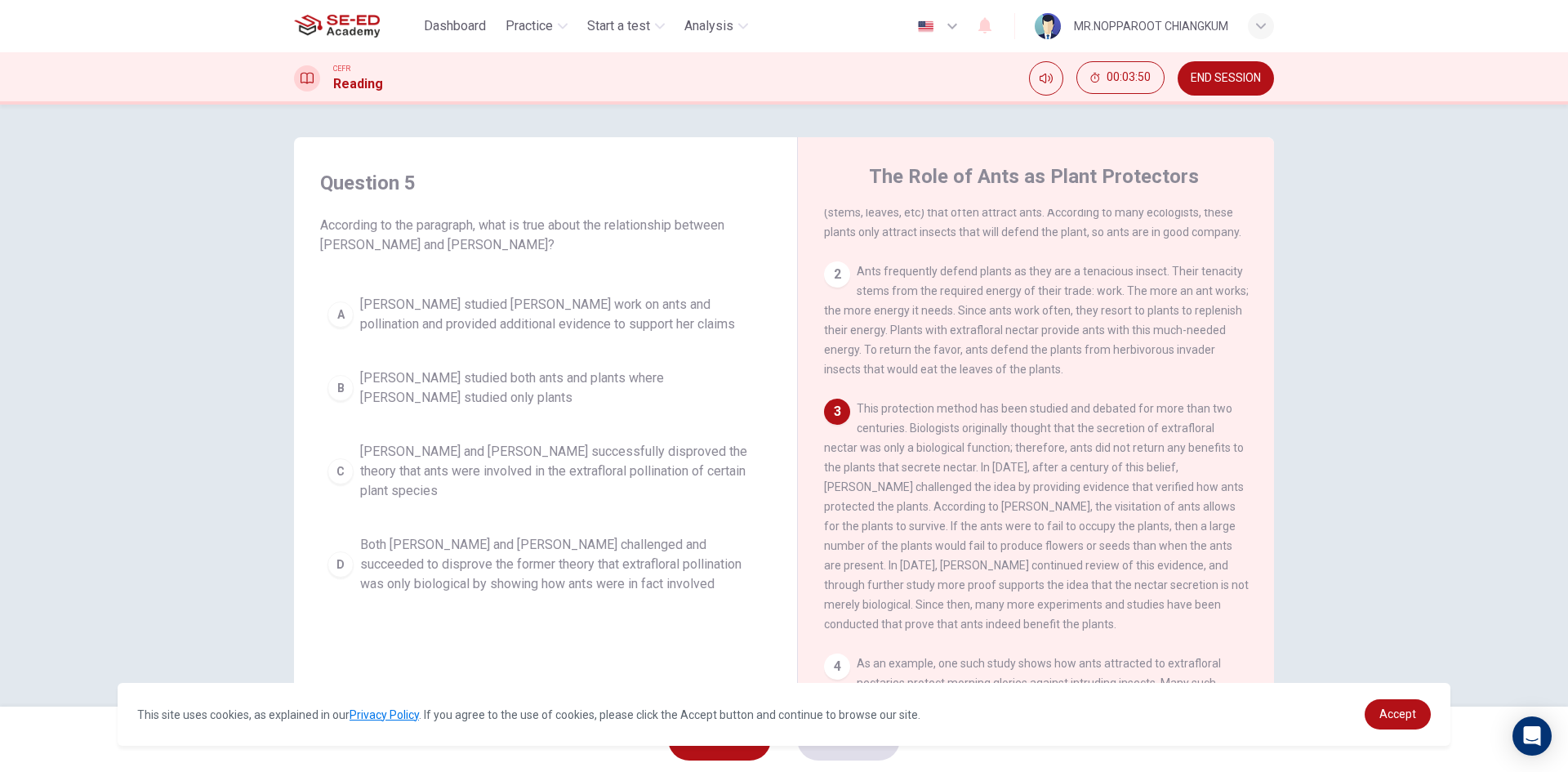
click at [582, 489] on div "A Wheeler studied Bentley's work on ants and pollination and provided additiona…" at bounding box center [545, 444] width 451 height 313
click at [451, 463] on span "Bentley and Wheeler successfully disproved the theory that ants were involved i…" at bounding box center [562, 471] width 404 height 58
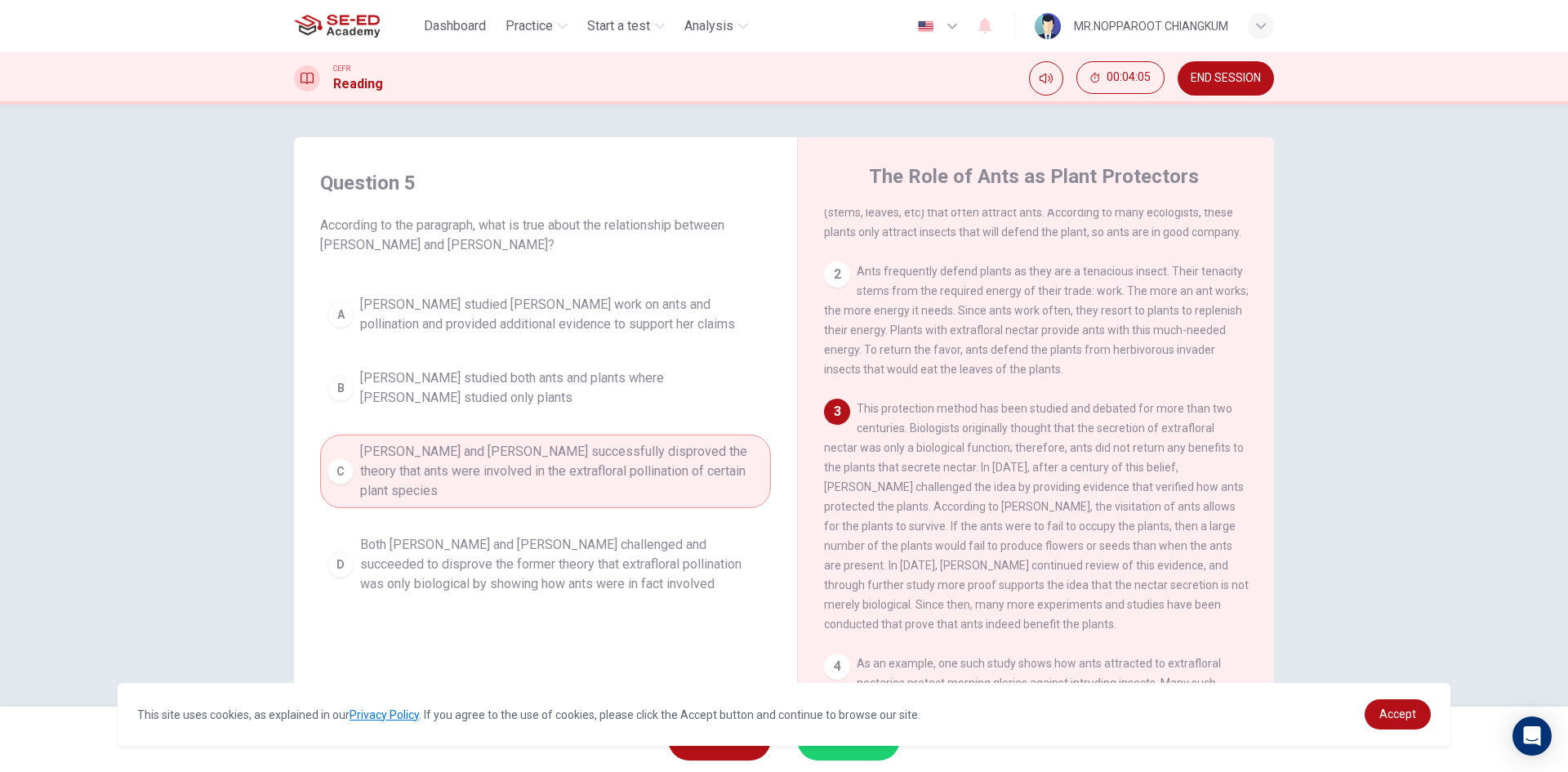
click at [849, 752] on button "SUBMIT" at bounding box center [848, 739] width 103 height 42
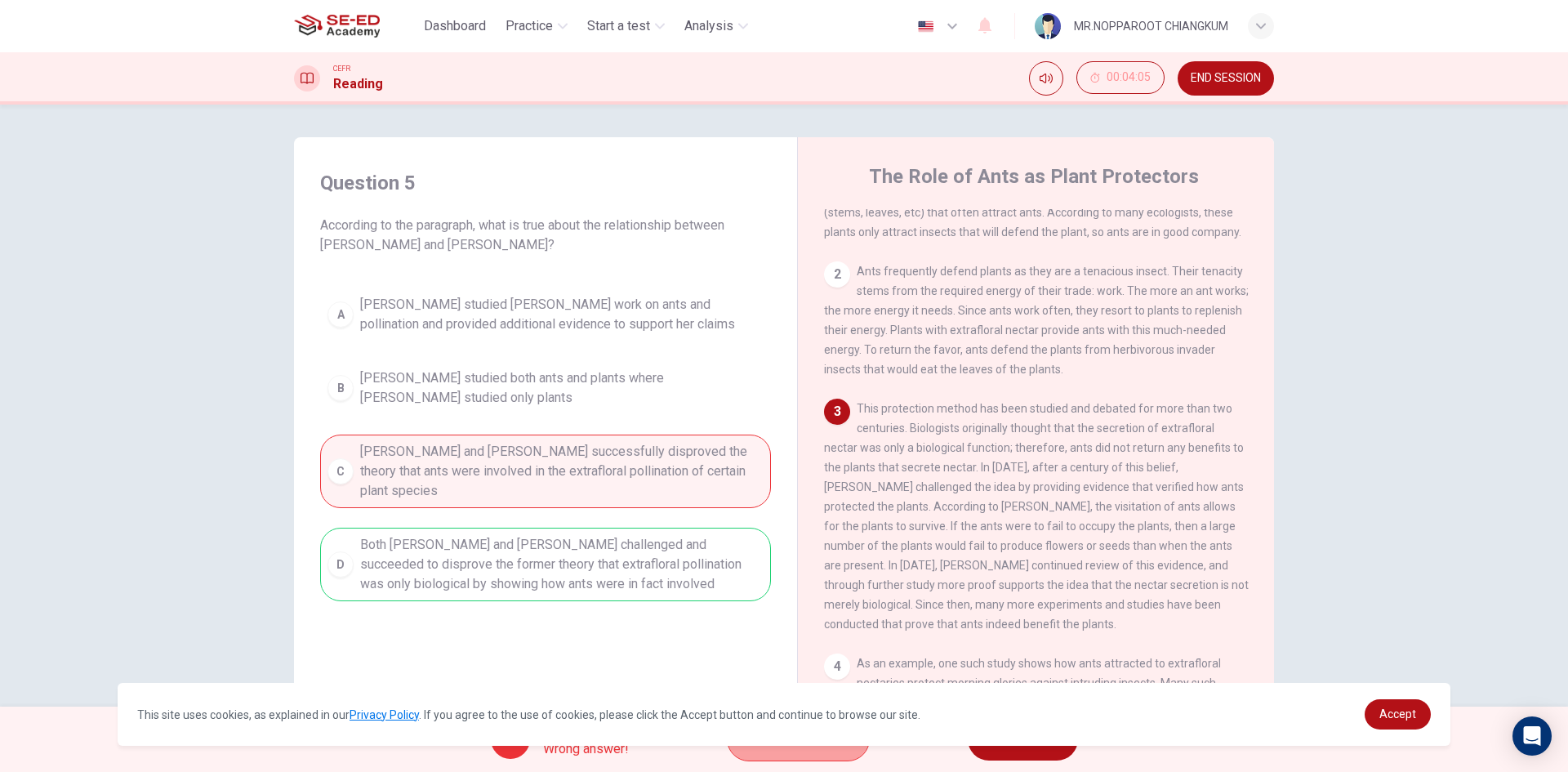
click at [843, 750] on span "Explanation" at bounding box center [806, 739] width 86 height 23
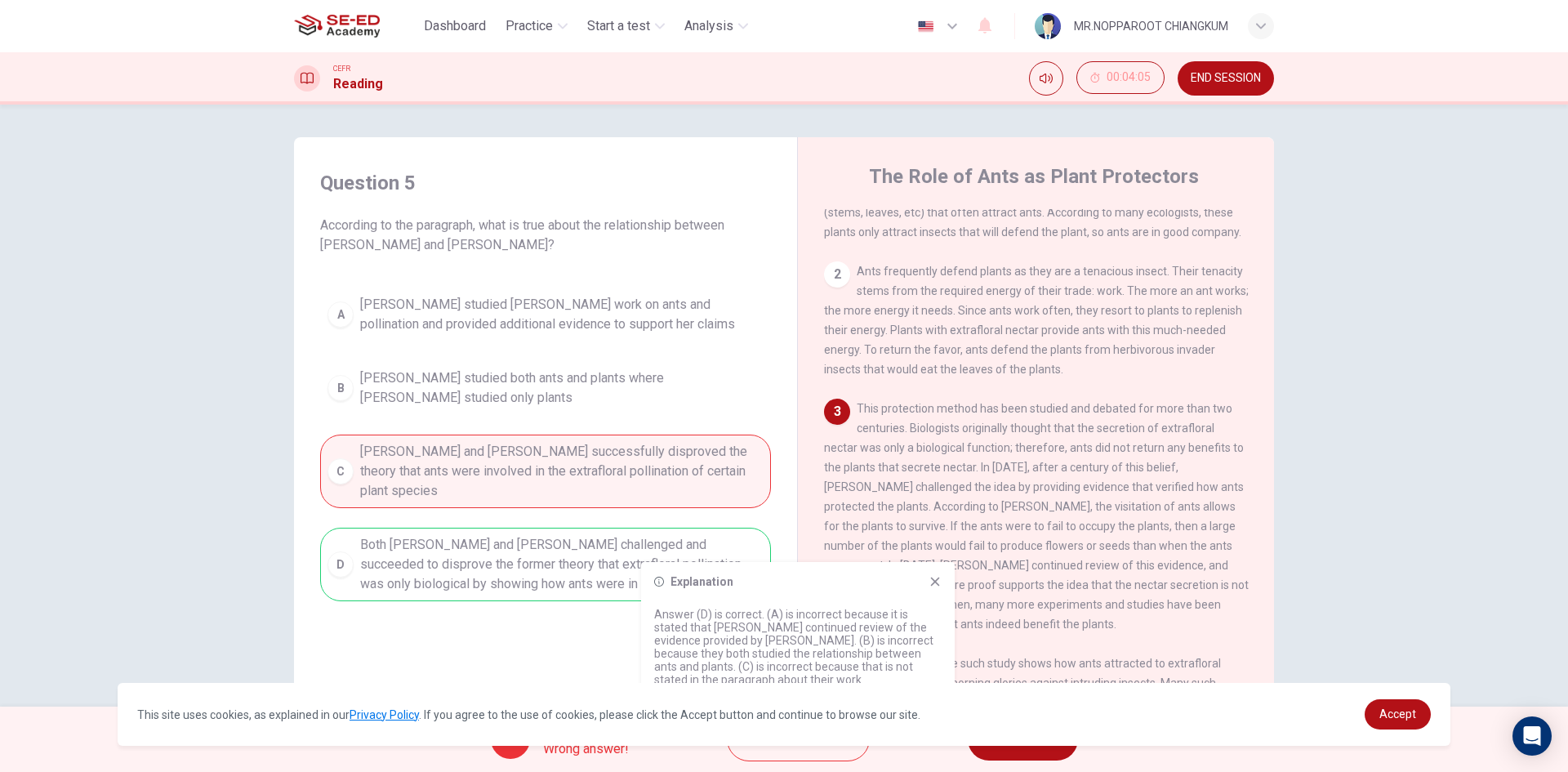
click at [1001, 748] on span "NEXT" at bounding box center [1015, 739] width 32 height 23
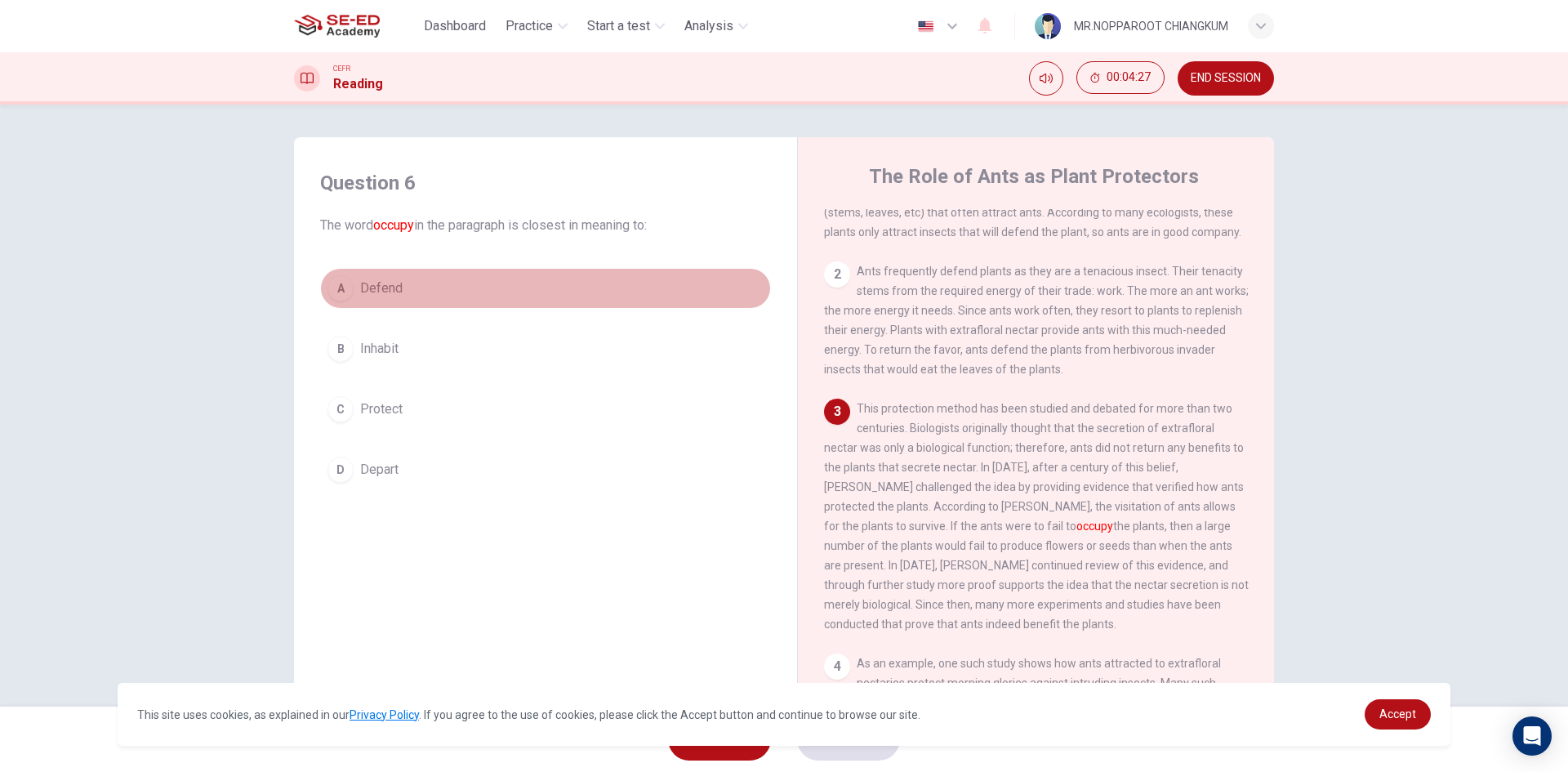
click at [436, 276] on button "A Defend" at bounding box center [545, 289] width 451 height 41
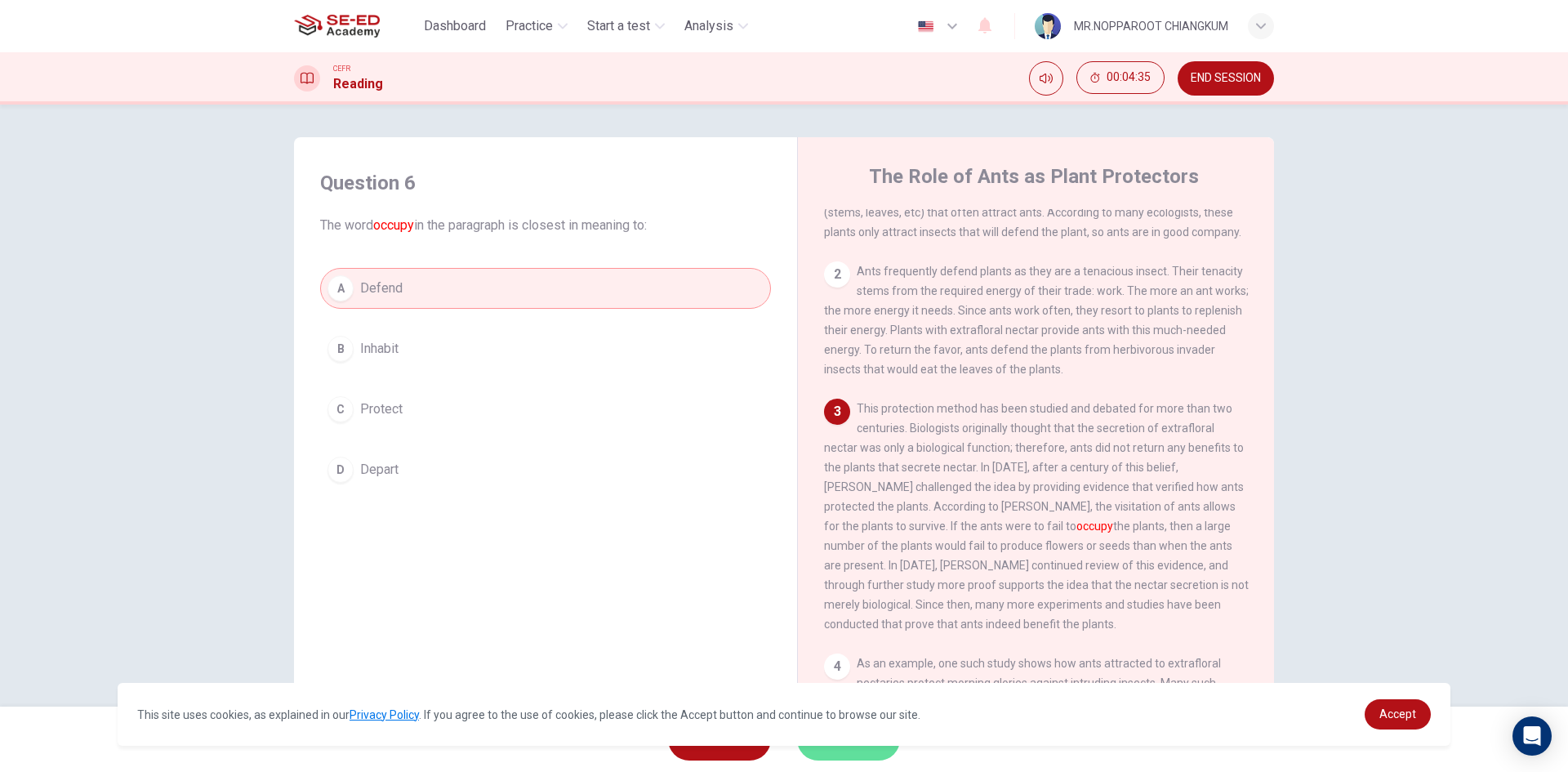
click at [847, 757] on button "SUBMIT" at bounding box center [848, 739] width 103 height 42
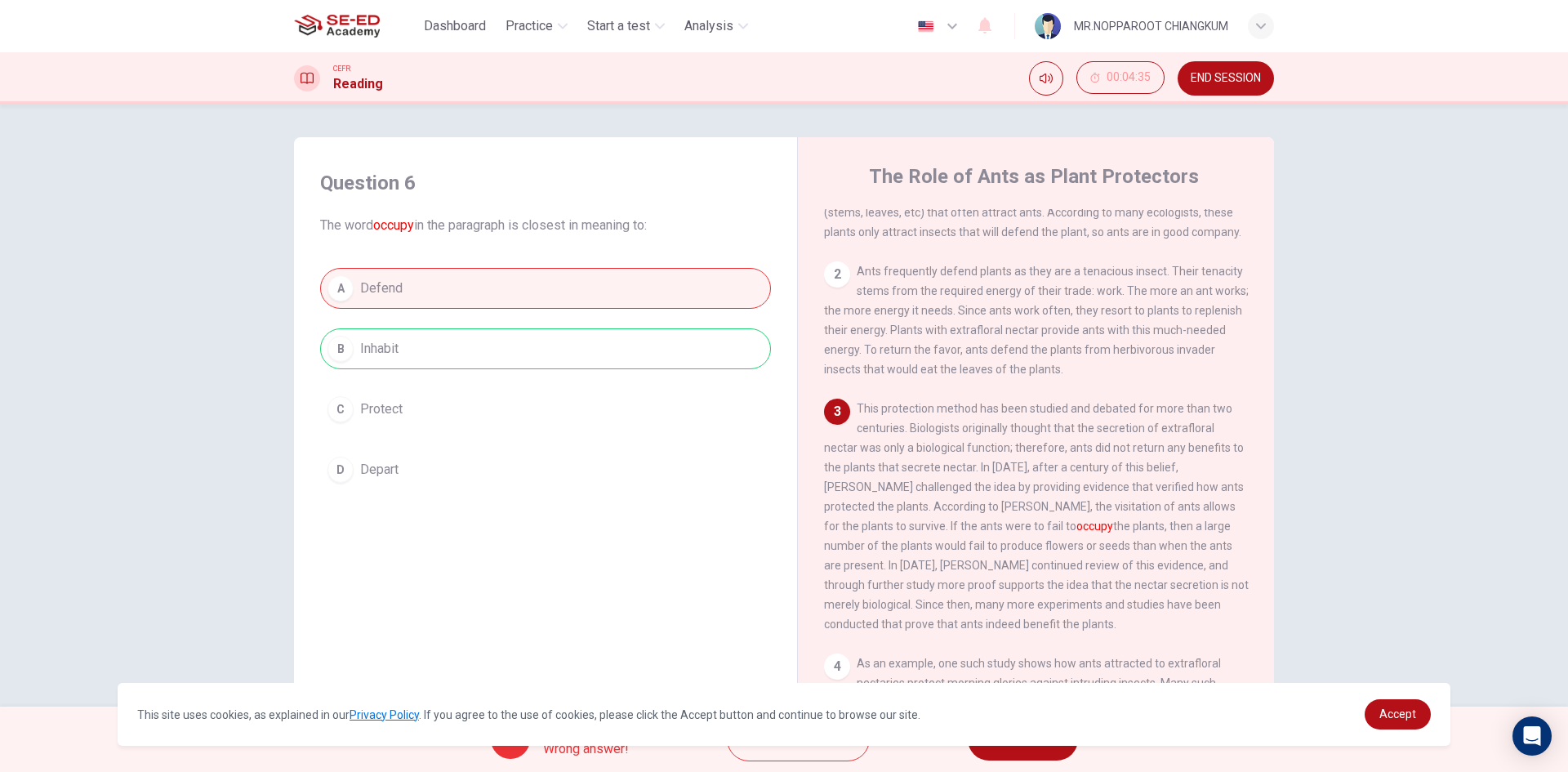
click at [1027, 757] on button "NEXT" at bounding box center [1023, 739] width 111 height 42
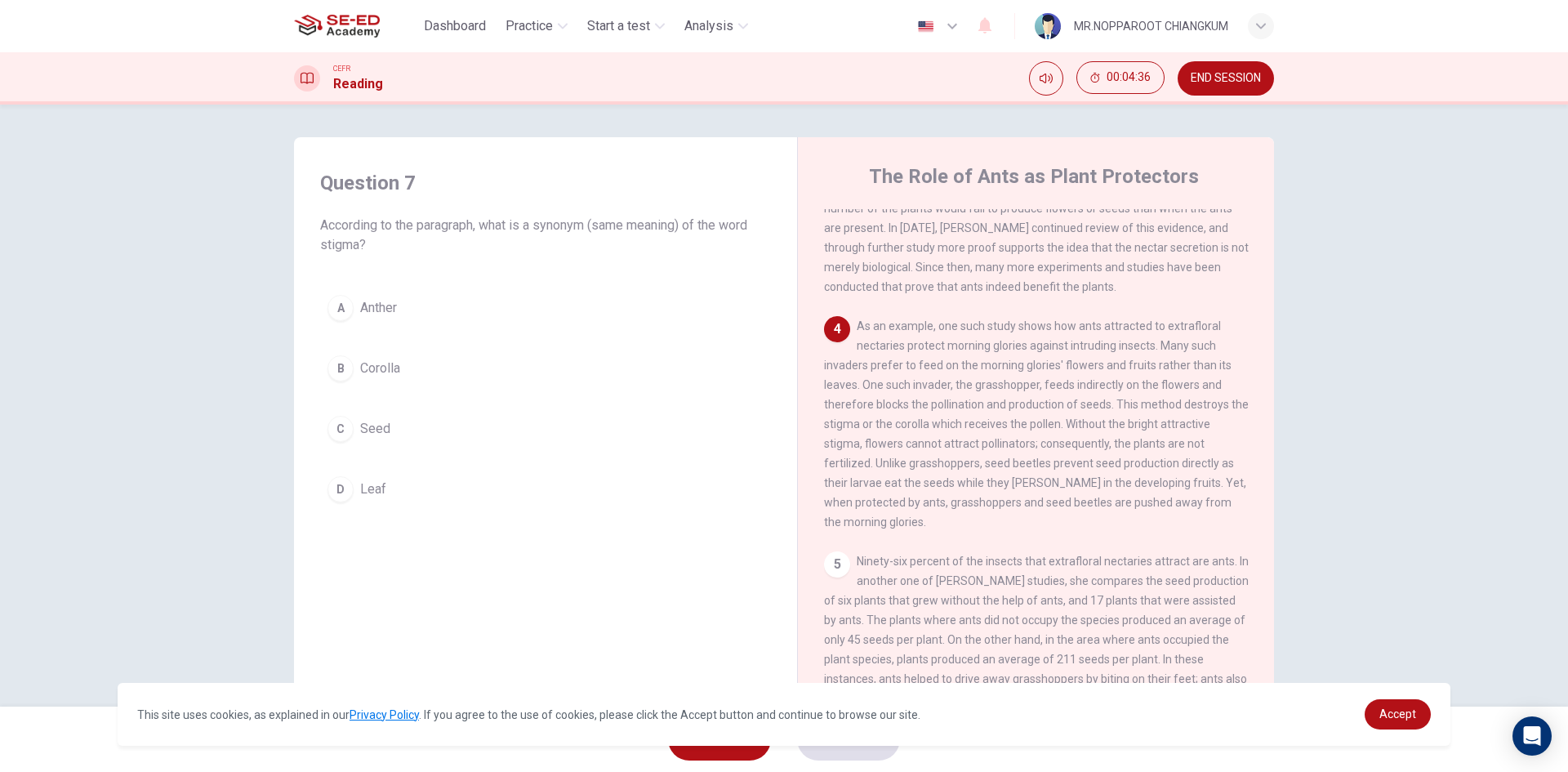
scroll to position [583, 0]
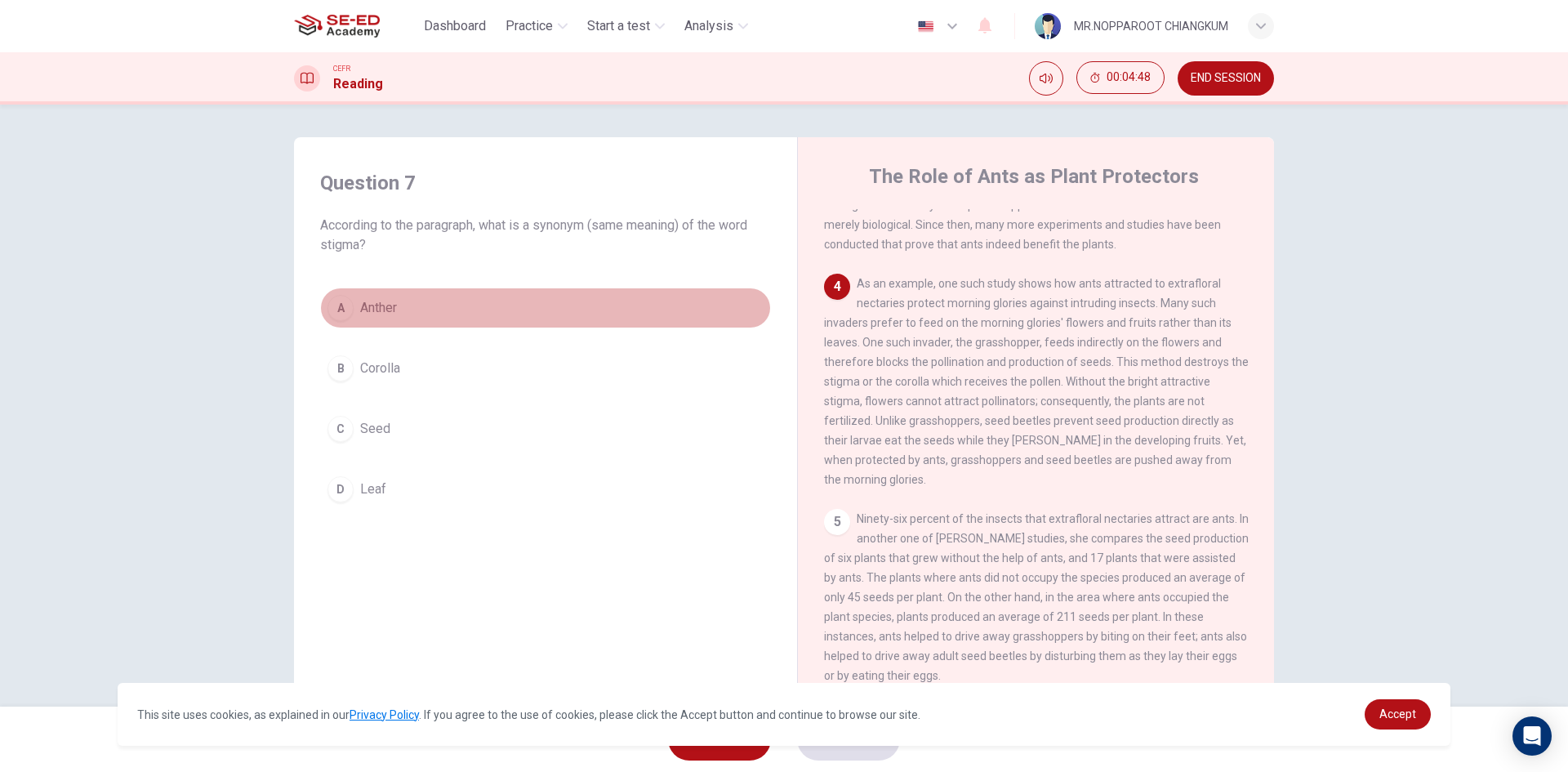
click at [458, 308] on button "A Anther" at bounding box center [545, 308] width 451 height 41
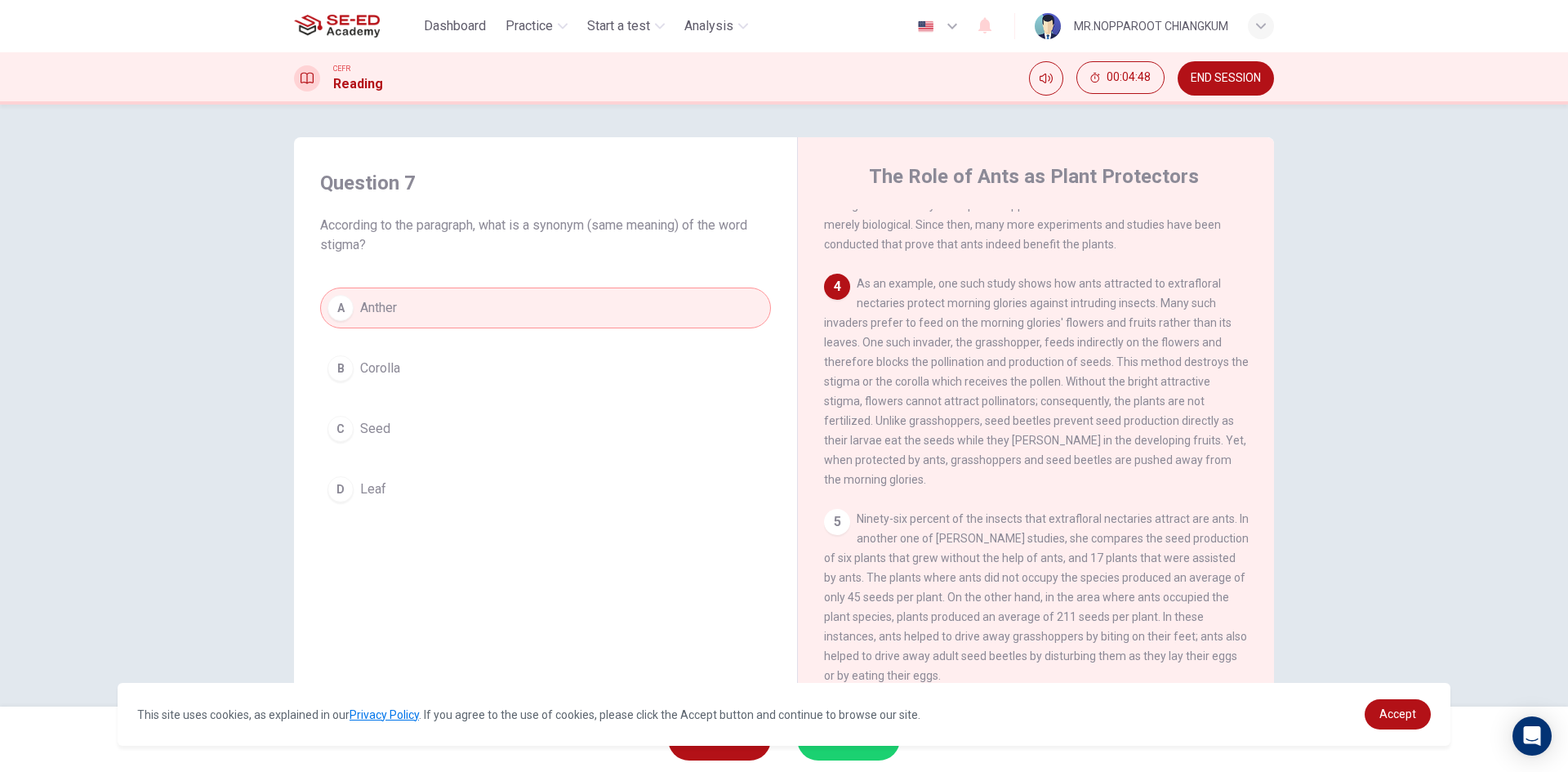
click at [439, 378] on button "B Corolla" at bounding box center [545, 368] width 451 height 41
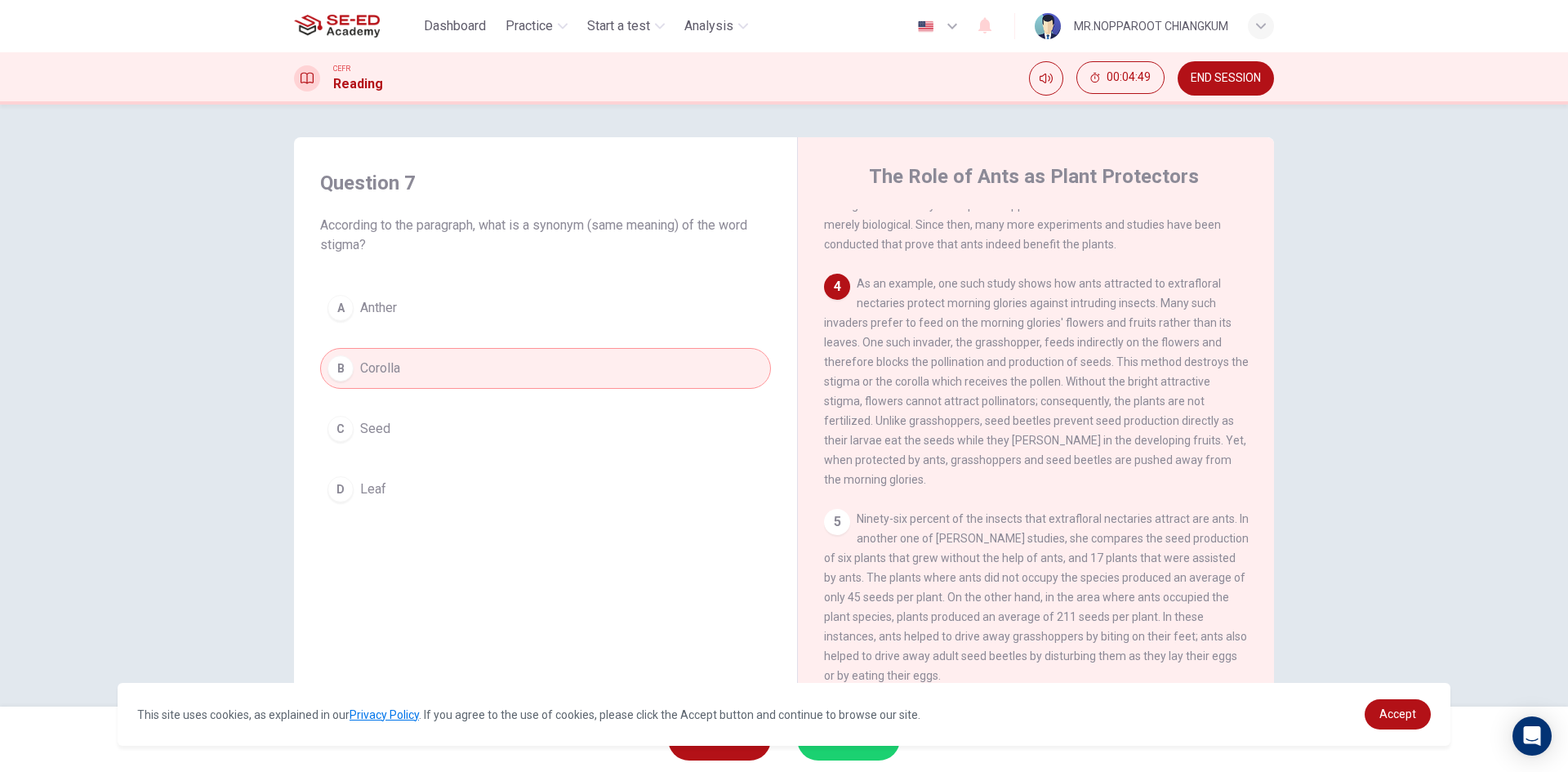
click at [436, 304] on button "A Anther" at bounding box center [545, 308] width 451 height 41
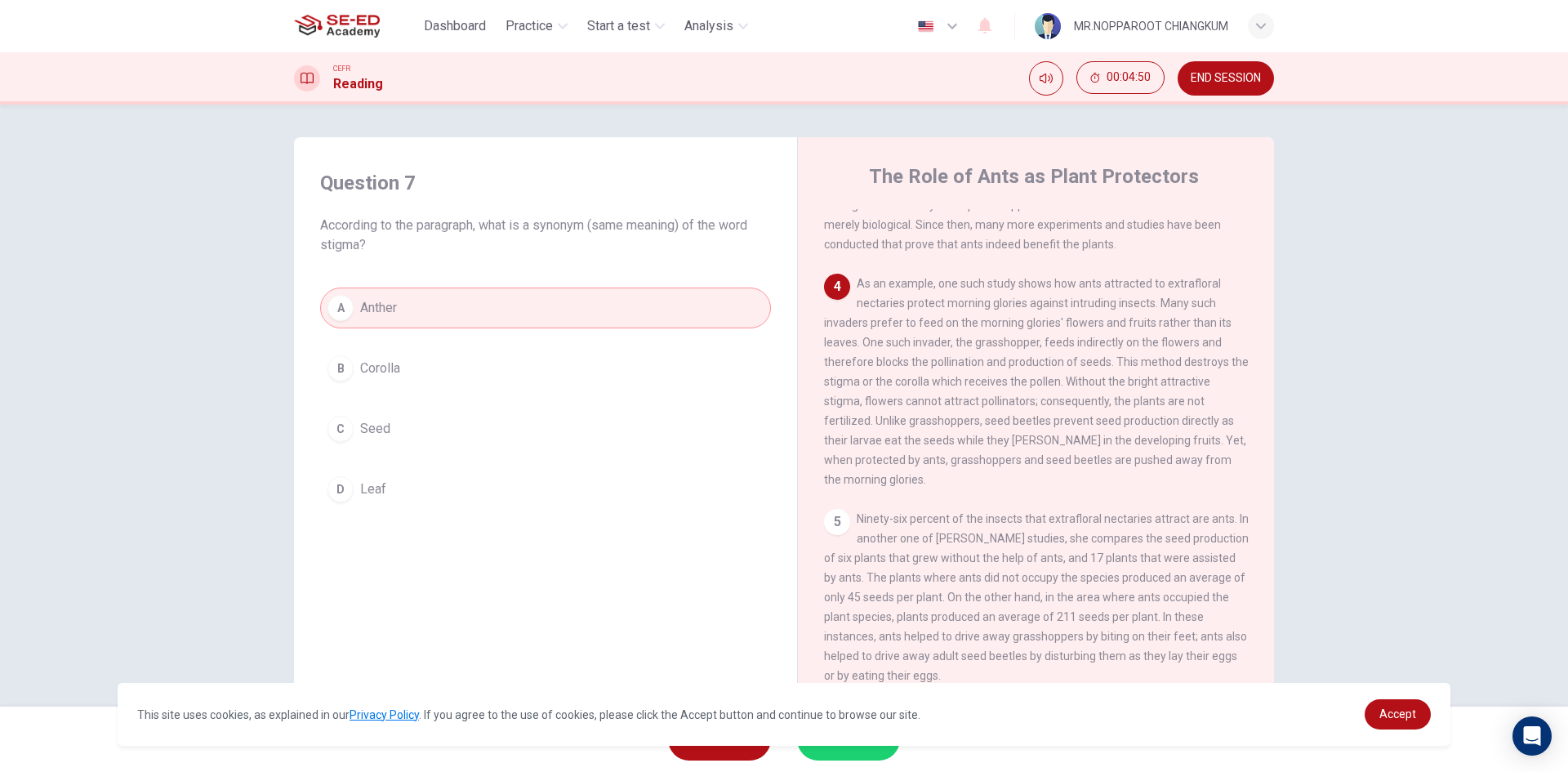
click at [849, 752] on button "SUBMIT" at bounding box center [848, 739] width 103 height 42
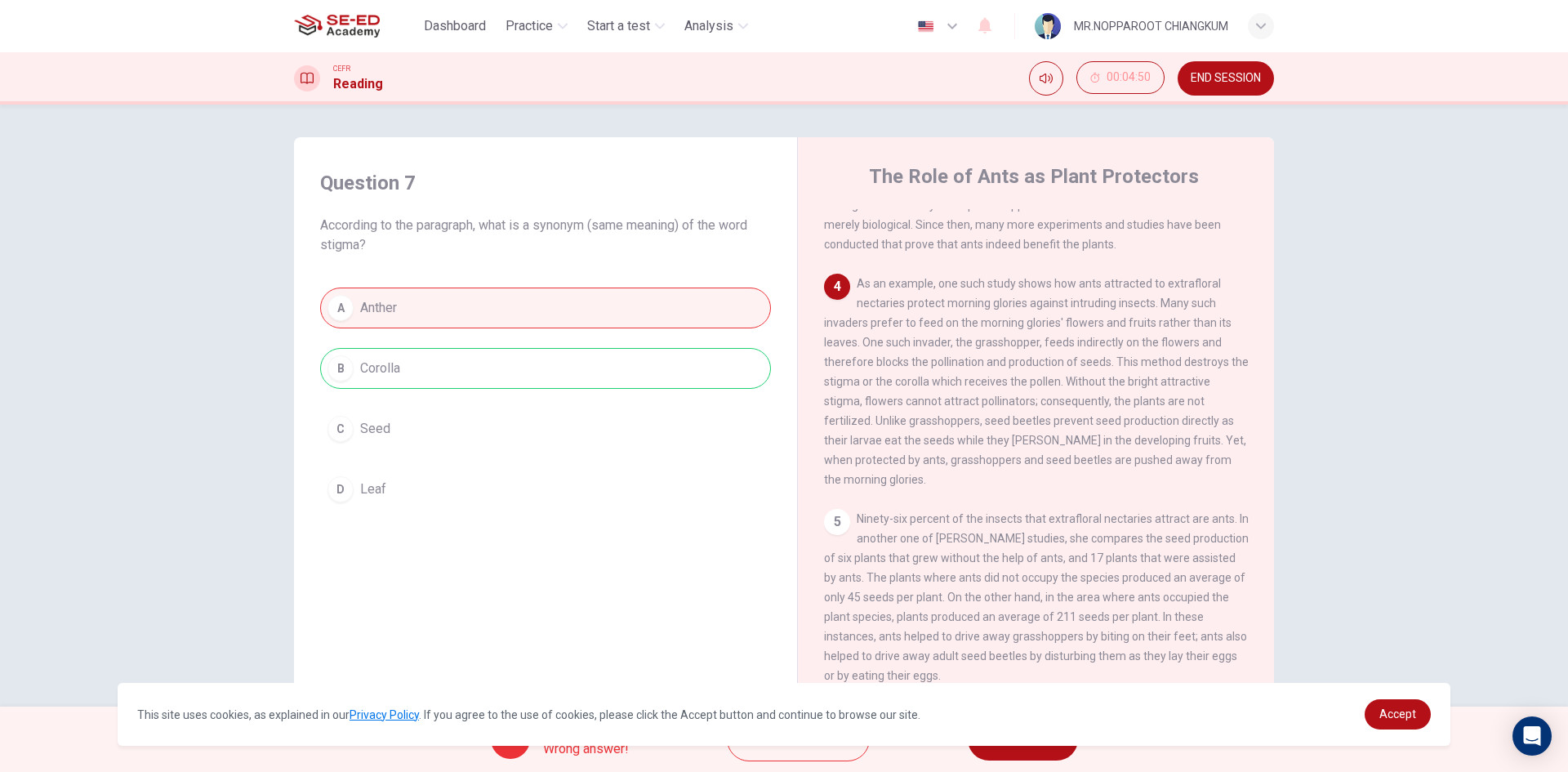
click at [1010, 753] on button "NEXT" at bounding box center [1023, 739] width 111 height 42
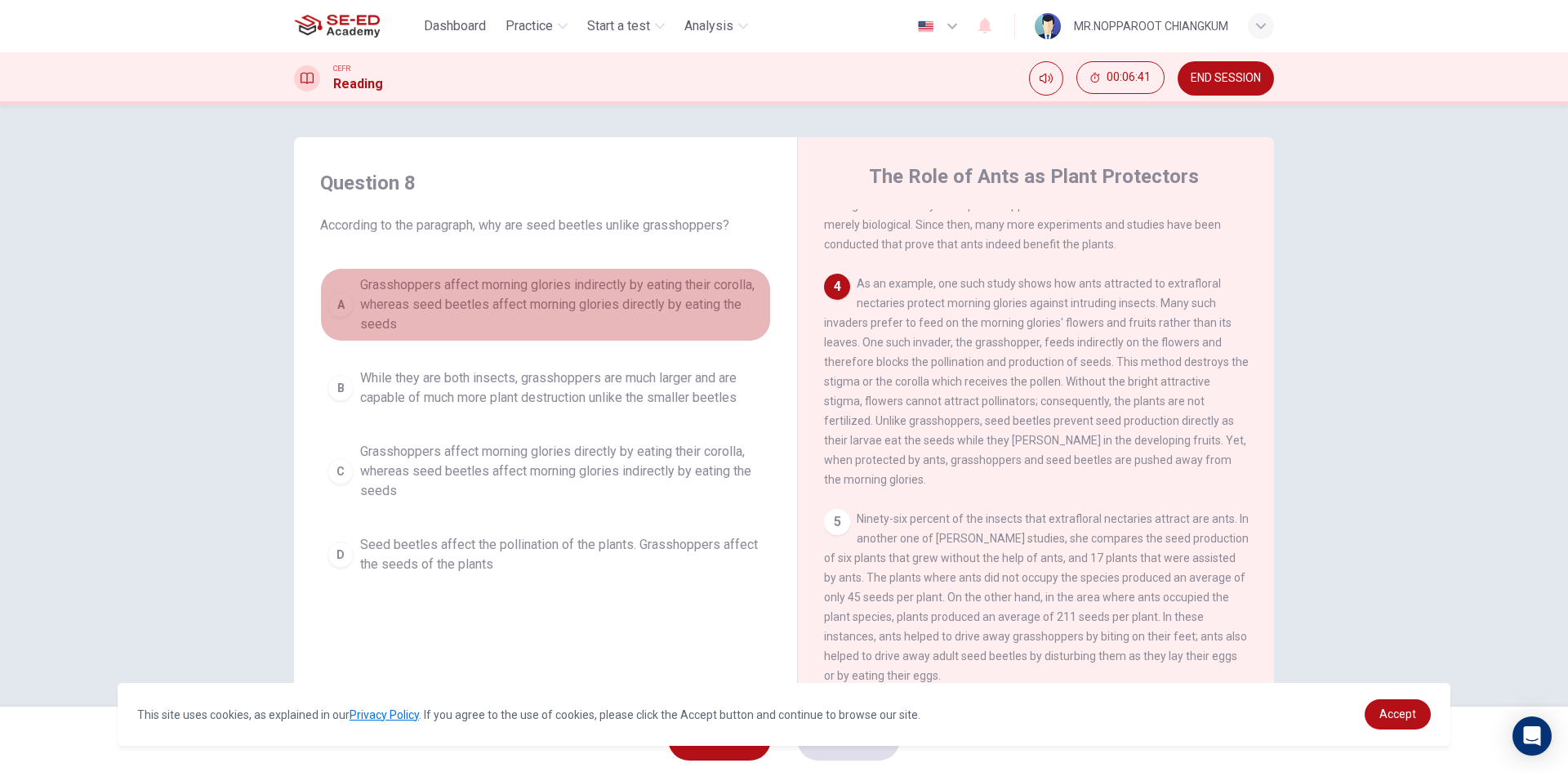
click at [439, 324] on span "Grasshoppers affect morning glories indirectly by eating their corolla, whereas…" at bounding box center [562, 305] width 404 height 58
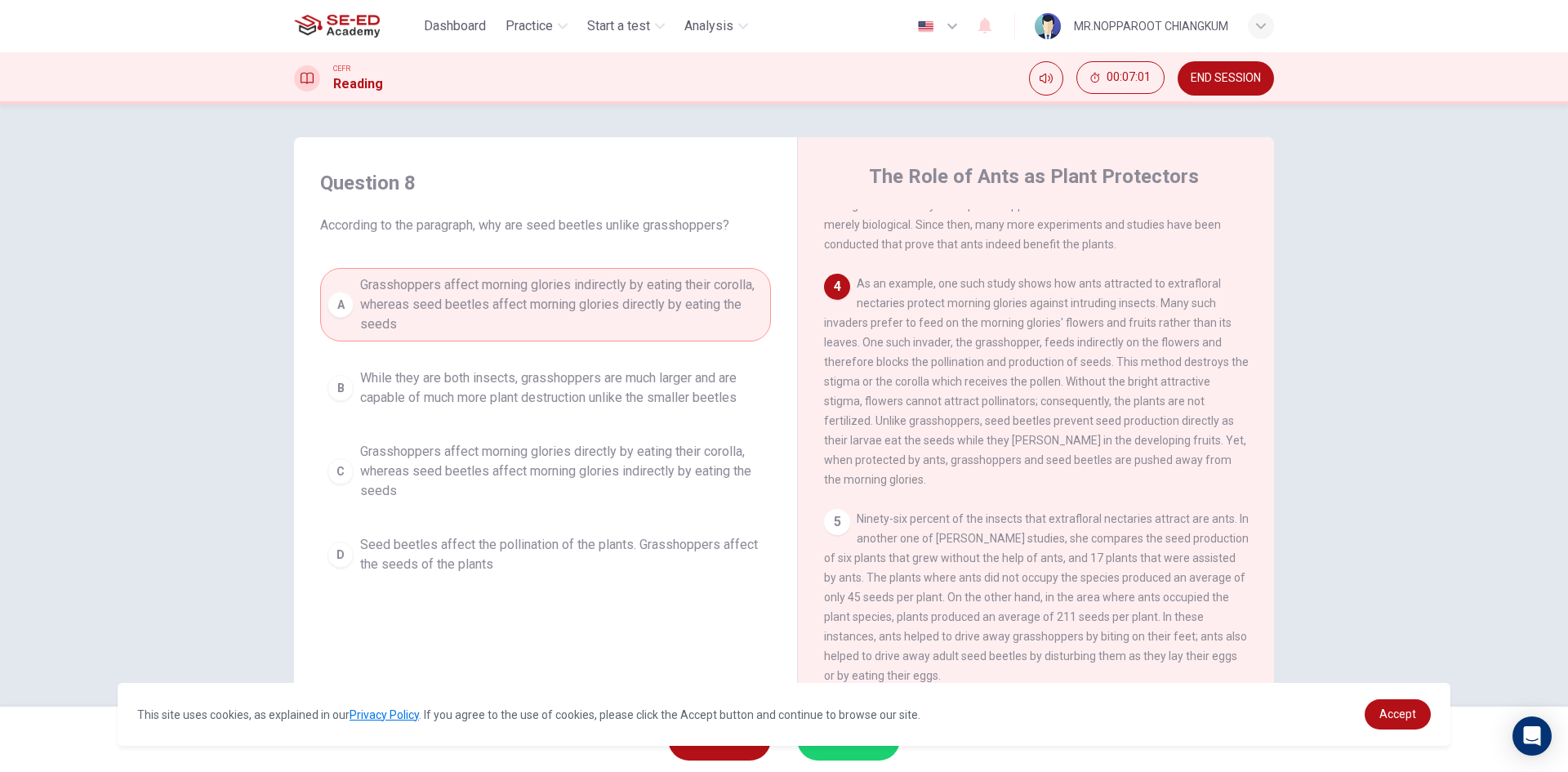
click at [878, 753] on button "SUBMIT" at bounding box center [848, 739] width 103 height 42
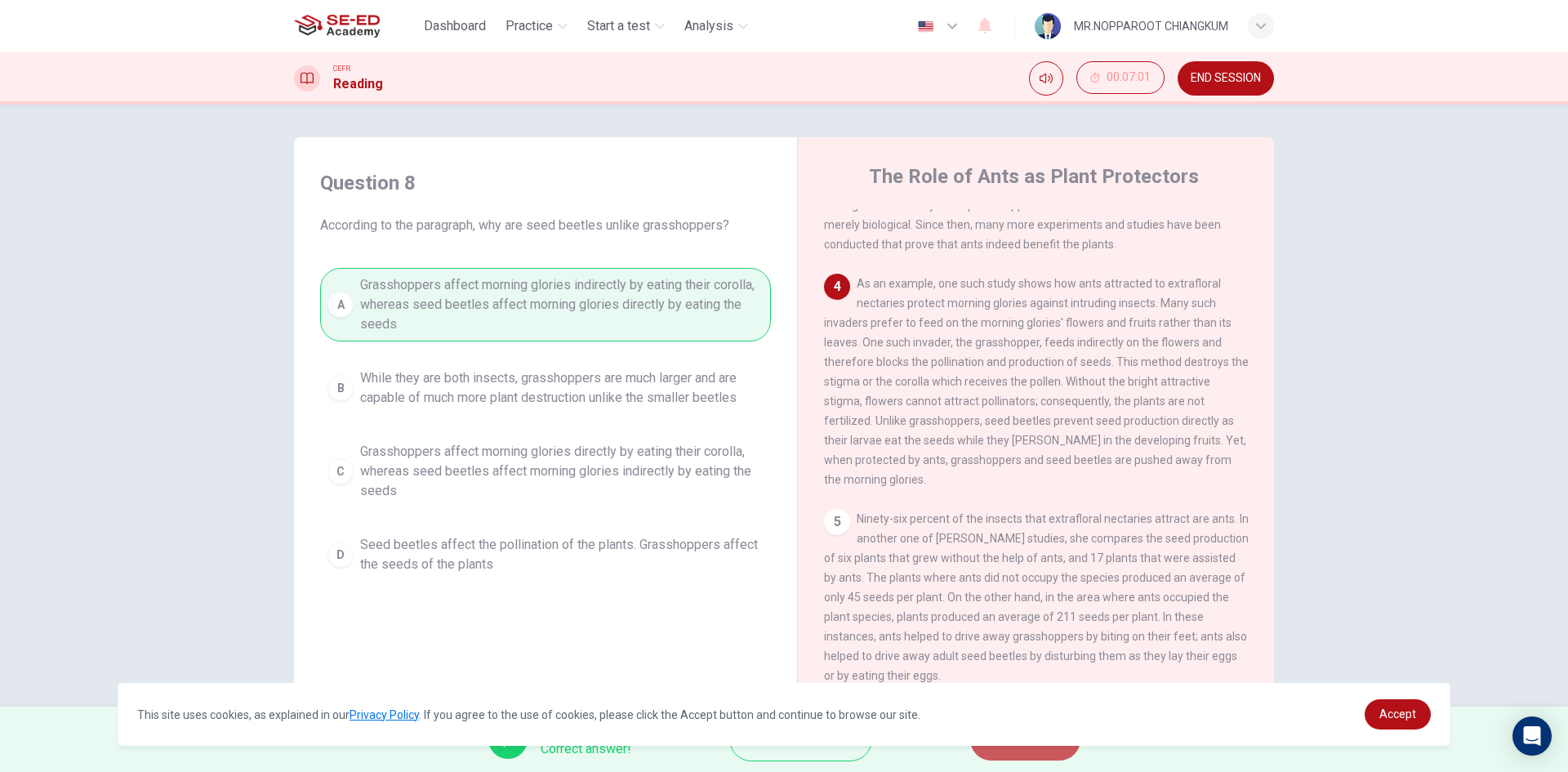
click at [1009, 753] on button "NEXT" at bounding box center [1025, 739] width 111 height 42
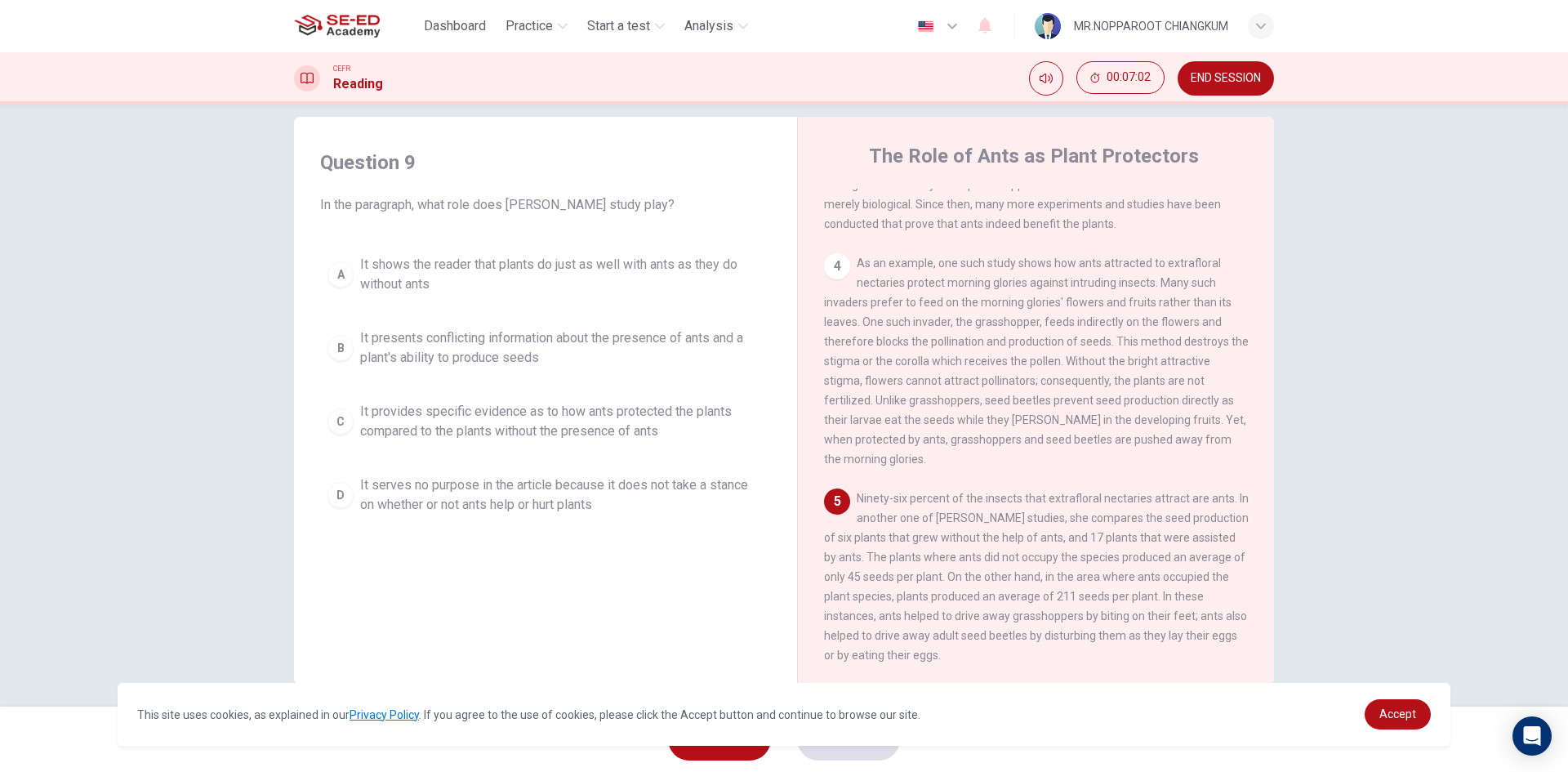
scroll to position [31, 0]
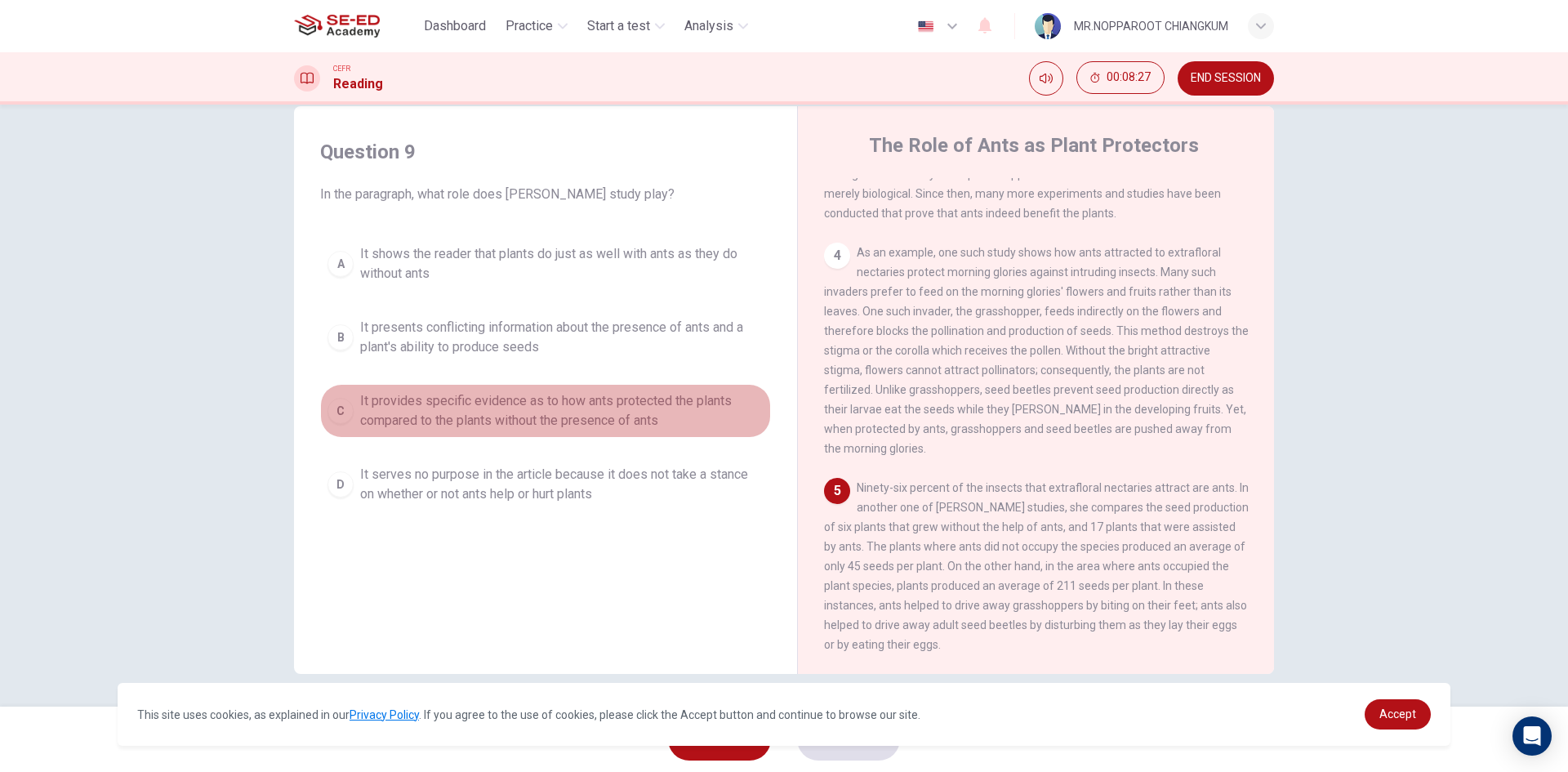
click at [614, 433] on button "C It provides specific evidence as to how ants protected the plants compared to…" at bounding box center [545, 411] width 451 height 54
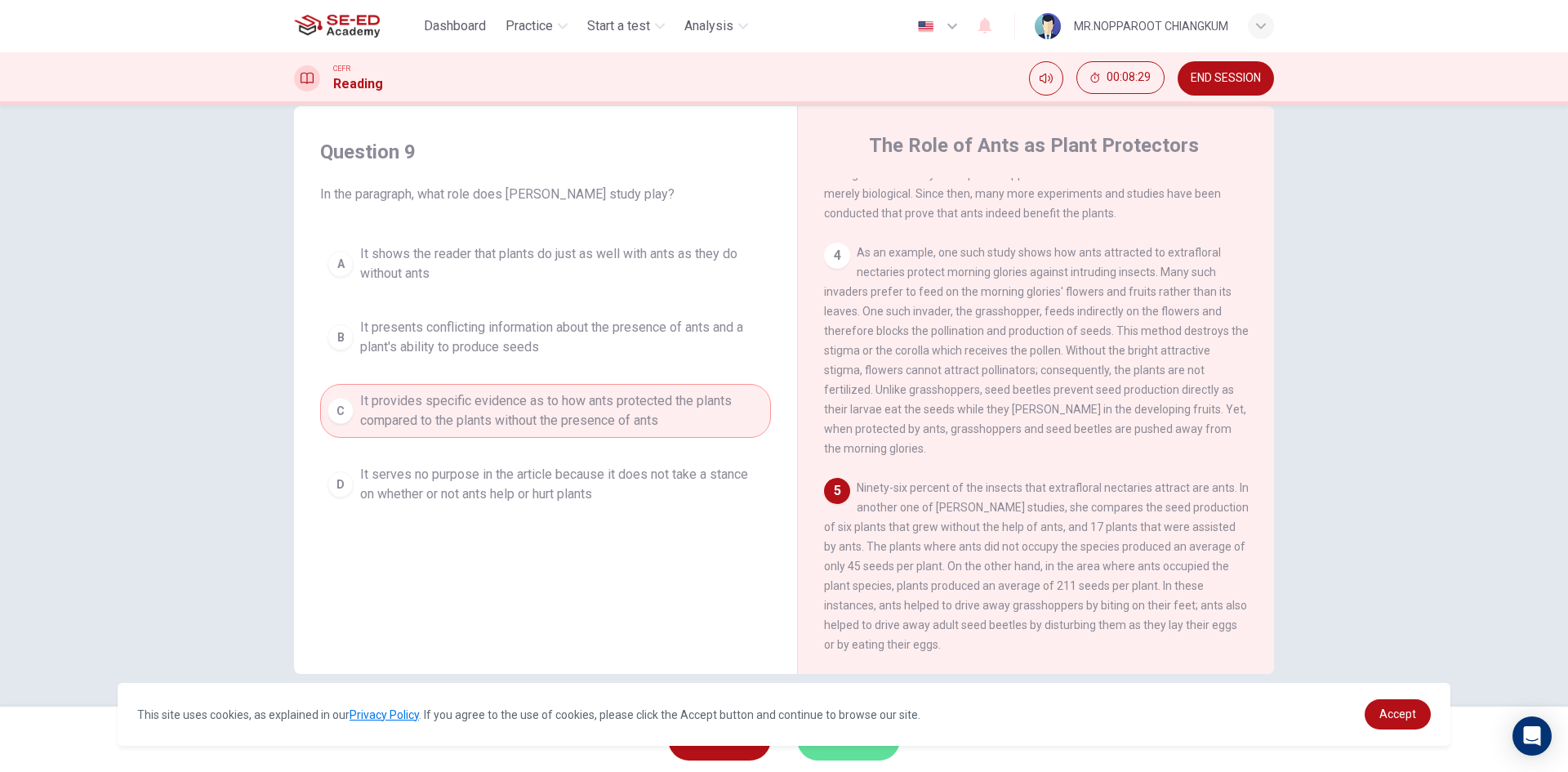
click at [841, 755] on button "SUBMIT" at bounding box center [848, 739] width 103 height 42
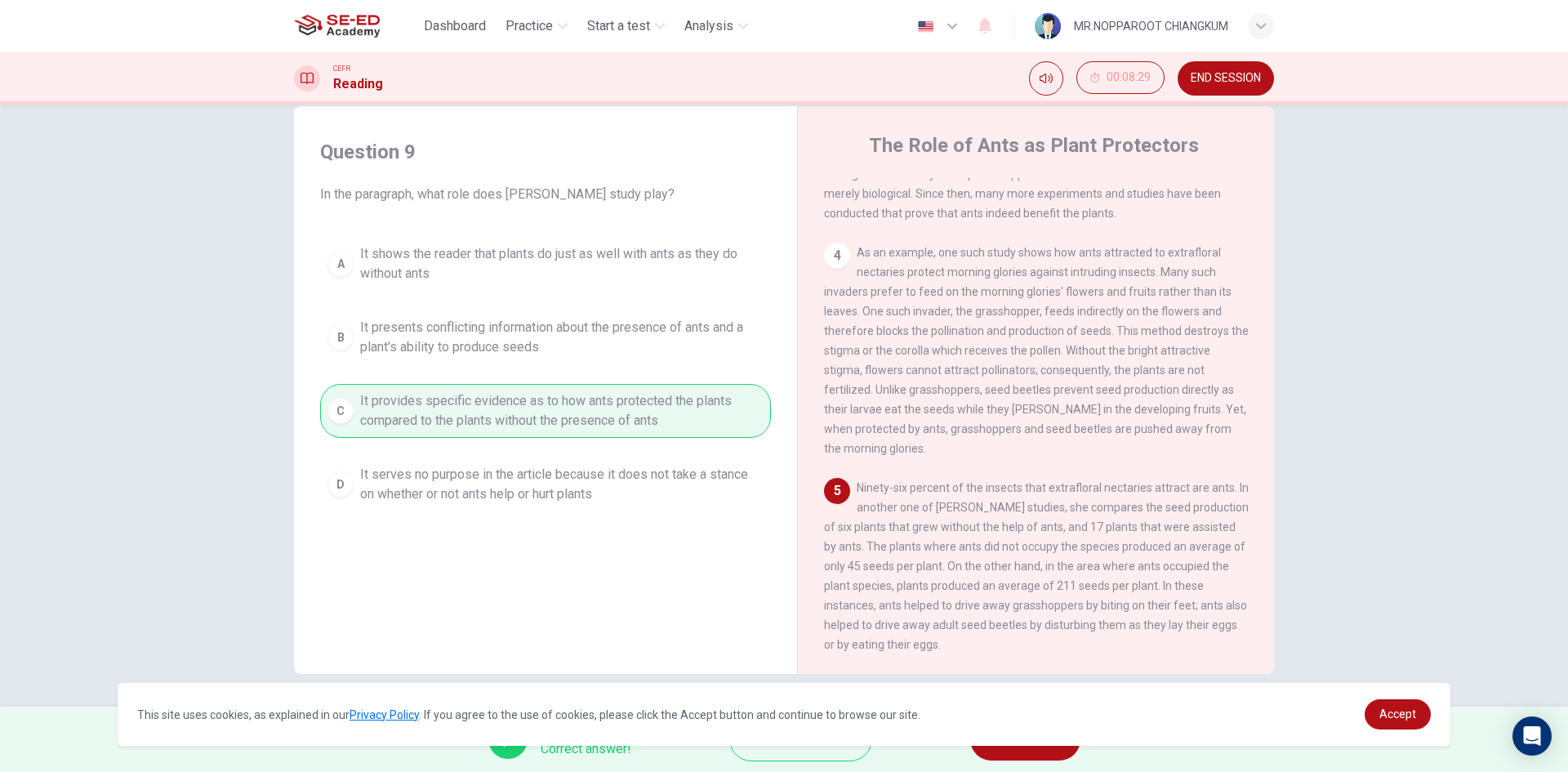
click at [1044, 747] on button "NEXT" at bounding box center [1025, 739] width 111 height 42
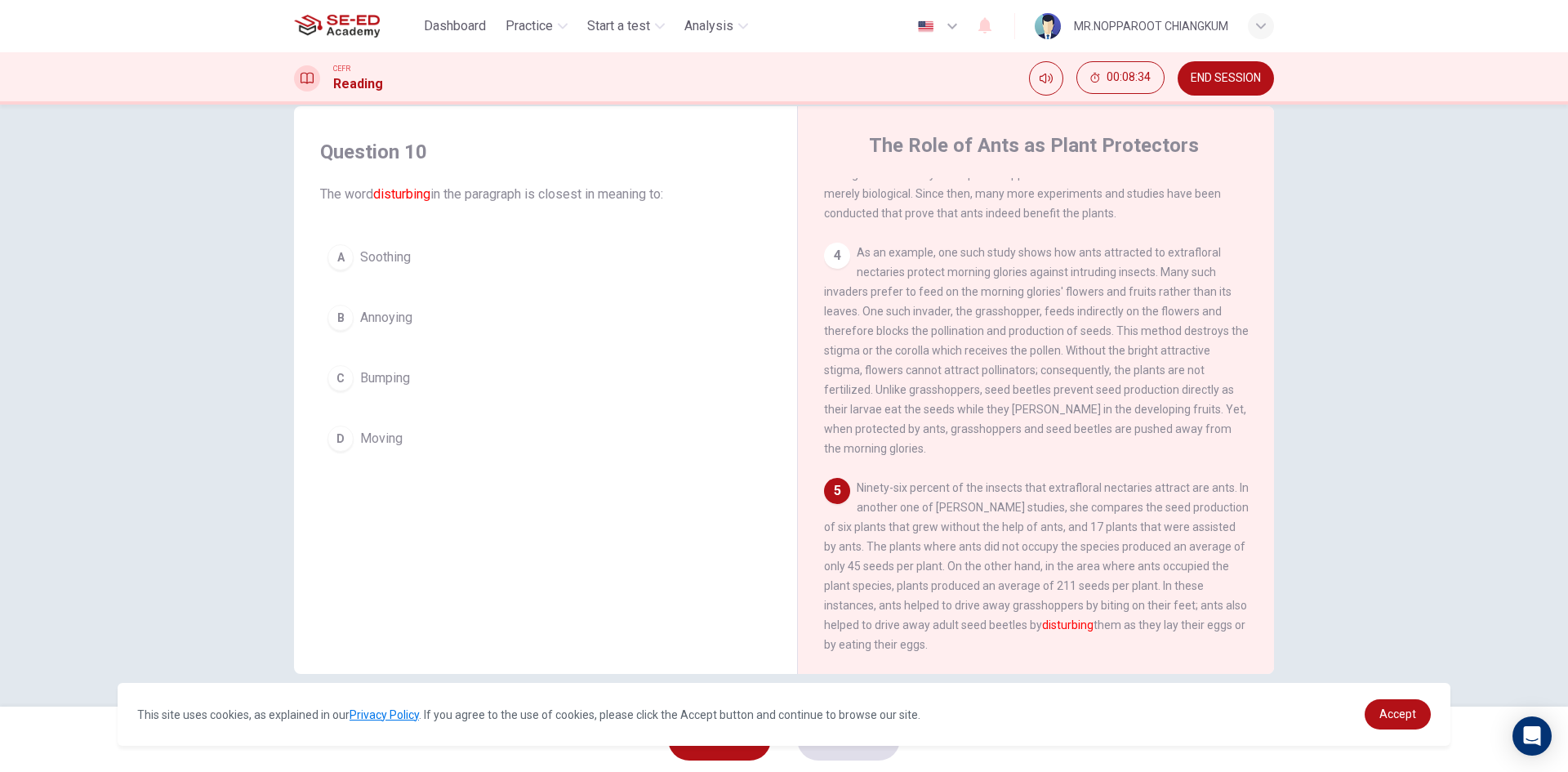
click at [406, 313] on span "Annoying" at bounding box center [386, 318] width 52 height 19
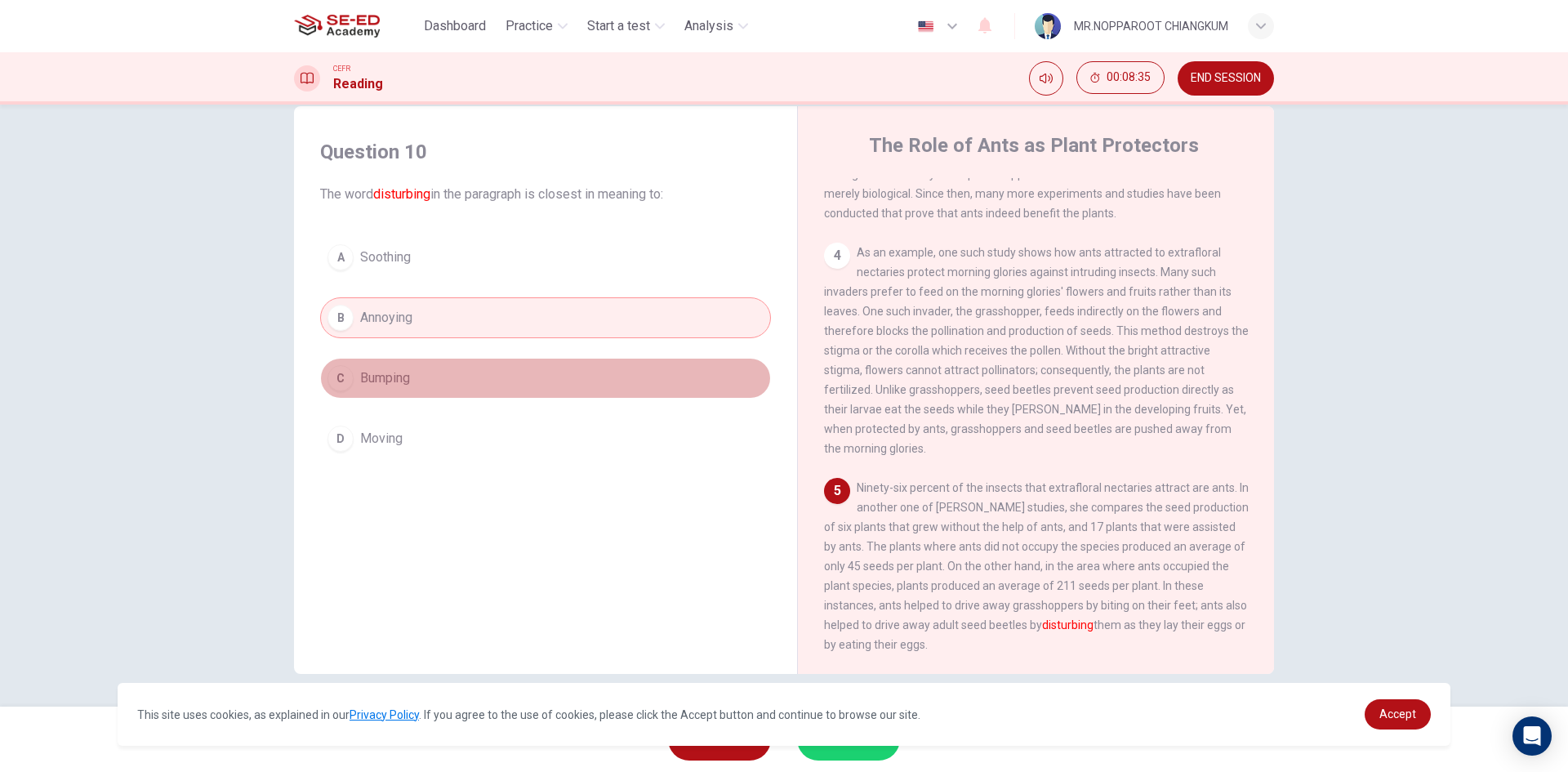
click at [411, 375] on button "C Bumping" at bounding box center [545, 378] width 451 height 41
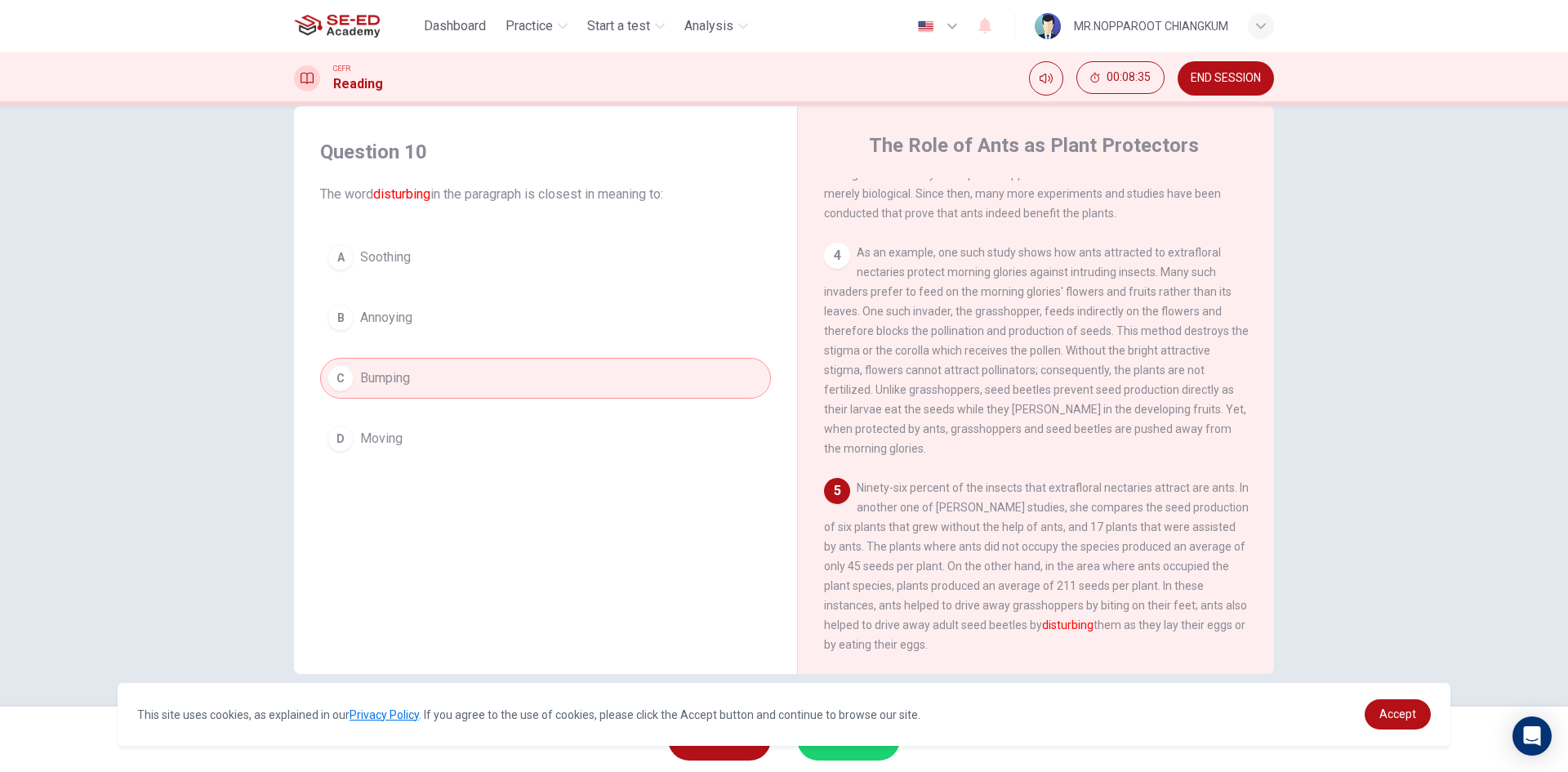
click at [401, 435] on button "D Moving" at bounding box center [545, 438] width 451 height 41
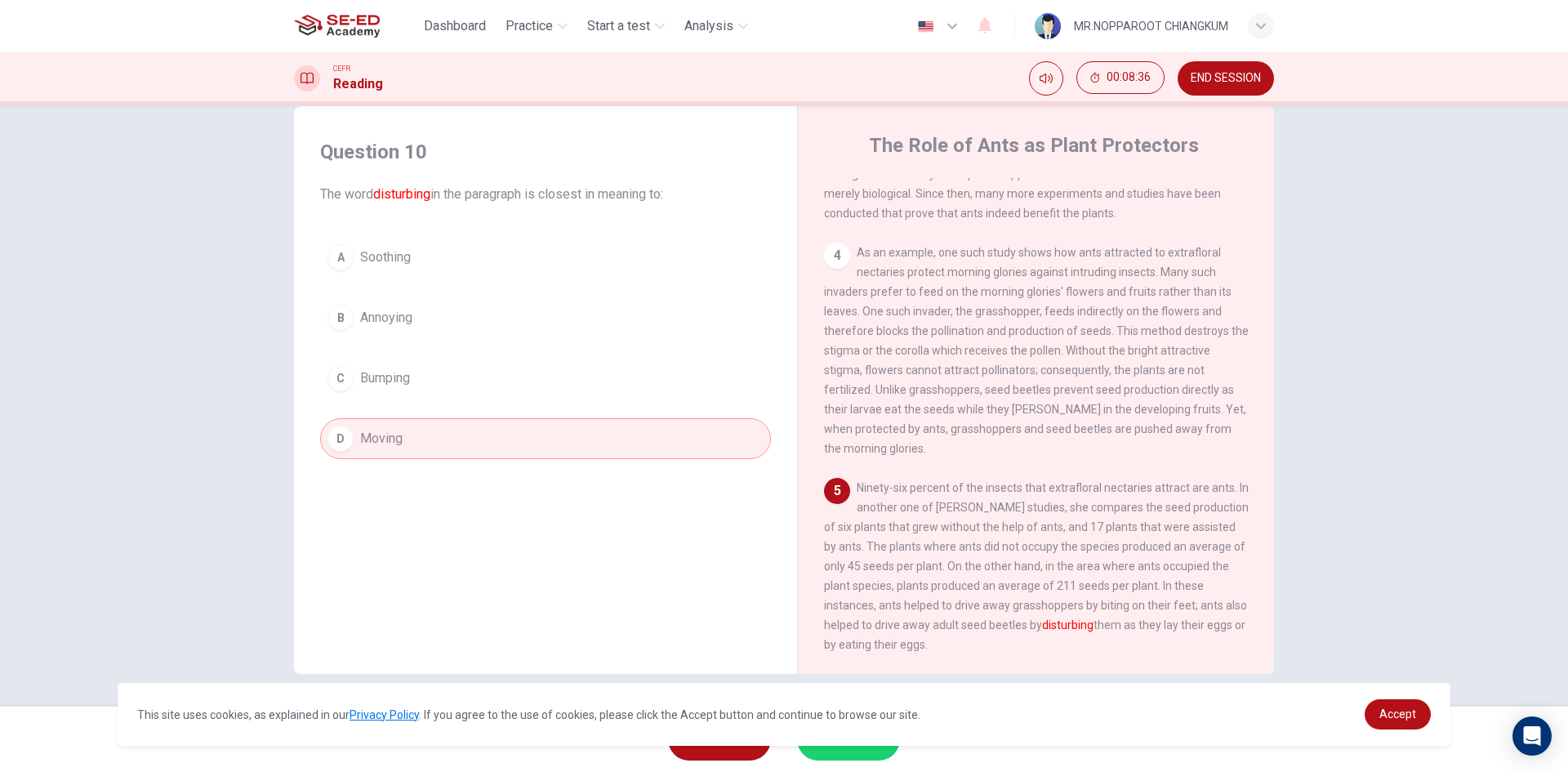
click at [387, 339] on div "A Soothing B Annoying C Bumping D Moving" at bounding box center [545, 348] width 451 height 222
click at [395, 404] on div "A Soothing B Annoying C Bumping D Moving" at bounding box center [545, 348] width 451 height 222
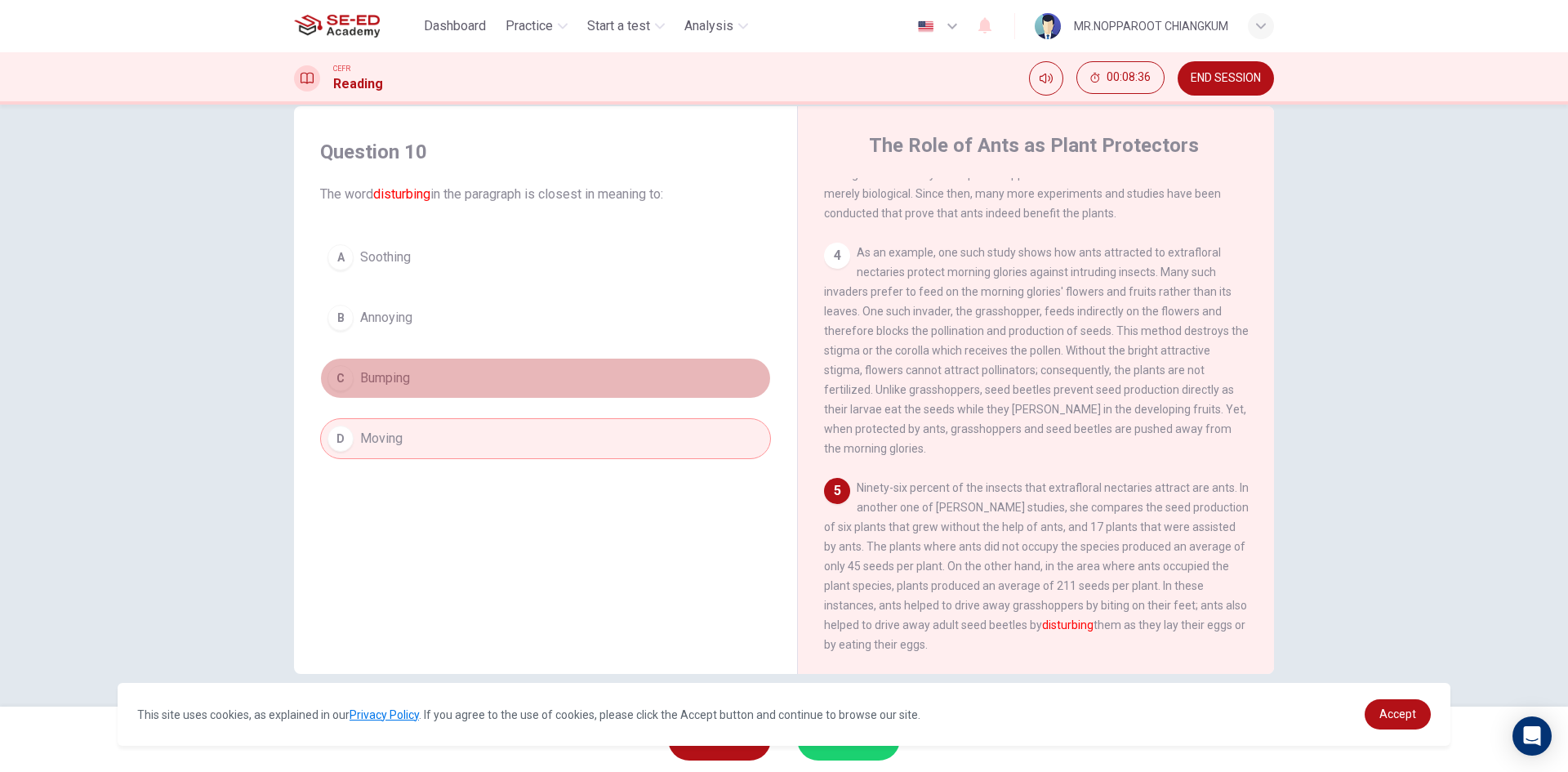
click at [395, 374] on span "Bumping" at bounding box center [385, 378] width 50 height 19
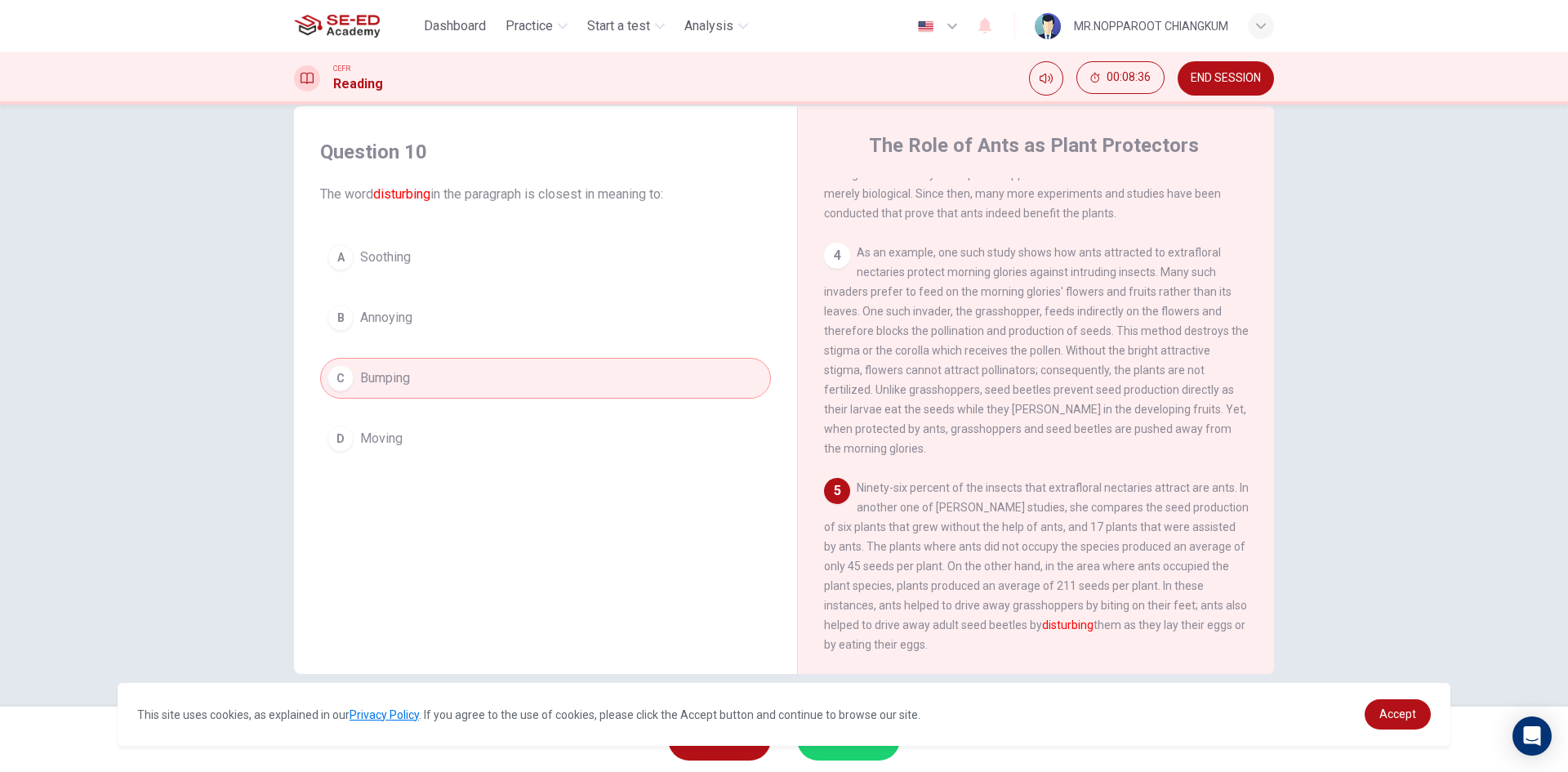
click at [406, 289] on div "A Soothing B Annoying C Bumping D Moving" at bounding box center [545, 348] width 451 height 222
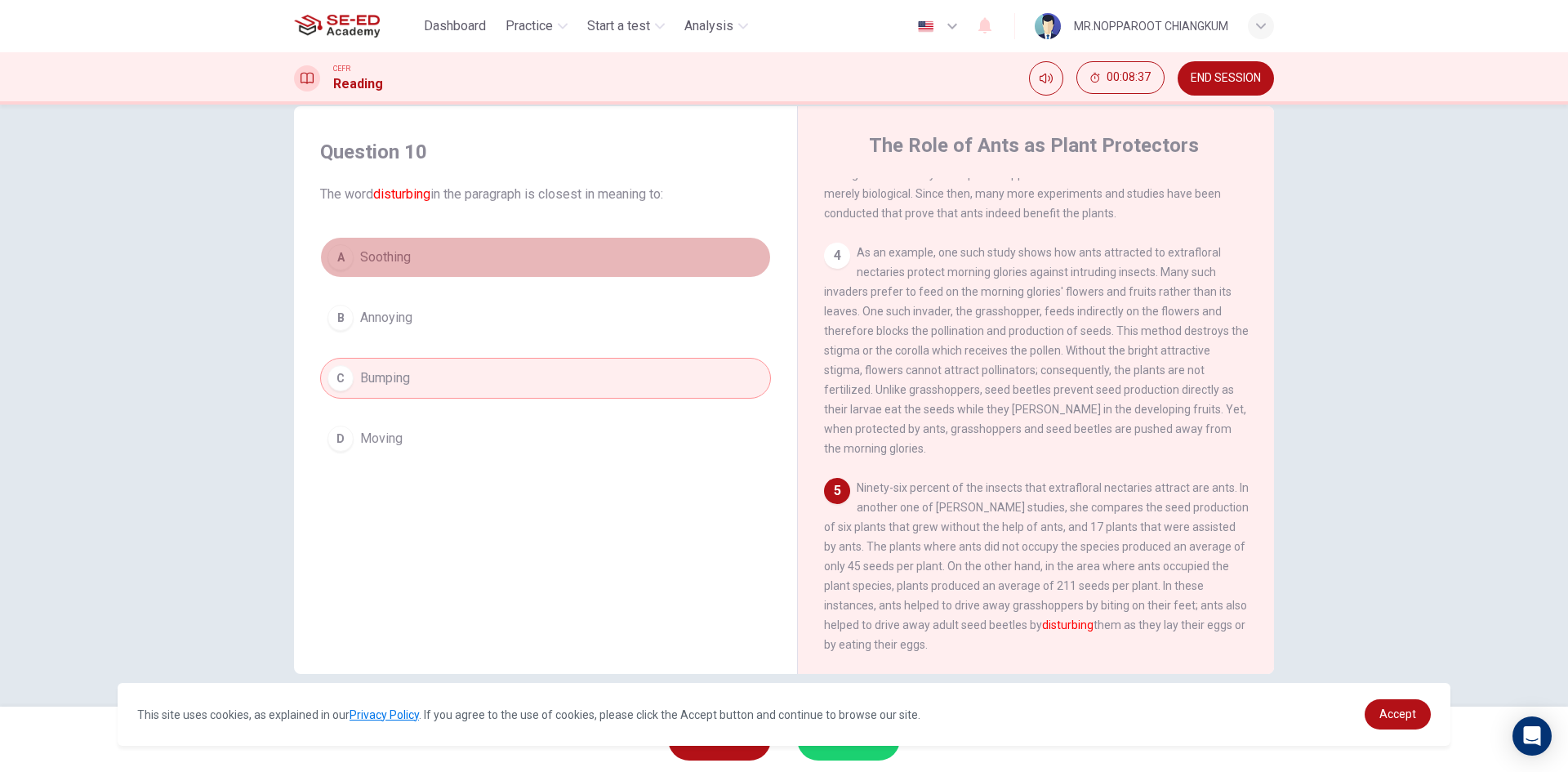
click at [427, 243] on button "A Soothing" at bounding box center [545, 258] width 451 height 41
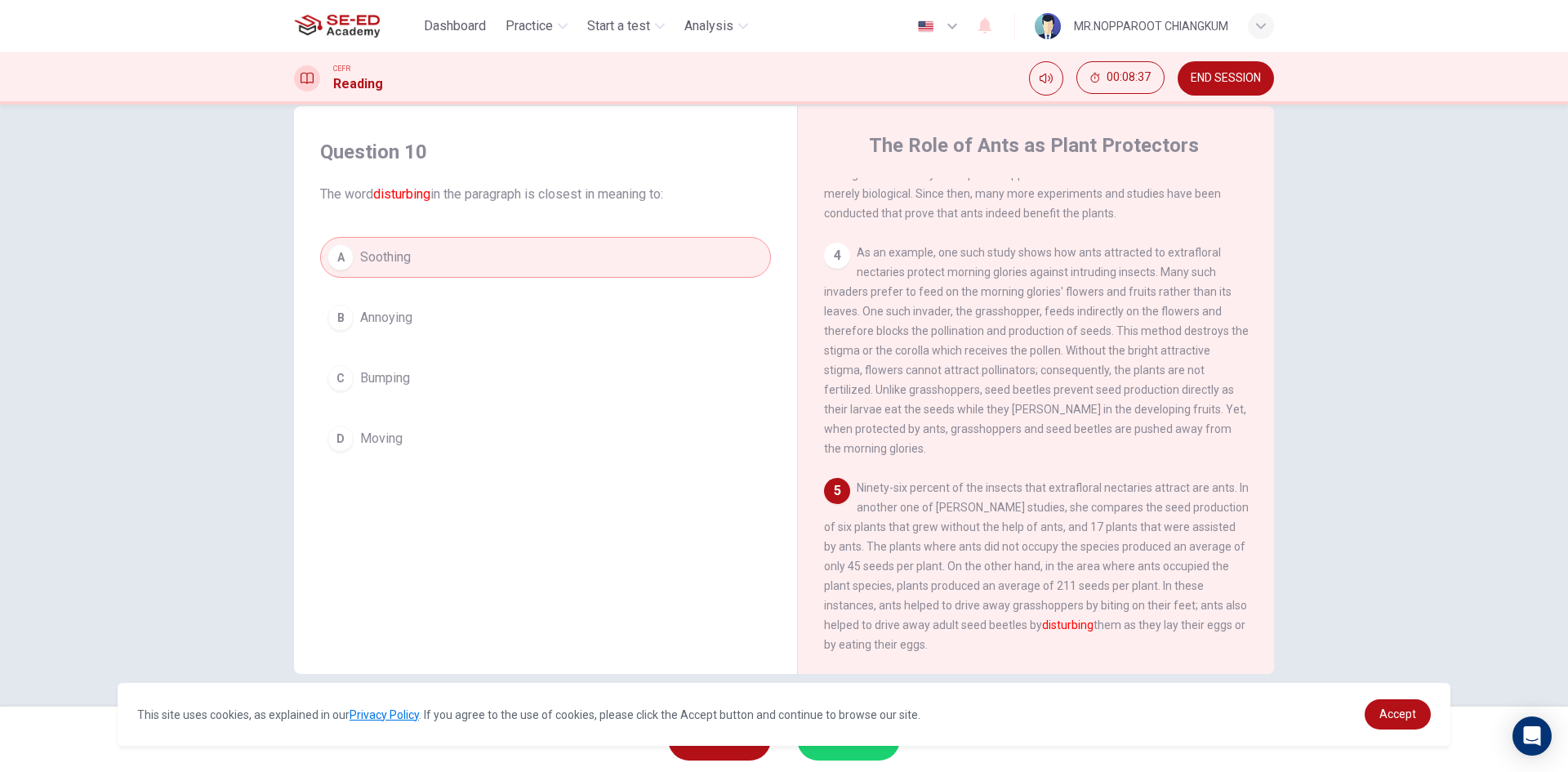
click at [442, 351] on div "A Soothing B Annoying C Bumping D Moving" at bounding box center [545, 348] width 451 height 222
click at [447, 320] on button "B Annoying" at bounding box center [545, 318] width 451 height 41
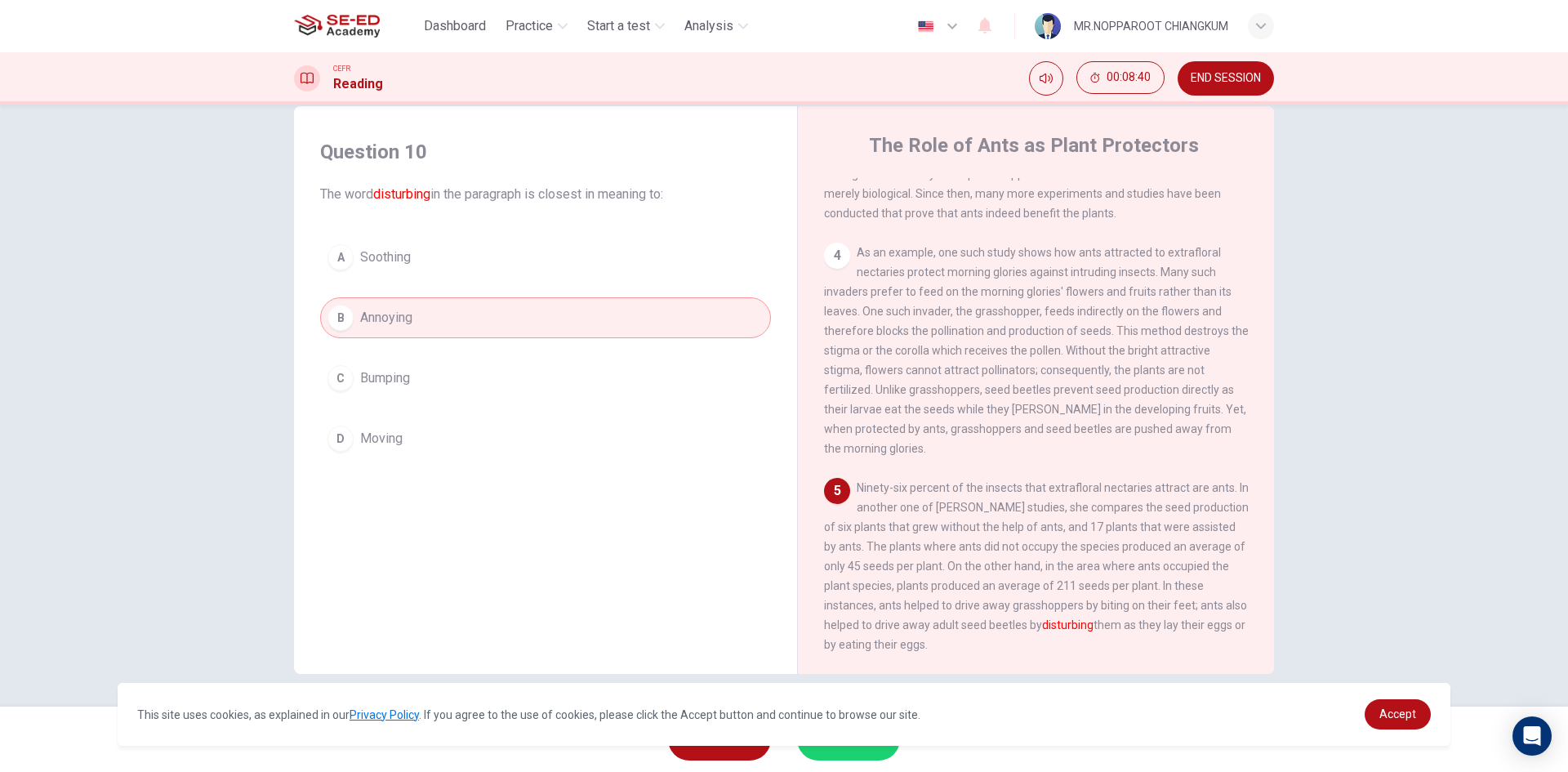
click at [412, 313] on button "B Annoying" at bounding box center [545, 318] width 451 height 41
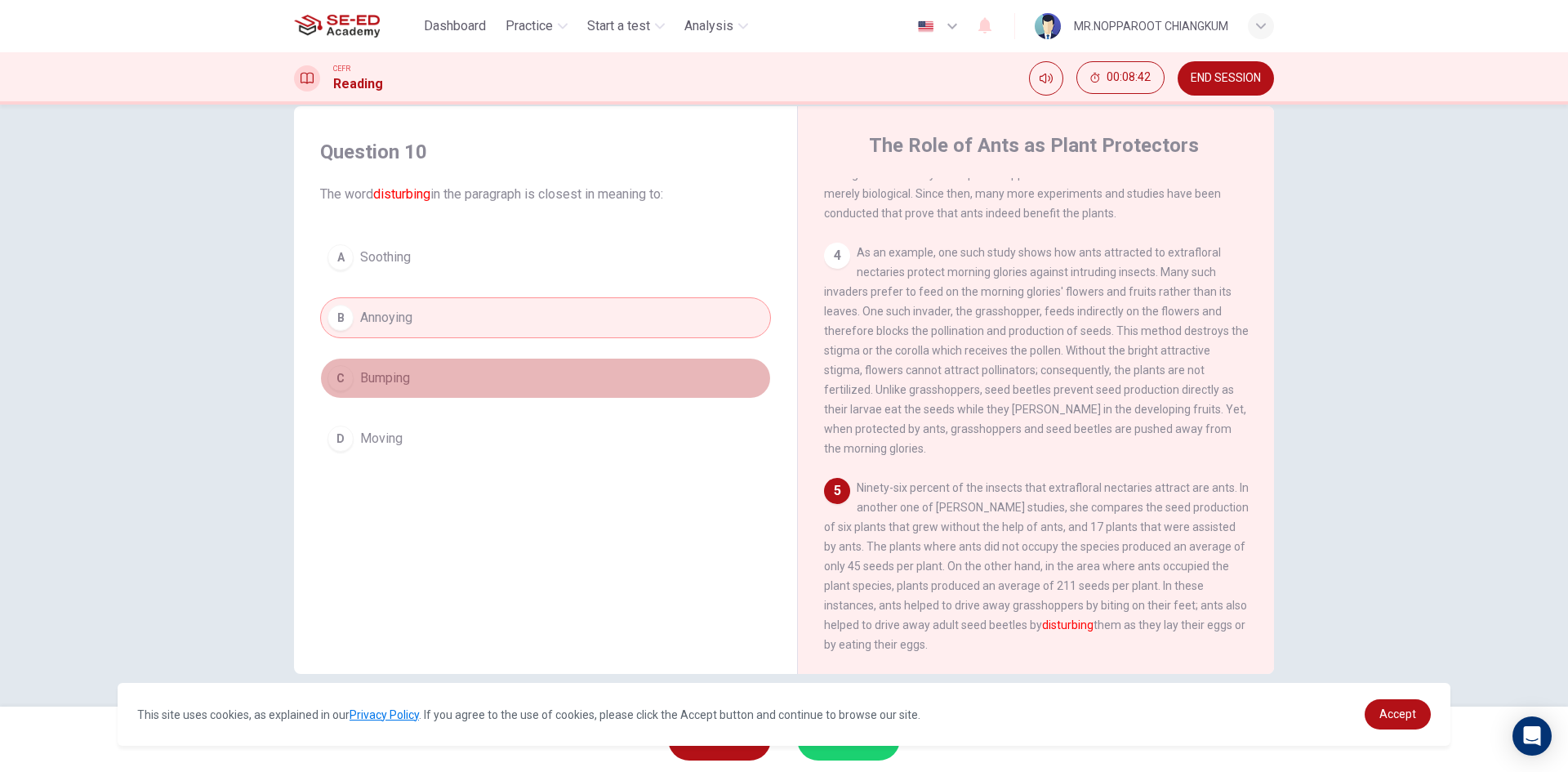
click at [378, 368] on button "C Bumping" at bounding box center [545, 378] width 451 height 41
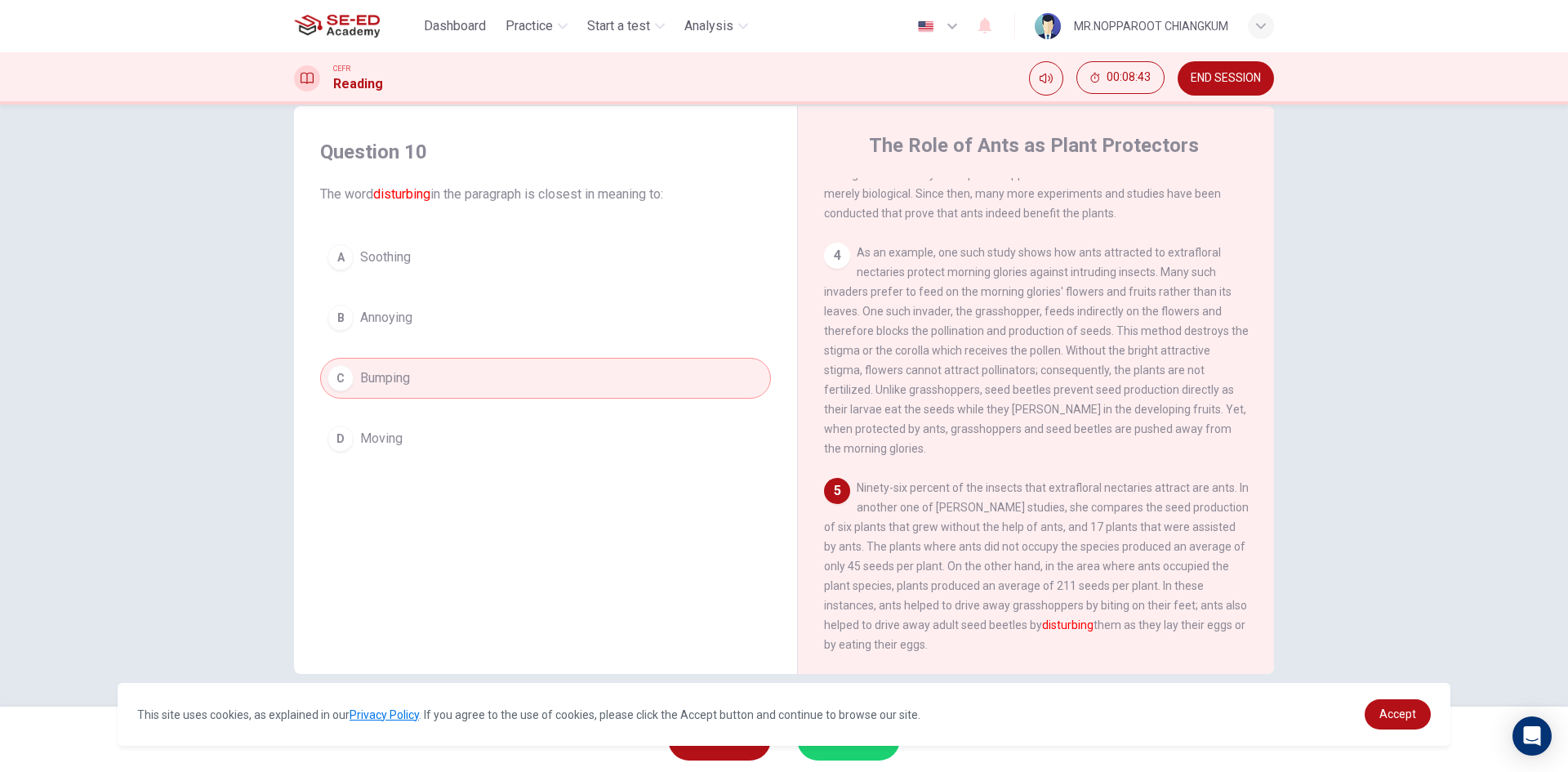
click at [354, 464] on div "Question 10 The word disturbing in the paragraph is closest in meaning to: A So…" at bounding box center [545, 298] width 477 height 352
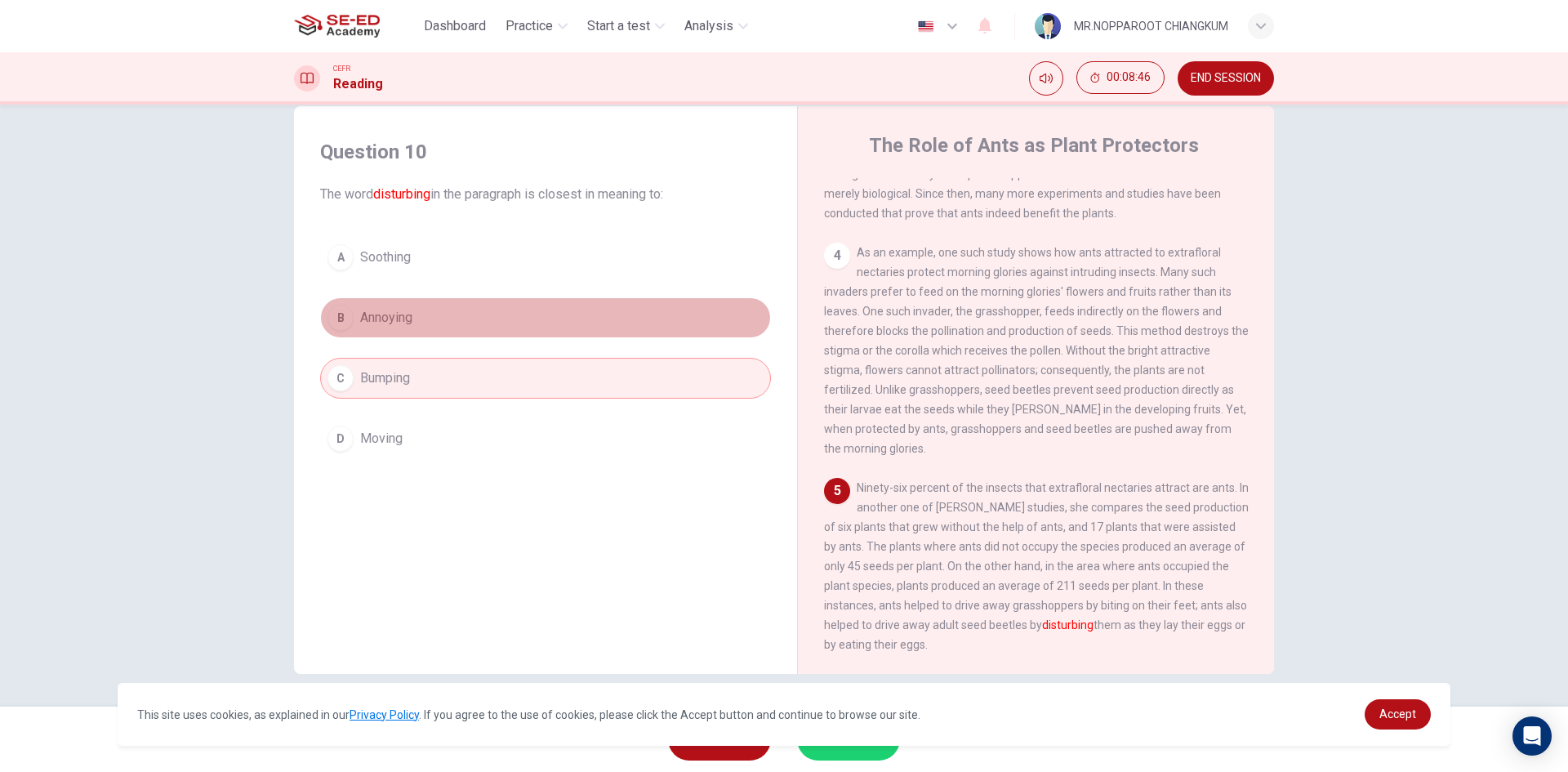
click at [395, 332] on button "B Annoying" at bounding box center [545, 318] width 451 height 41
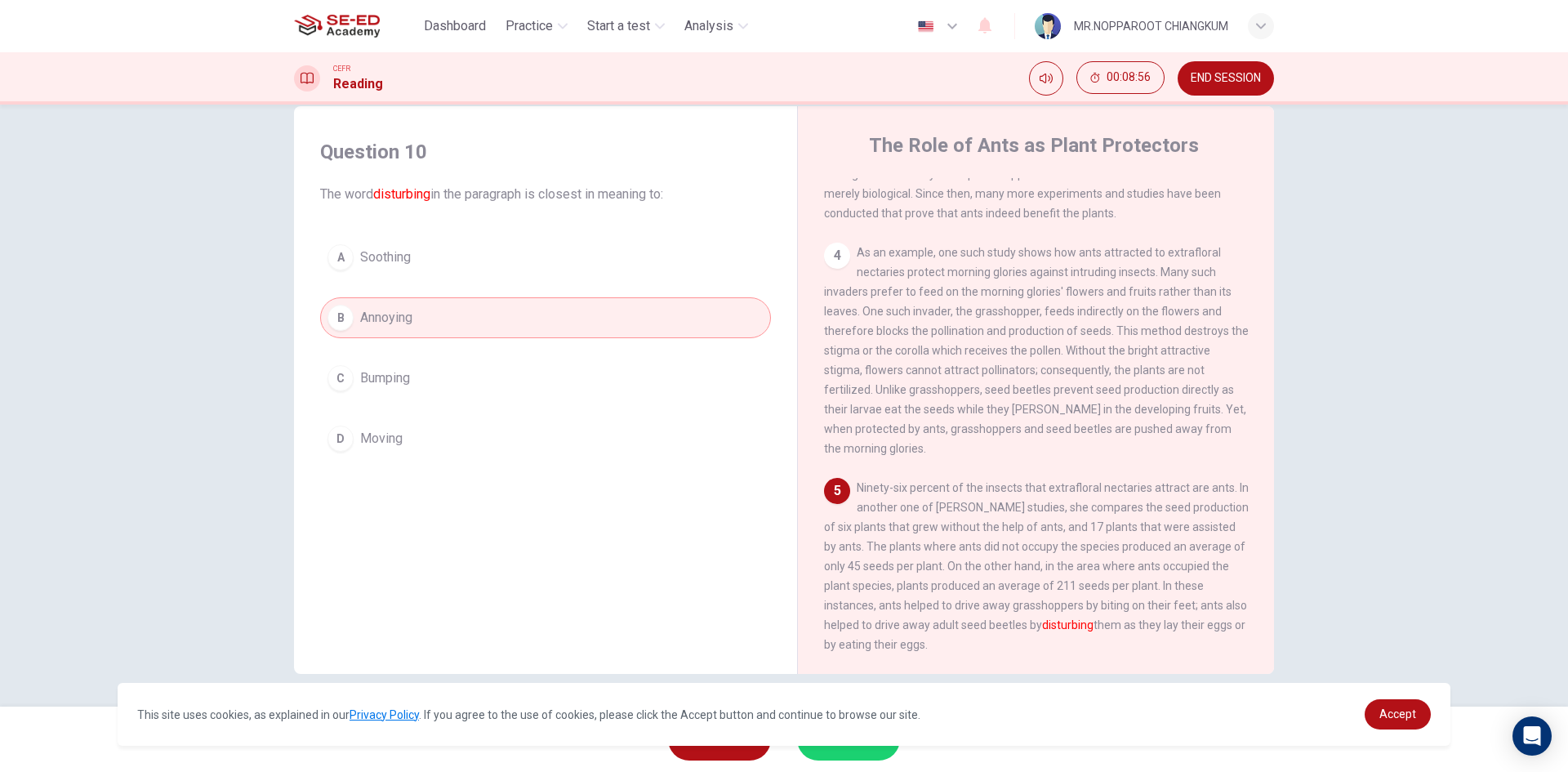
click at [569, 351] on div "A Soothing B Annoying C Bumping D Moving" at bounding box center [545, 348] width 451 height 222
click at [569, 355] on div "A Soothing B Annoying C Bumping D Moving" at bounding box center [545, 348] width 451 height 222
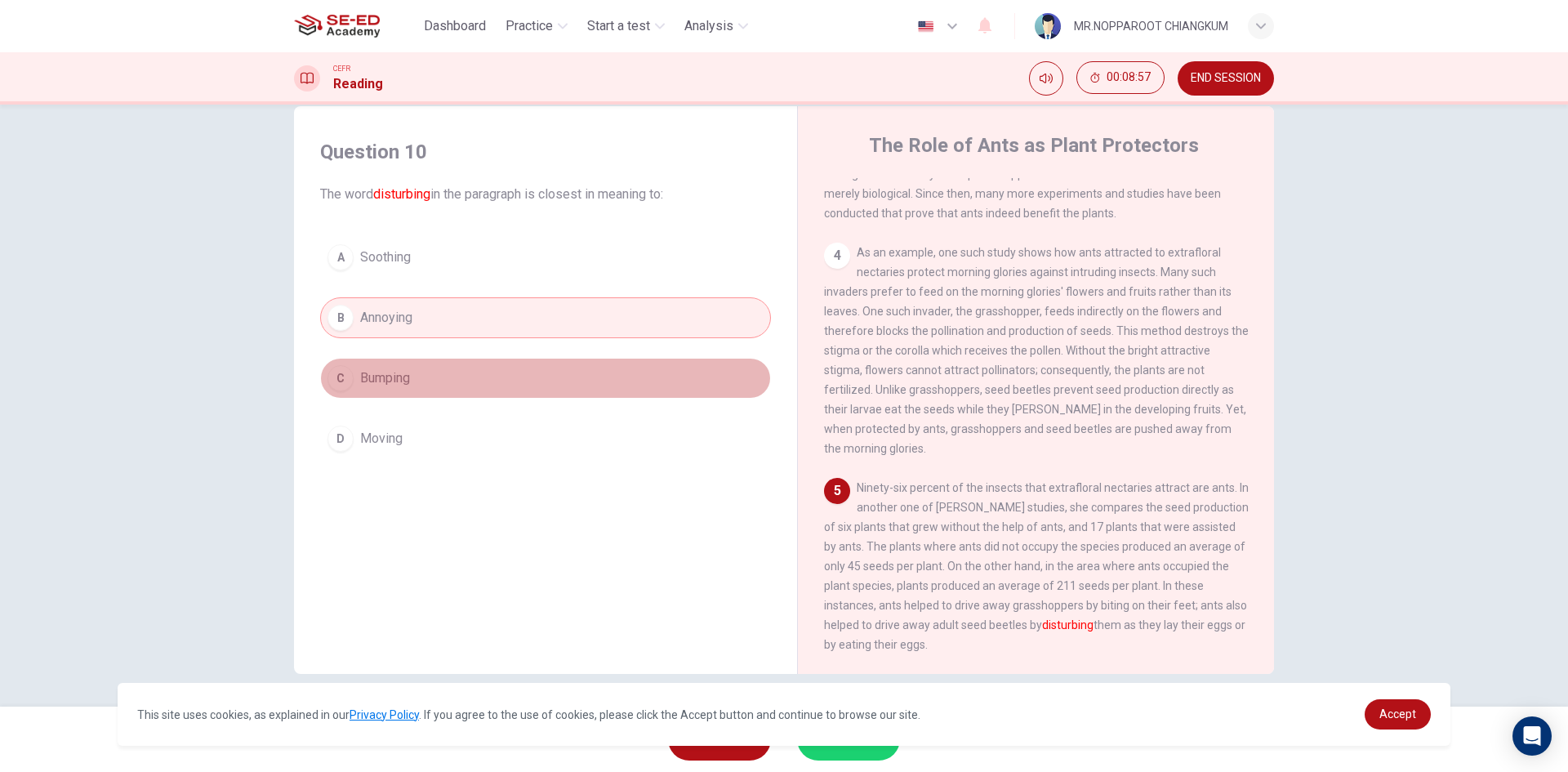
click at [566, 374] on button "C Bumping" at bounding box center [545, 378] width 451 height 41
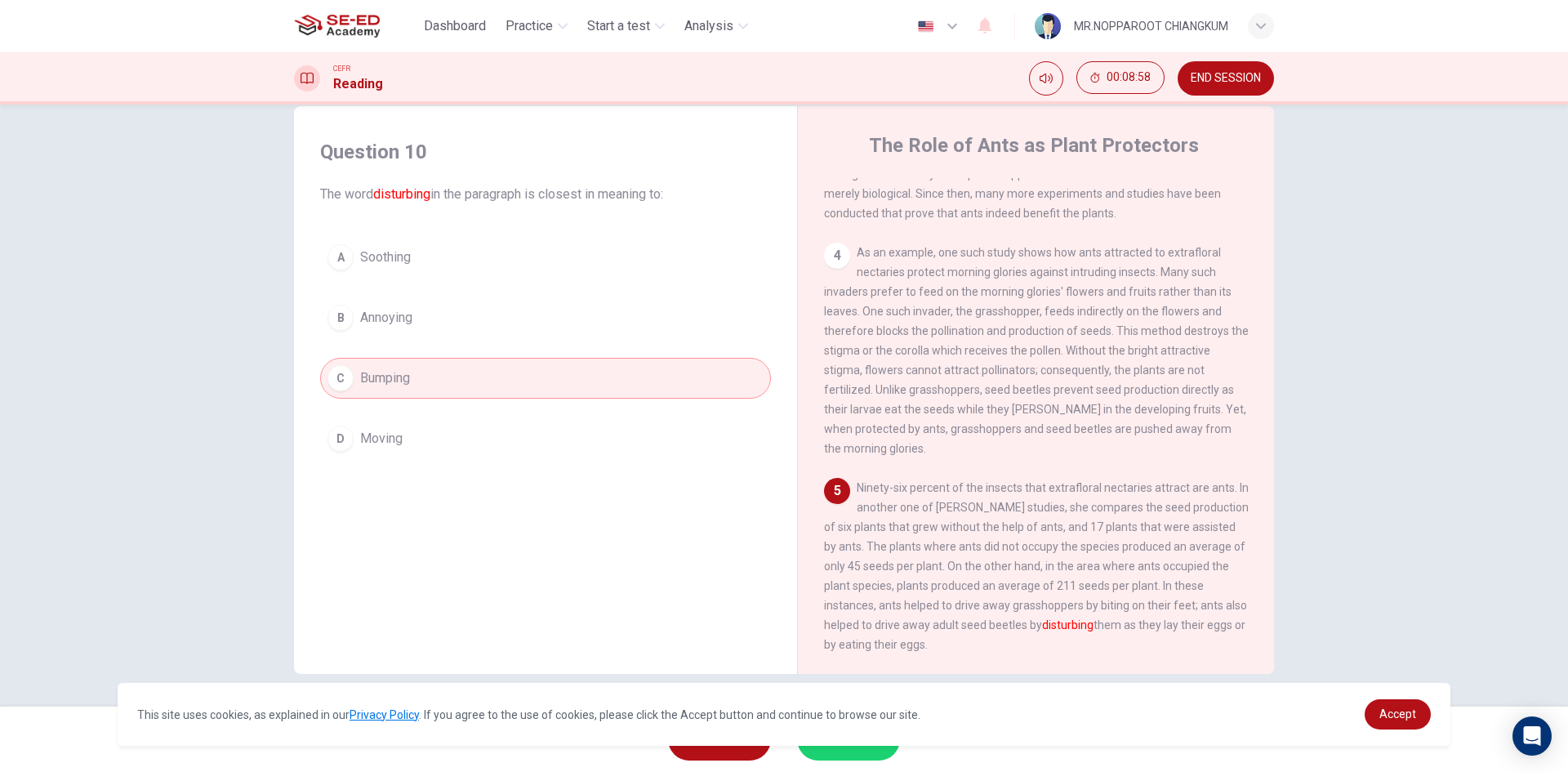
click at [534, 331] on button "B Annoying" at bounding box center [545, 318] width 451 height 41
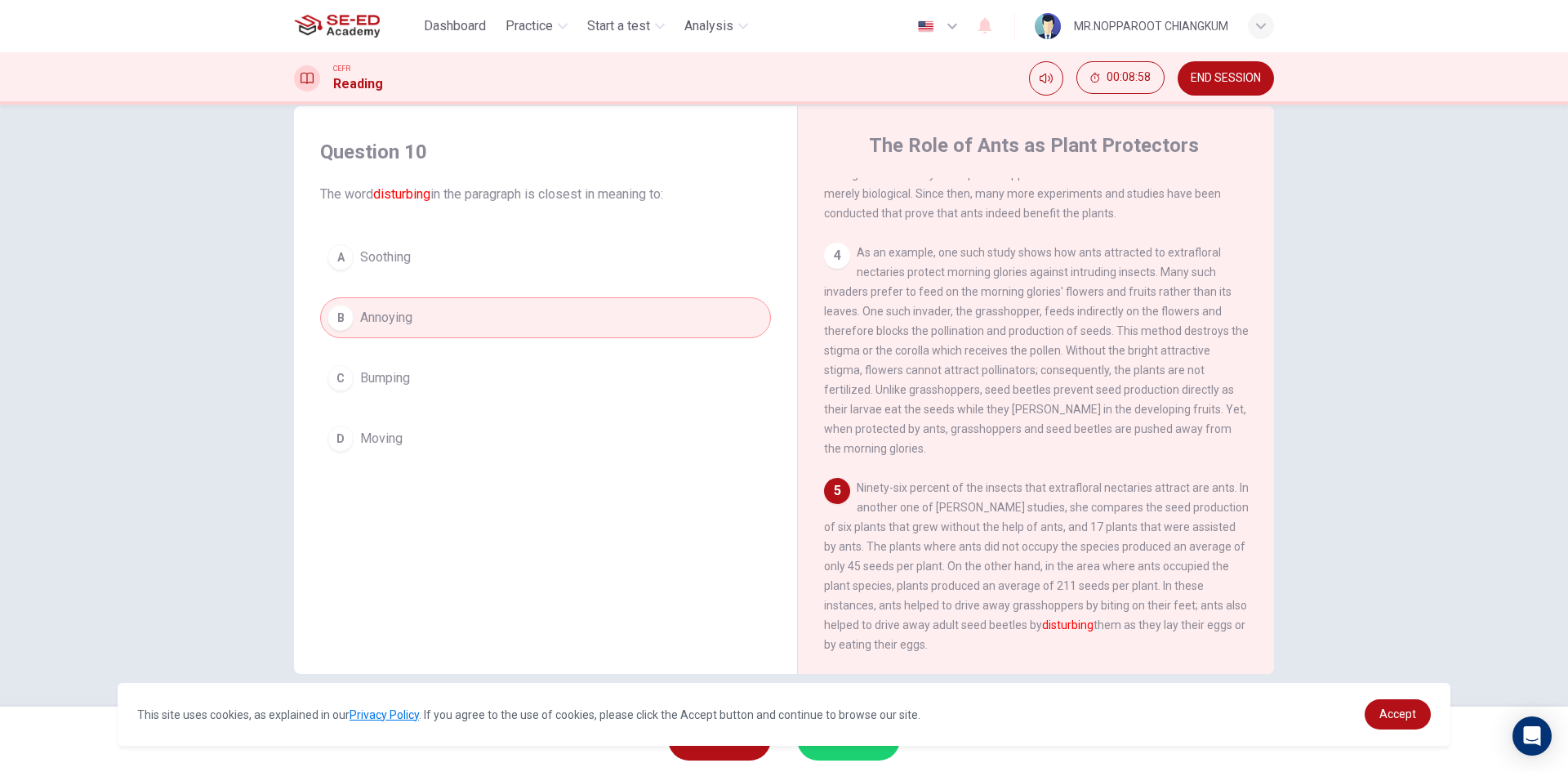
click at [552, 367] on button "C Bumping" at bounding box center [545, 378] width 451 height 41
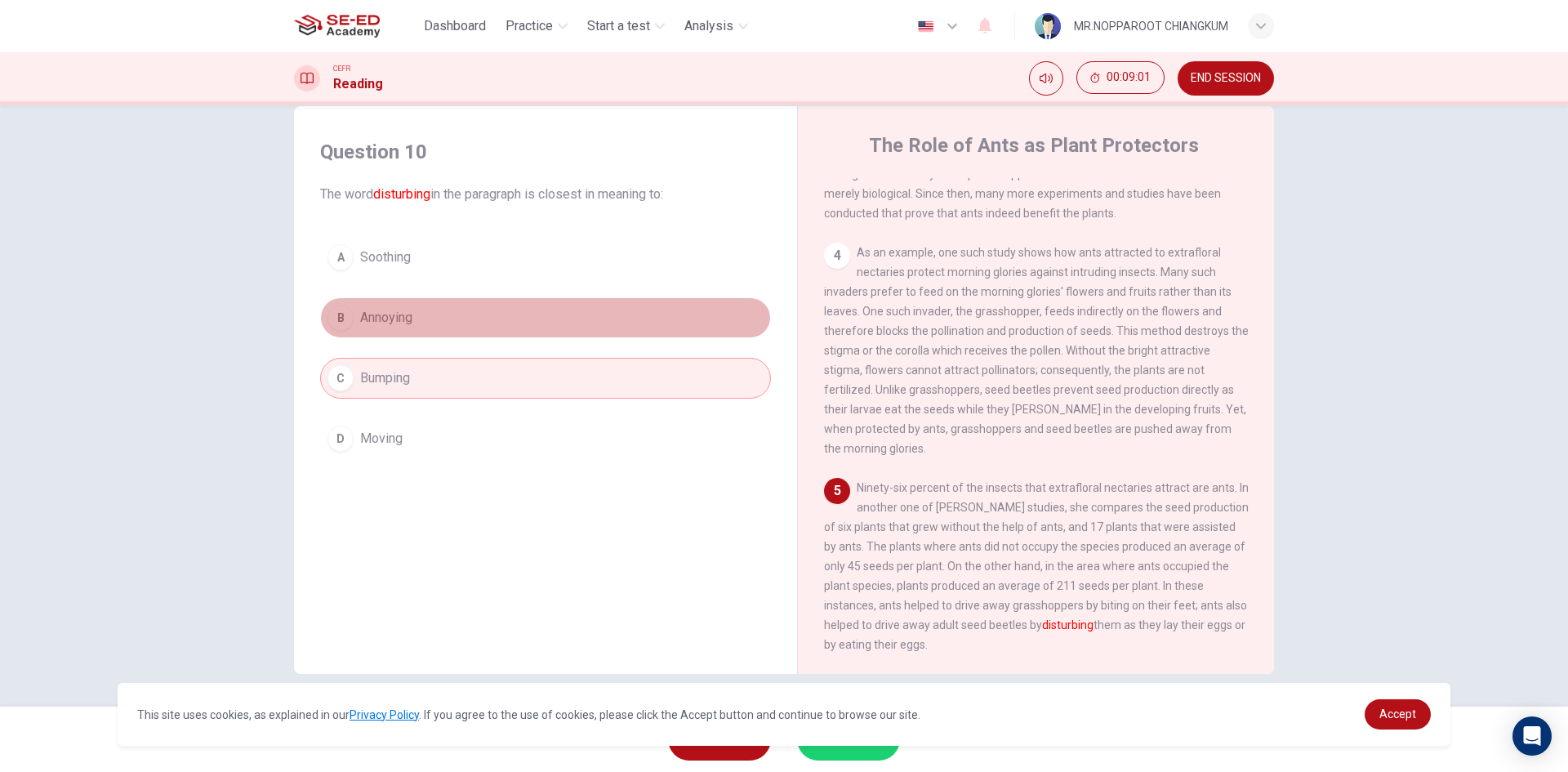
click at [398, 324] on span "Annoying" at bounding box center [386, 318] width 52 height 19
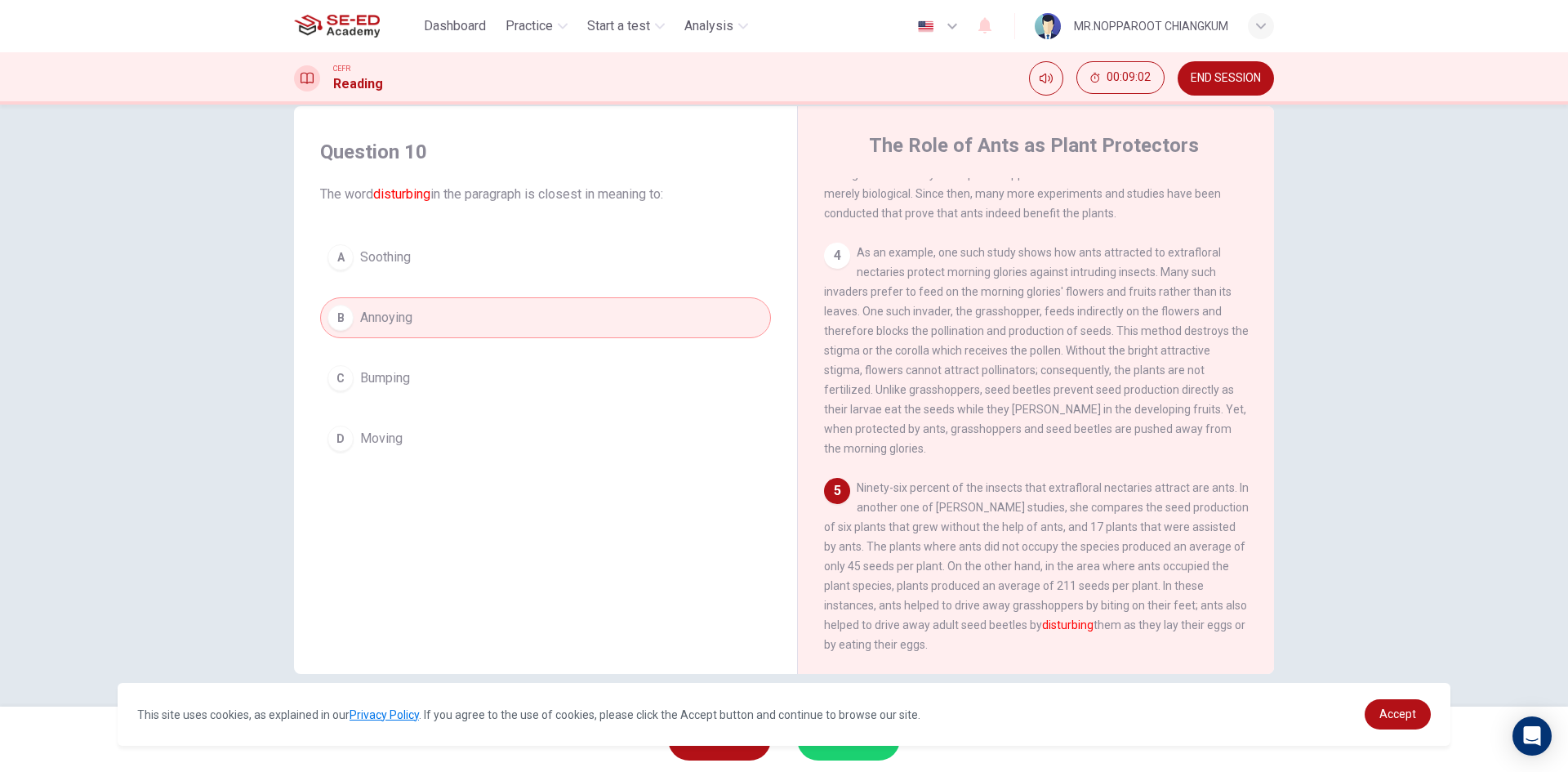
drag, startPoint x: 412, startPoint y: 381, endPoint x: 464, endPoint y: 400, distance: 55.4
click at [413, 381] on button "C Bumping" at bounding box center [545, 378] width 451 height 41
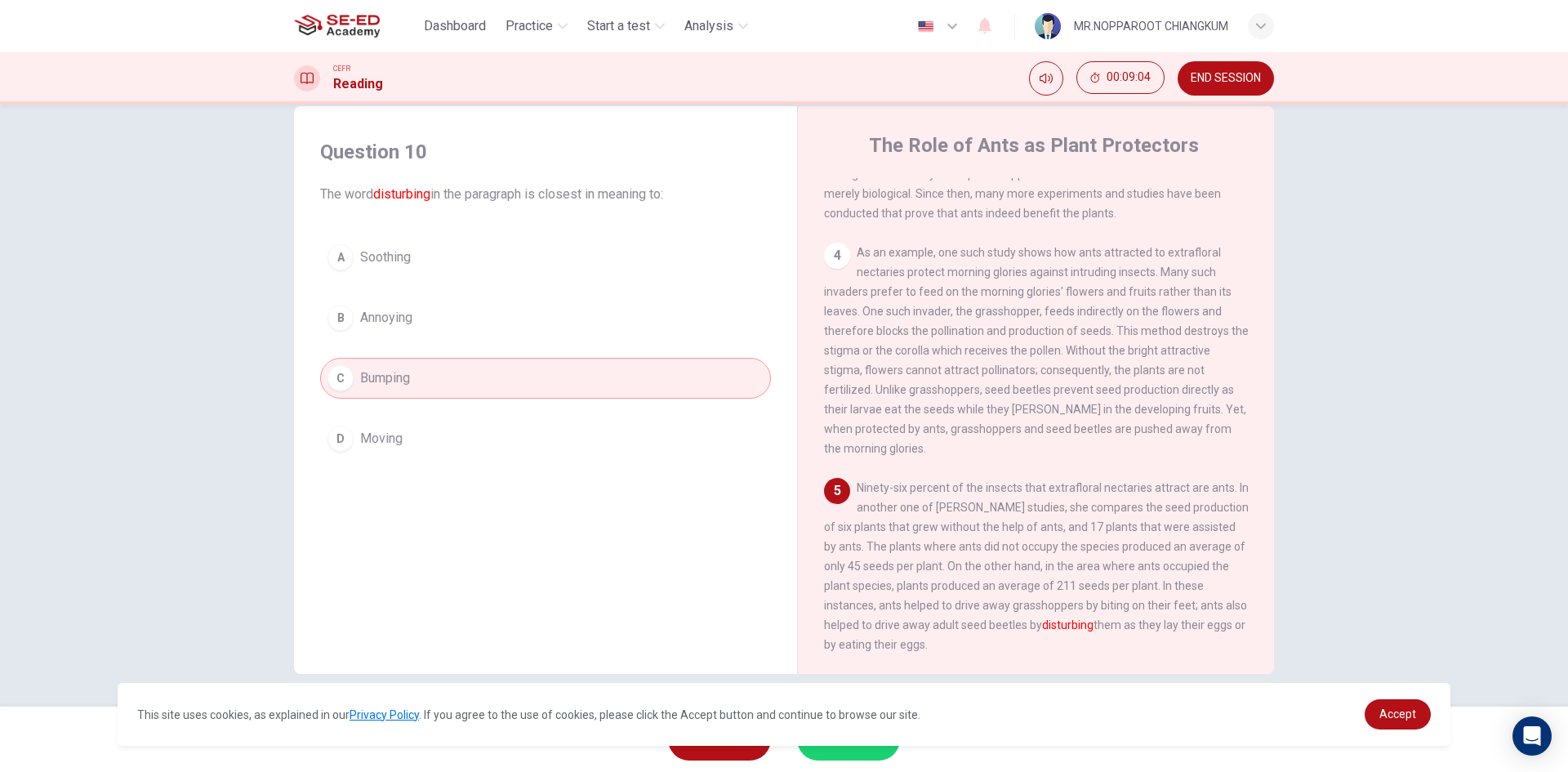
click at [446, 339] on div "A Soothing B Annoying C Bumping D Moving" at bounding box center [545, 348] width 451 height 222
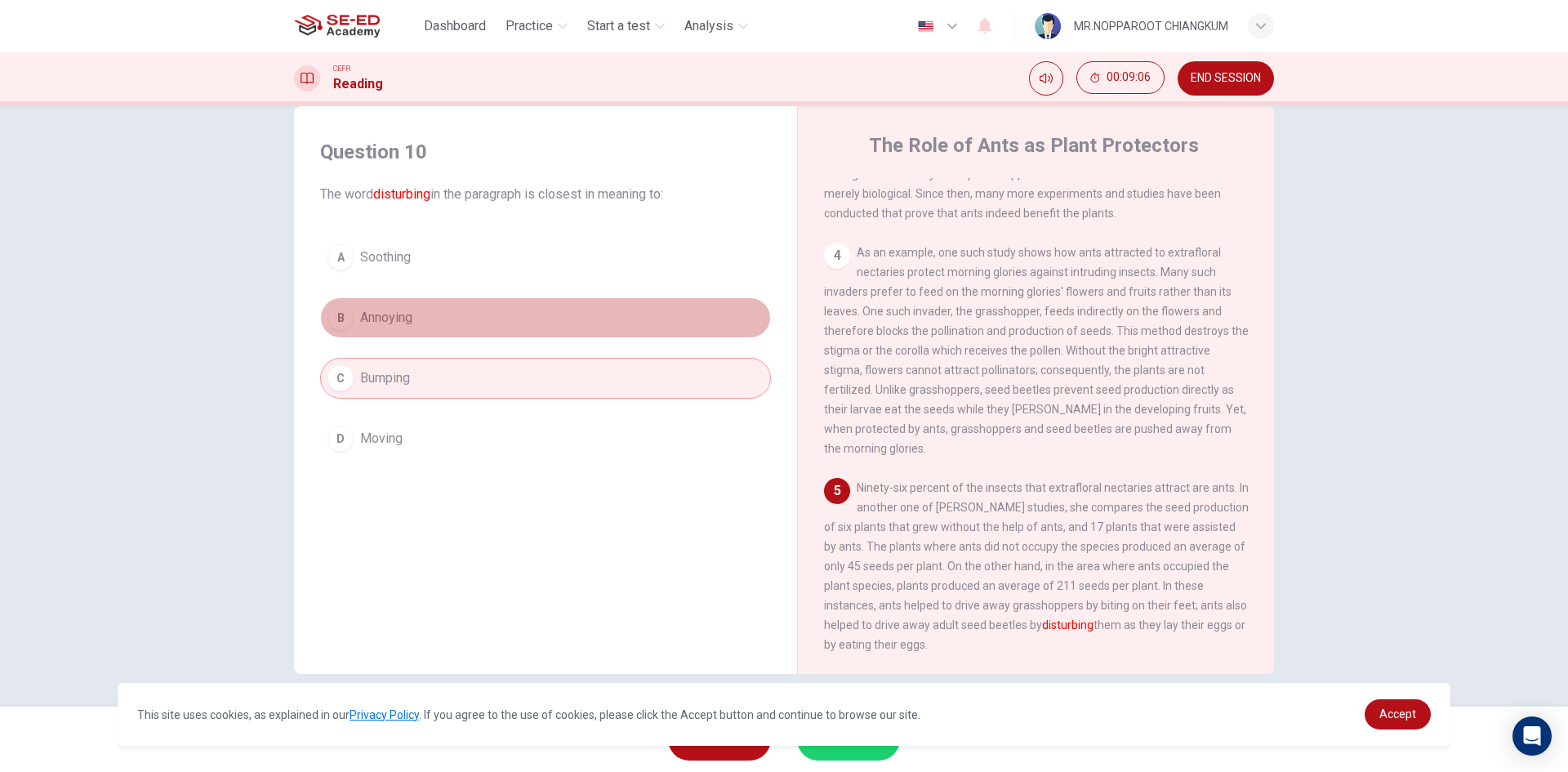
click at [433, 312] on button "B Annoying" at bounding box center [545, 318] width 451 height 41
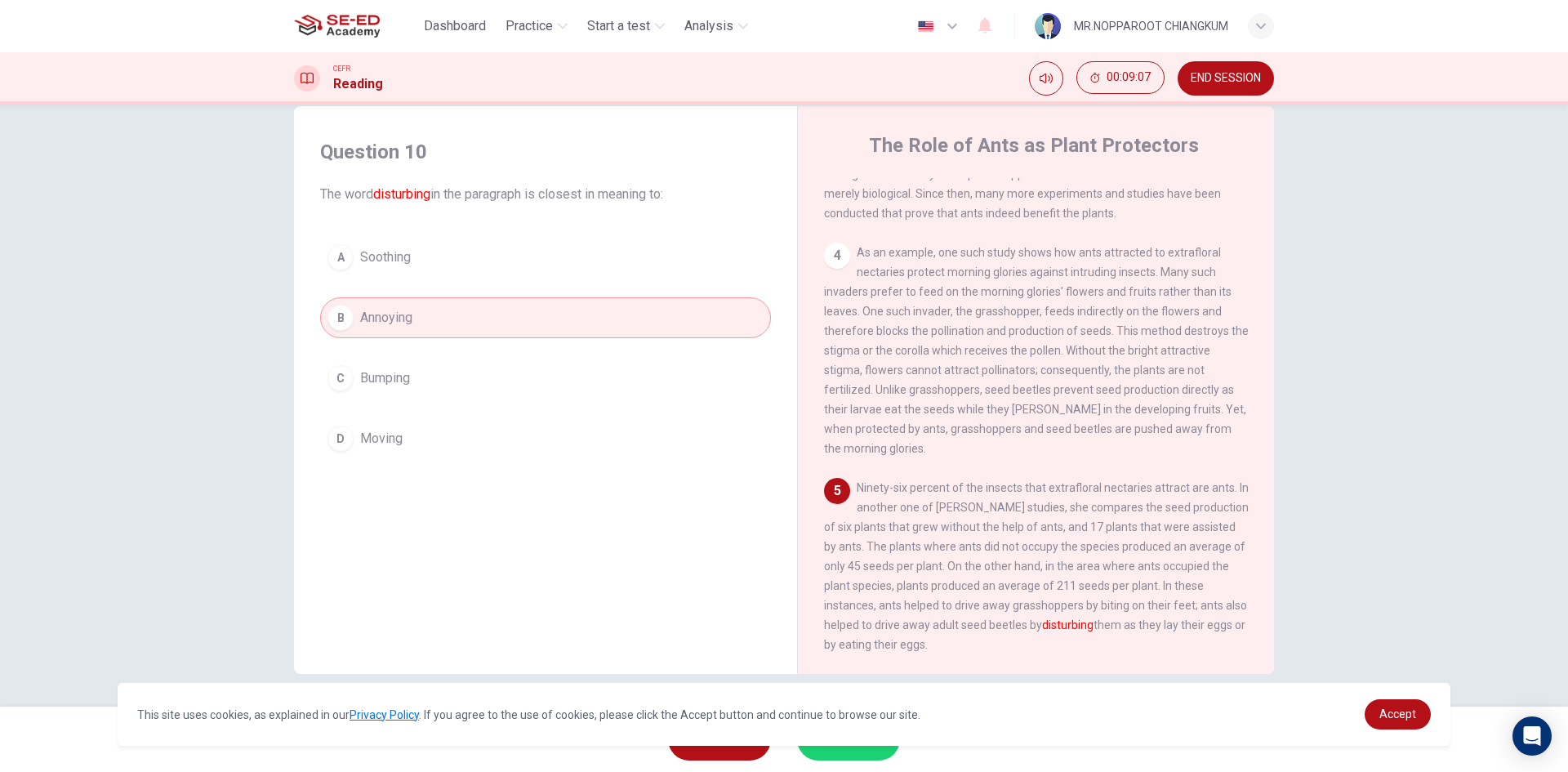
click at [864, 749] on button "SUBMIT" at bounding box center [848, 739] width 103 height 42
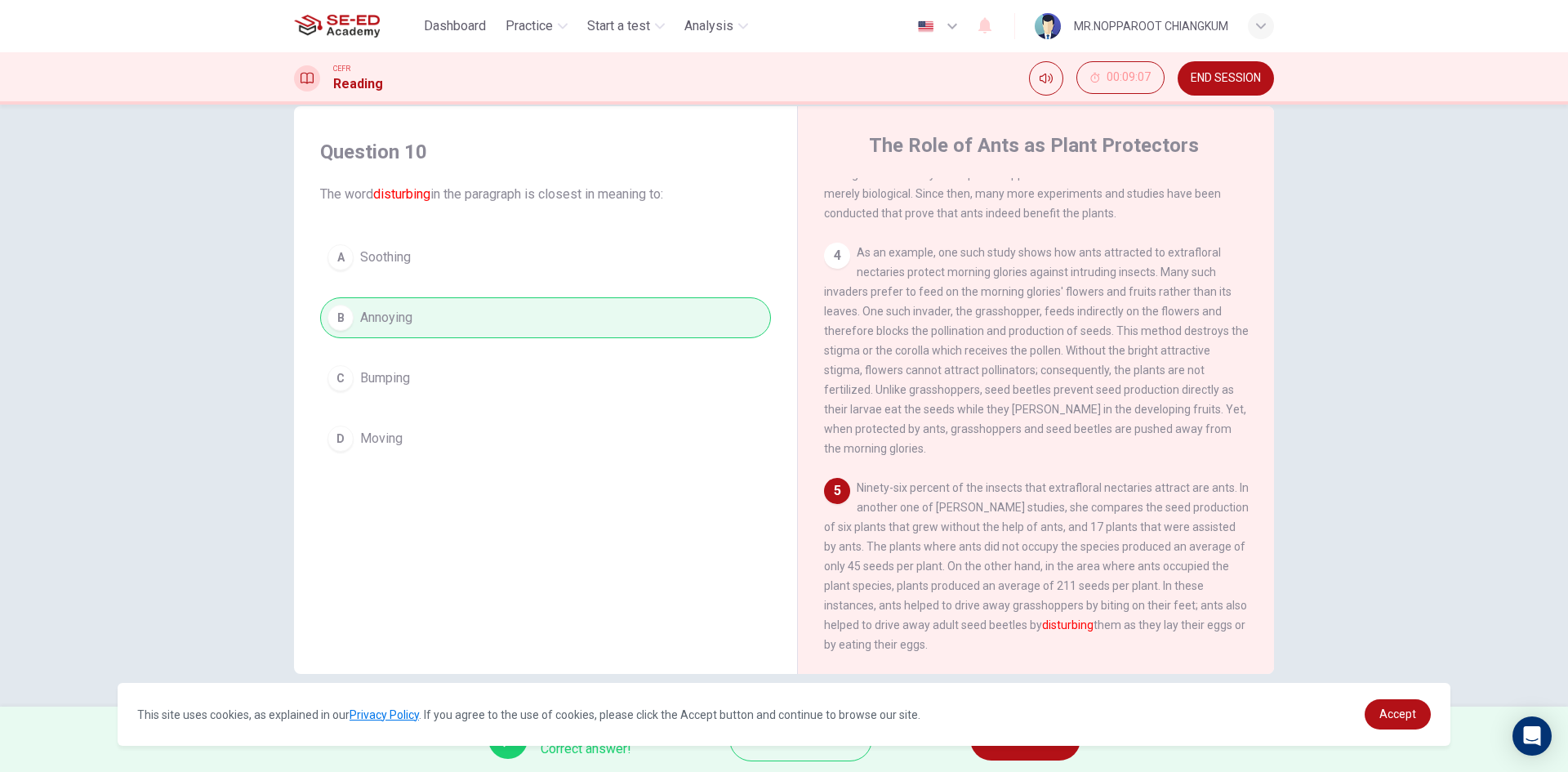
click at [1047, 755] on button "NEXT" at bounding box center [1025, 739] width 111 height 42
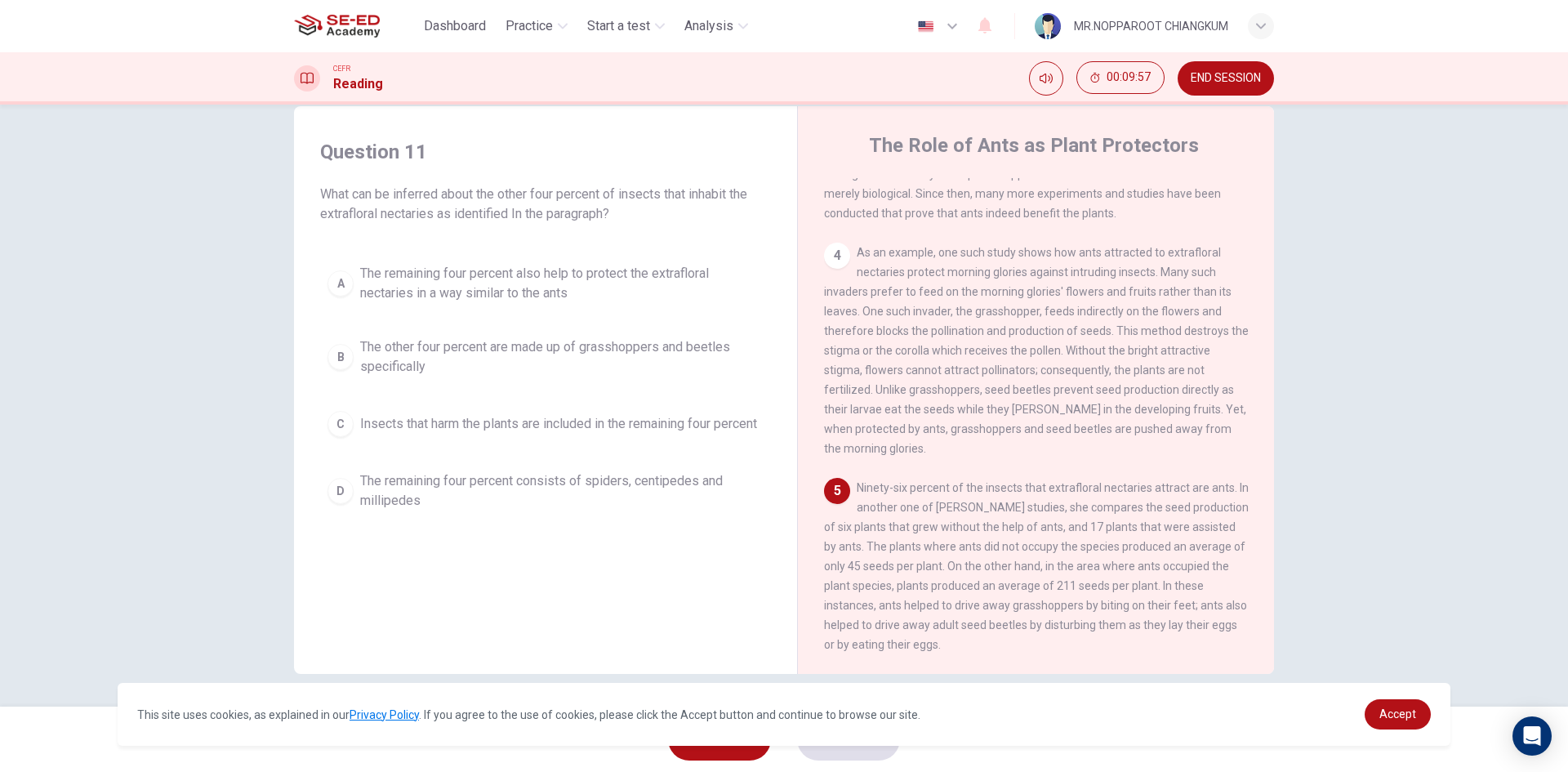
click at [490, 358] on span "The other four percent are made up of grasshoppers and beetles specifically" at bounding box center [562, 357] width 404 height 39
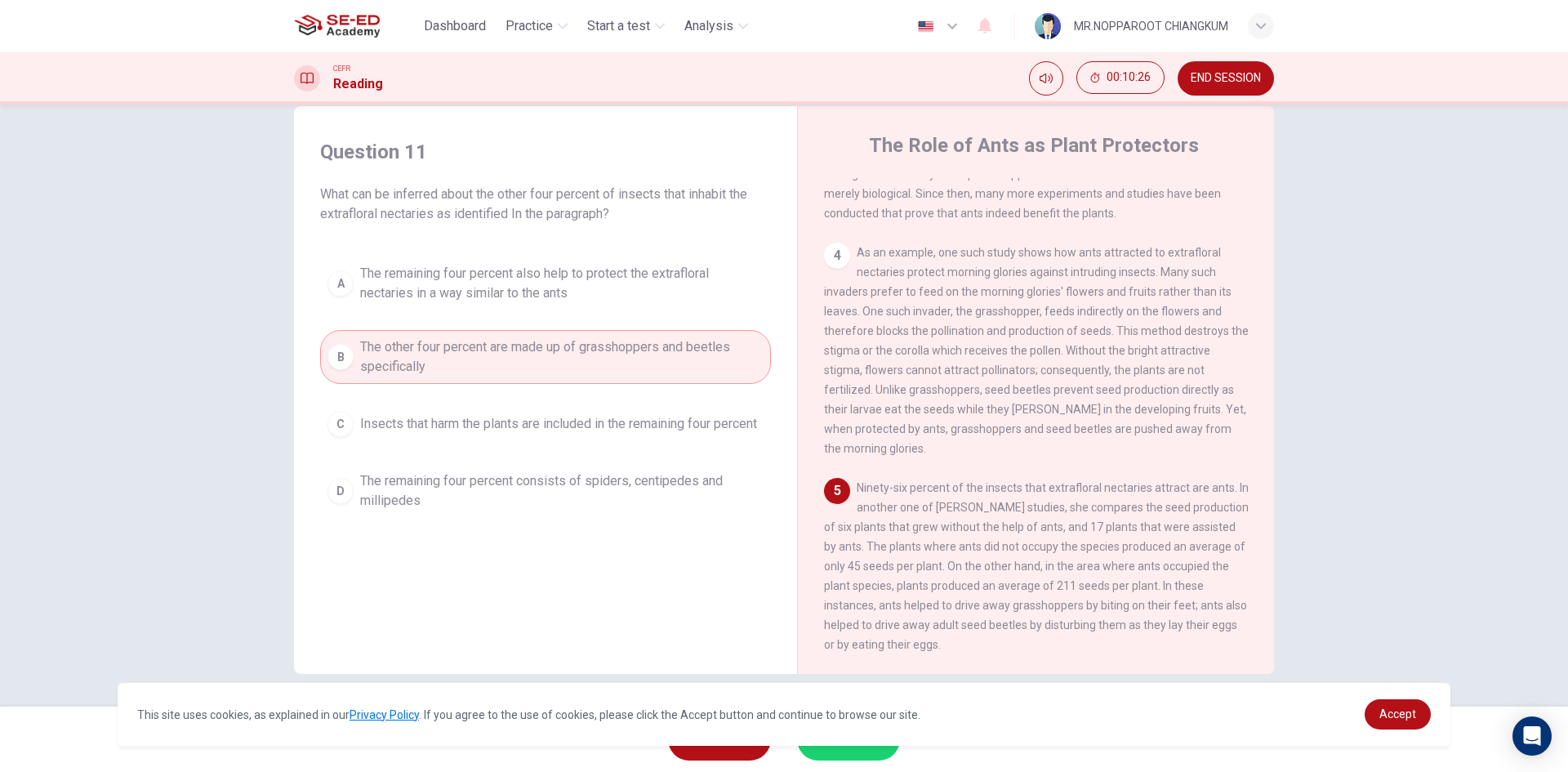
click at [521, 288] on span "The remaining four percent also help to protect the extrafloral nectaries in a …" at bounding box center [562, 283] width 404 height 39
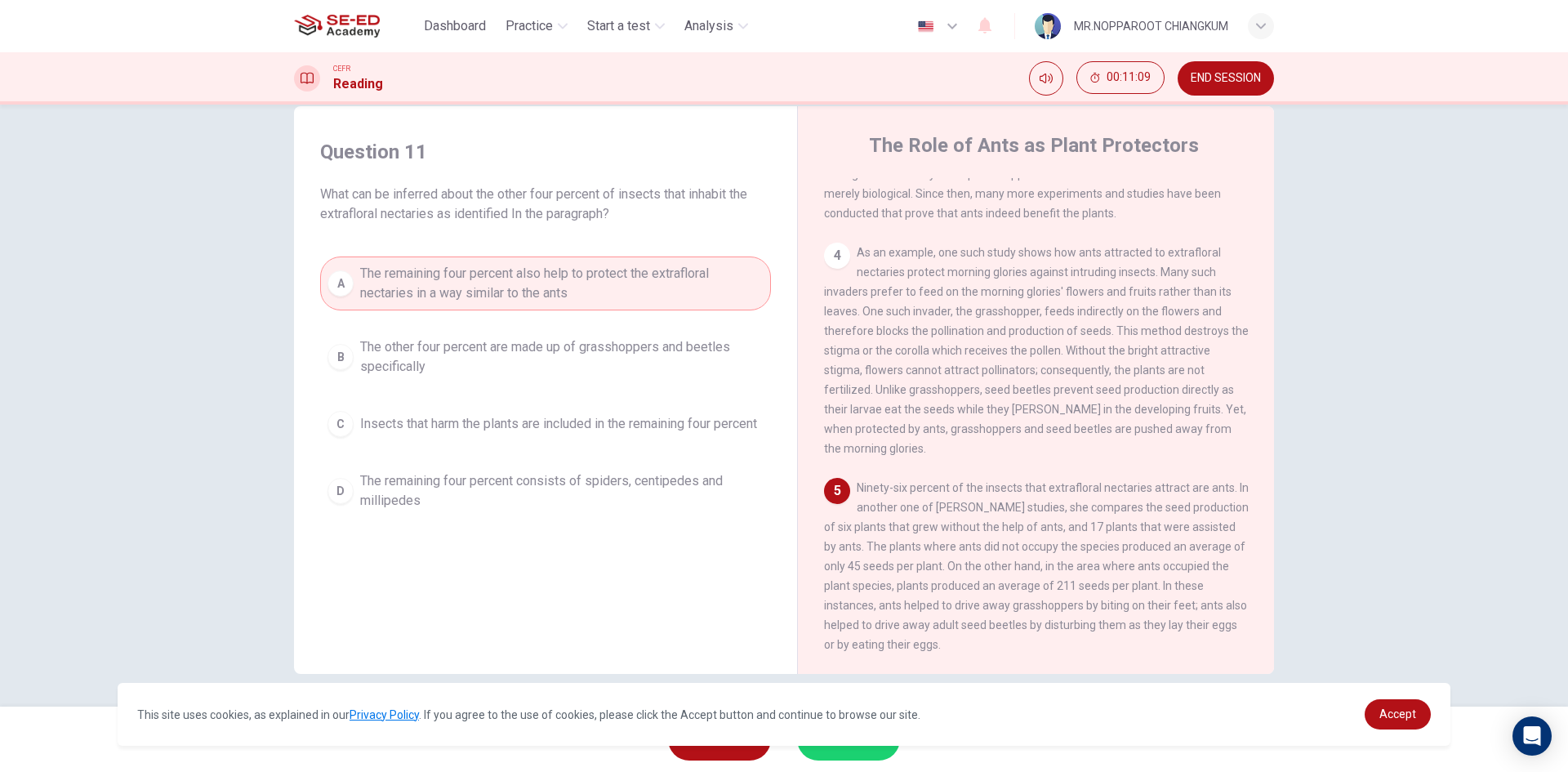
click at [848, 754] on button "SUBMIT" at bounding box center [848, 739] width 103 height 42
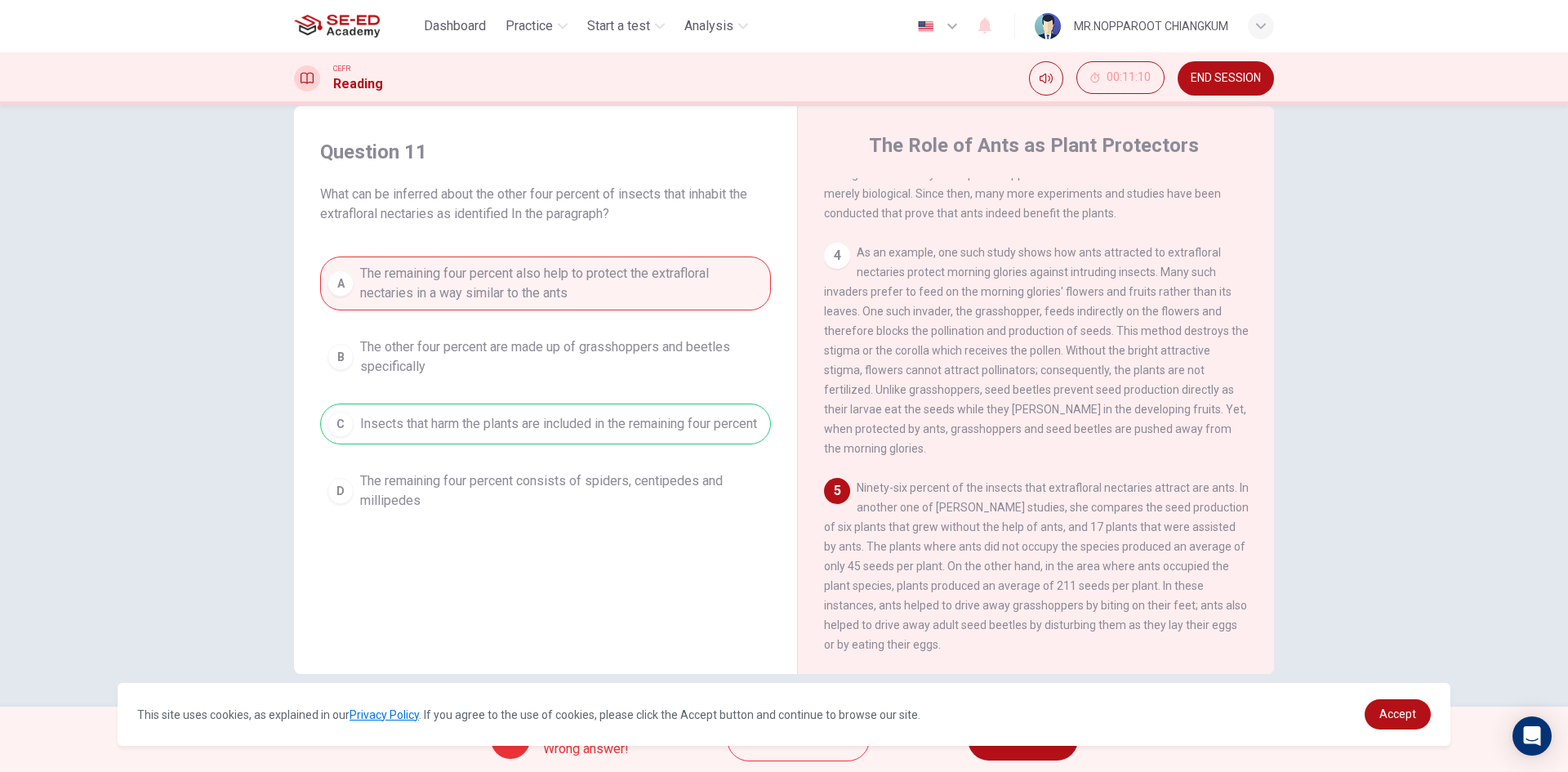
drag, startPoint x: 375, startPoint y: 416, endPoint x: 500, endPoint y: 423, distance: 125.2
click at [500, 423] on div "A The remaining four percent also help to protect the extrafloral nectaries in …" at bounding box center [545, 387] width 451 height 261
click at [1006, 749] on span "NEXT" at bounding box center [1015, 739] width 32 height 23
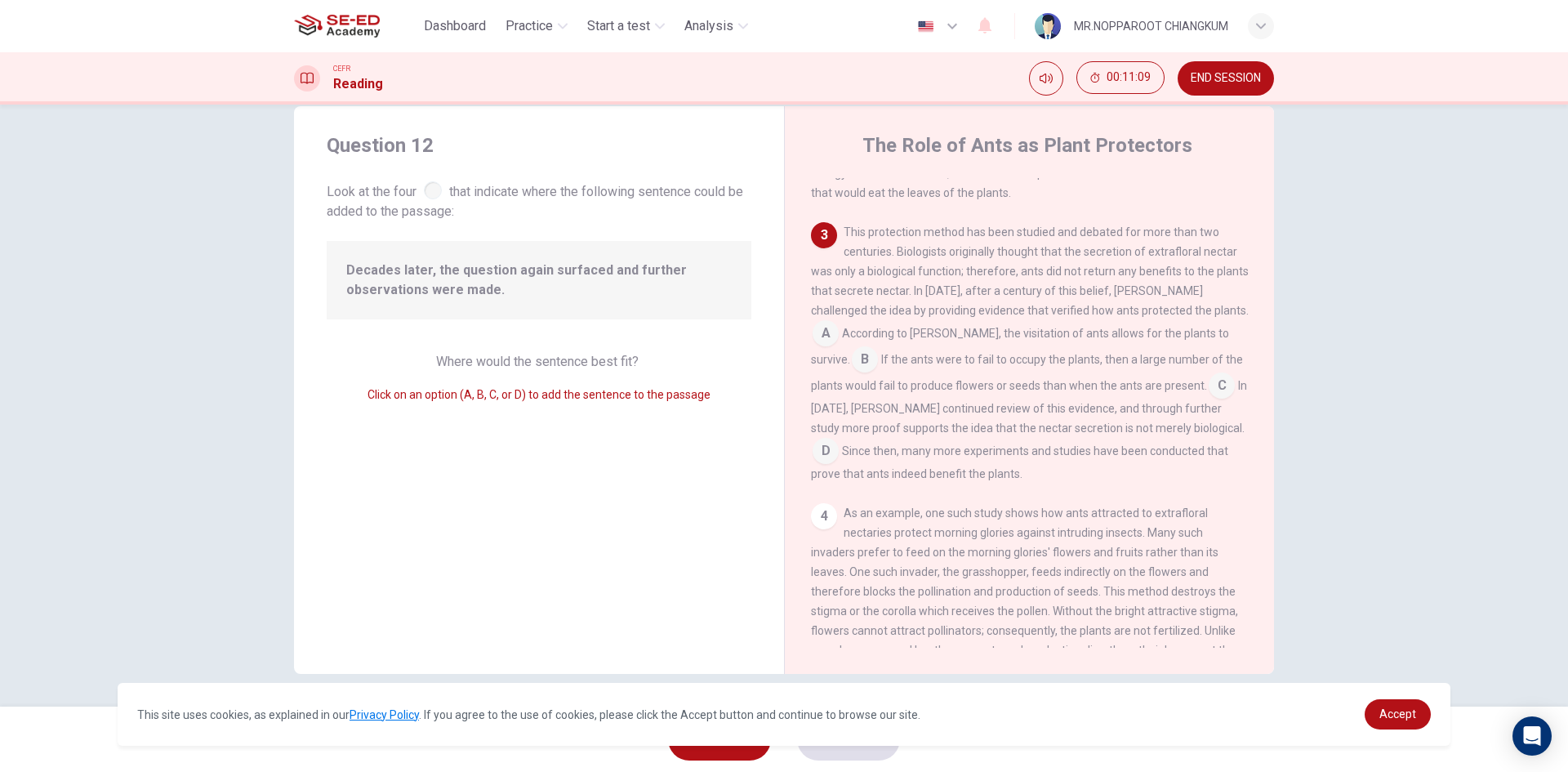
scroll to position [321, 0]
click at [1209, 388] on input at bounding box center [1222, 375] width 27 height 27
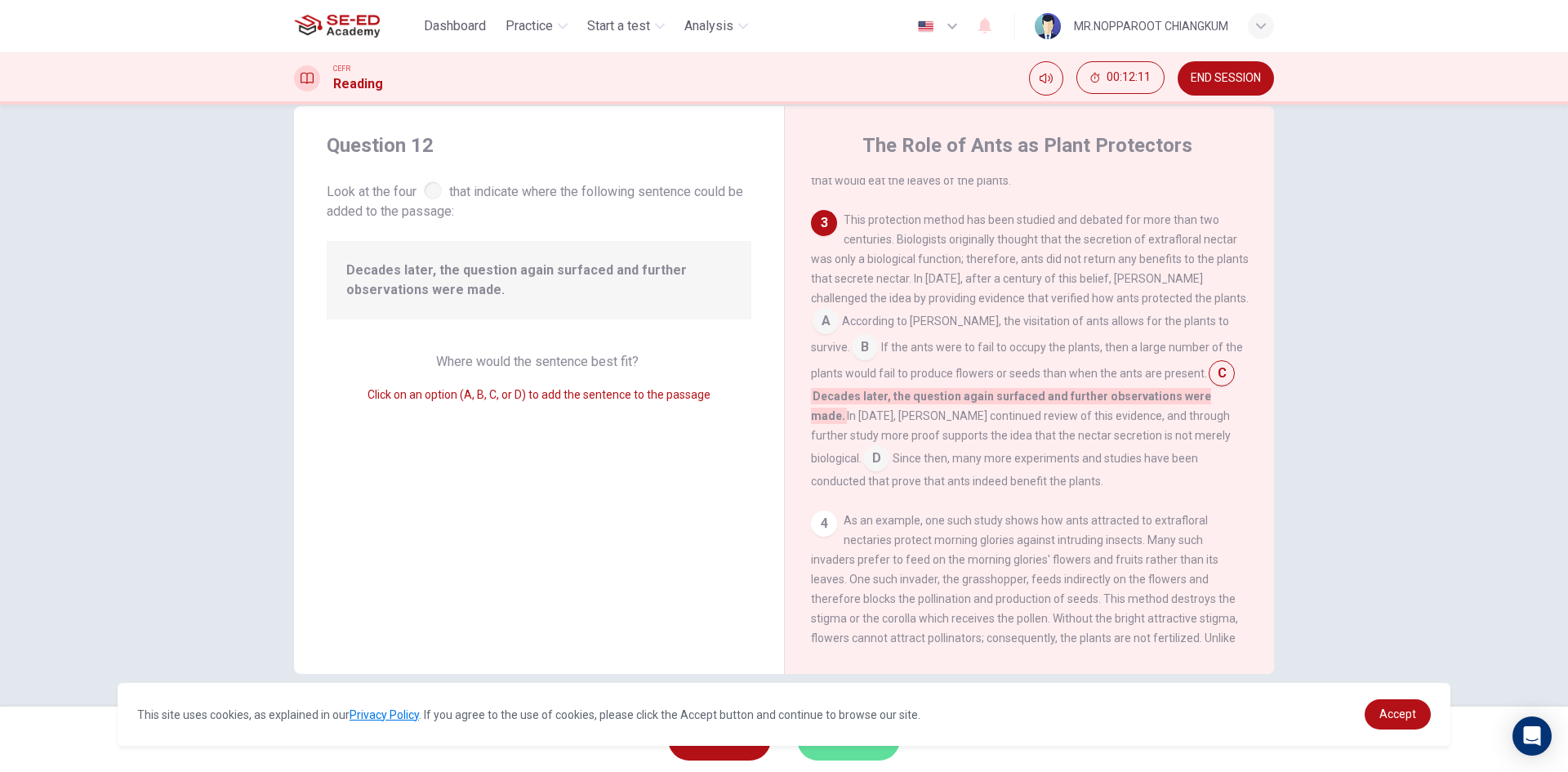
click at [857, 745] on span "SUBMIT" at bounding box center [840, 739] width 48 height 23
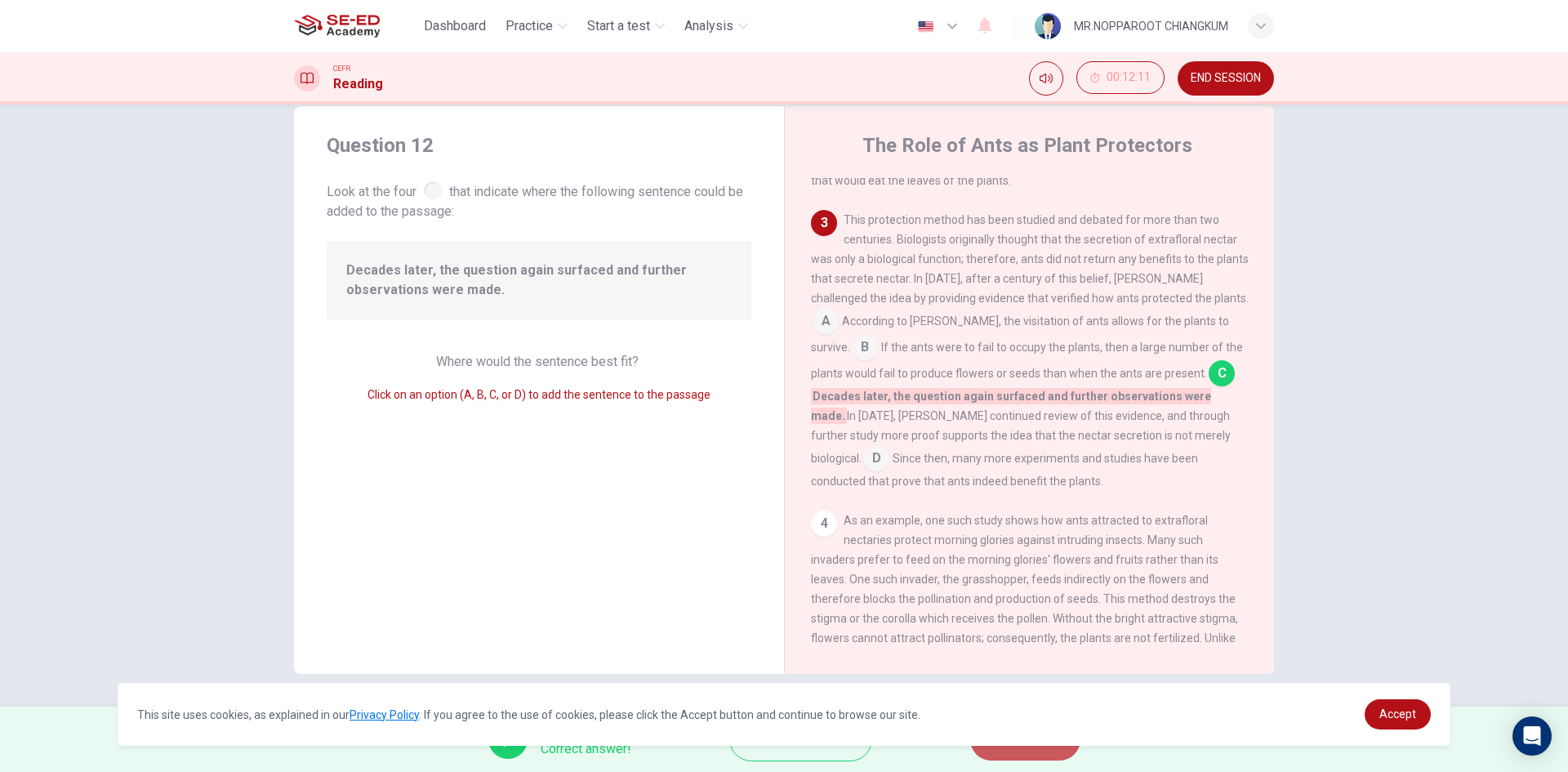
click at [1006, 745] on span "NEXT" at bounding box center [1017, 739] width 32 height 23
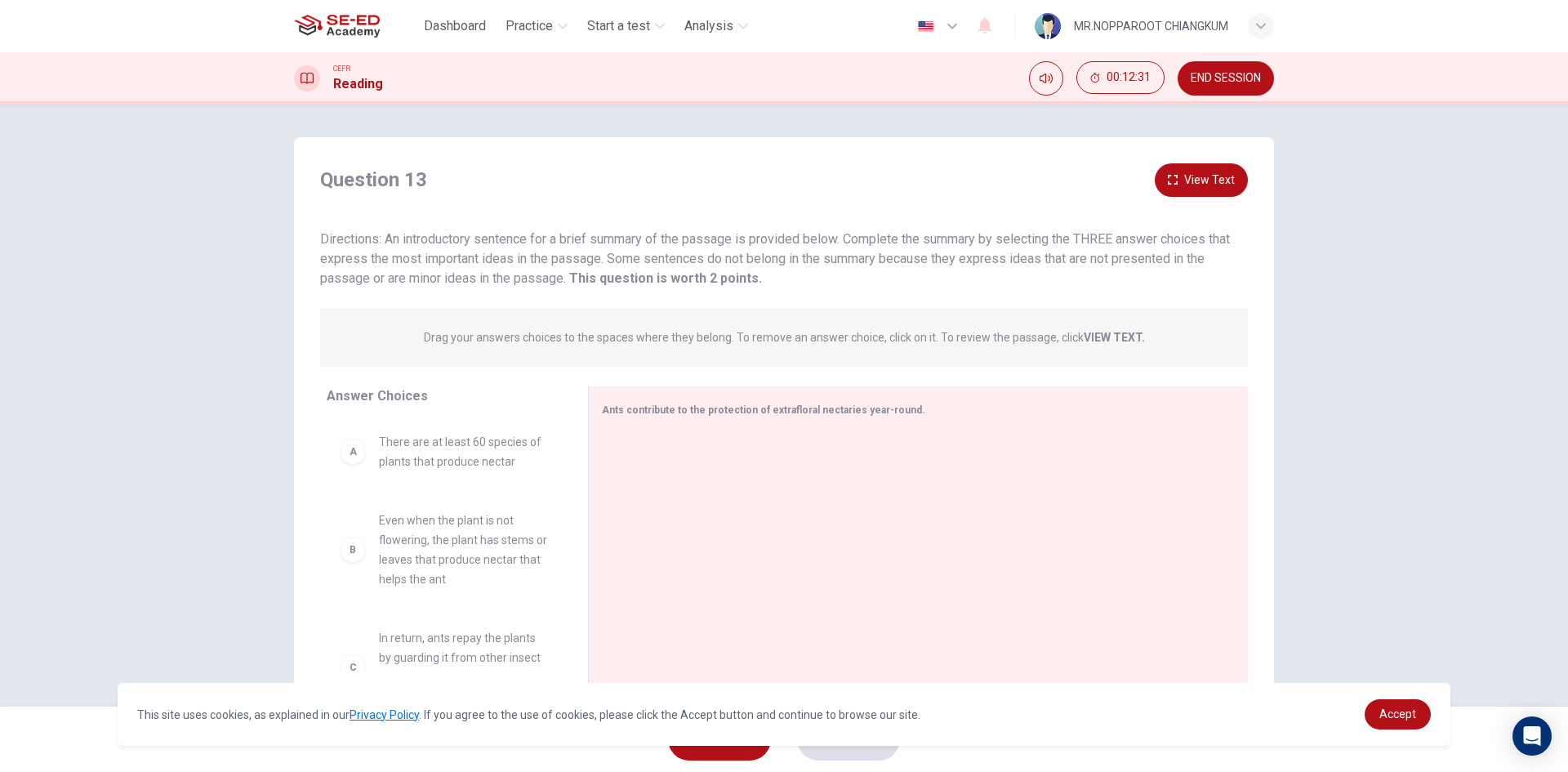
scroll to position [81, 0]
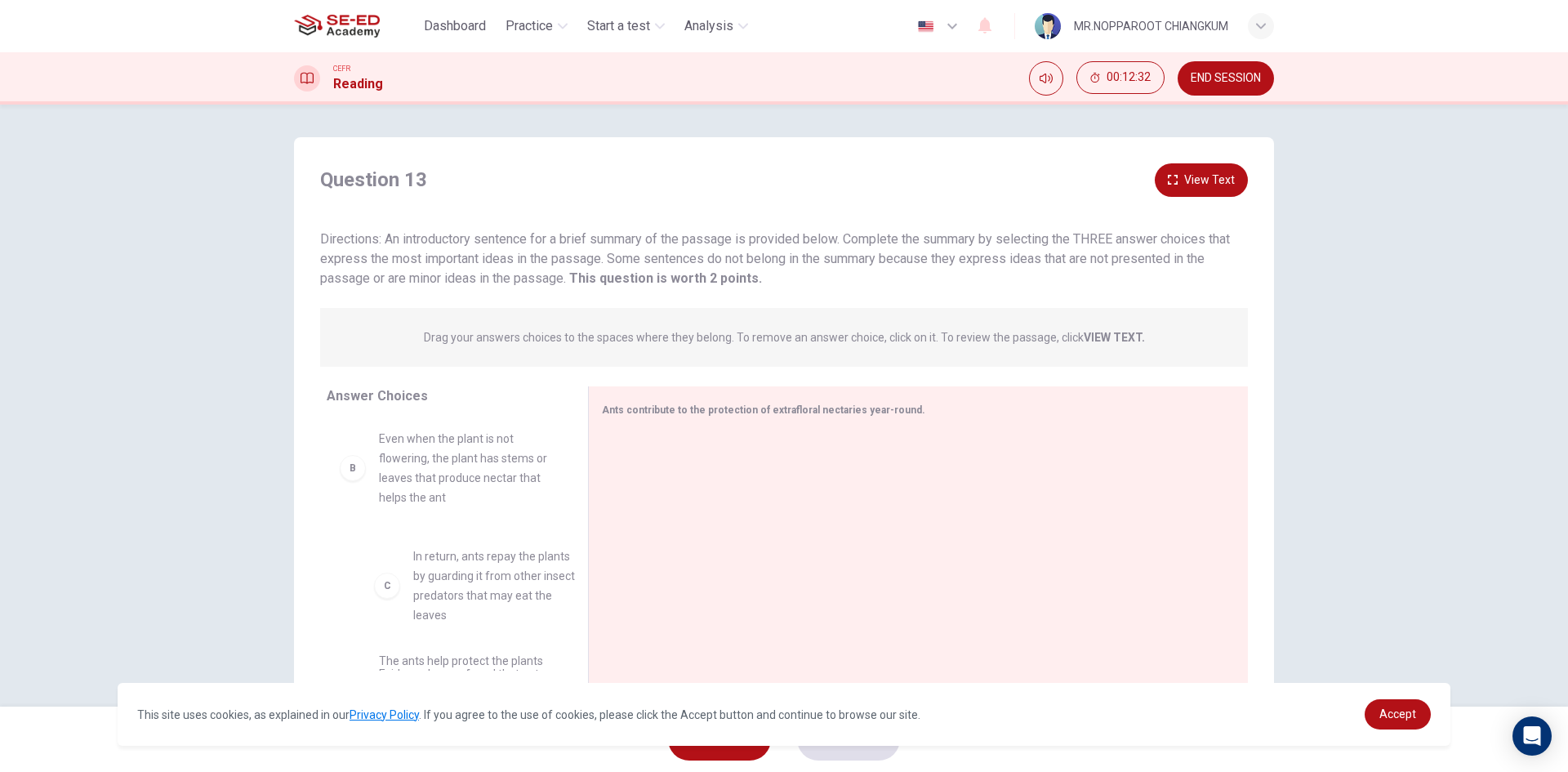
drag, startPoint x: 474, startPoint y: 595, endPoint x: 497, endPoint y: 595, distance: 23.0
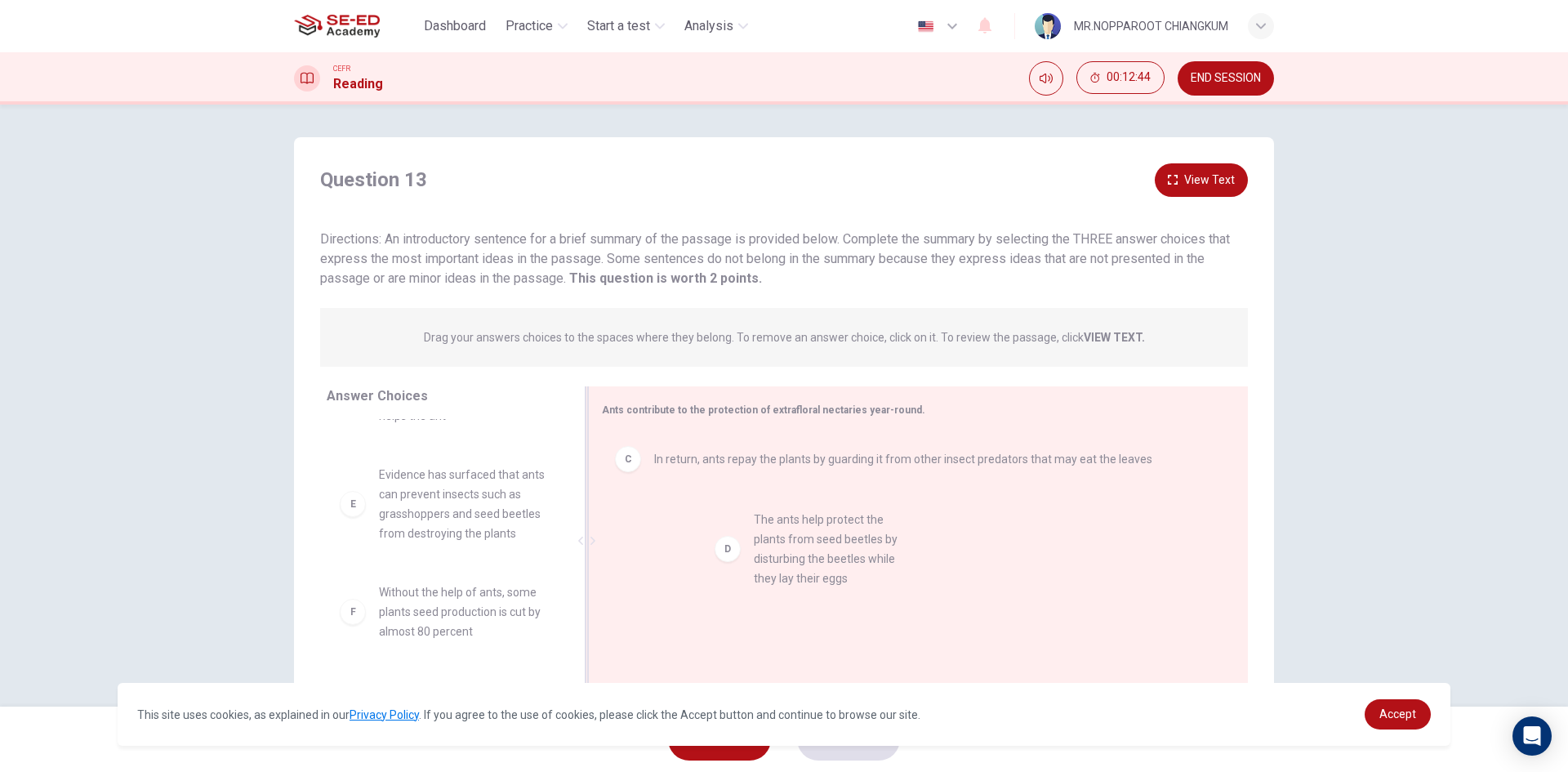
drag, startPoint x: 449, startPoint y: 505, endPoint x: 841, endPoint y: 552, distance: 394.8
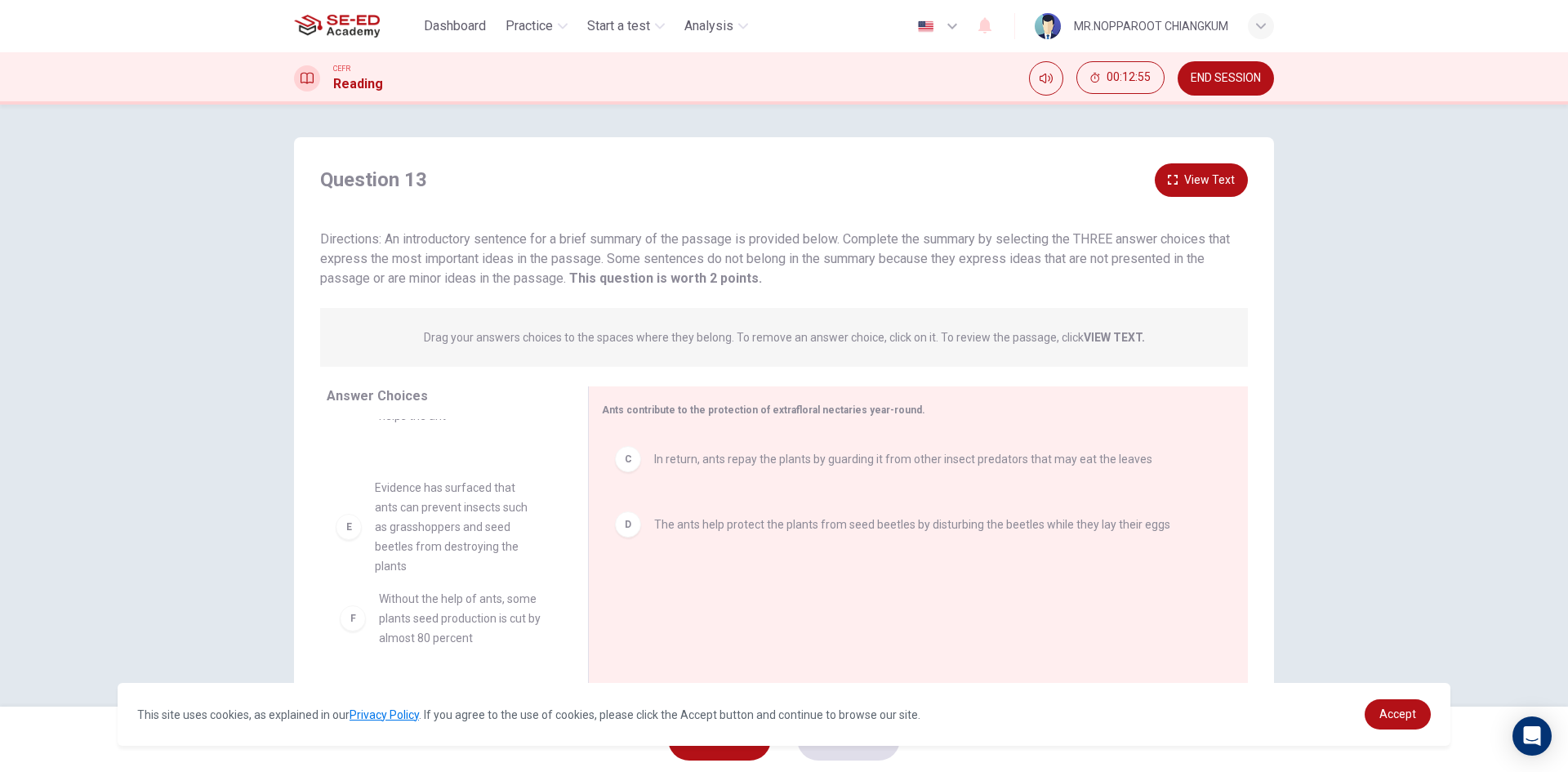
click at [451, 552] on div "A There are at least 60 species of plants that produce nectar B Even when the p…" at bounding box center [451, 544] width 248 height 251
drag, startPoint x: 451, startPoint y: 552, endPoint x: 663, endPoint y: 562, distance: 212.2
click at [663, 562] on div "Answer Choices A There are at least 60 species of plants that produce nectar B …" at bounding box center [784, 544] width 980 height 317
drag, startPoint x: 460, startPoint y: 536, endPoint x: 501, endPoint y: 539, distance: 41.1
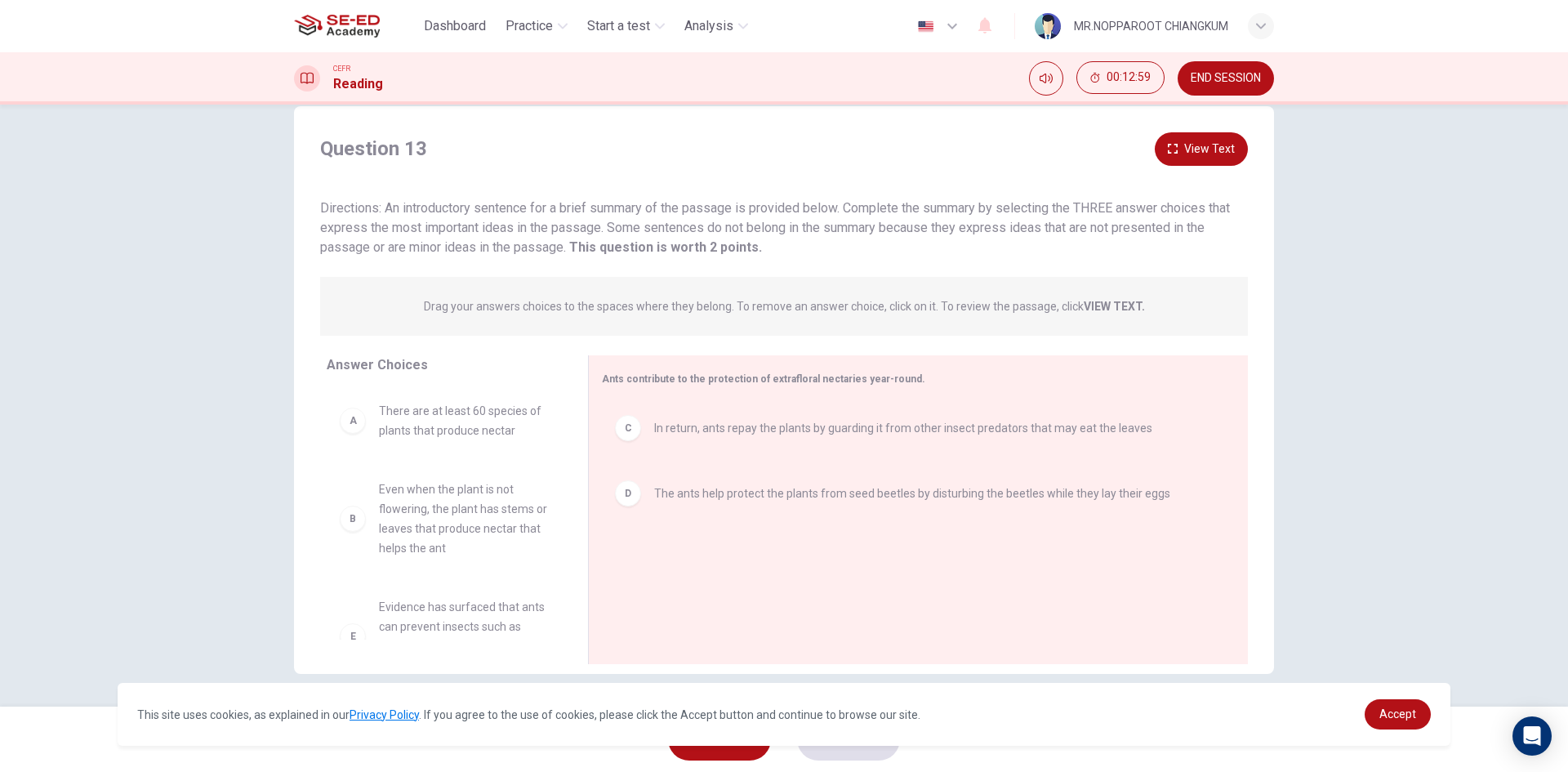
scroll to position [166, 0]
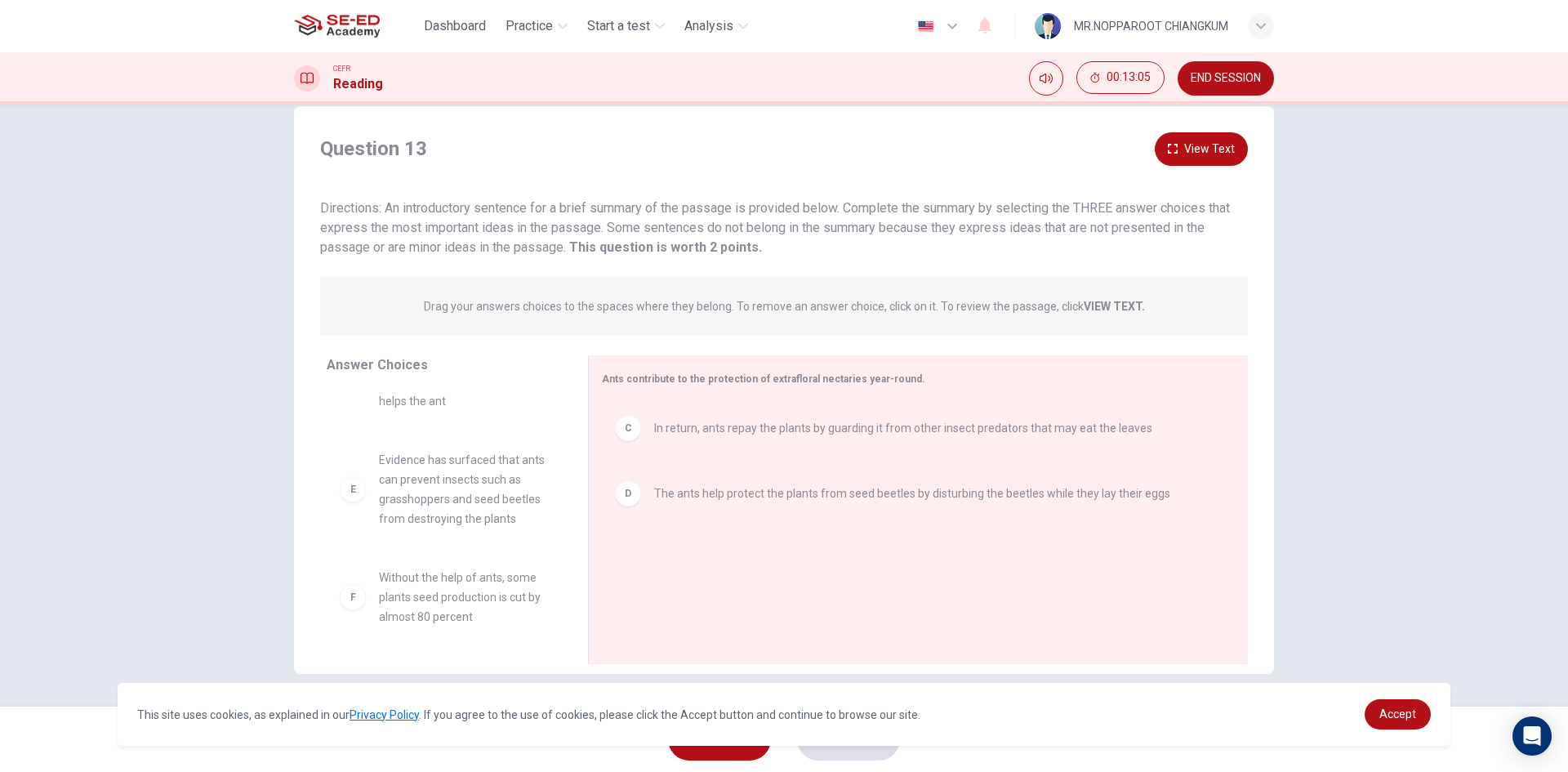
drag, startPoint x: 480, startPoint y: 624, endPoint x: 488, endPoint y: 620, distance: 8.9
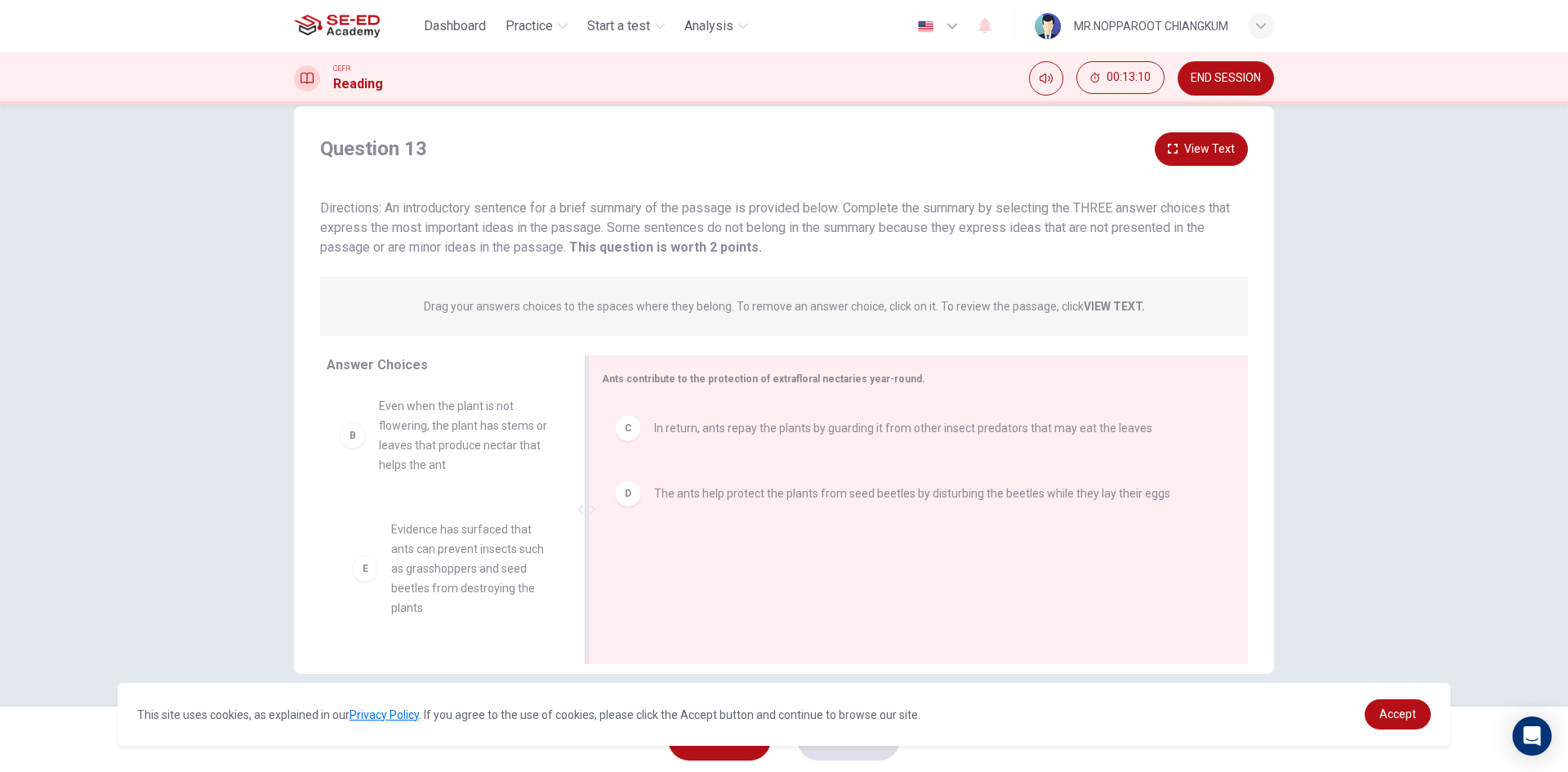
scroll to position [12, 0]
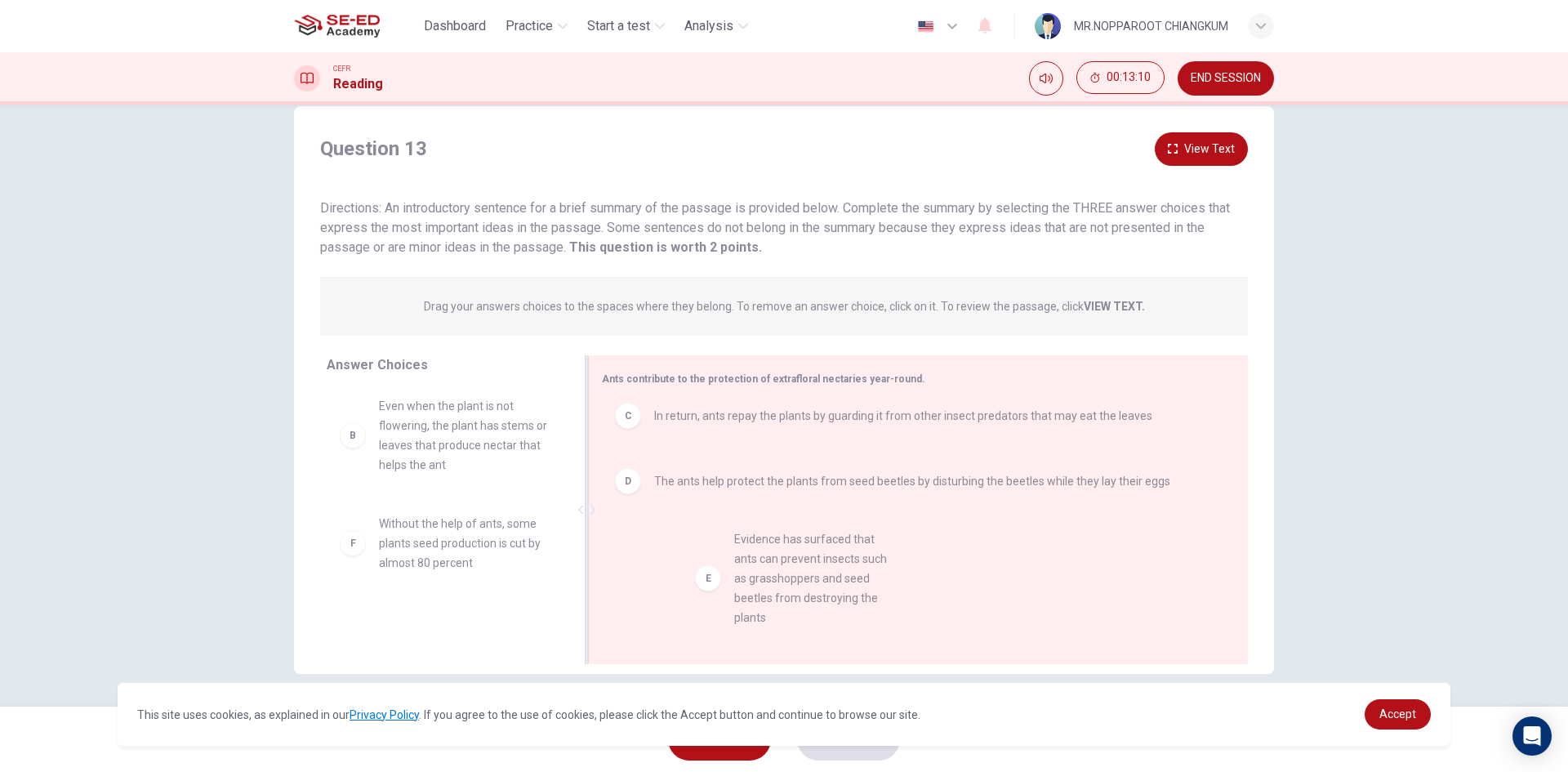
drag, startPoint x: 473, startPoint y: 575, endPoint x: 835, endPoint y: 589, distance: 362.3
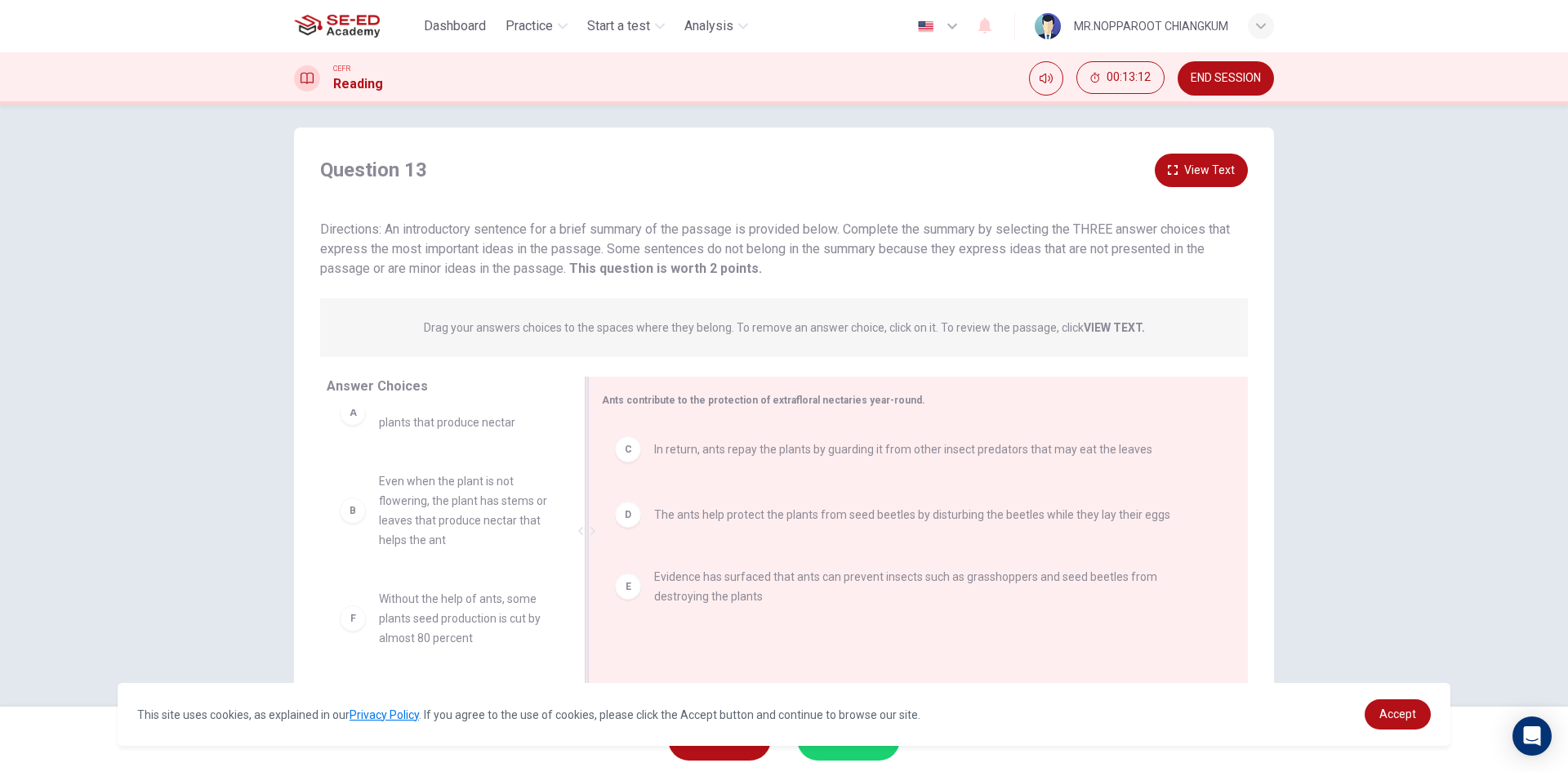
scroll to position [0, 0]
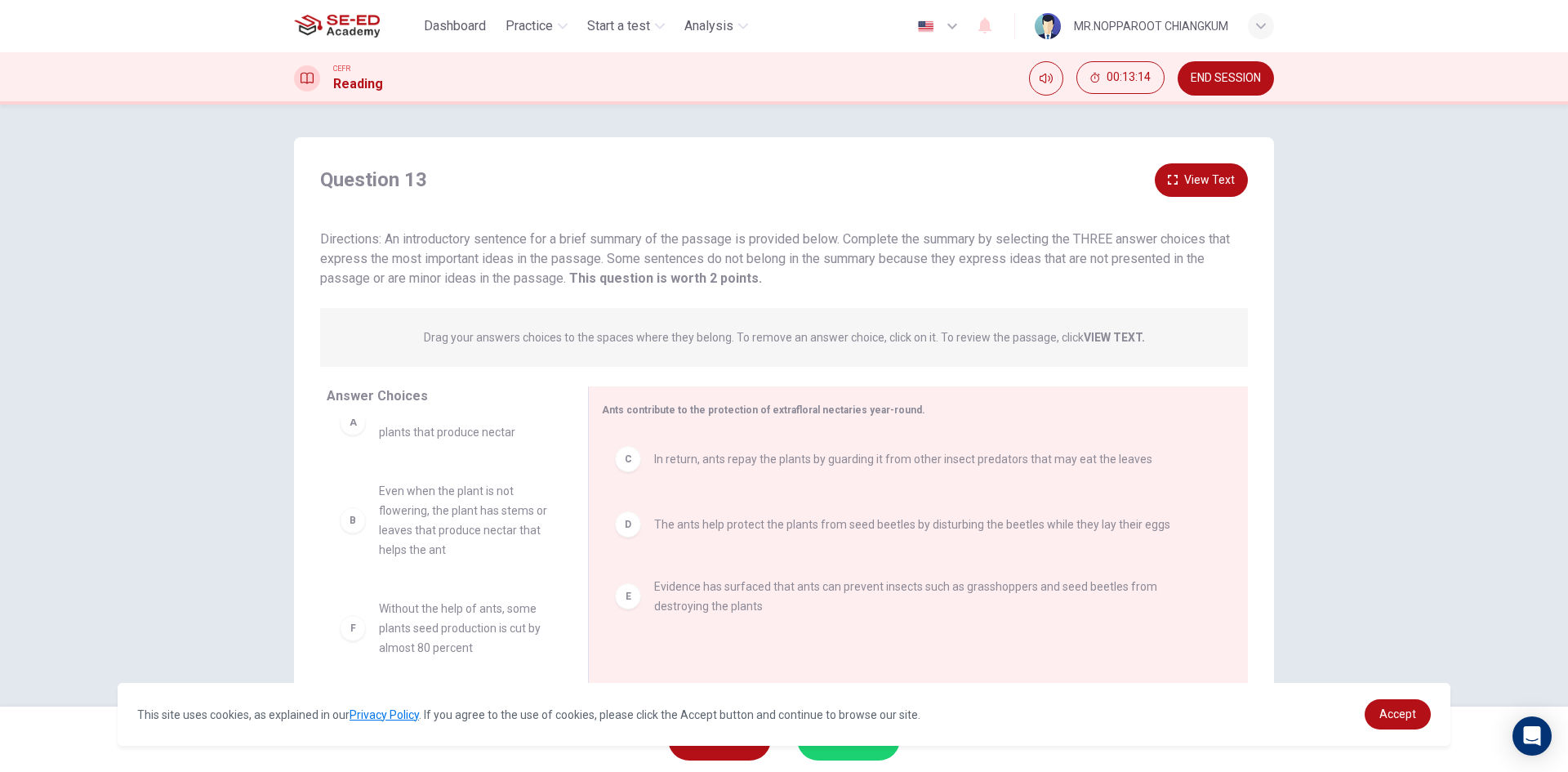
click at [868, 751] on button "SUBMIT" at bounding box center [848, 739] width 103 height 42
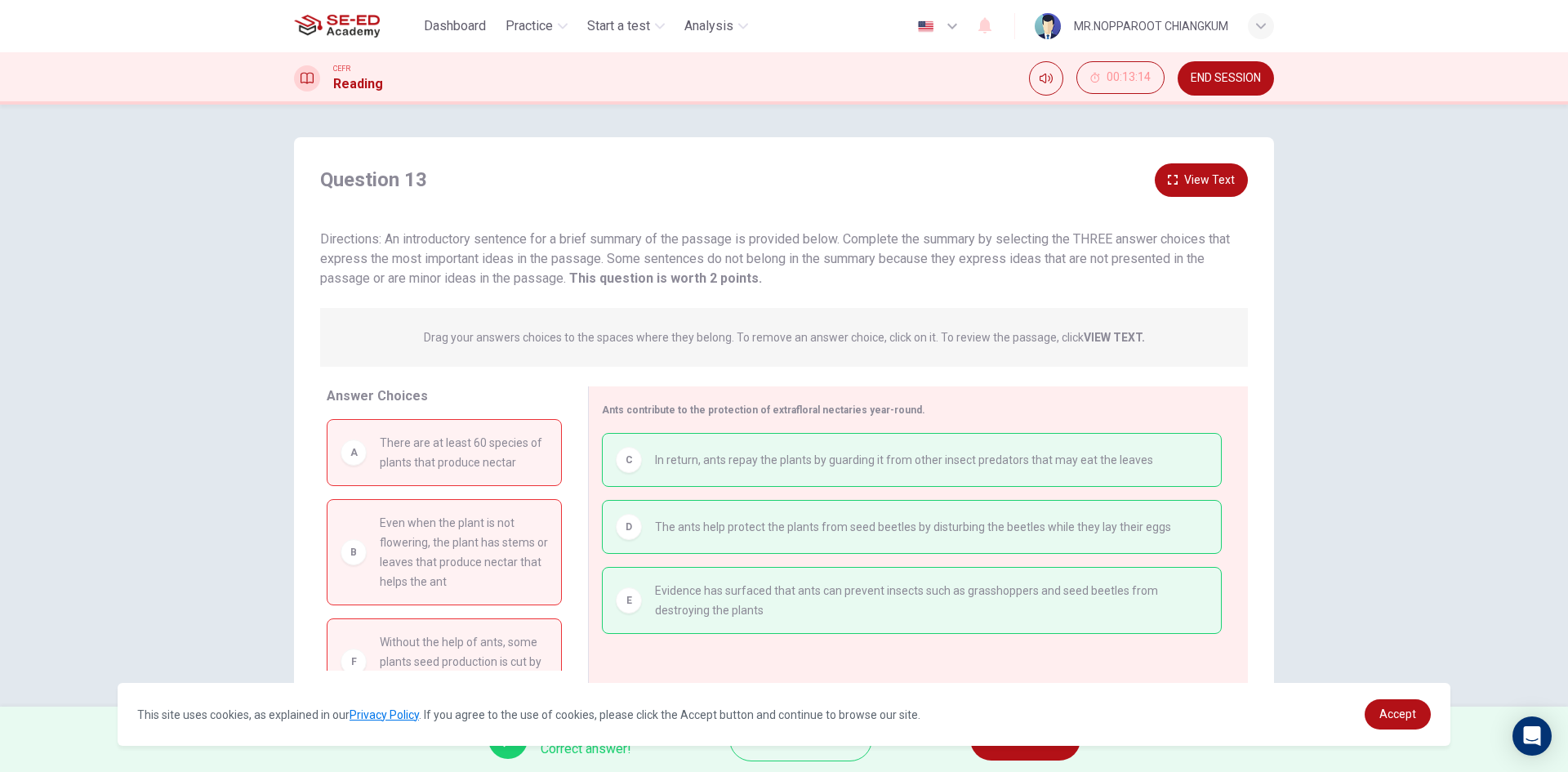
click at [1051, 762] on div "Nice! Correct answer! Explanation NEXT" at bounding box center [784, 739] width 1568 height 66
click at [1045, 755] on button "NEXT" at bounding box center [1025, 739] width 111 height 42
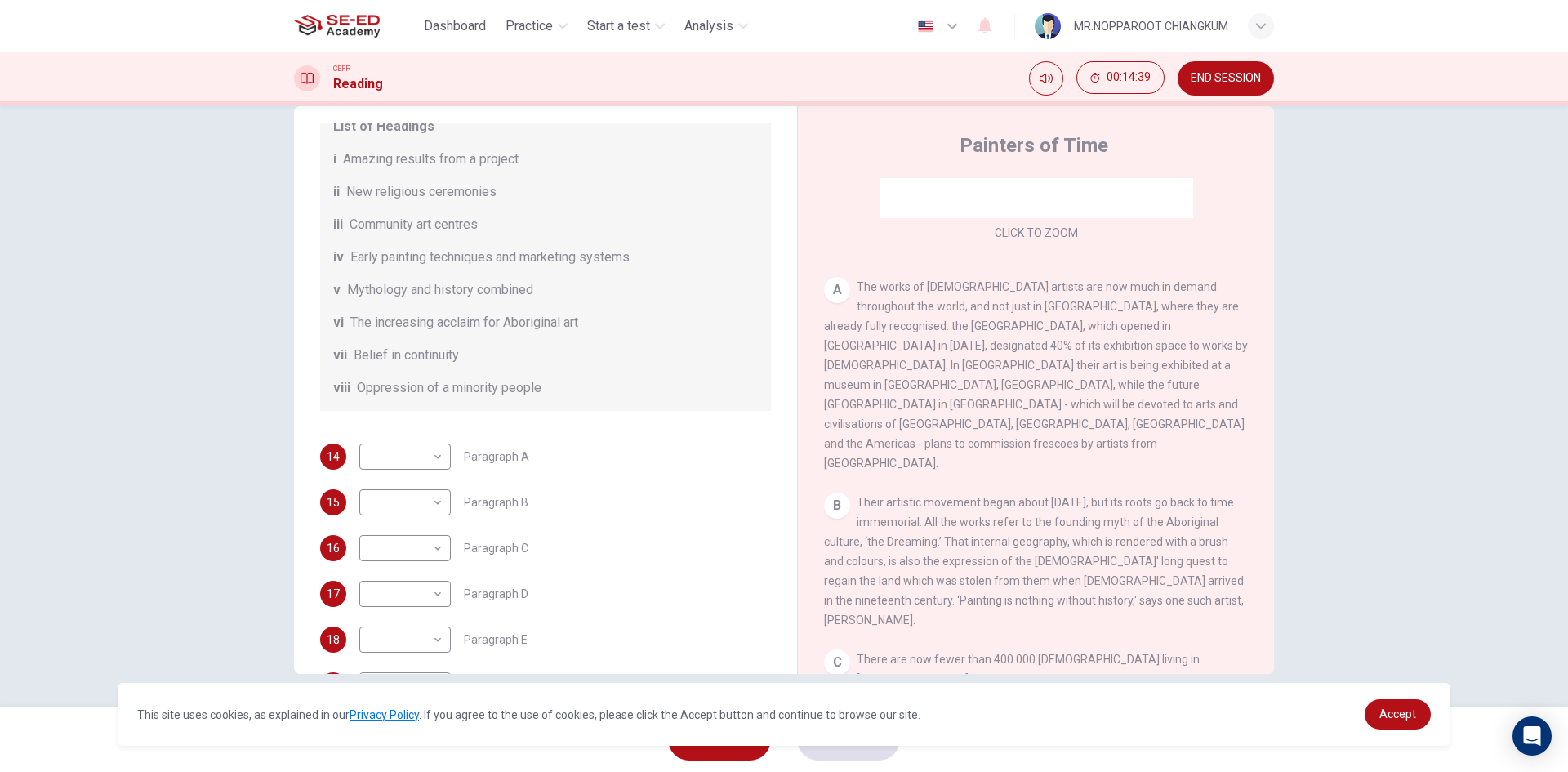
scroll to position [206, 0]
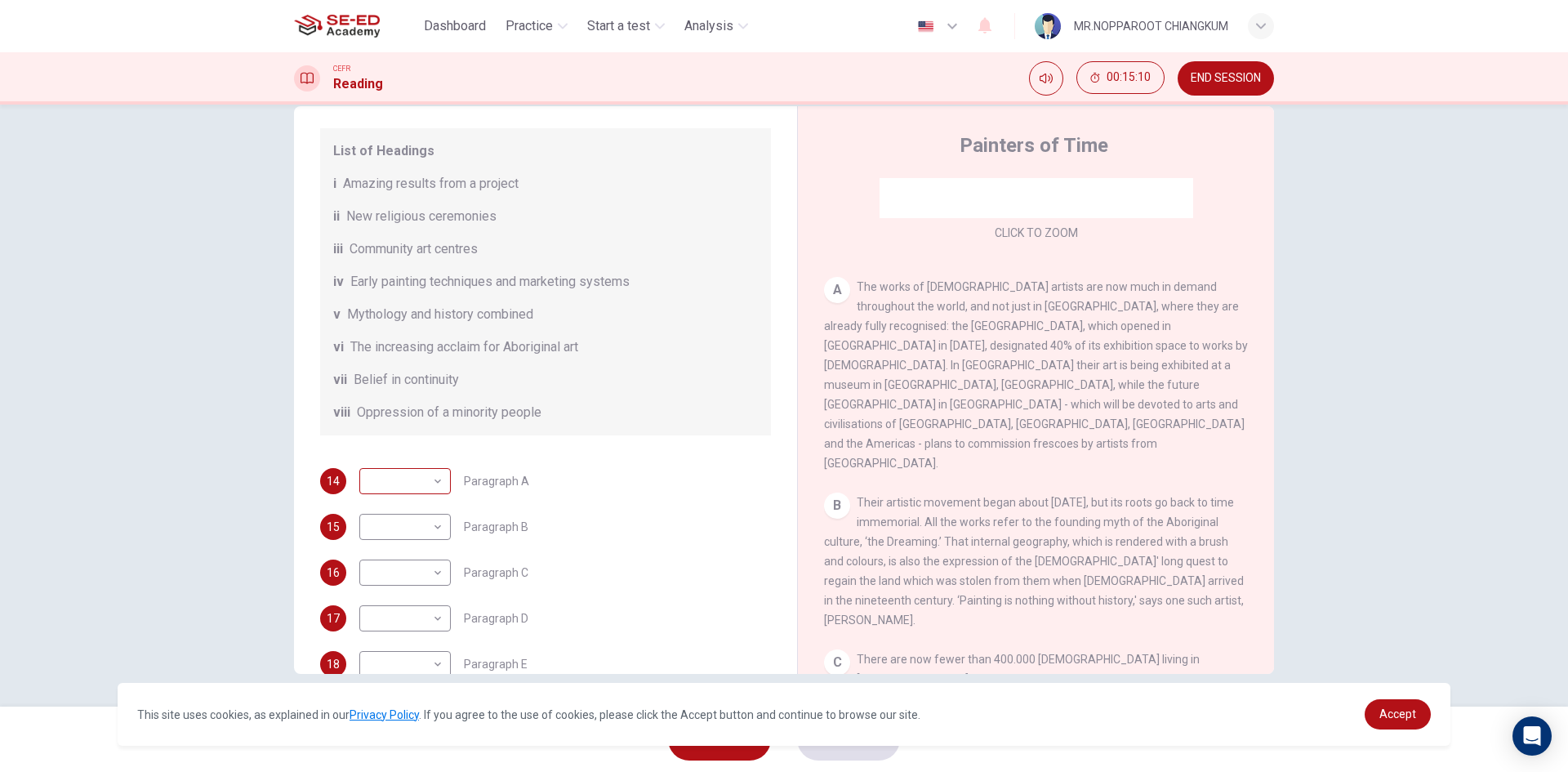
click at [401, 484] on body "This site uses cookies, as explained in our Privacy Policy . If you agree to th…" at bounding box center [784, 386] width 1568 height 772
click at [407, 513] on li "i" at bounding box center [400, 507] width 91 height 27
type input "i"
click at [419, 498] on body "This site uses cookies, as explained in our Privacy Policy . If you agree to th…" at bounding box center [784, 386] width 1568 height 772
click at [560, 498] on div at bounding box center [784, 386] width 1568 height 772
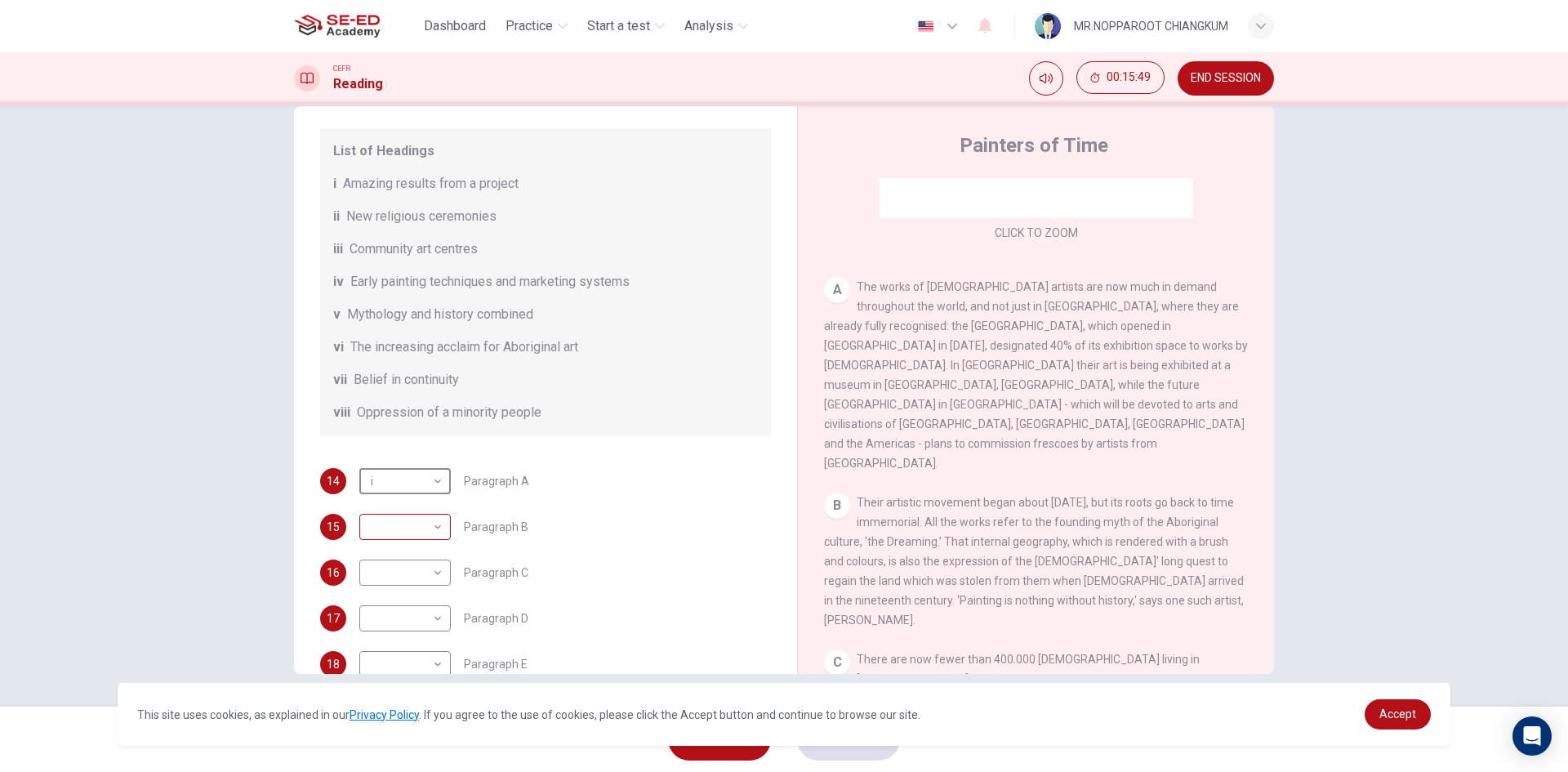
click at [436, 529] on body "This site uses cookies, as explained in our Privacy Policy . If you agree to th…" at bounding box center [784, 386] width 1568 height 772
click at [381, 664] on li "v" at bounding box center [400, 658] width 91 height 27
type input "v"
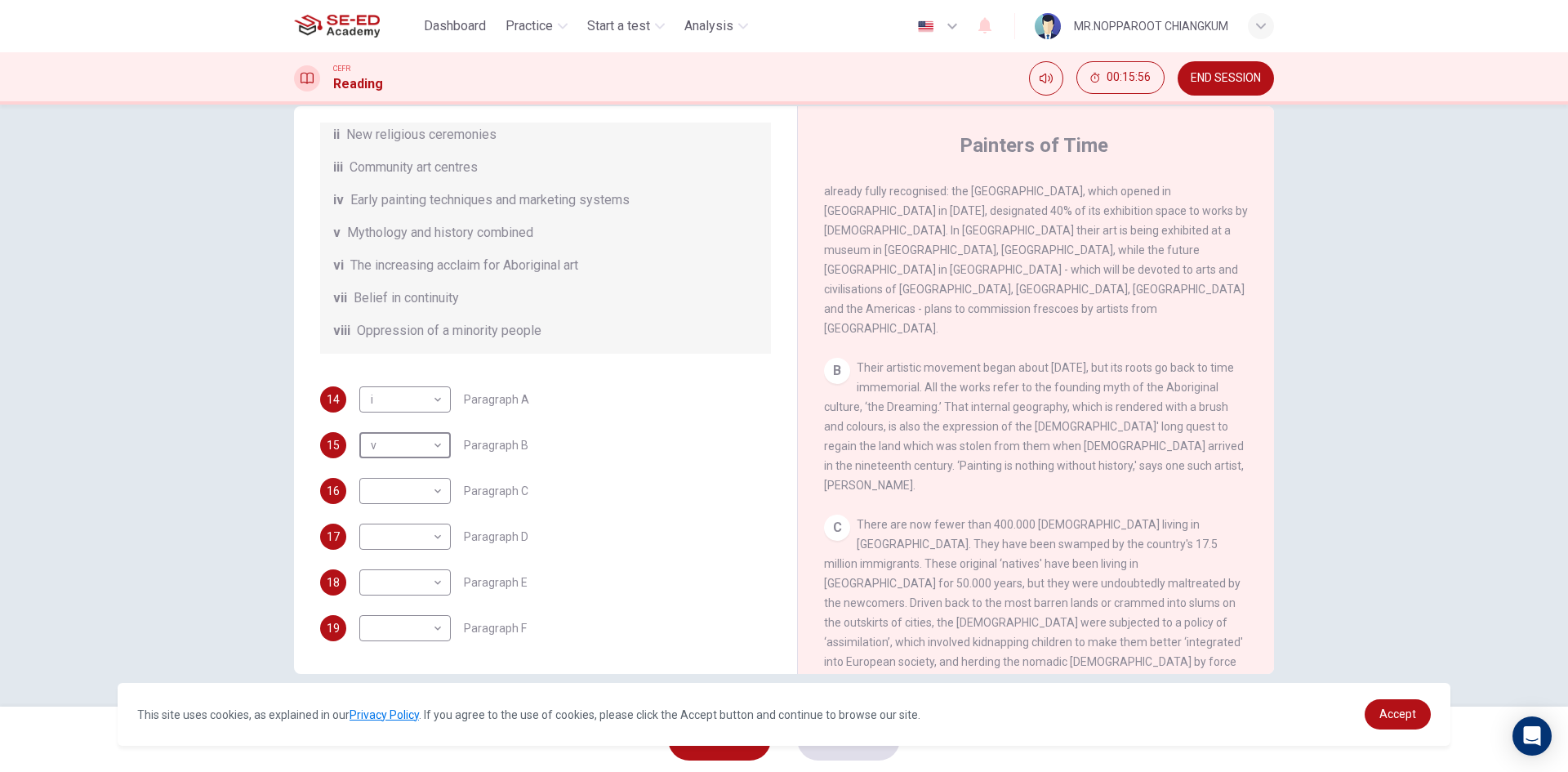
scroll to position [408, 0]
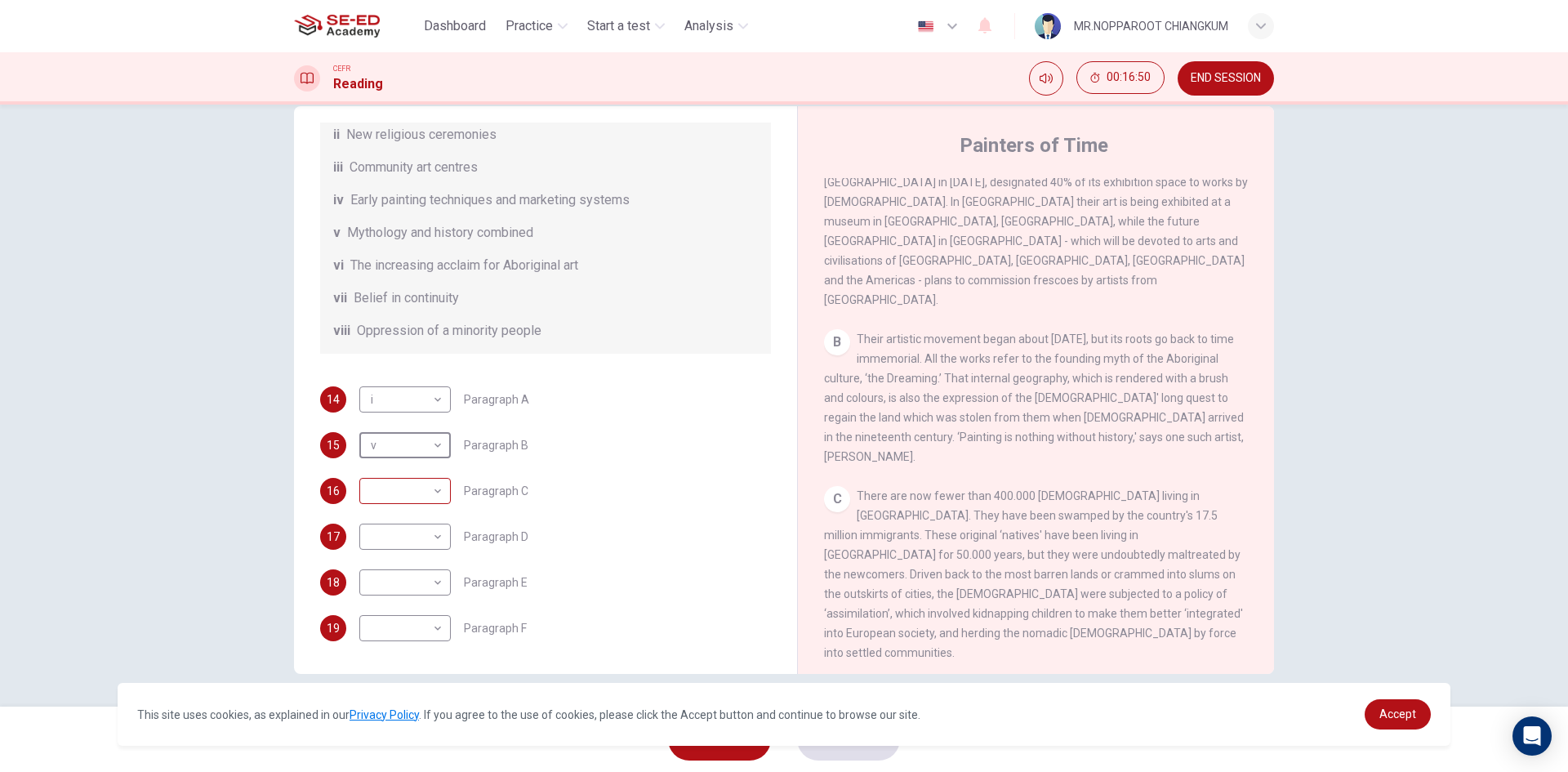
click at [406, 490] on body "This site uses cookies, as explained in our Privacy Policy . If you agree to th…" at bounding box center [784, 386] width 1568 height 772
click at [395, 700] on li "viii" at bounding box center [400, 700] width 91 height 27
type input "viii"
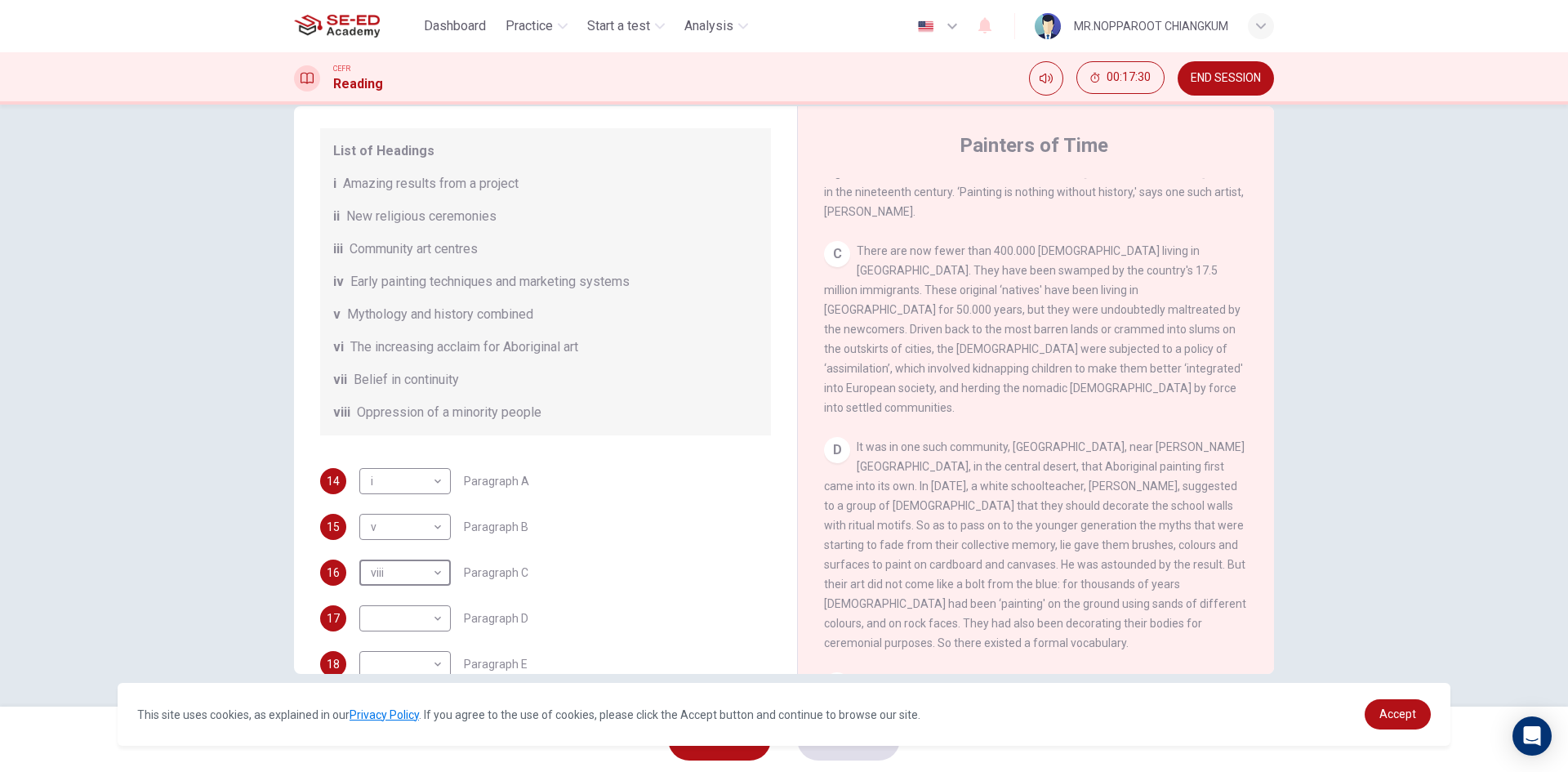
scroll to position [289, 0]
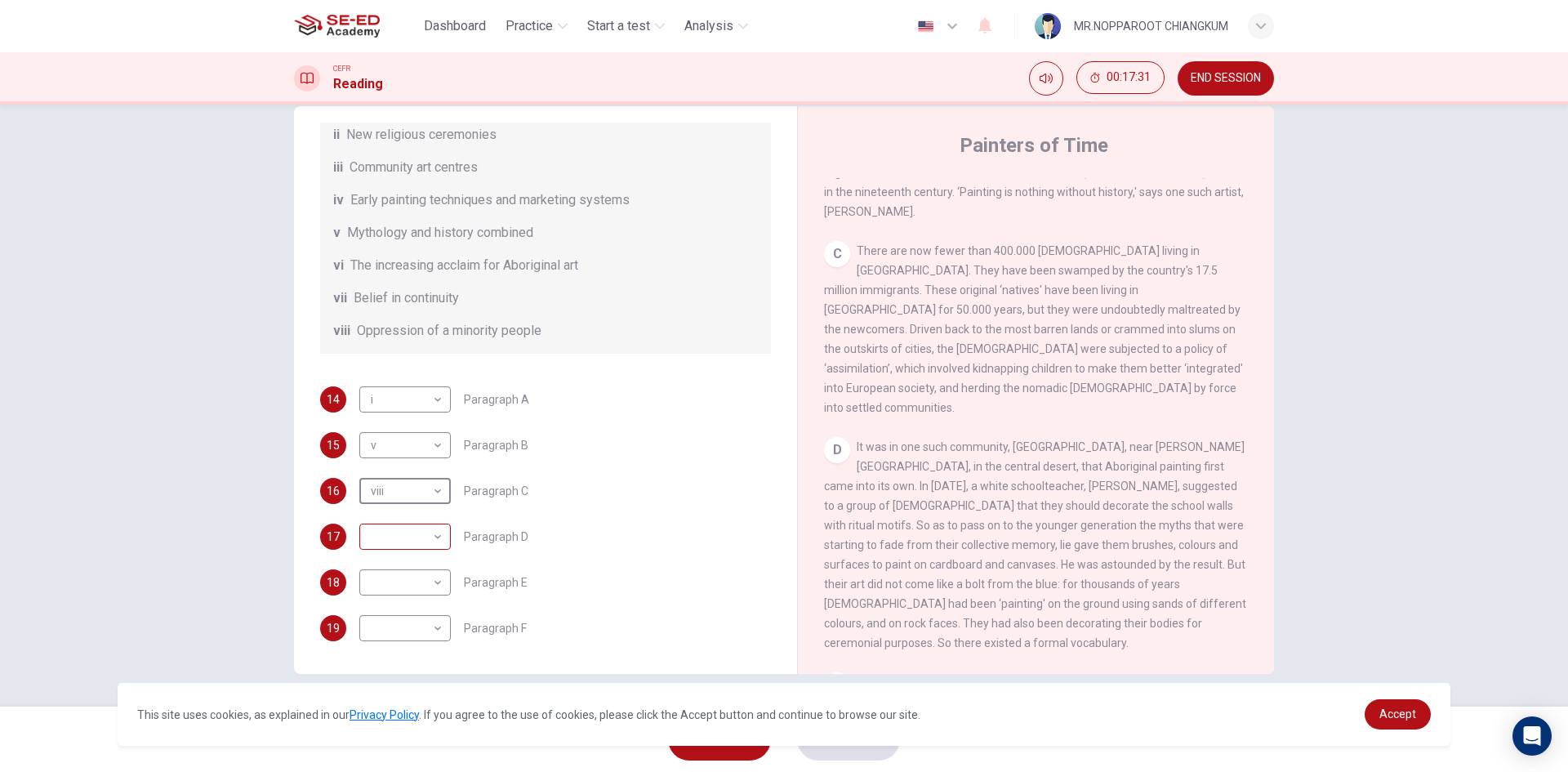
click at [429, 537] on body "This site uses cookies, as explained in our Privacy Policy . If you agree to th…" at bounding box center [784, 386] width 1568 height 772
click at [402, 638] on li "iv" at bounding box center [400, 641] width 91 height 27
type input "iv"
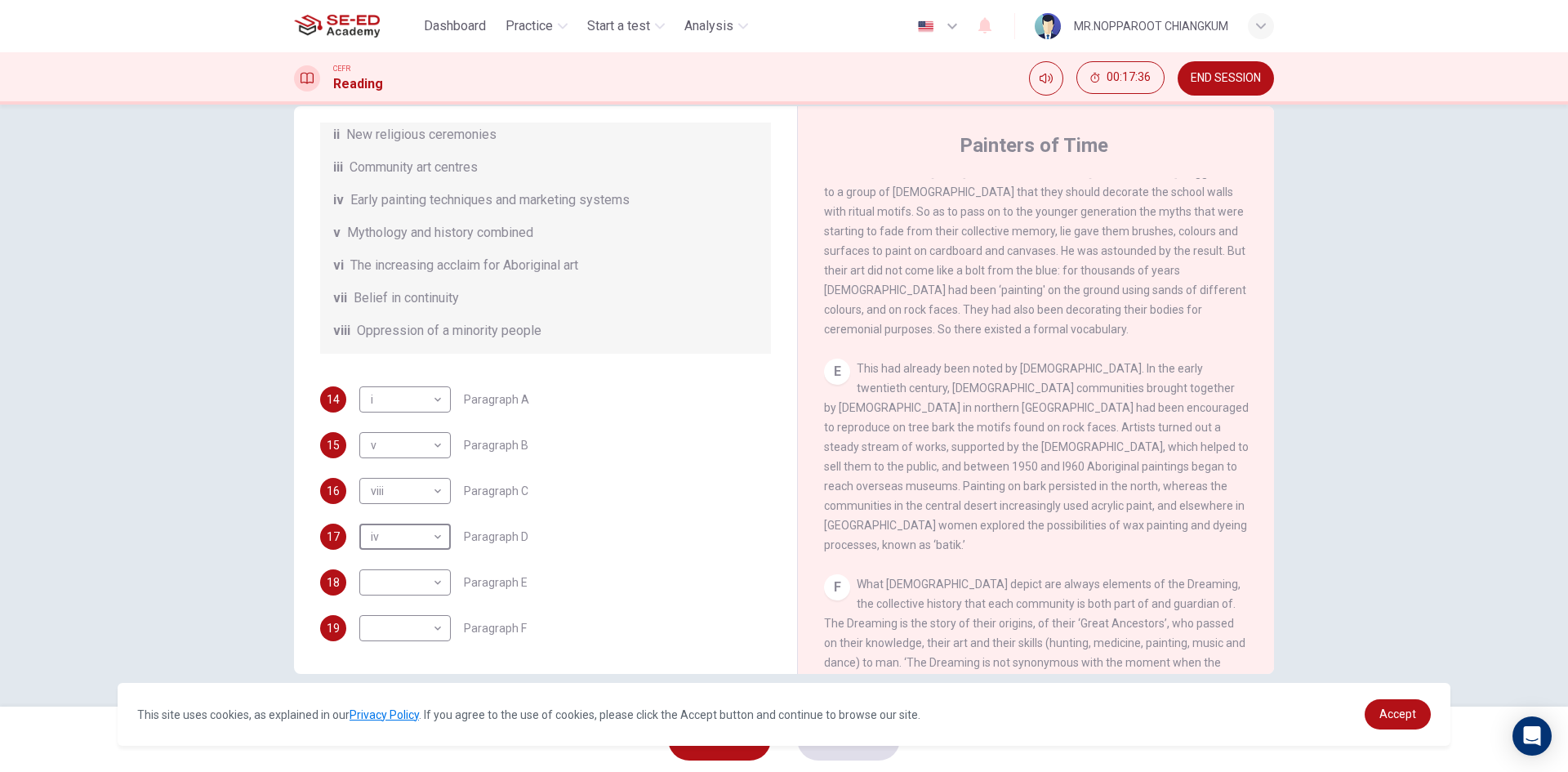
scroll to position [980, 0]
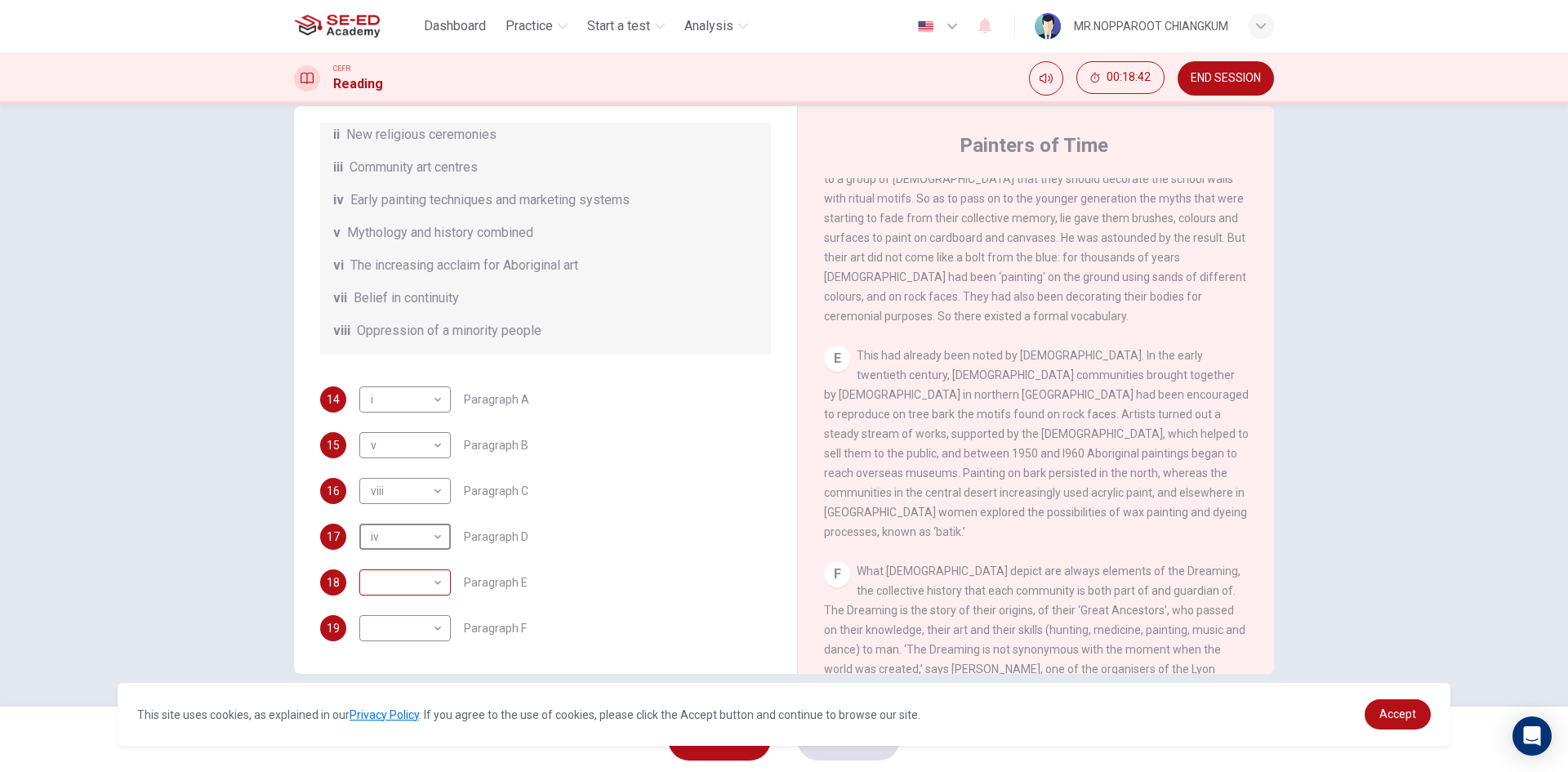
click at [380, 582] on body "This site uses cookies, as explained in our Privacy Policy . If you agree to th…" at bounding box center [784, 386] width 1568 height 772
drag, startPoint x: 375, startPoint y: 634, endPoint x: 382, endPoint y: 647, distance: 14.8
click at [380, 637] on li "iv" at bounding box center [400, 641] width 91 height 27
type input "iv"
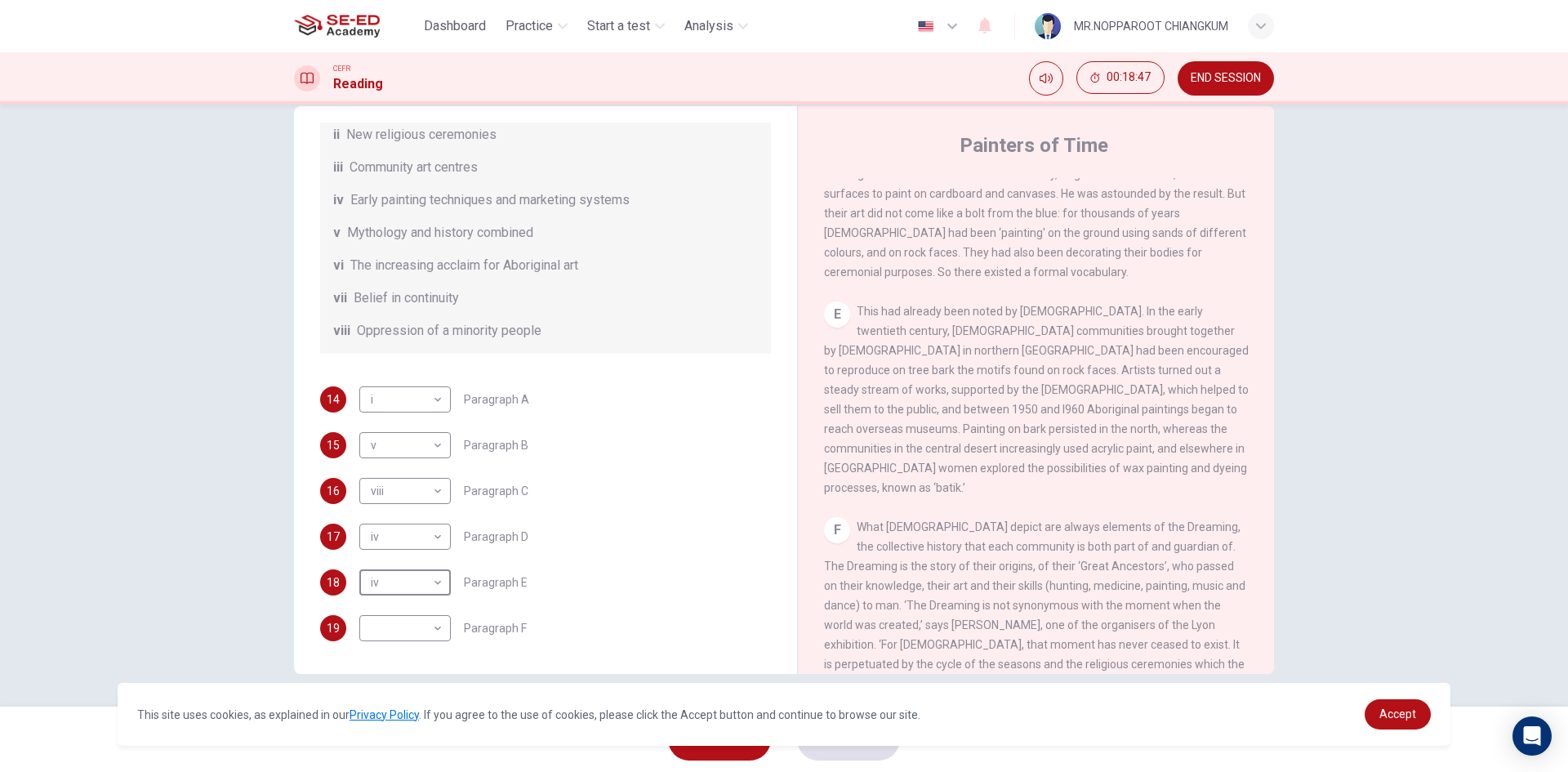
scroll to position [1062, 0]
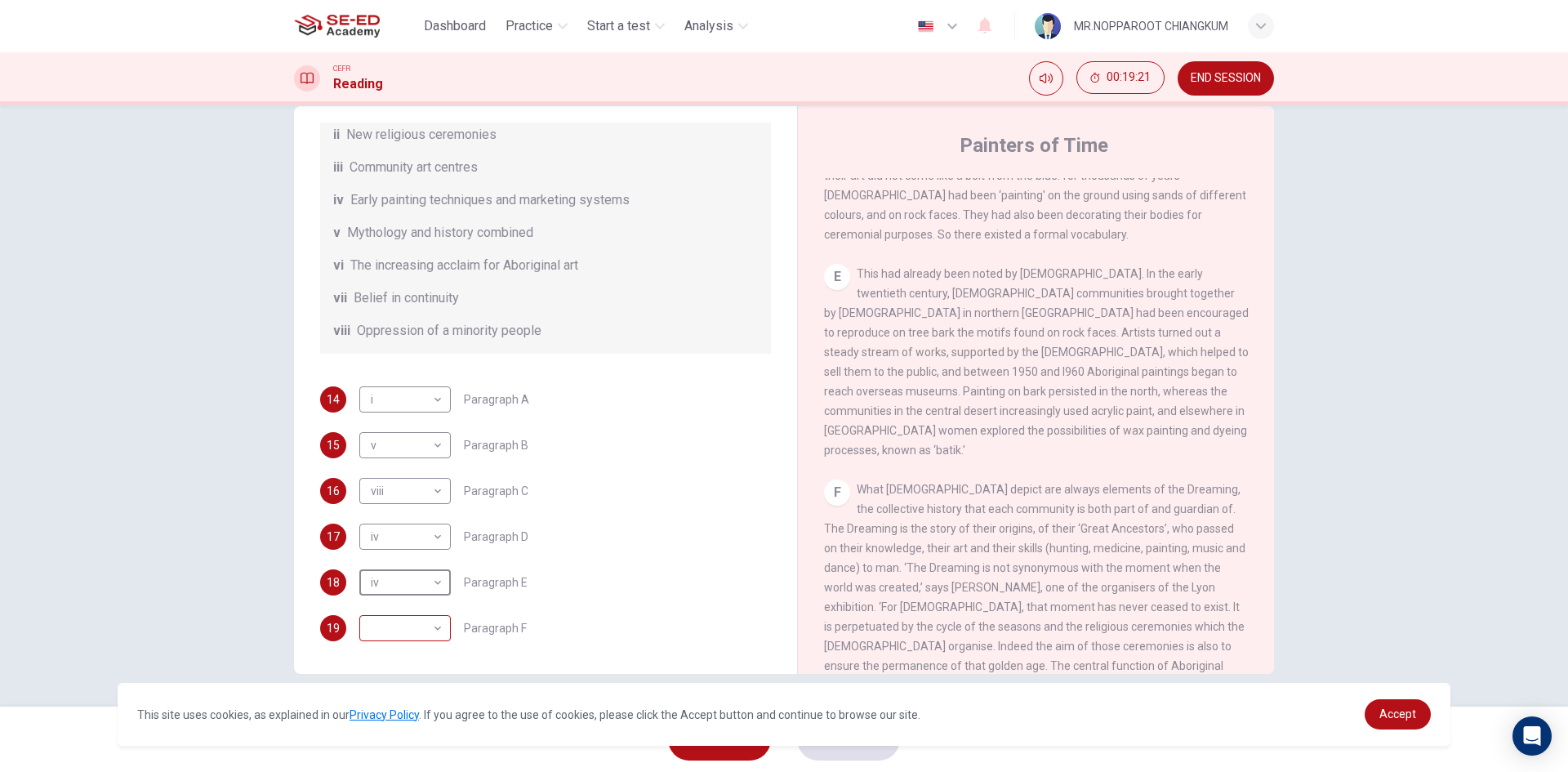
click at [388, 630] on body "This site uses cookies, as explained in our Privacy Policy . If you agree to th…" at bounding box center [784, 386] width 1568 height 772
click at [398, 606] on li "iii" at bounding box center [400, 615] width 91 height 27
type input "iii"
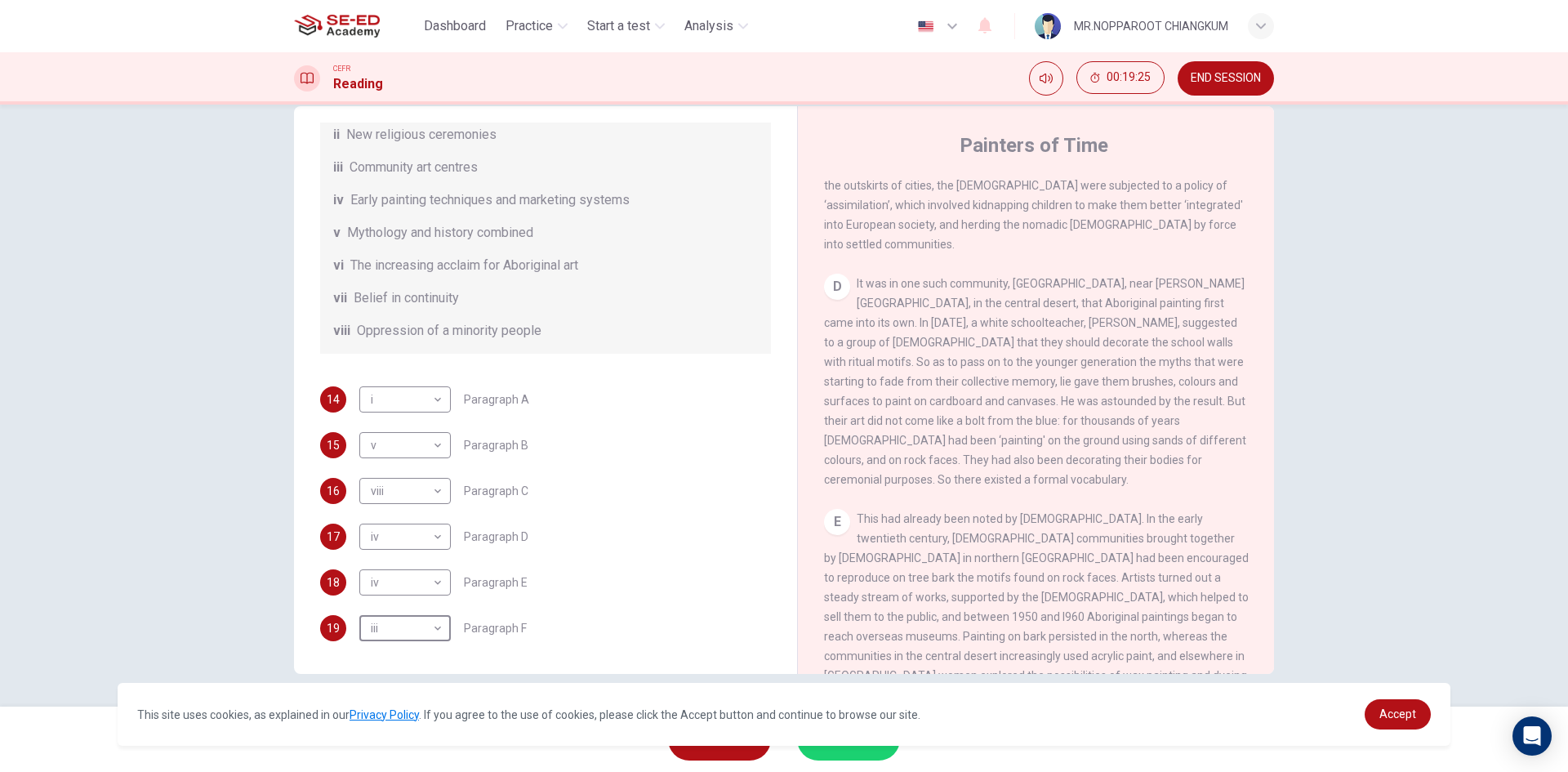
scroll to position [735, 0]
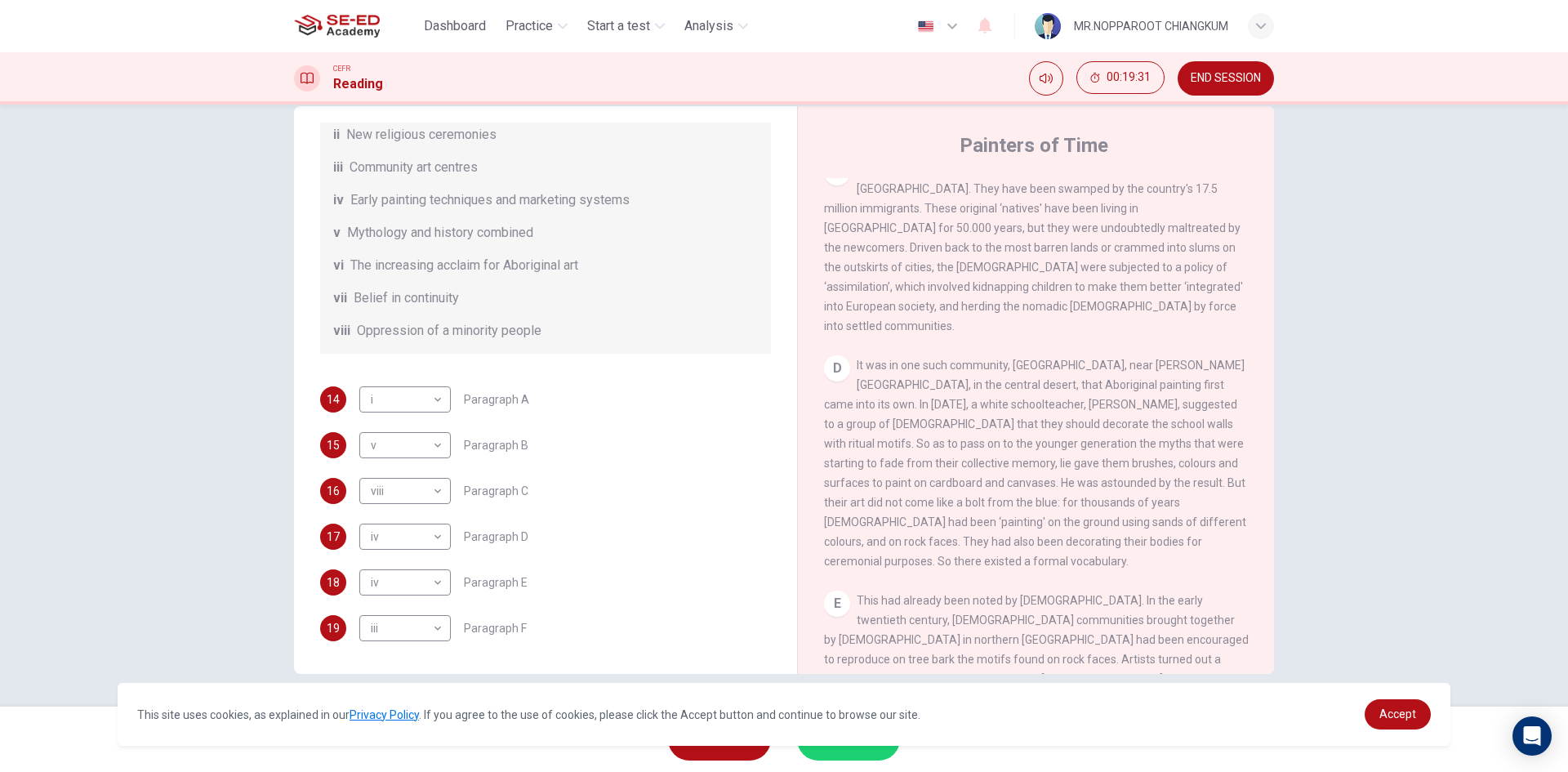
drag, startPoint x: 838, startPoint y: 367, endPoint x: 1023, endPoint y: 384, distance: 185.8
click at [1022, 384] on span "It was in one such community, Papunya, near Alice Springs, in the central deser…" at bounding box center [1035, 463] width 422 height 209
drag, startPoint x: 985, startPoint y: 385, endPoint x: 1092, endPoint y: 398, distance: 107.8
click at [1051, 388] on span "It was in one such community, Papunya, near Alice Springs, in the central deser…" at bounding box center [1035, 463] width 422 height 209
drag, startPoint x: 355, startPoint y: 264, endPoint x: 365, endPoint y: 266, distance: 10.2
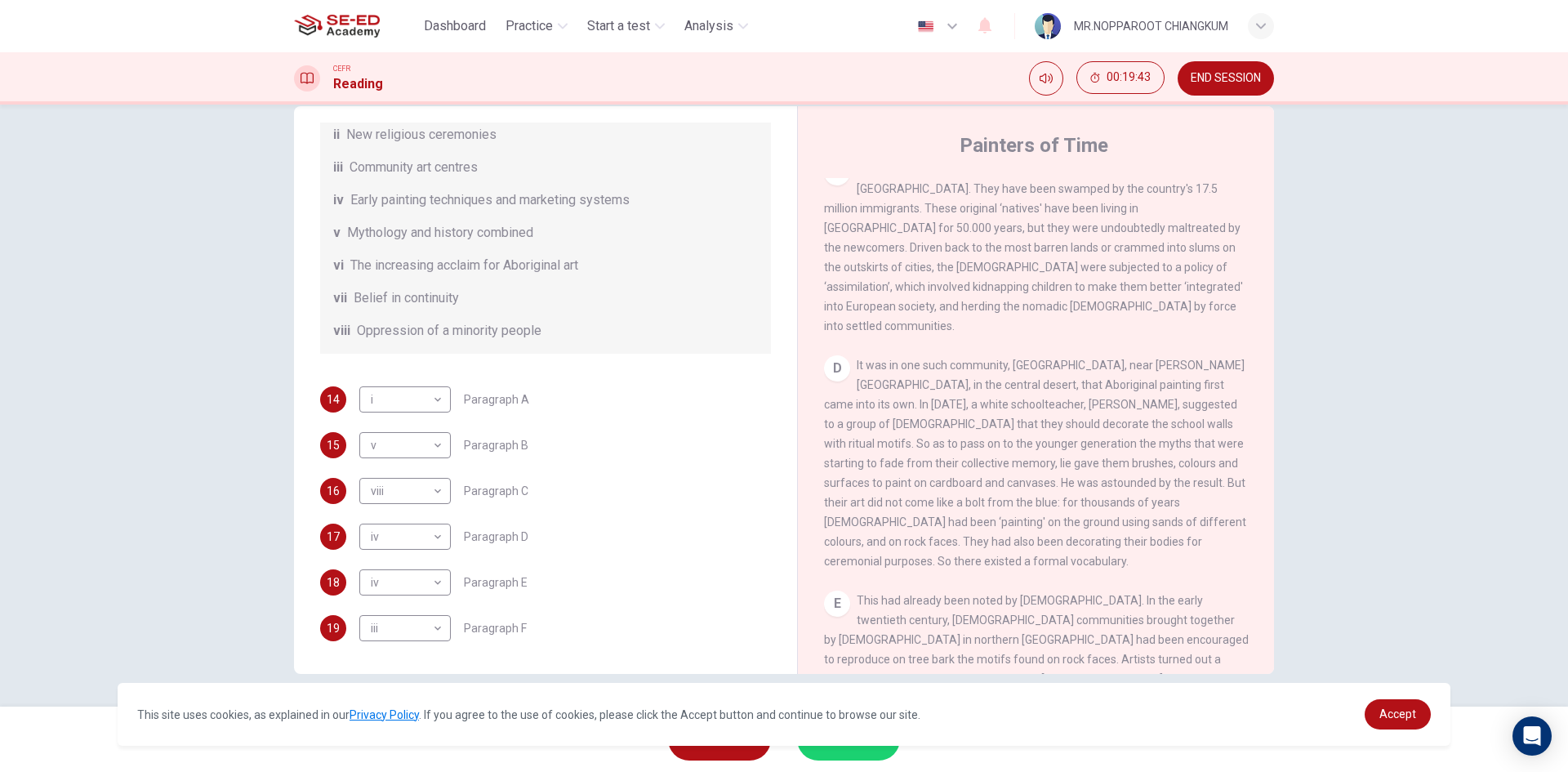
click at [362, 266] on span "The increasing acclaim for Aboriginal art" at bounding box center [464, 266] width 228 height 19
click at [422, 531] on body "This site uses cookies, as explained in our Privacy Policy . If you agree to th…" at bounding box center [784, 386] width 1568 height 772
click at [392, 690] on li "vi" at bounding box center [400, 693] width 91 height 27
type input "vi"
click at [854, 749] on span "SUBMIT" at bounding box center [840, 739] width 48 height 23
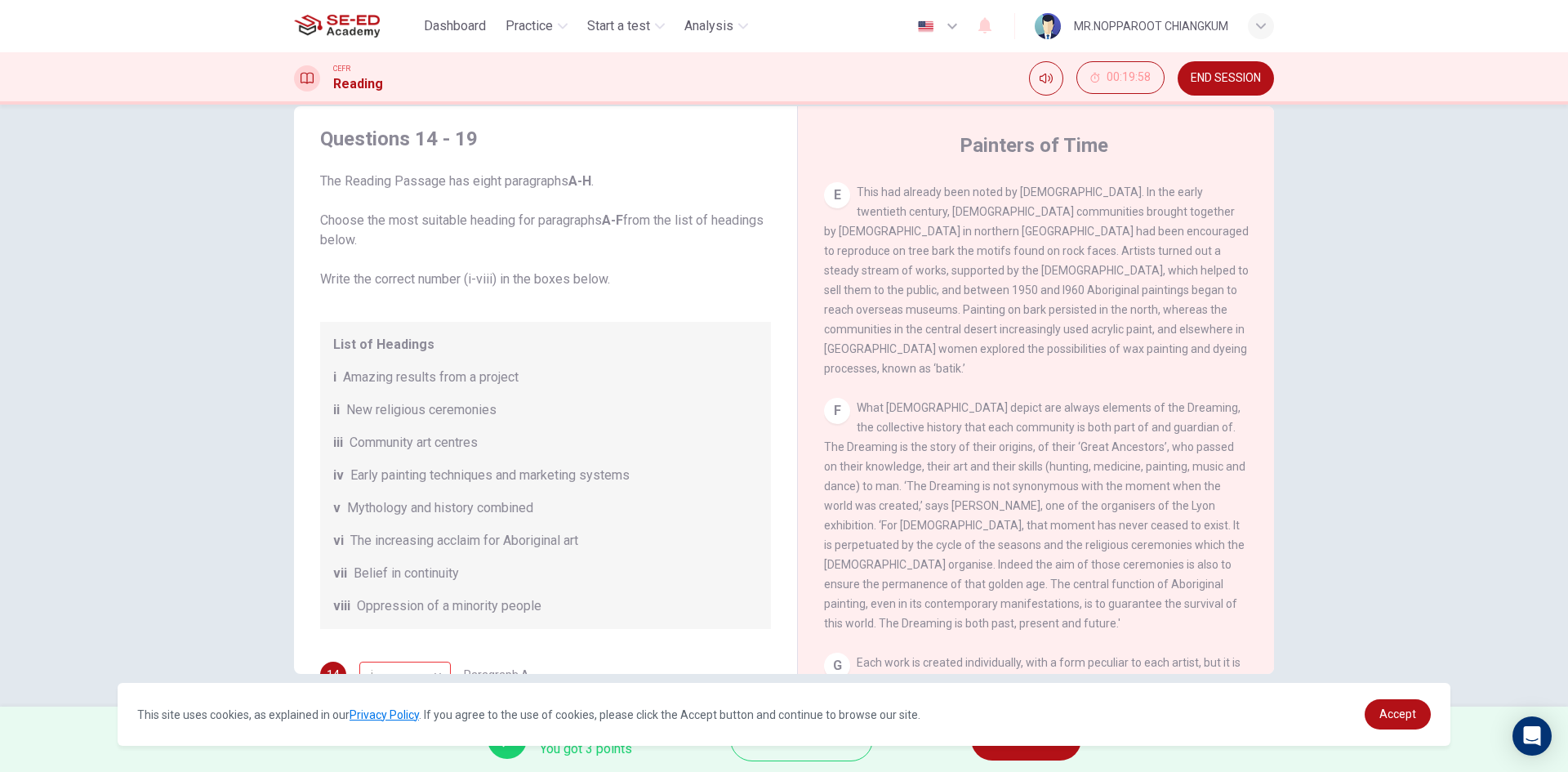
scroll to position [0, 0]
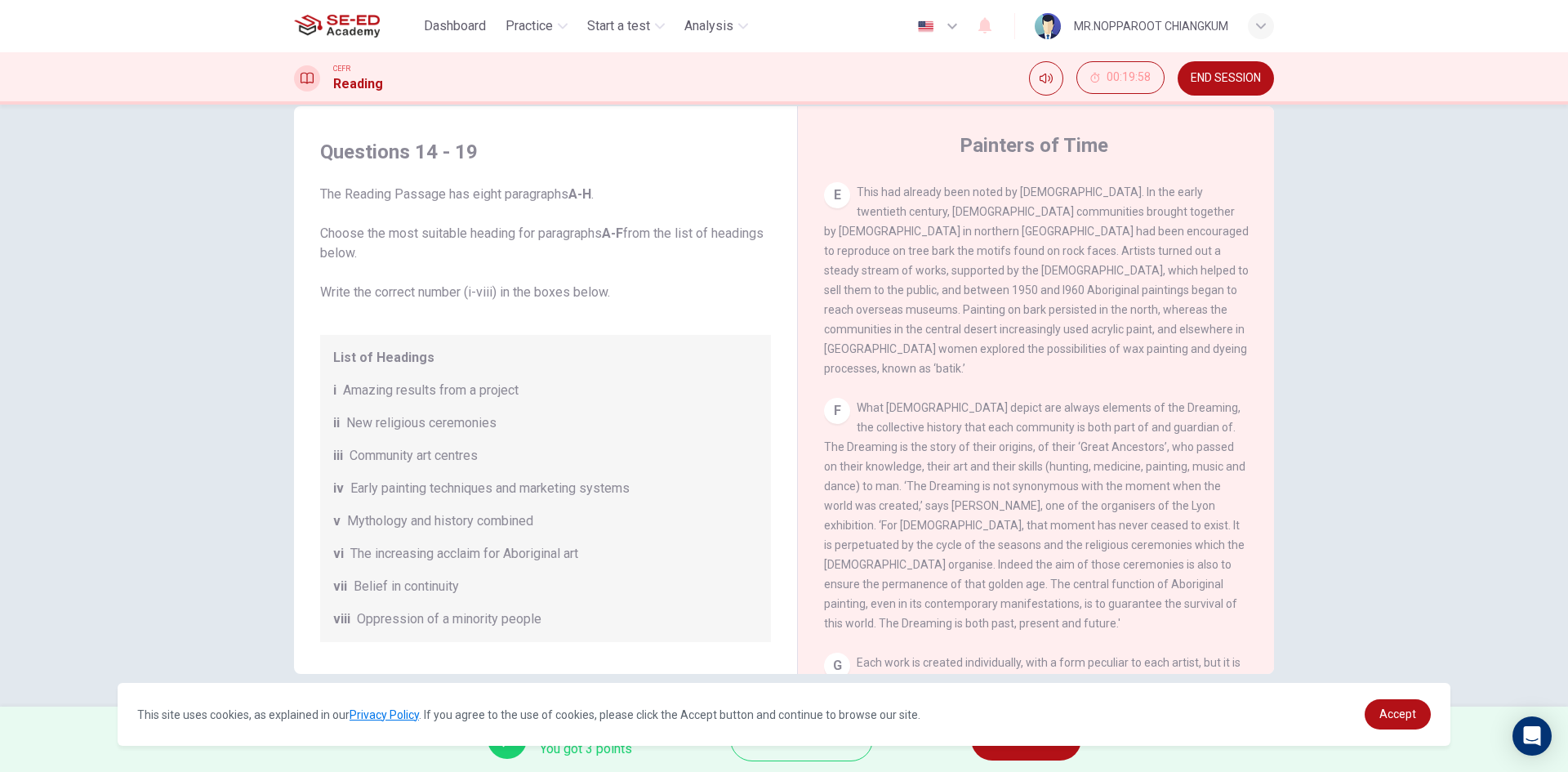
click at [1023, 746] on span "NEXT" at bounding box center [1018, 739] width 32 height 23
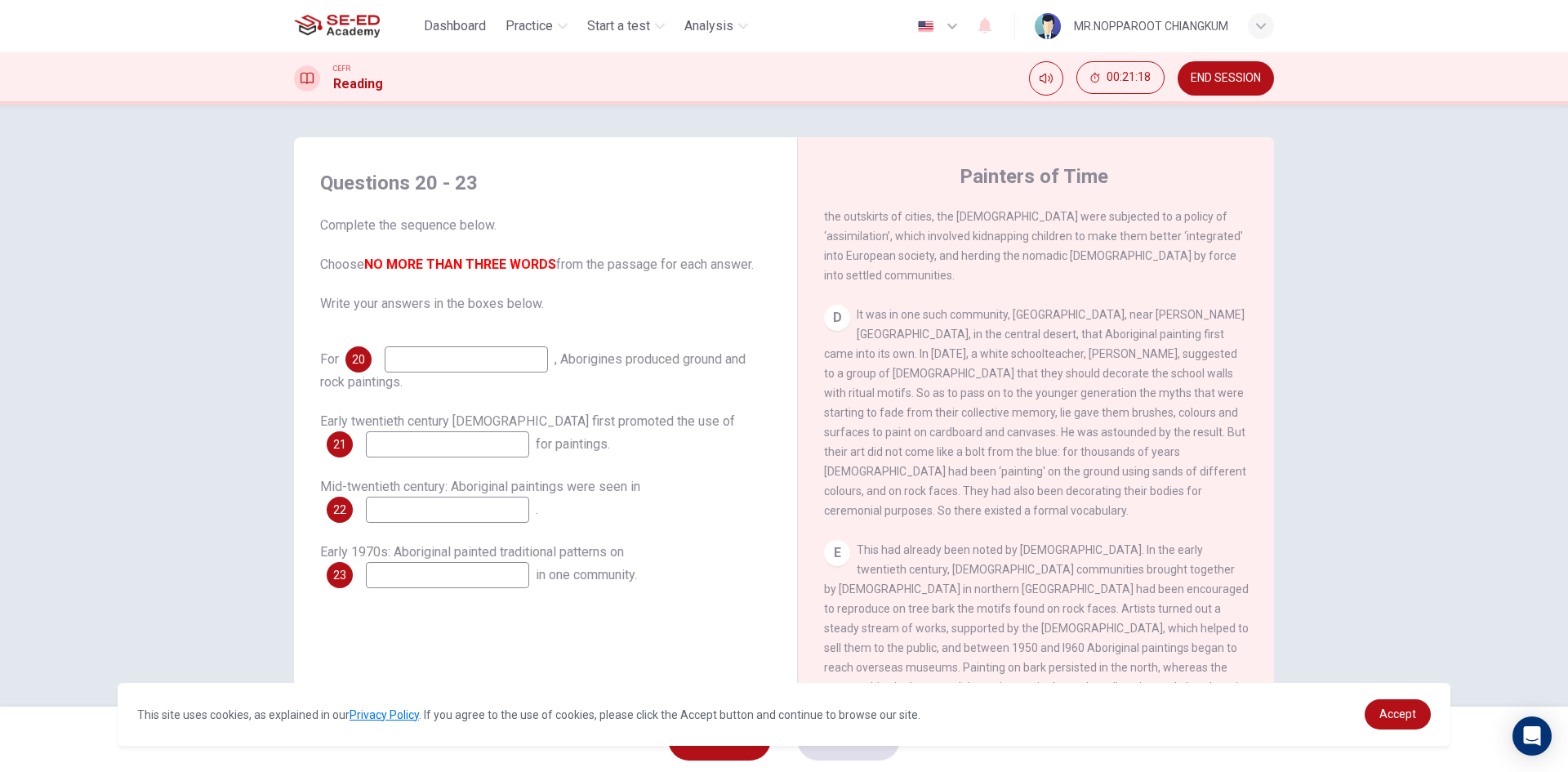
scroll to position [899, 0]
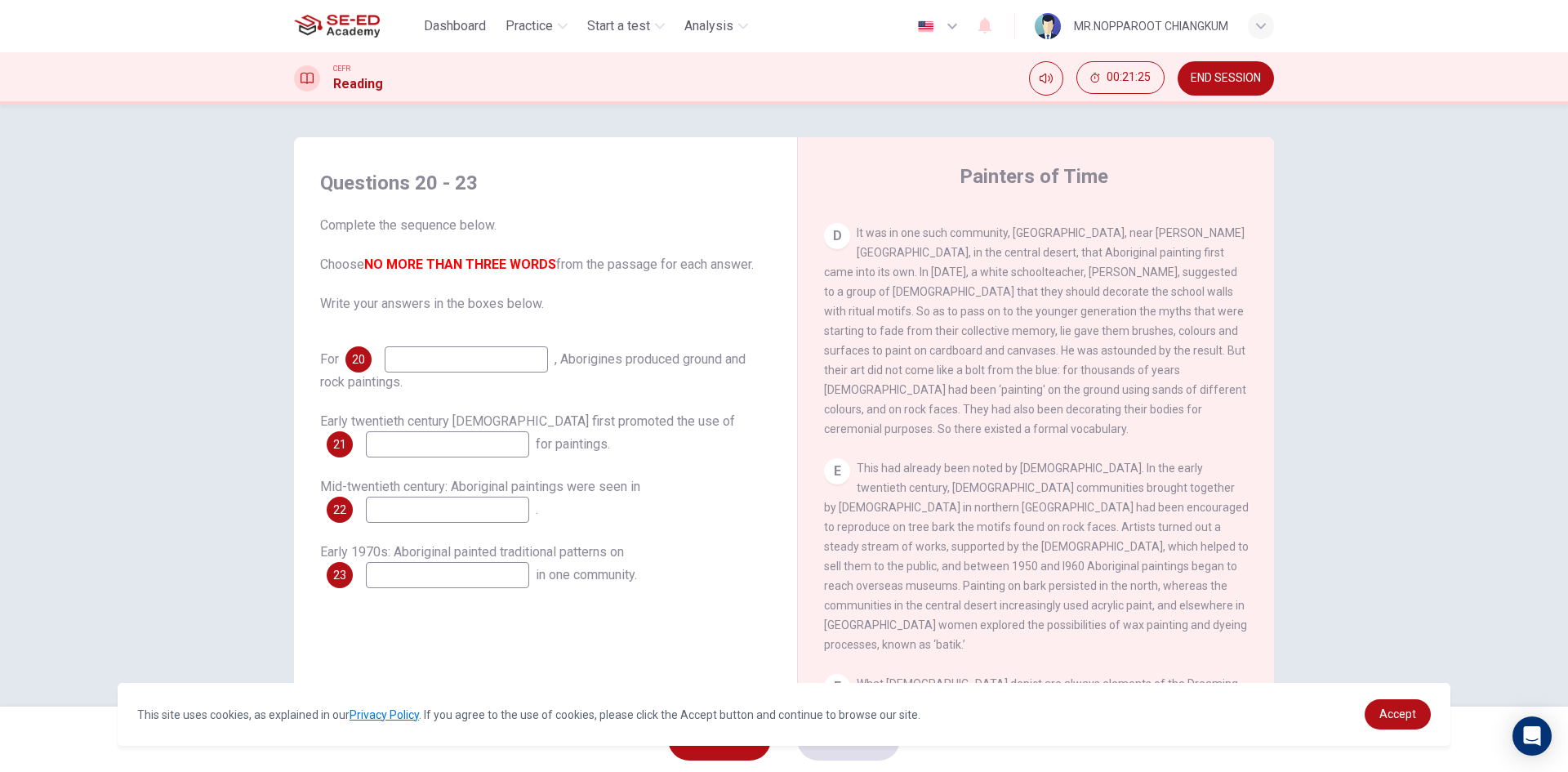
drag, startPoint x: 1010, startPoint y: 457, endPoint x: 1163, endPoint y: 459, distance: 153.0
click at [1163, 461] on span "This had already been noted by Europeans. In the early twentieth century, Abori…" at bounding box center [1037, 556] width 425 height 189
click at [486, 441] on input at bounding box center [447, 444] width 163 height 27
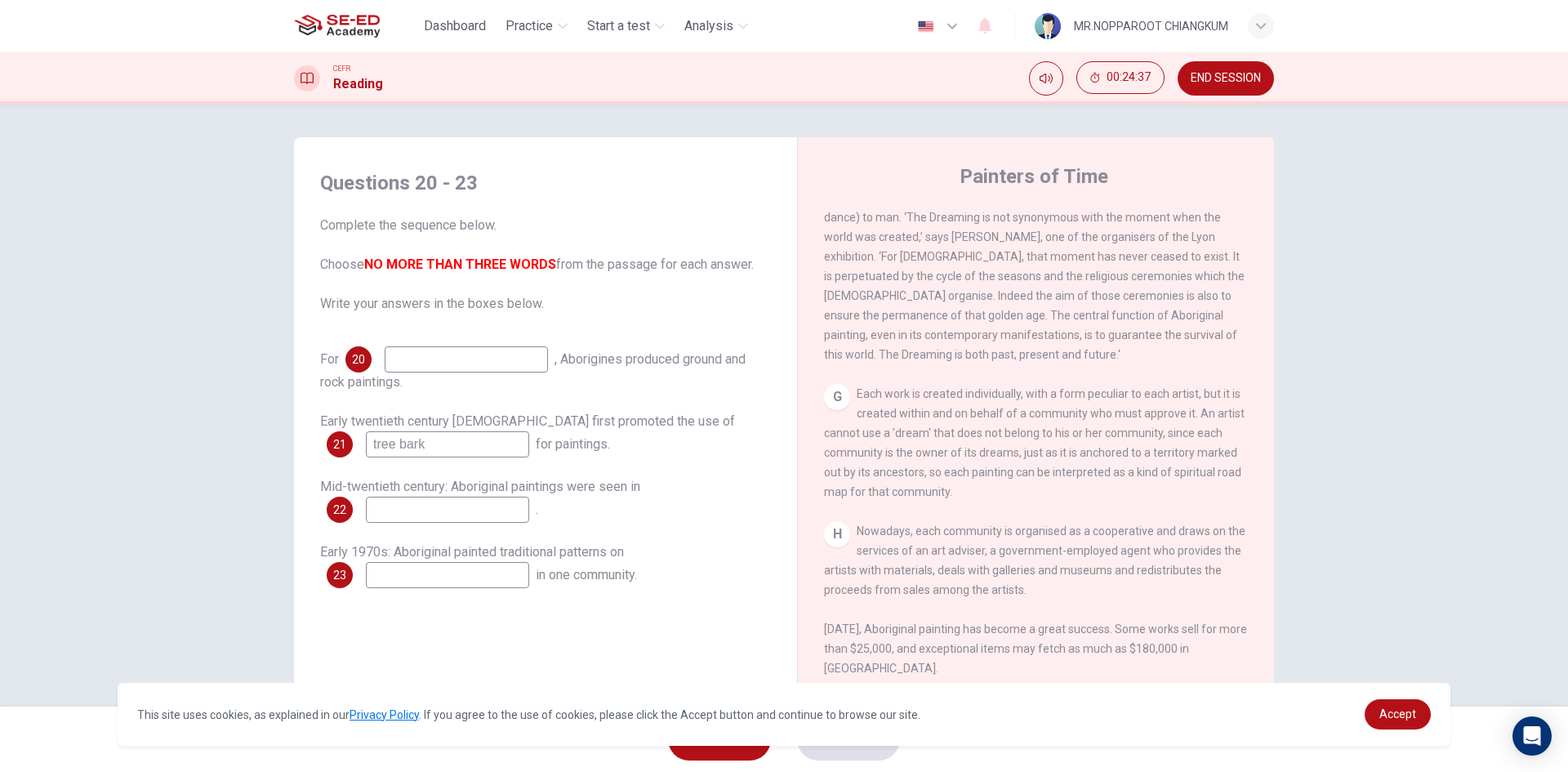
scroll to position [1516, 0]
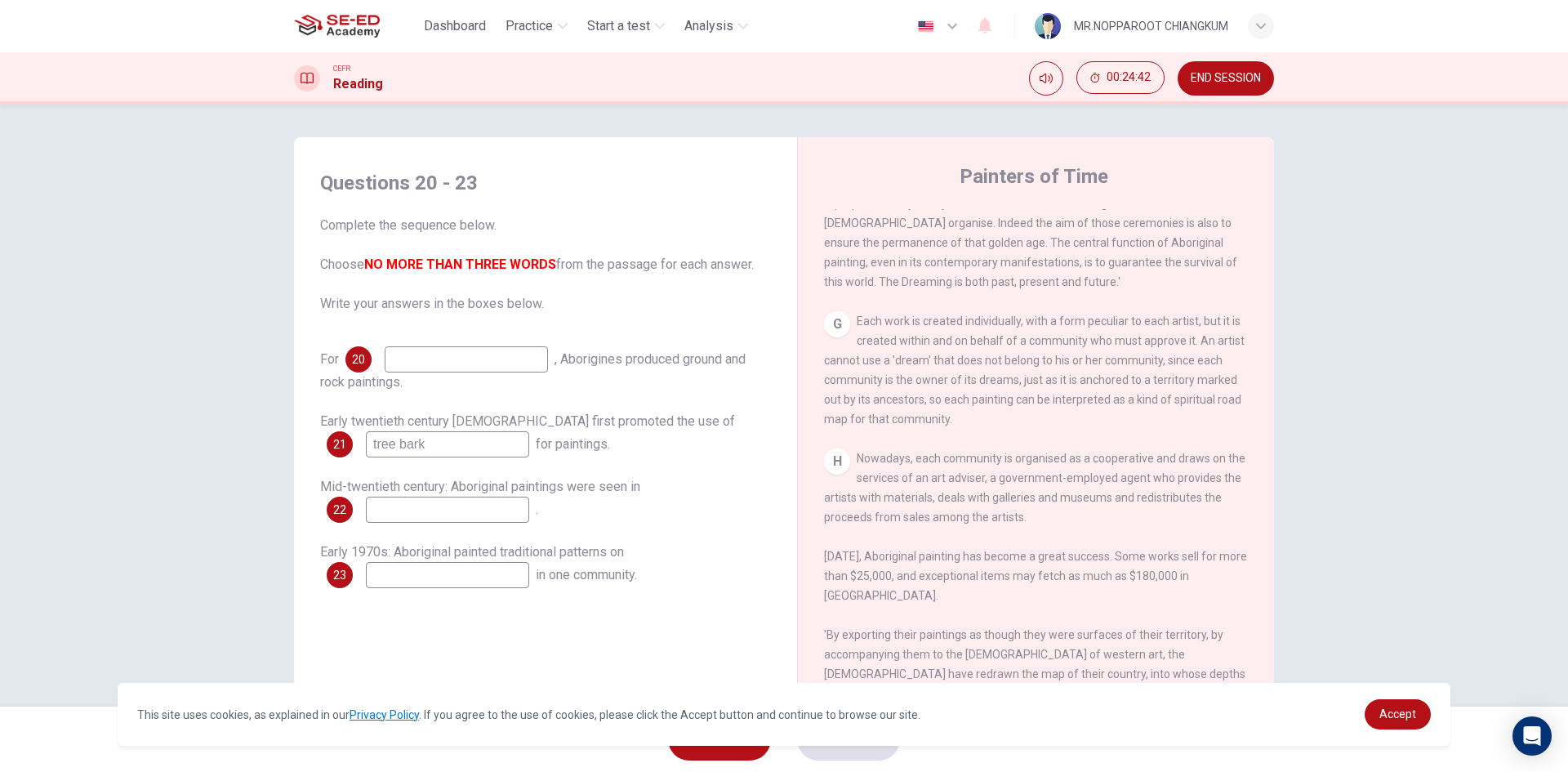
type input "tree bark"
click at [466, 505] on input at bounding box center [447, 510] width 163 height 27
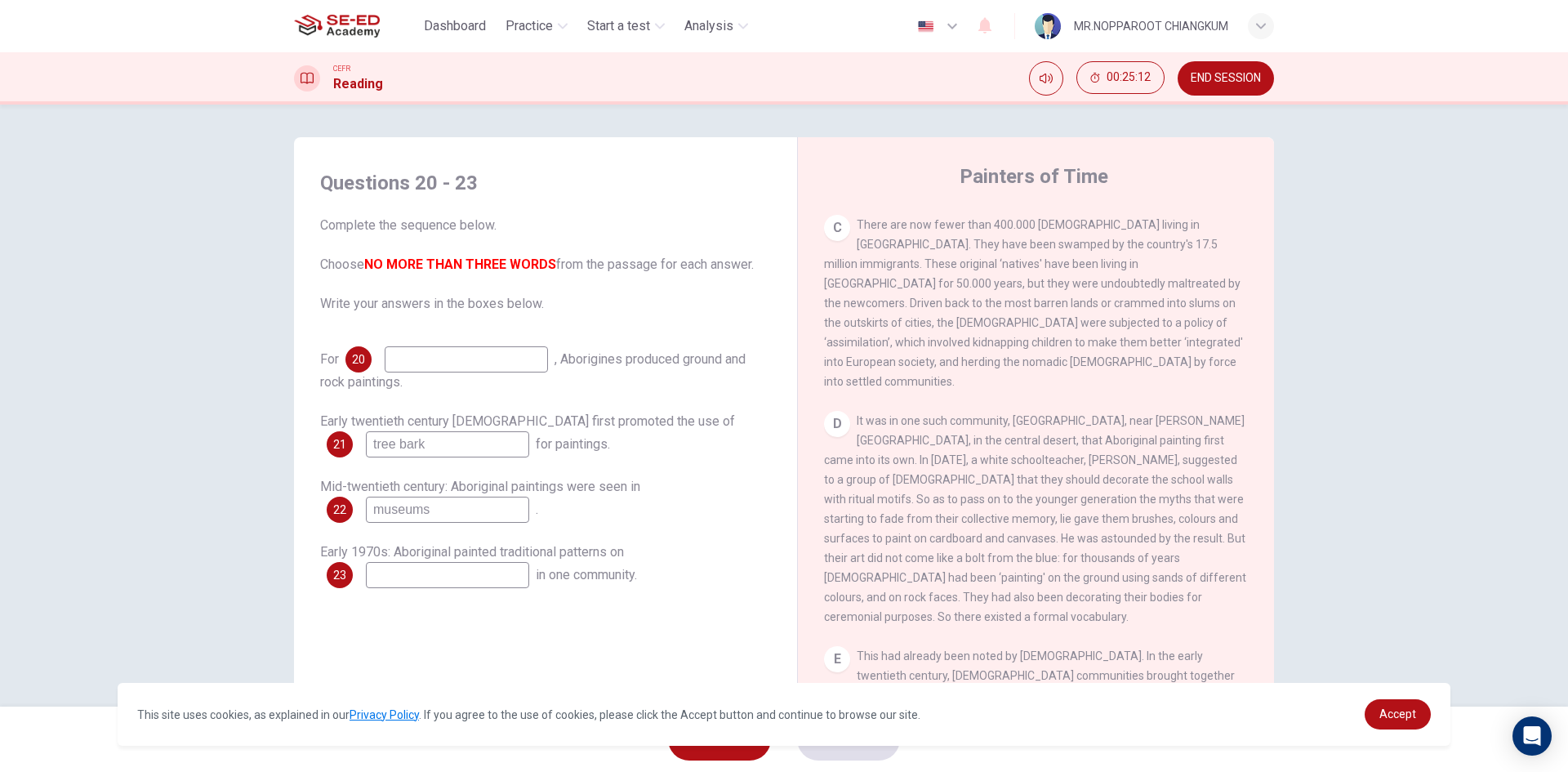
scroll to position [699, 0]
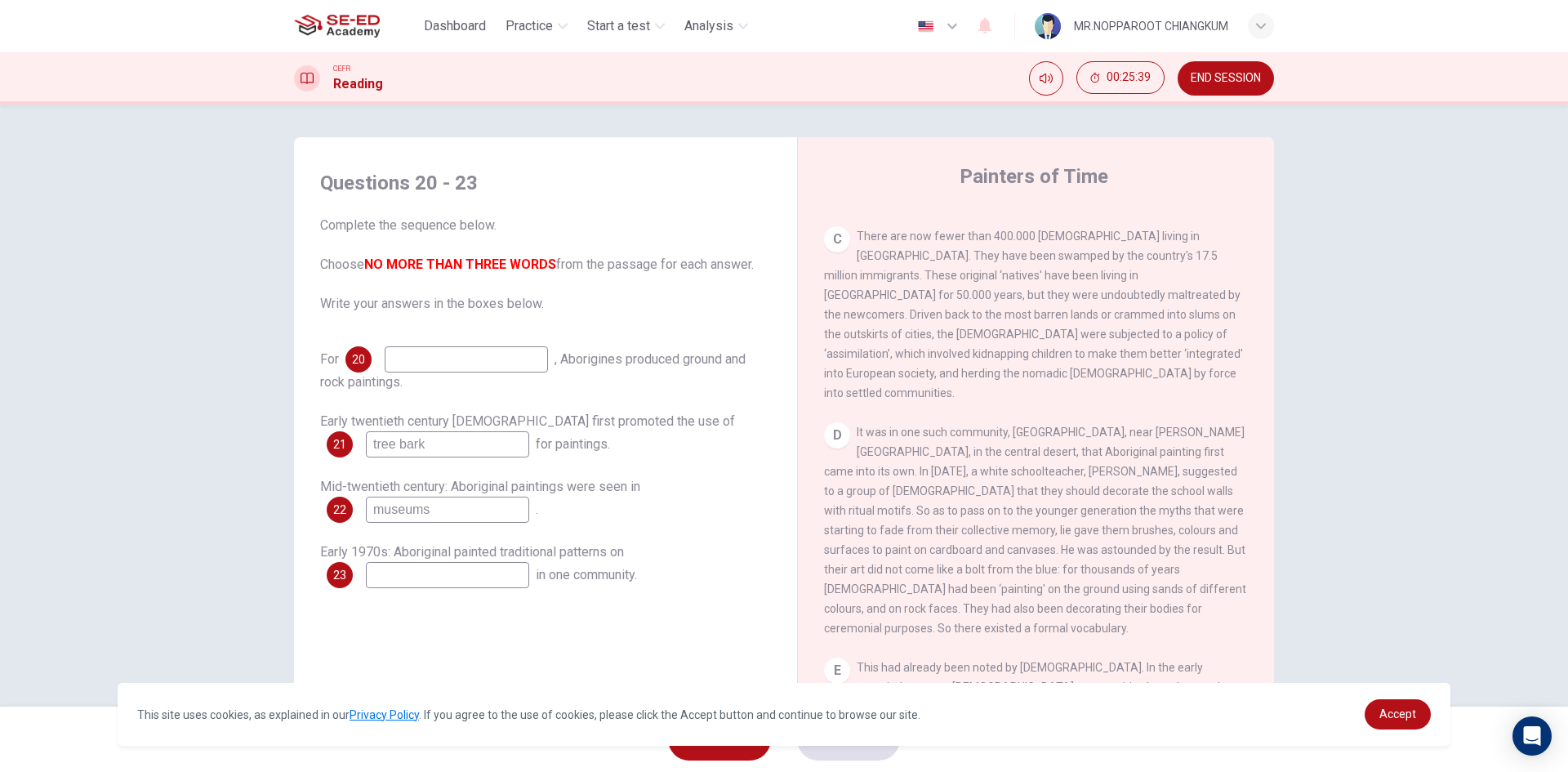
type input "museums"
click at [419, 591] on div "Questions 20 - 23 Complete the sequence below. Choose NO MORE THAN THREE WORDS …" at bounding box center [545, 378] width 477 height 451
click at [464, 583] on input at bounding box center [447, 575] width 163 height 27
type input "rock faces"
click at [442, 359] on input at bounding box center [466, 359] width 163 height 27
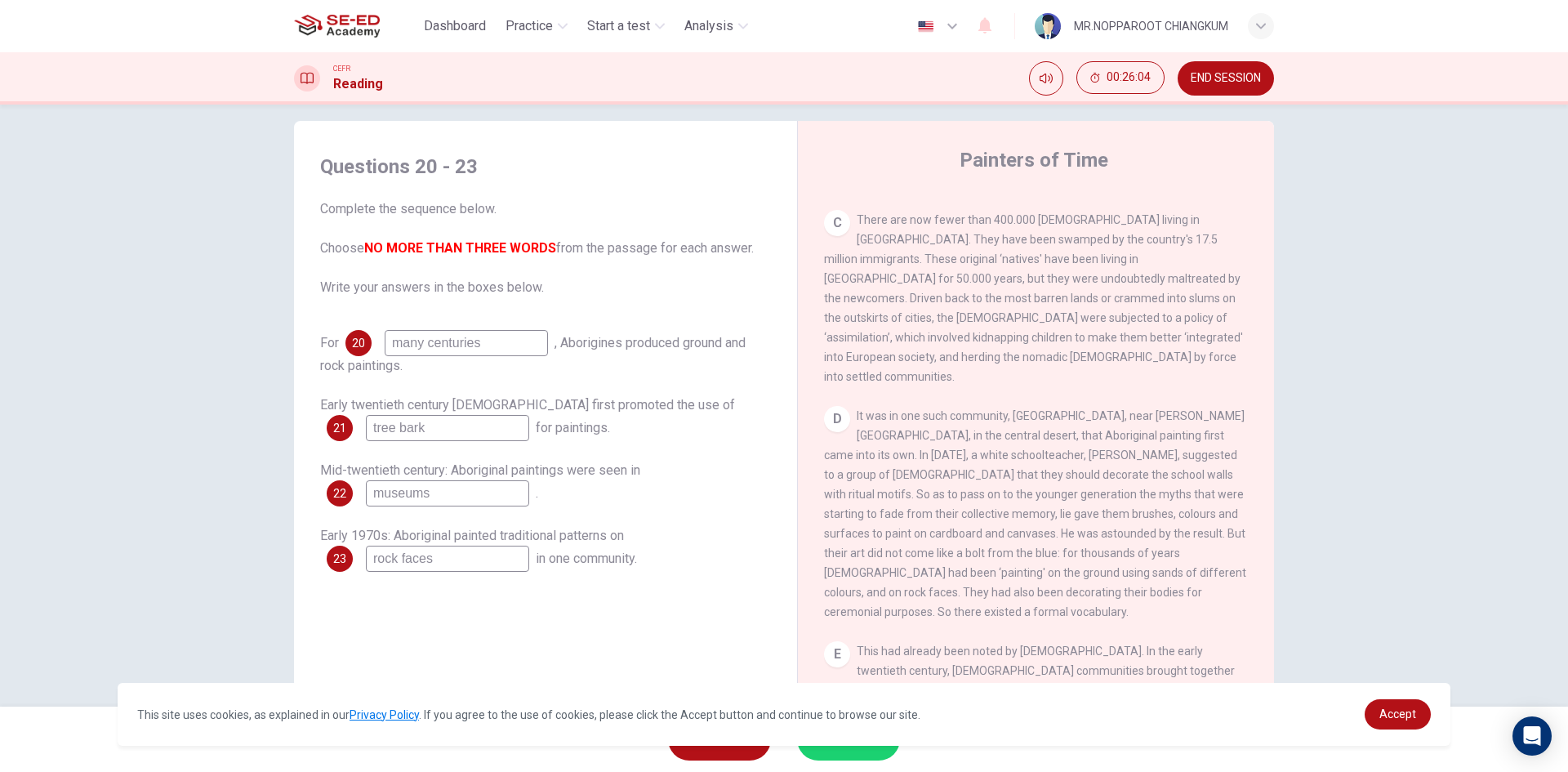
scroll to position [31, 0]
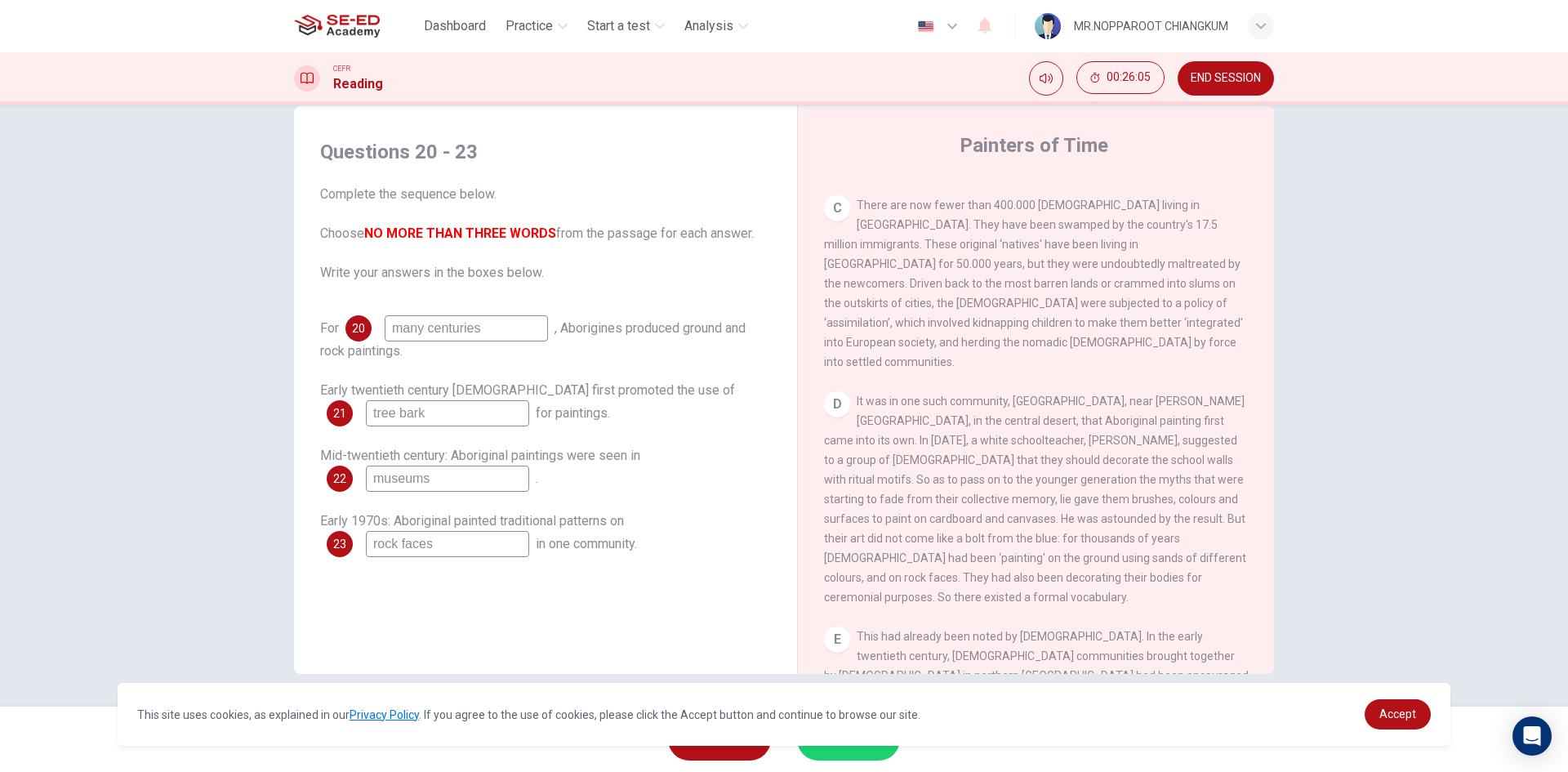
type input "many centuries"
click at [872, 753] on button "SUBMIT" at bounding box center [848, 739] width 103 height 42
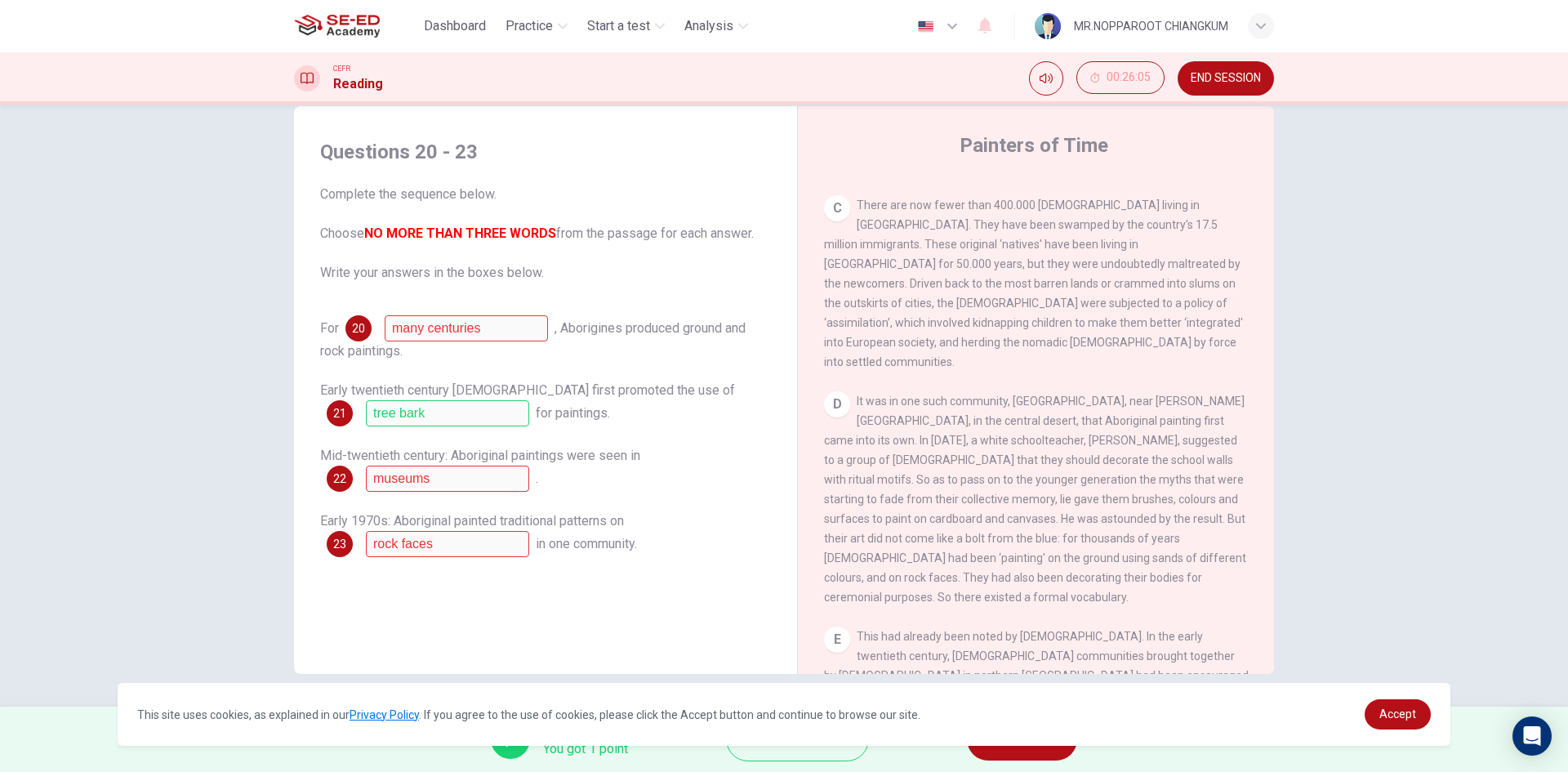
click at [1030, 749] on span "NEXT" at bounding box center [1014, 739] width 32 height 23
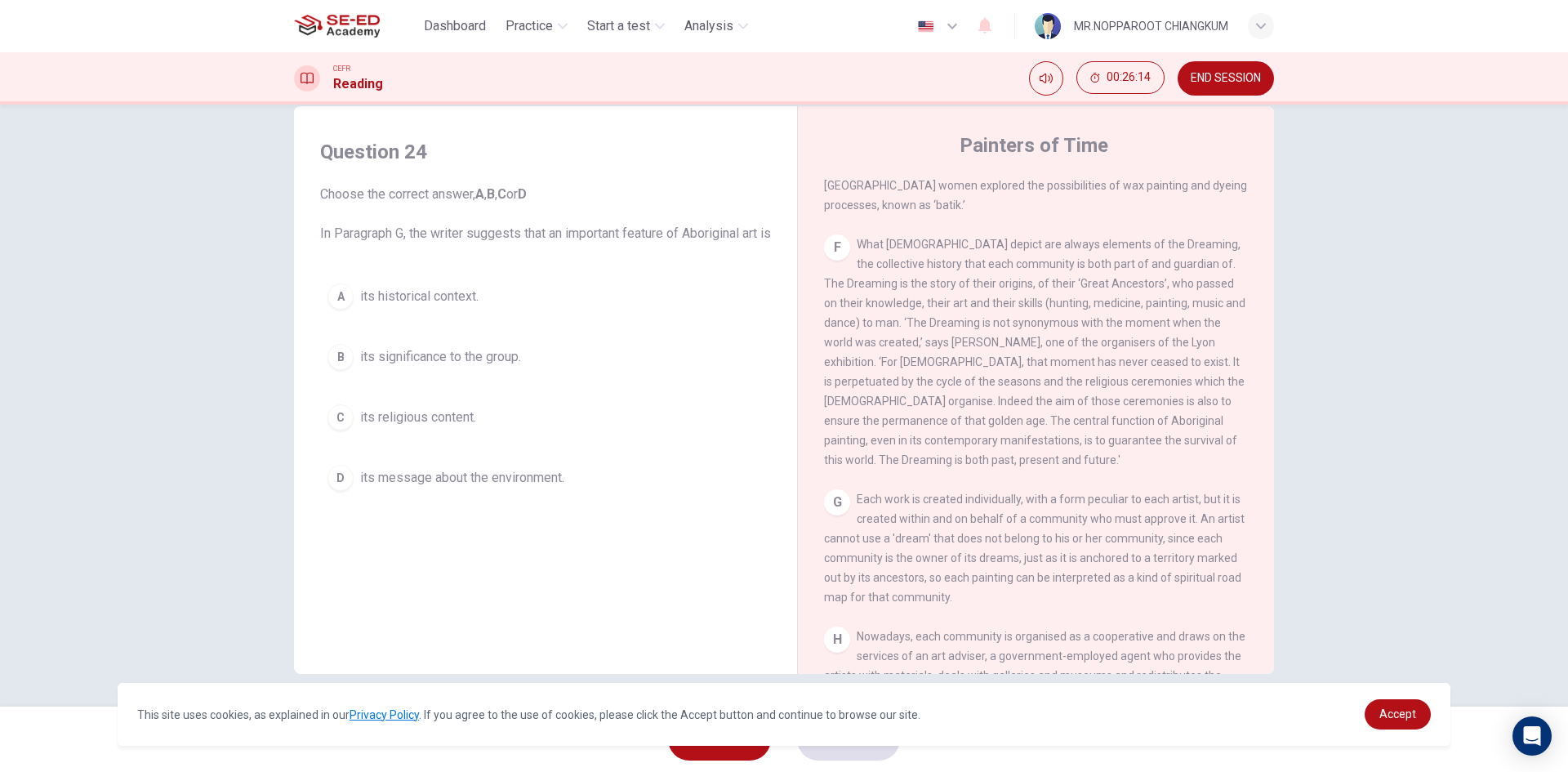
scroll to position [1516, 0]
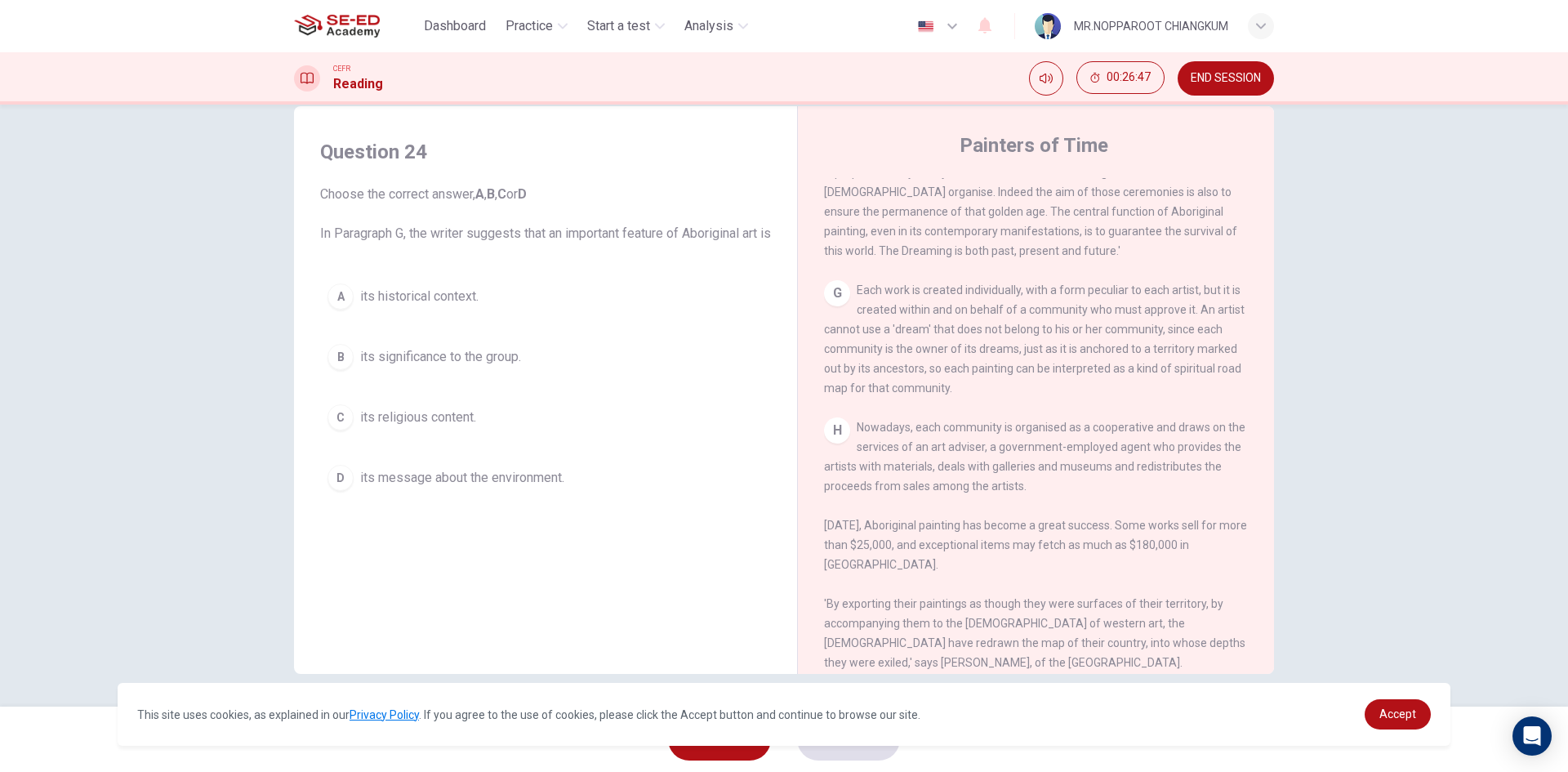
drag, startPoint x: 404, startPoint y: 157, endPoint x: 475, endPoint y: 158, distance: 71.0
click at [475, 158] on h4 "Question 24" at bounding box center [545, 152] width 451 height 27
click at [450, 357] on div "A its historical context. B its significance to the group. C its religious cont…" at bounding box center [545, 387] width 451 height 222
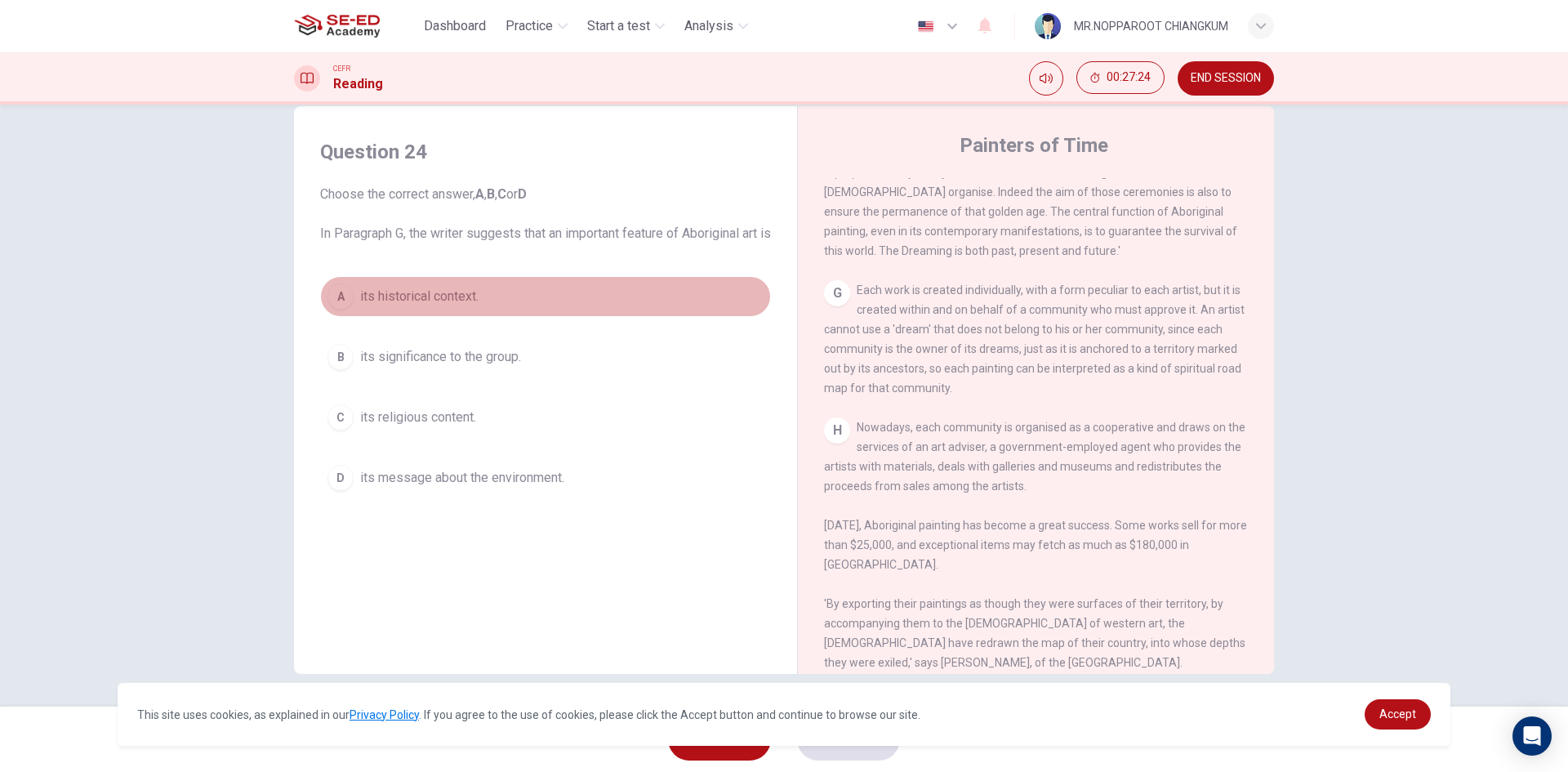
click at [454, 317] on button "A its historical context." at bounding box center [545, 297] width 451 height 41
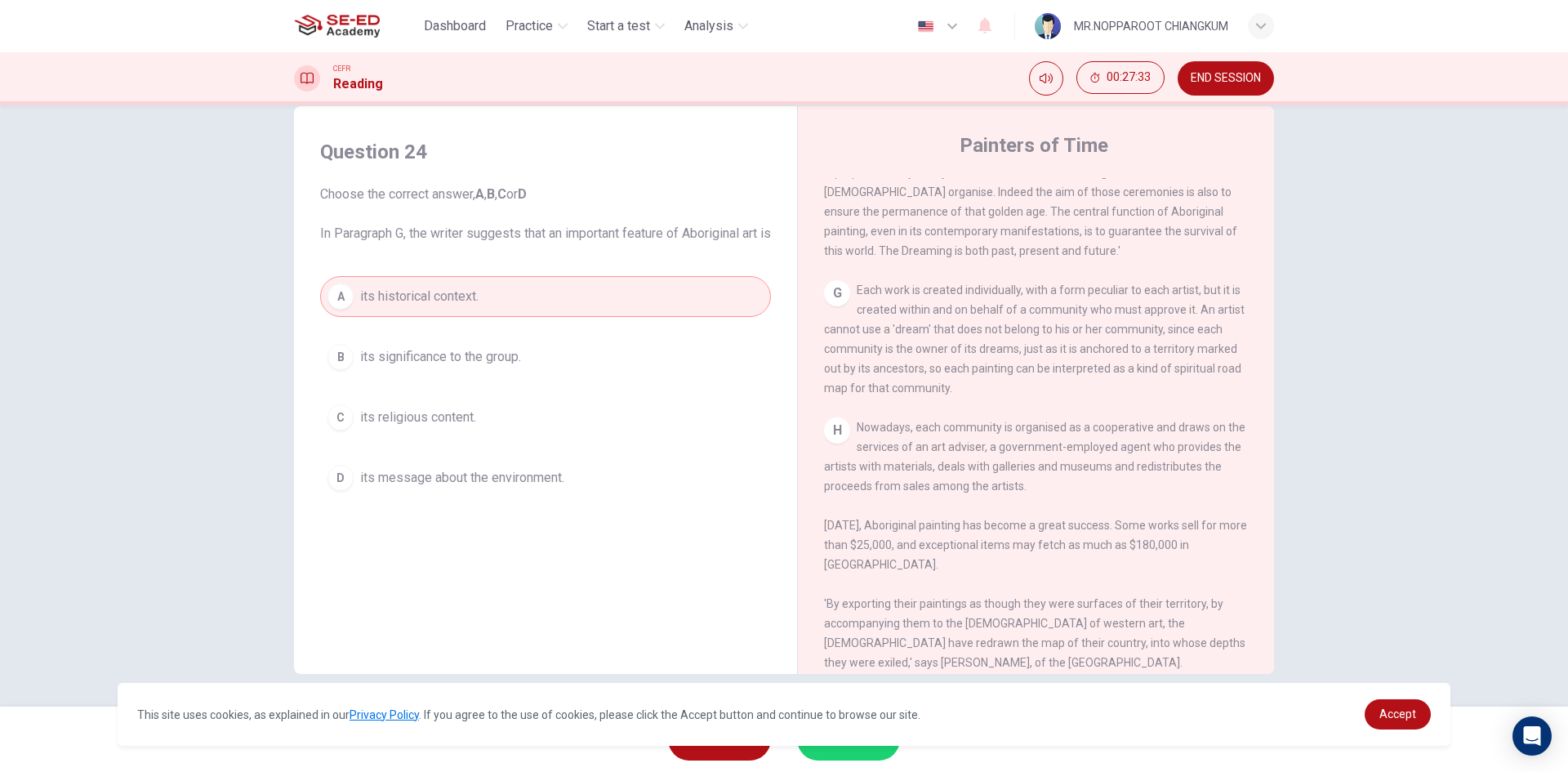
scroll to position [0, 0]
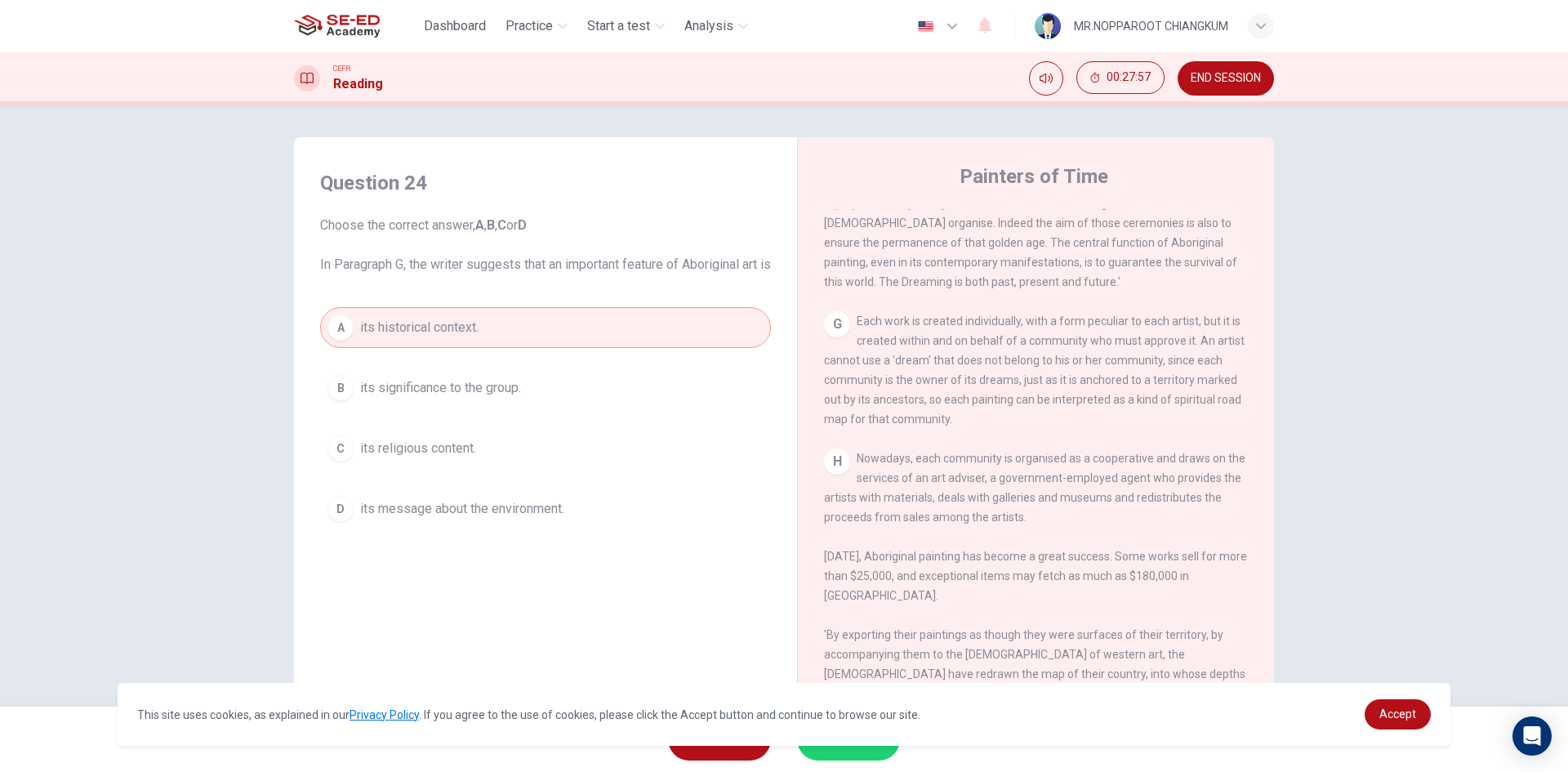
click at [563, 519] on span "its message about the environment." at bounding box center [462, 509] width 205 height 19
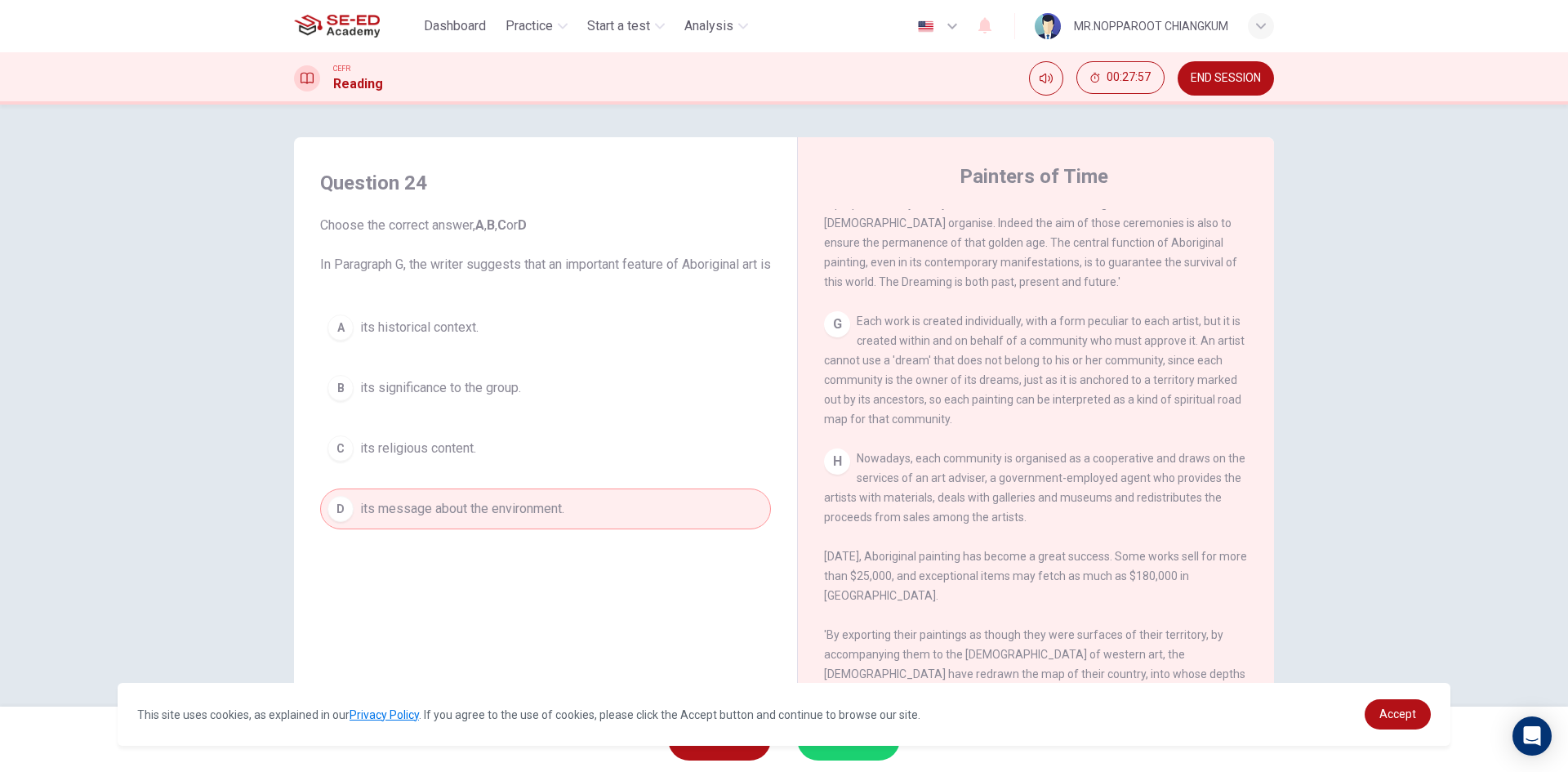
click at [538, 408] on button "B its significance to the group." at bounding box center [545, 388] width 451 height 41
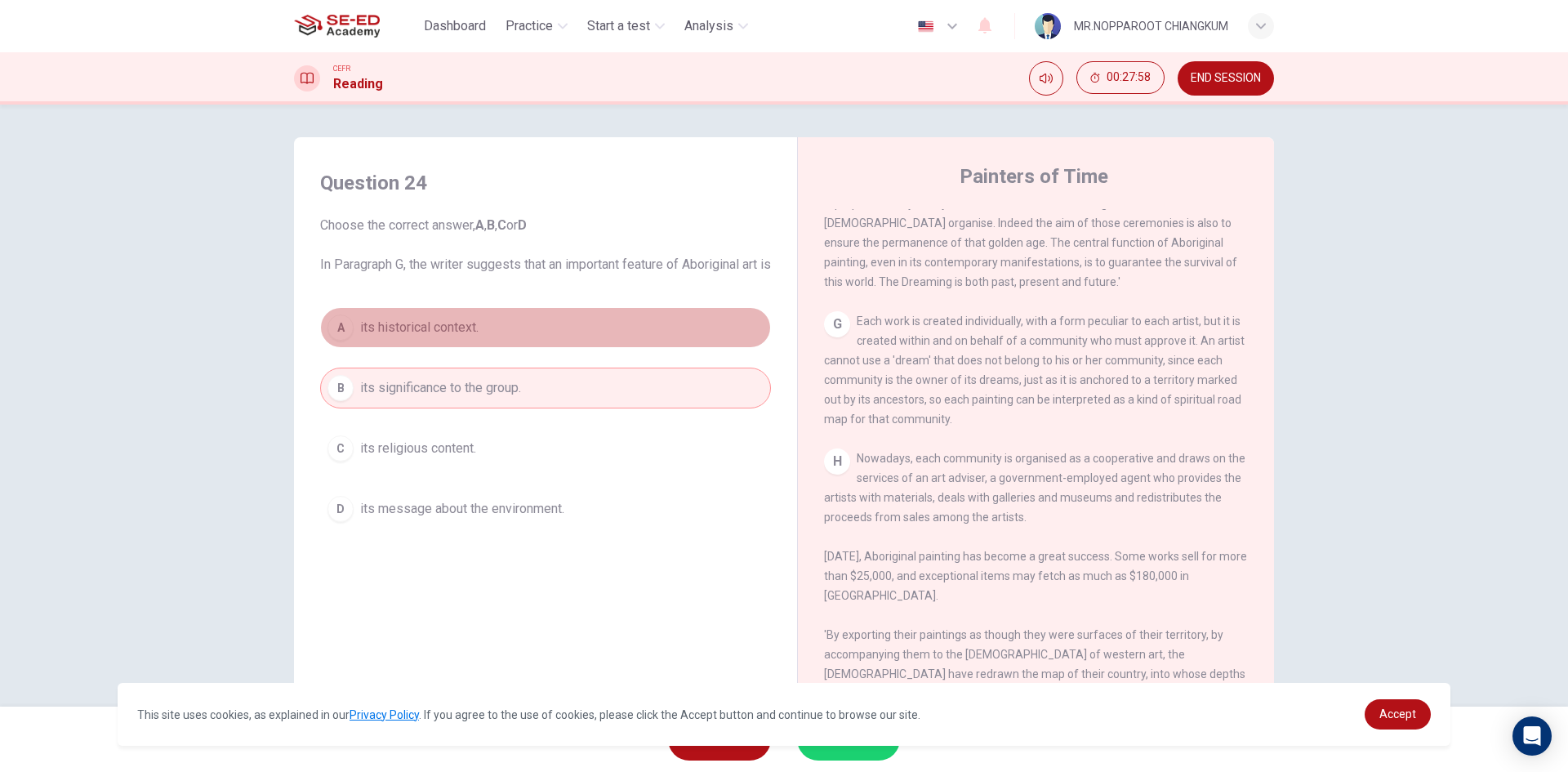
click at [539, 346] on button "A its historical context." at bounding box center [545, 328] width 451 height 41
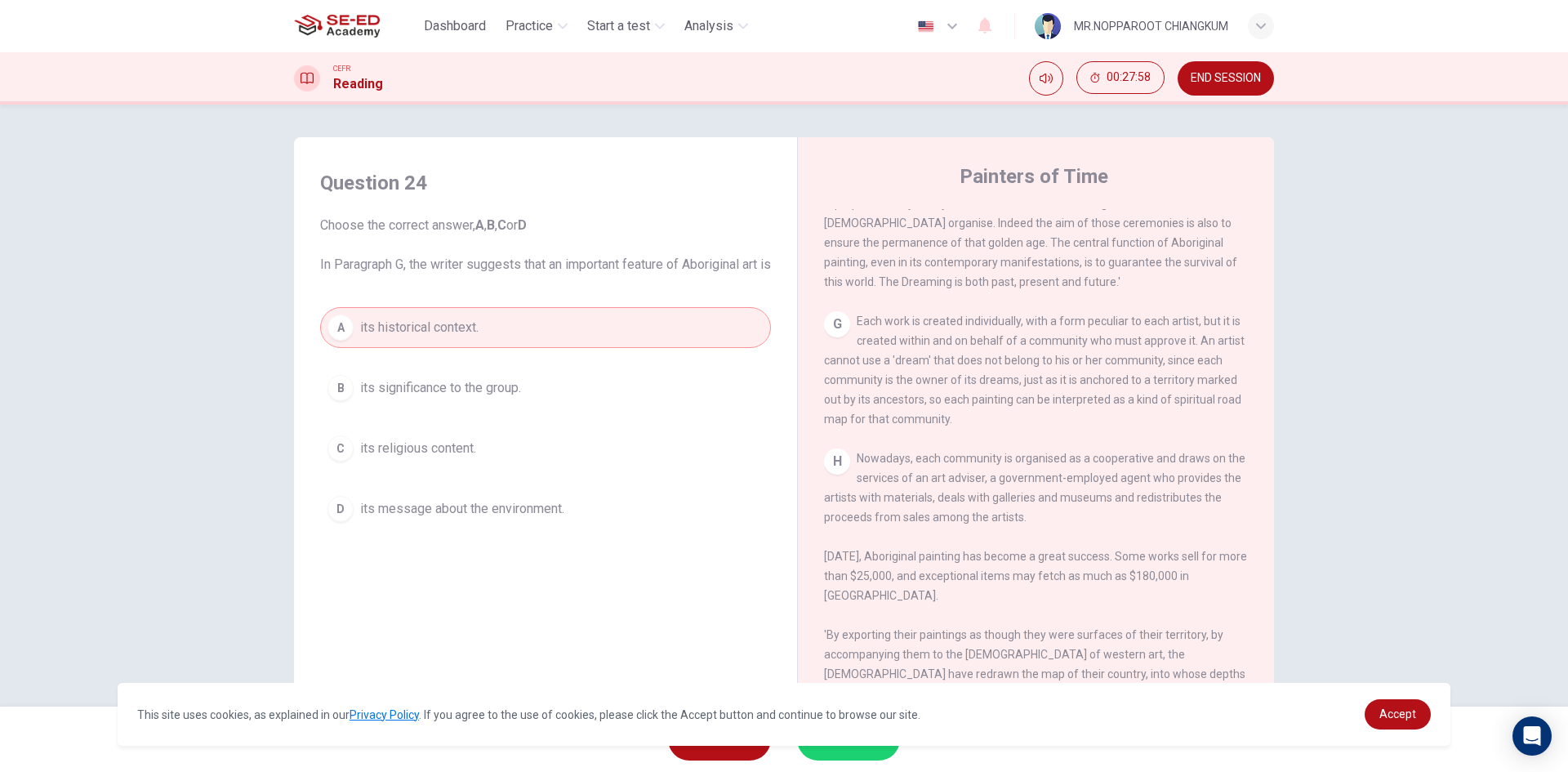
click at [529, 444] on div "A its historical context. B its significance to the group. C its religious cont…" at bounding box center [545, 418] width 451 height 222
click at [512, 468] on button "C its religious content." at bounding box center [545, 448] width 451 height 41
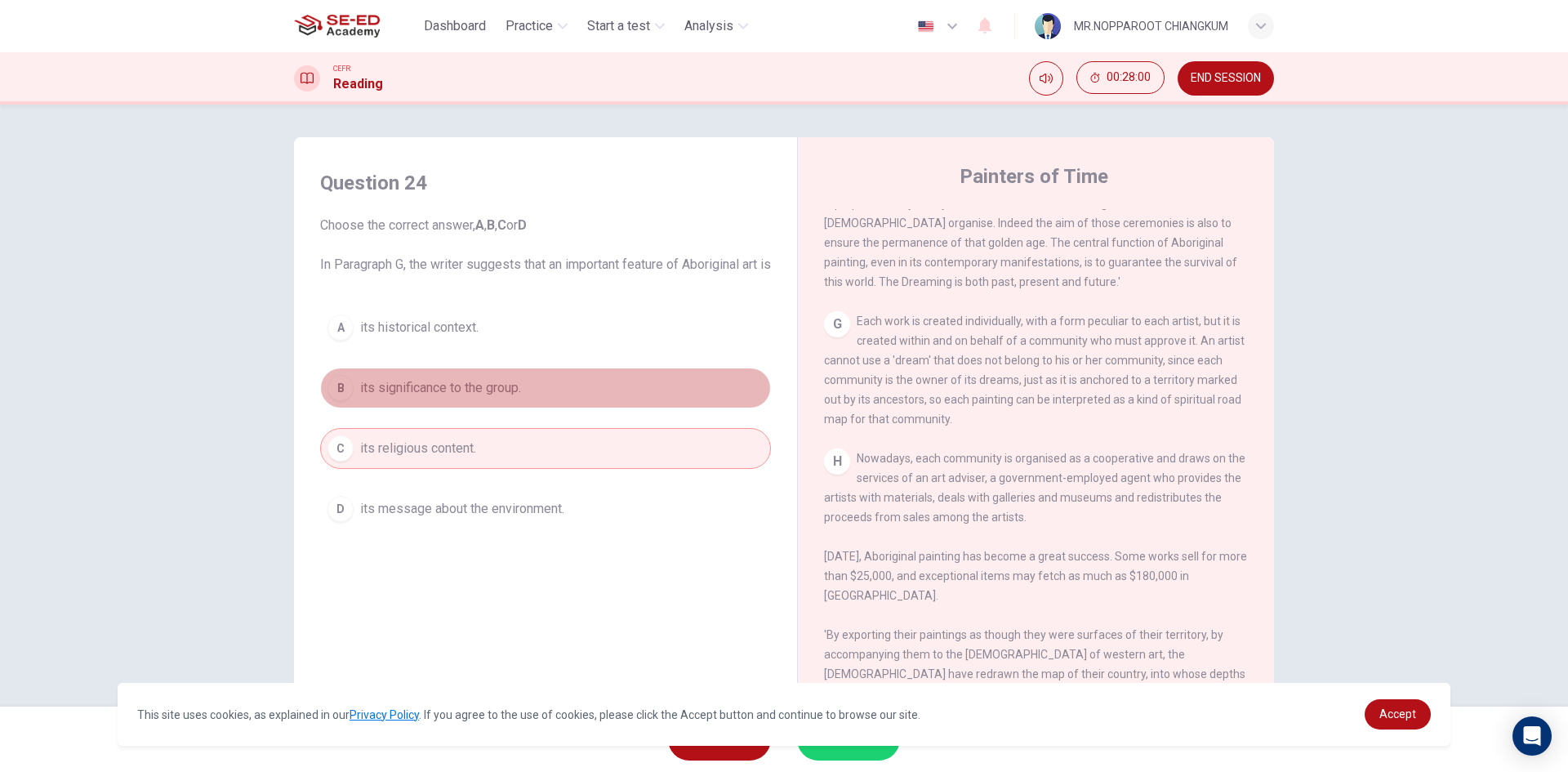
click at [569, 401] on button "B its significance to the group." at bounding box center [545, 388] width 451 height 41
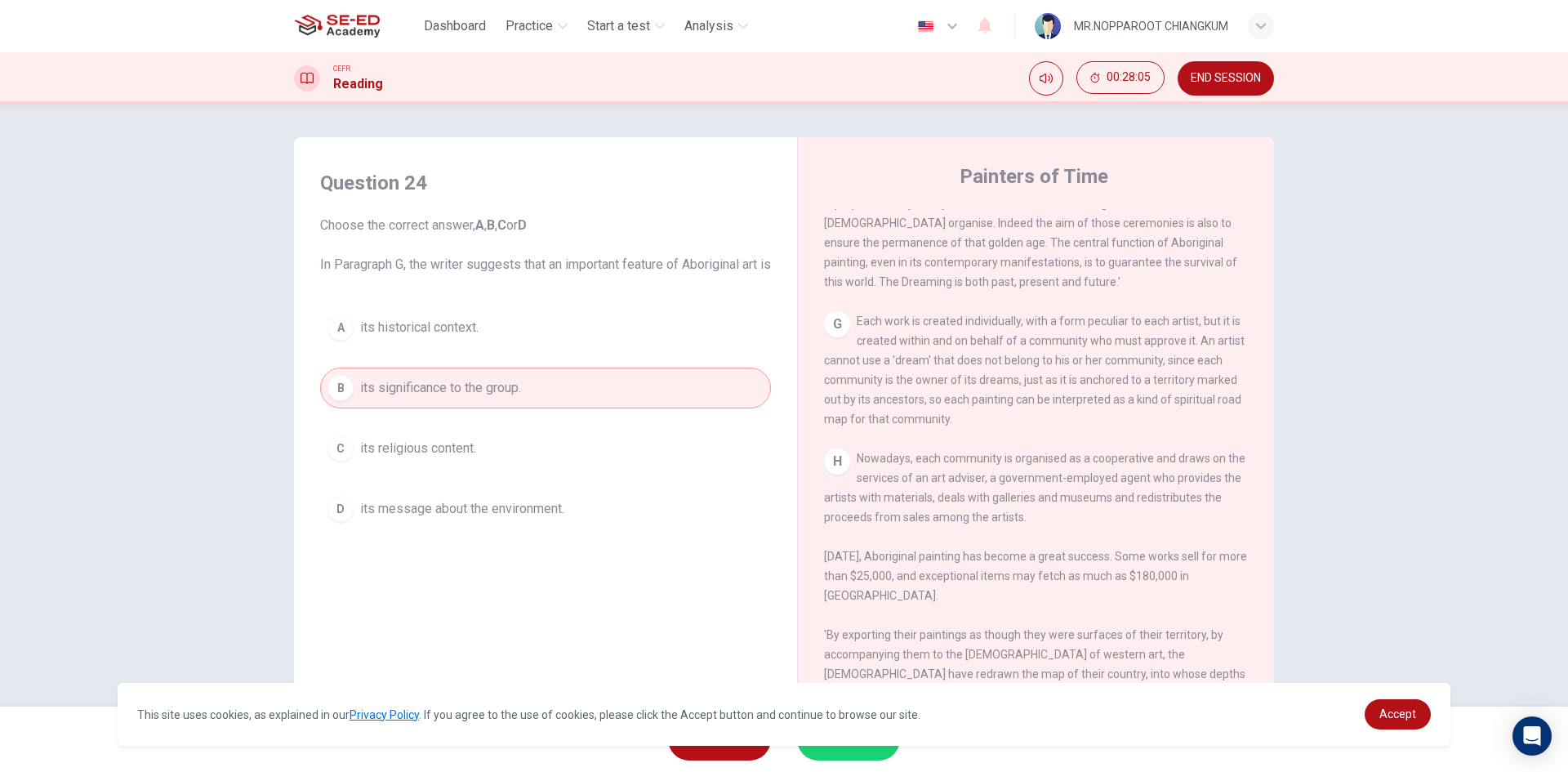
click at [854, 751] on button "SUBMIT" at bounding box center [848, 739] width 103 height 42
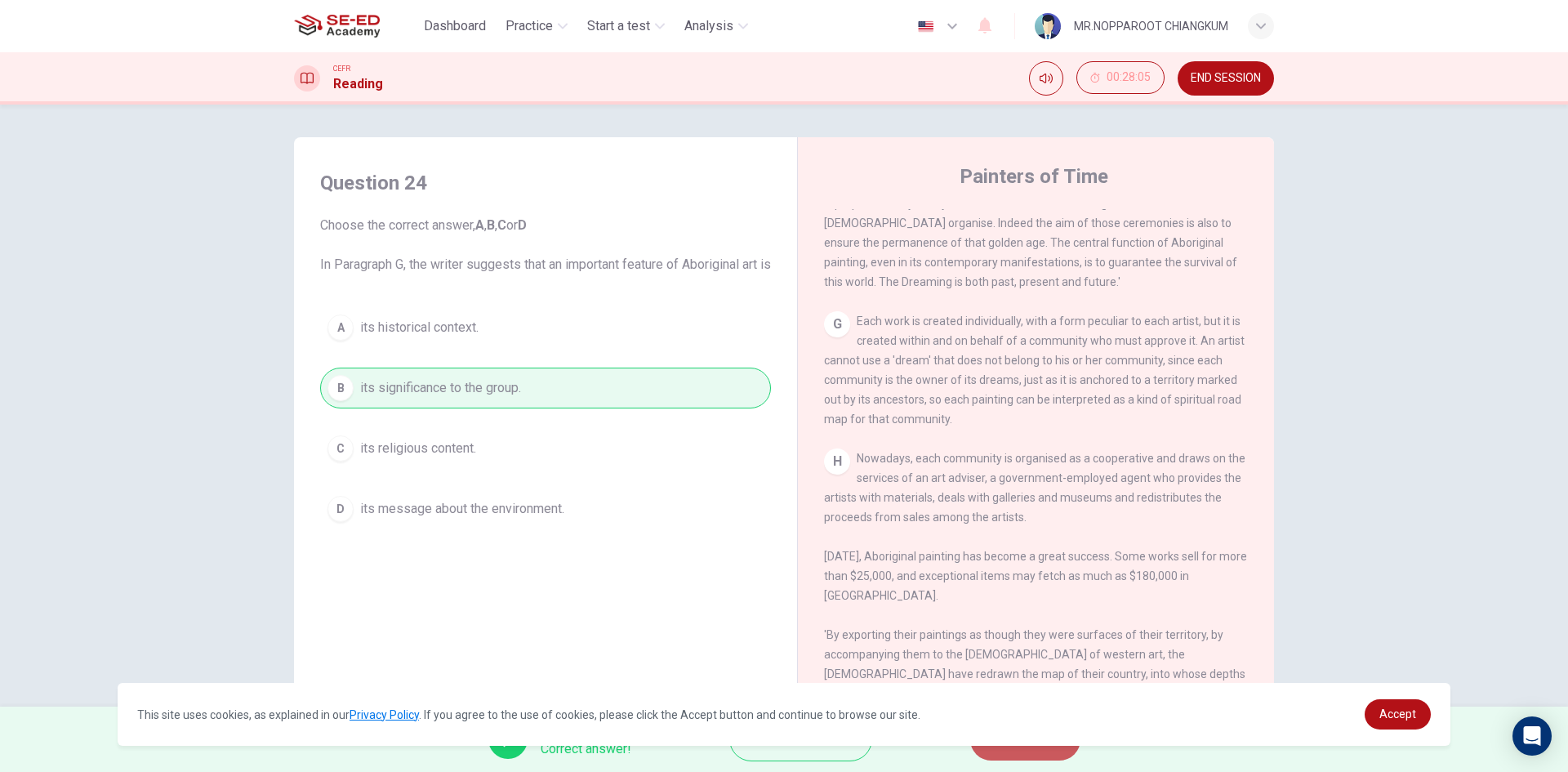
click at [1008, 750] on span "NEXT" at bounding box center [1017, 739] width 32 height 23
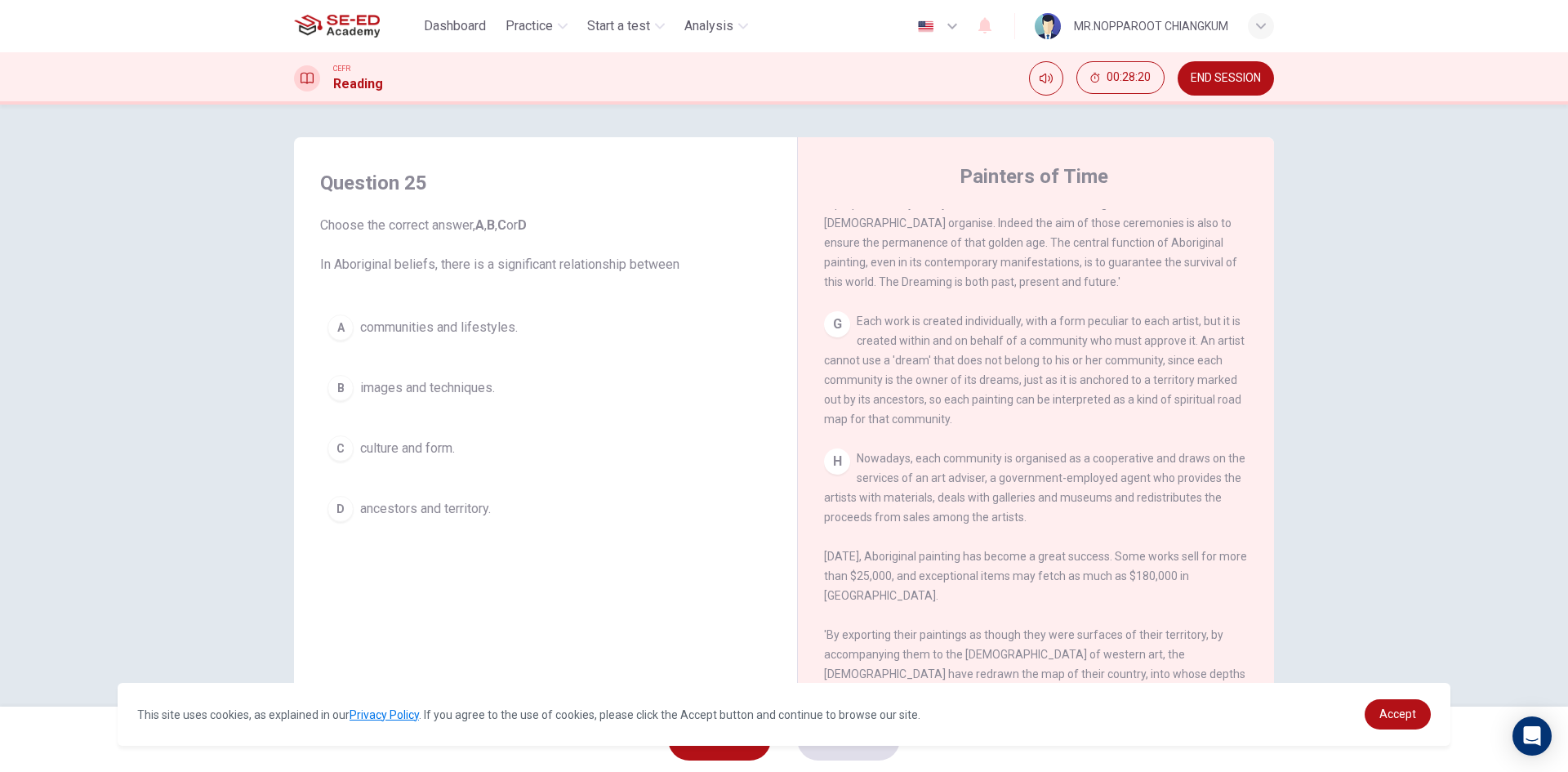
click at [482, 302] on div "Question 25 Choose the correct answer, A , B , C or D In Aboriginal beliefs, th…" at bounding box center [545, 349] width 477 height 392
click at [481, 336] on span "communities and lifestyles." at bounding box center [439, 328] width 158 height 19
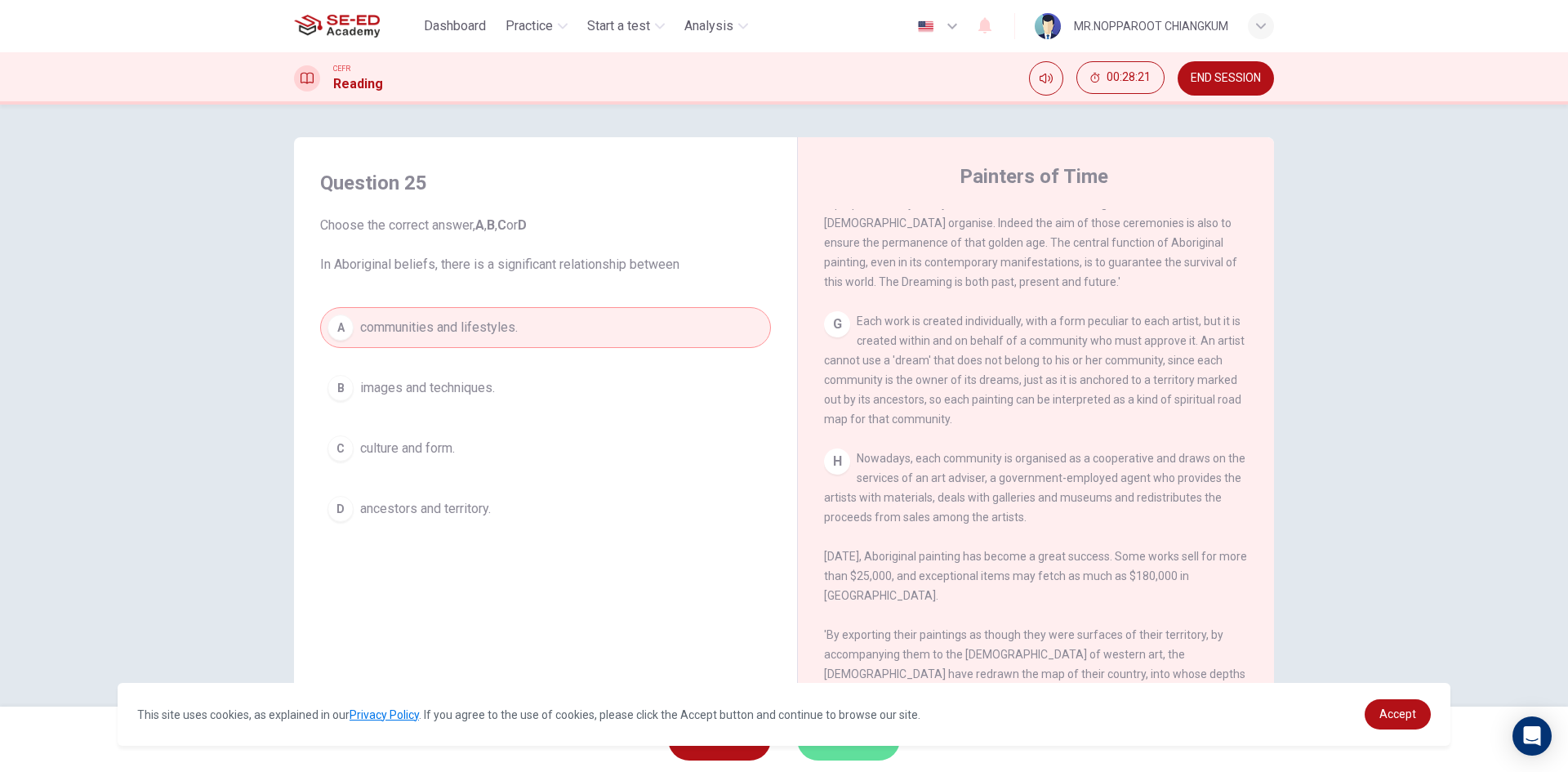
click at [849, 748] on span "SUBMIT" at bounding box center [840, 739] width 48 height 23
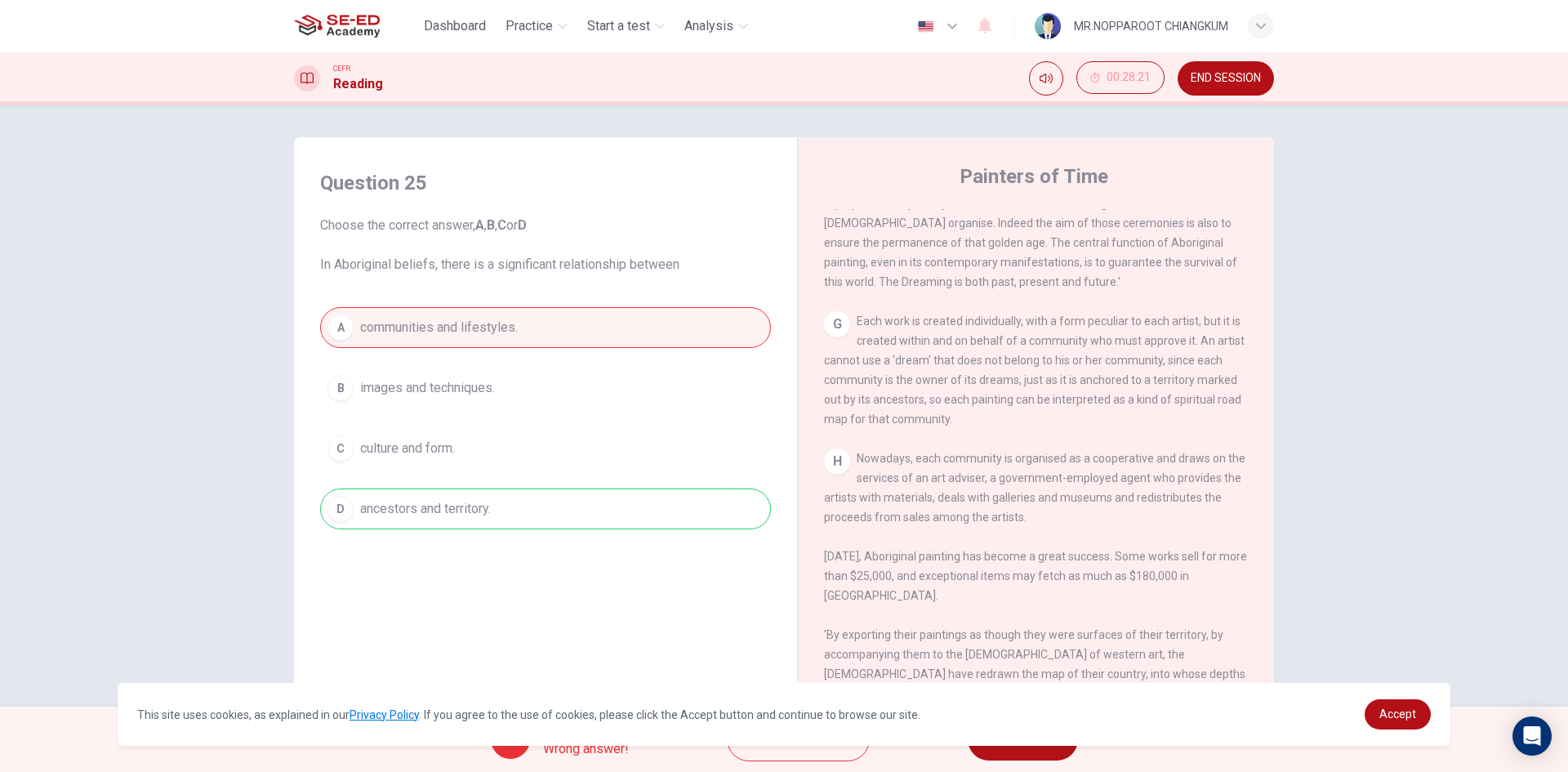
click at [1002, 727] on div "This site uses cookies, as explained in our Privacy Policy . If you agree to th…" at bounding box center [784, 714] width 1332 height 63
click at [1004, 750] on span "NEXT" at bounding box center [1015, 739] width 32 height 23
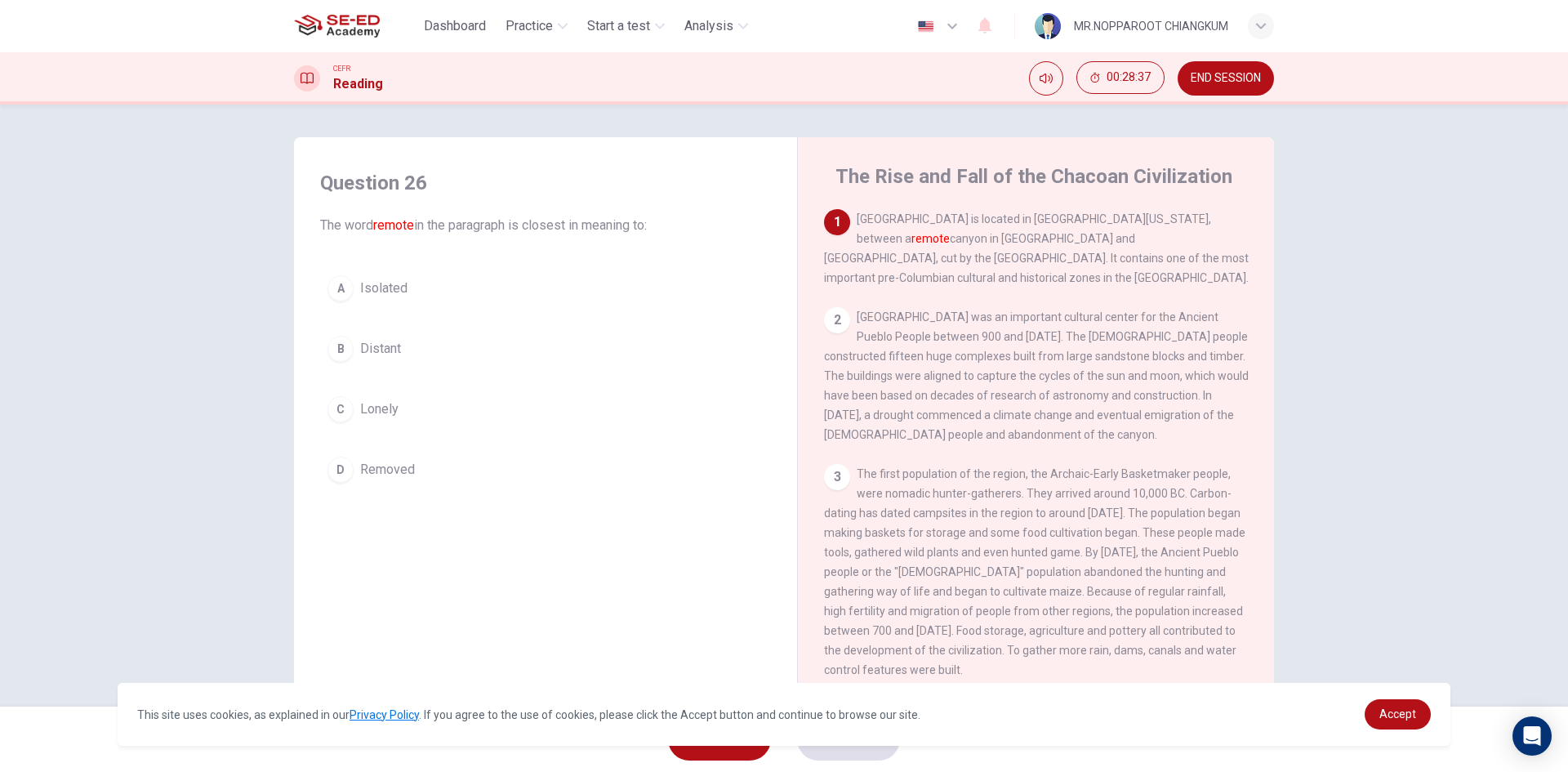
click at [374, 286] on span "Isolated" at bounding box center [384, 289] width 48 height 19
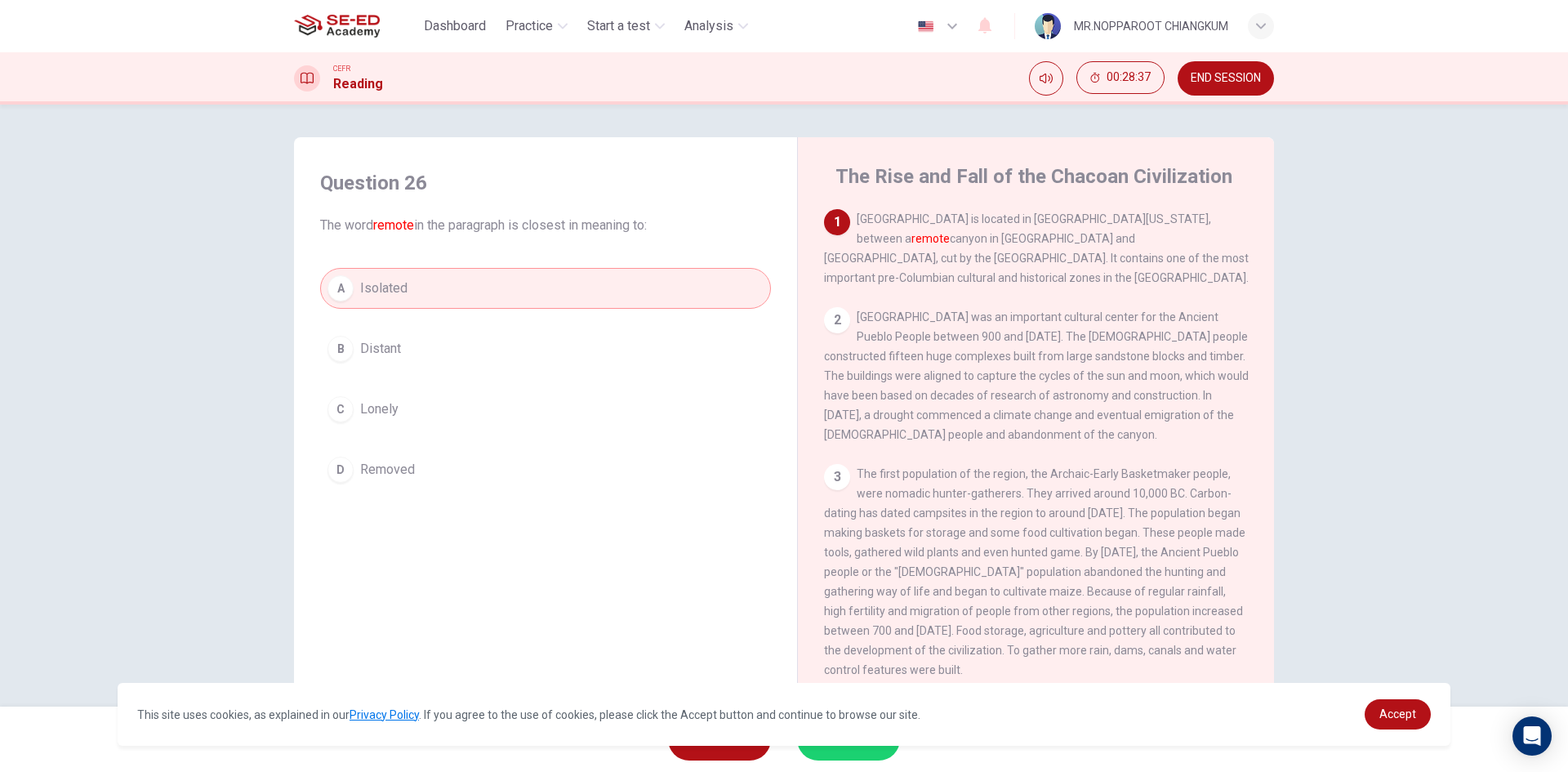
click at [426, 371] on div "A Isolated B Distant C Lonely D Removed" at bounding box center [545, 379] width 451 height 222
click at [857, 752] on button "SUBMIT" at bounding box center [848, 739] width 103 height 42
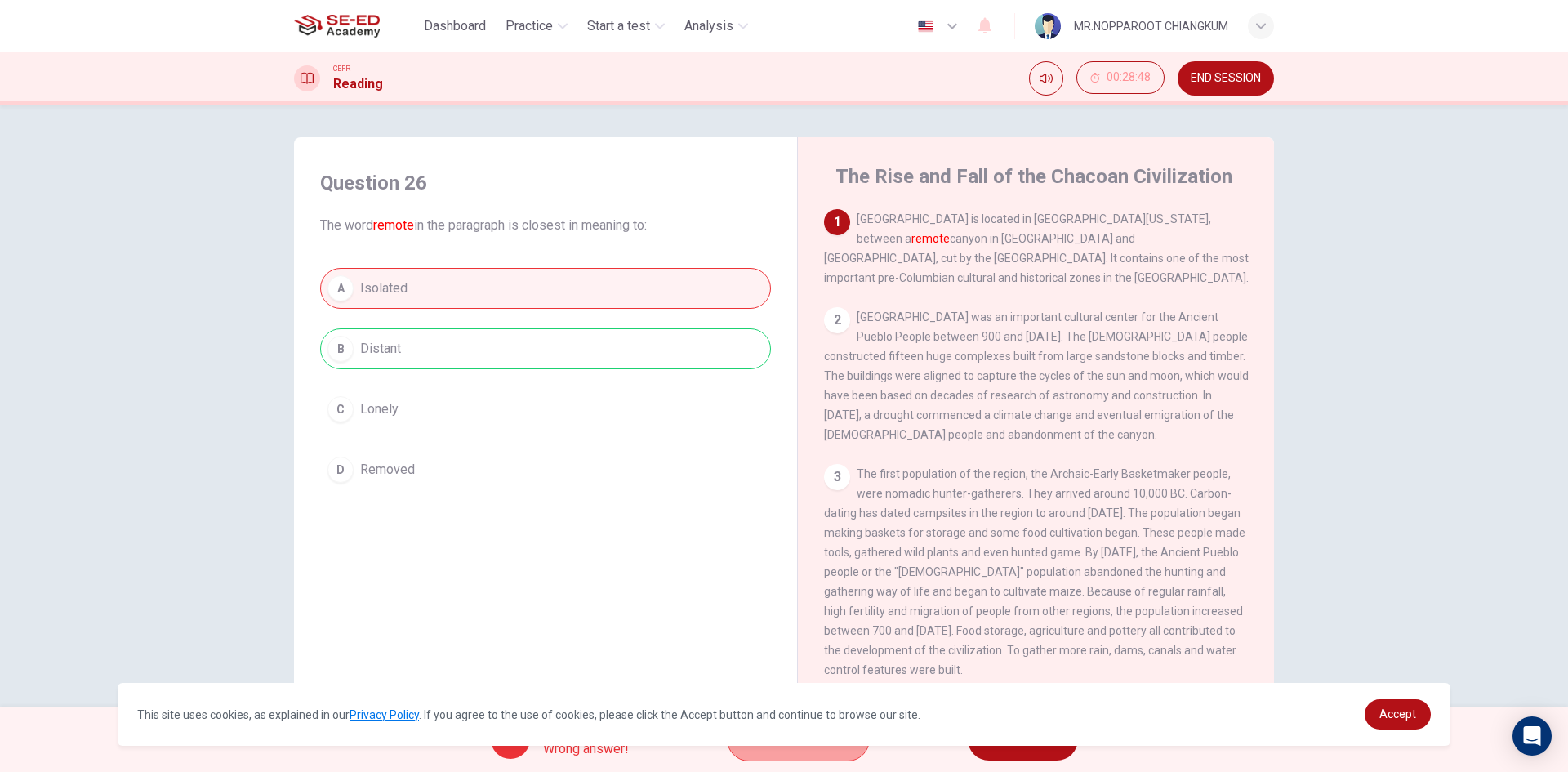
click at [843, 751] on button "Explanation" at bounding box center [798, 739] width 143 height 44
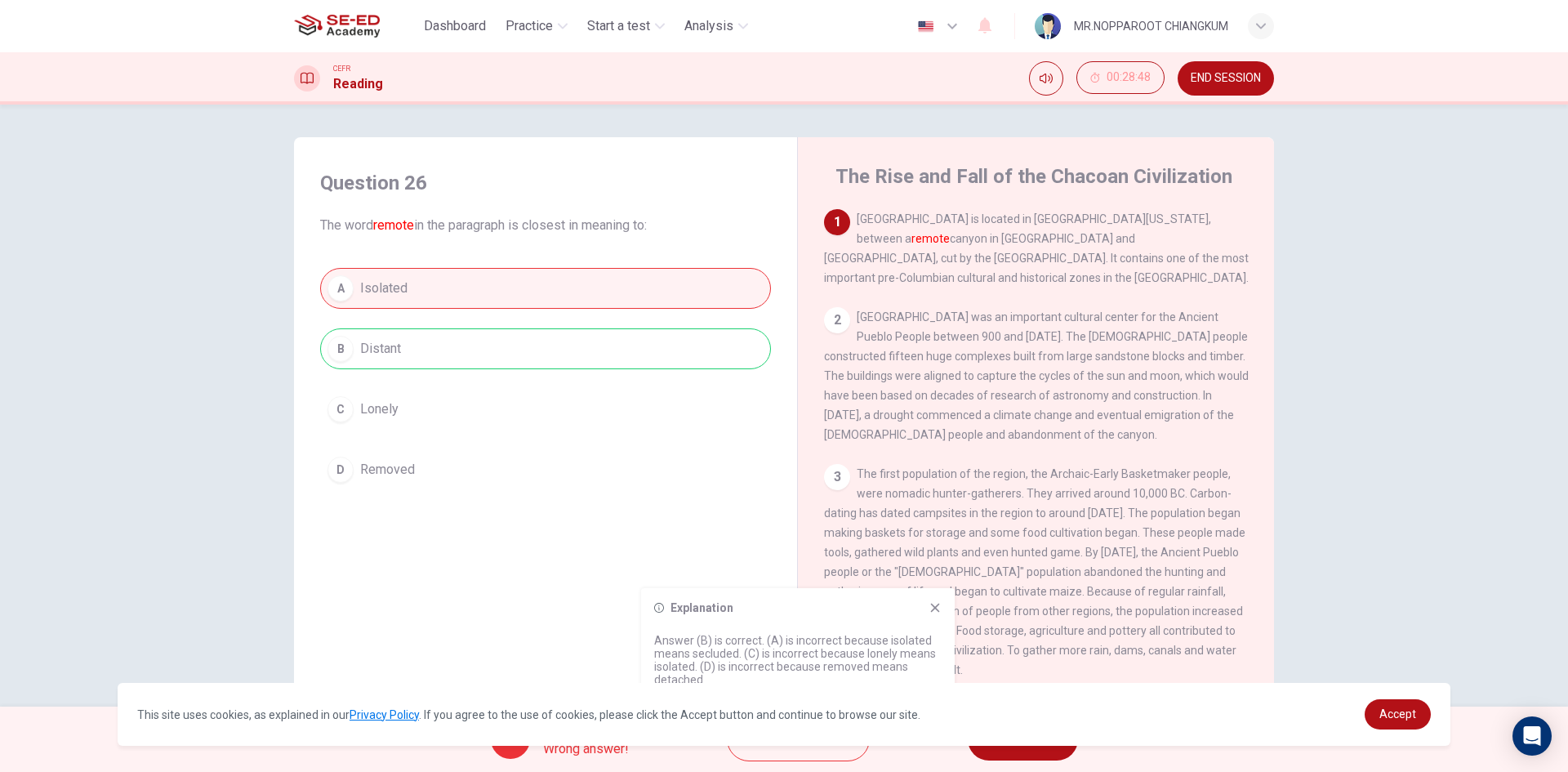
drag, startPoint x: 846, startPoint y: 636, endPoint x: 889, endPoint y: 631, distance: 43.3
click at [889, 631] on div "Explanation Answer (B) is correct. (A) is incorrect because isolated means secl…" at bounding box center [798, 646] width 313 height 118
click at [1021, 749] on span "NEXT" at bounding box center [1015, 739] width 32 height 23
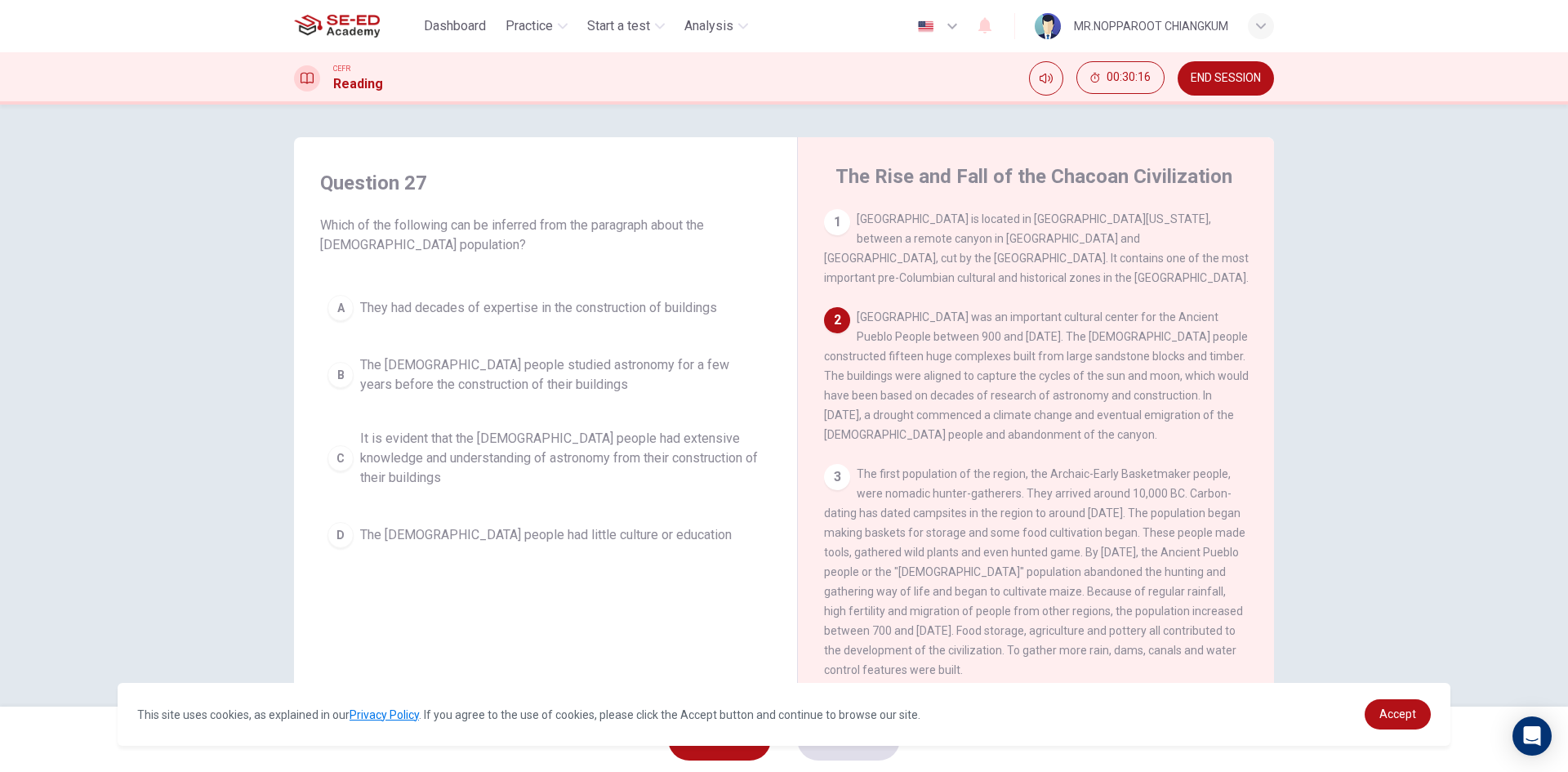
click at [622, 457] on span "It is evident that the Chacoan people had extensive knowledge and understanding…" at bounding box center [562, 458] width 404 height 58
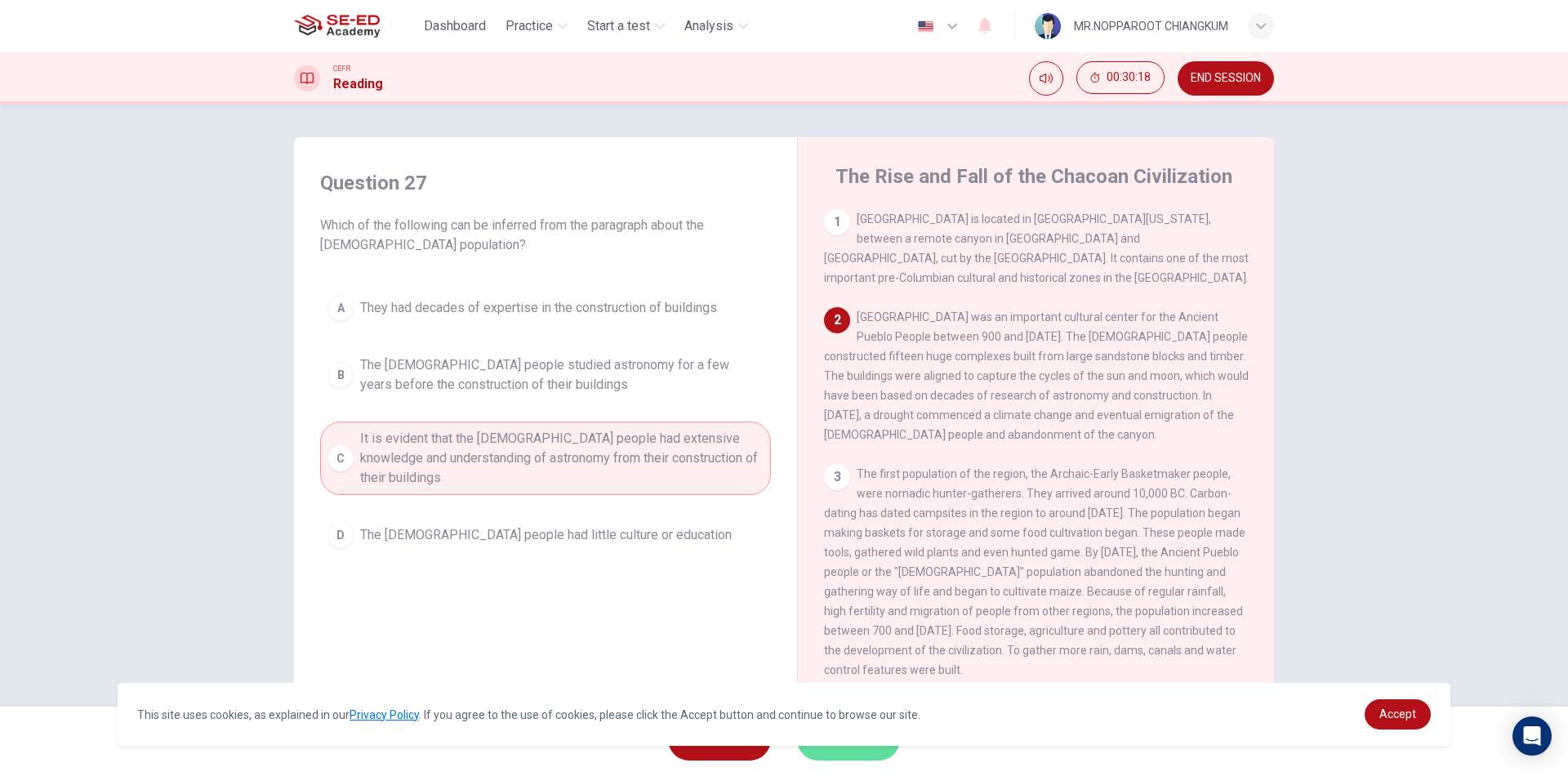
click at [869, 749] on button "SUBMIT" at bounding box center [848, 739] width 103 height 42
click at [1236, 69] on button "END SESSION" at bounding box center [1225, 78] width 97 height 35
